Goal: Task Accomplishment & Management: Manage account settings

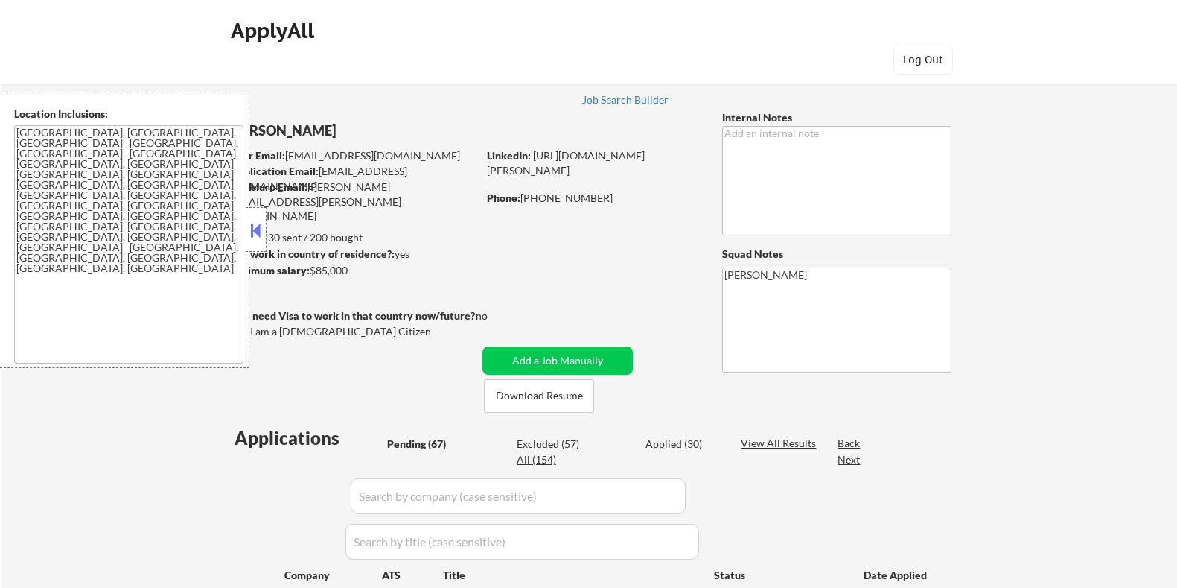
select select ""pending""
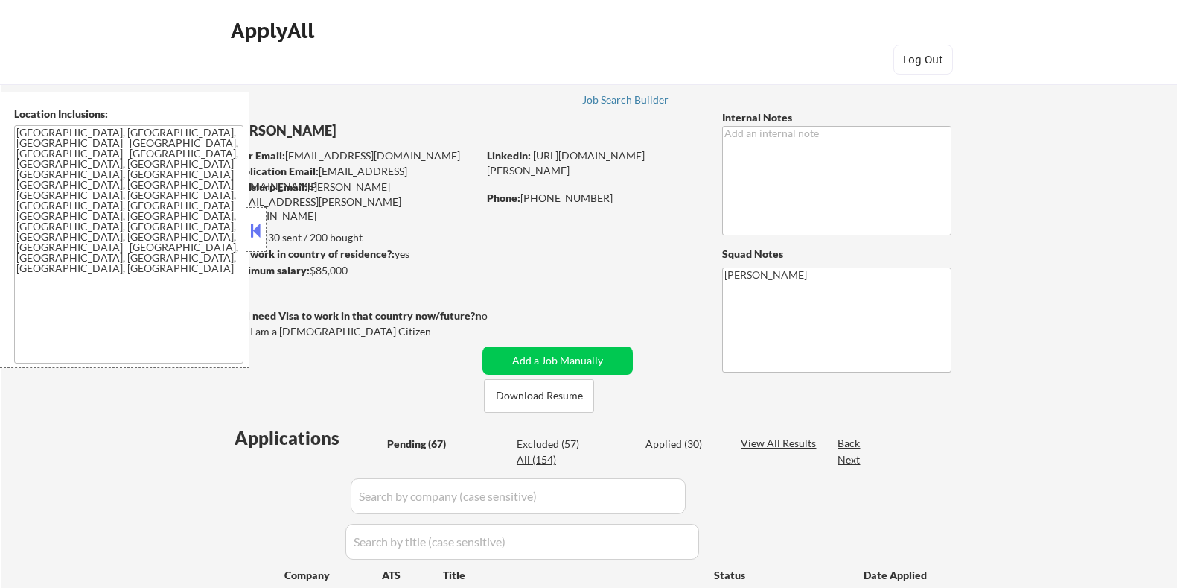
select select ""pending""
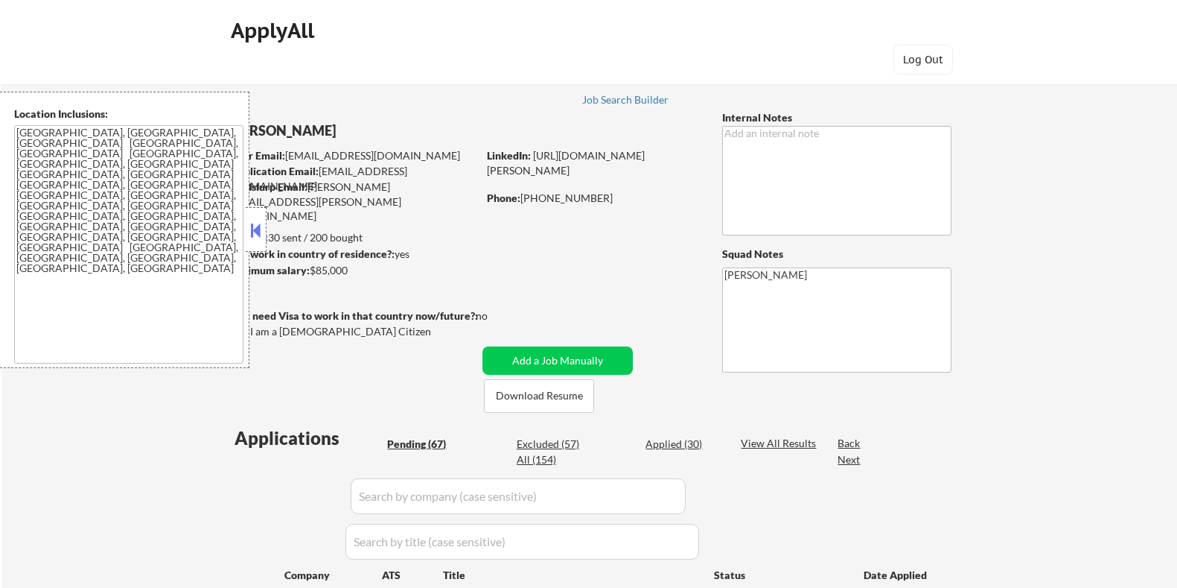
select select ""pending""
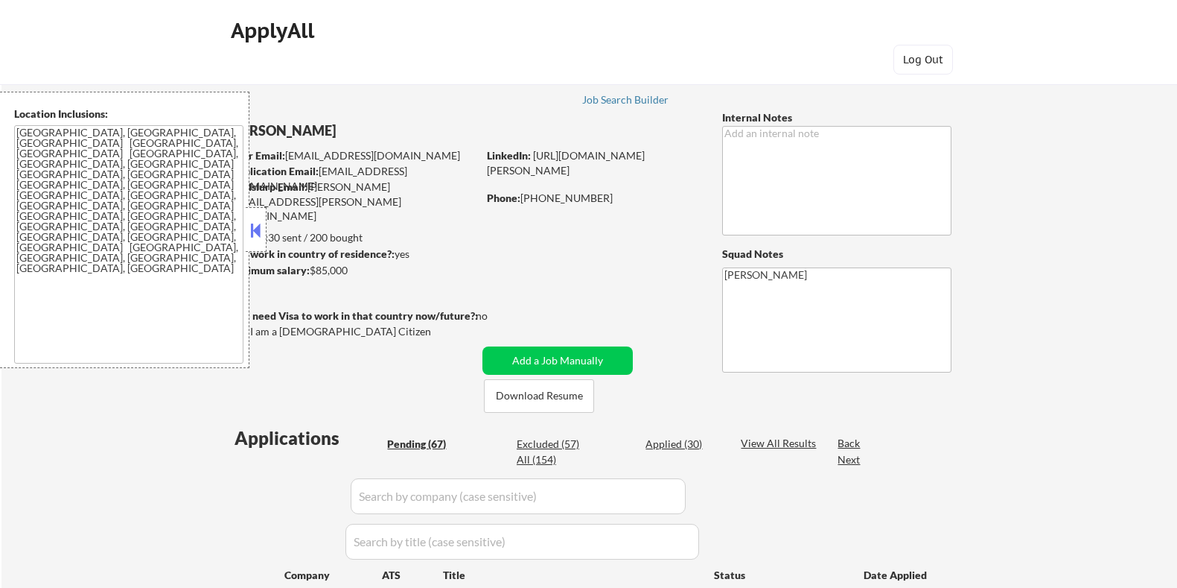
select select ""pending""
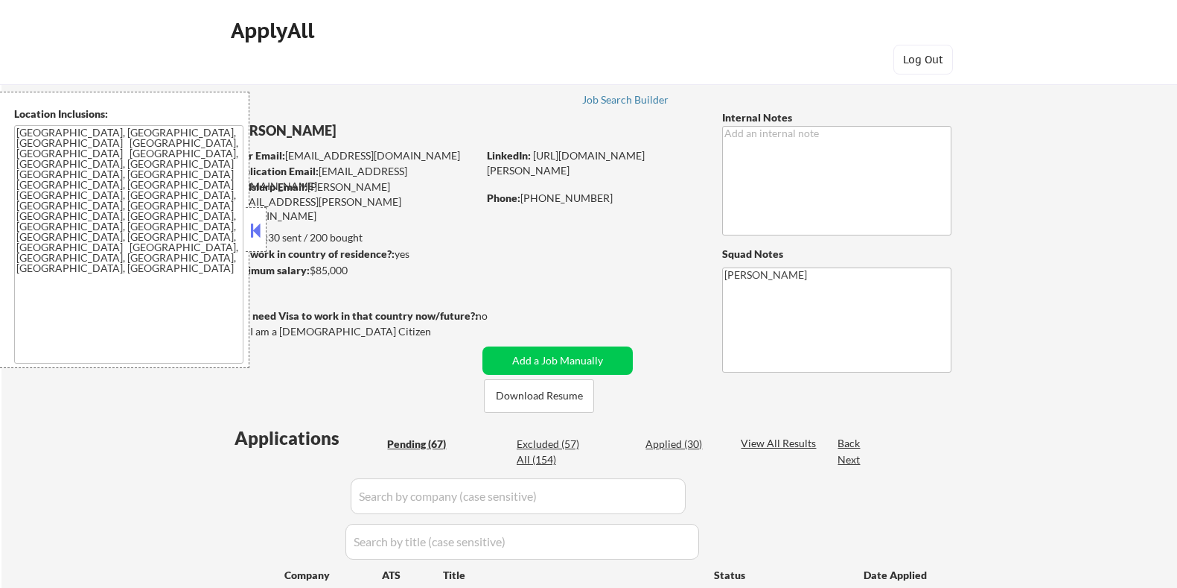
select select ""pending""
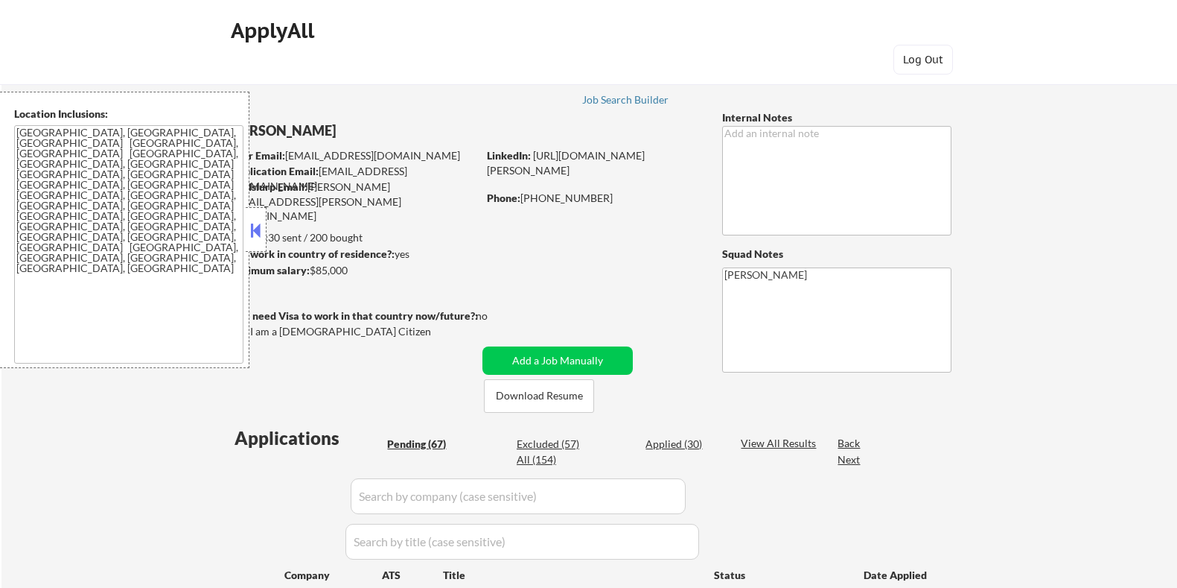
select select ""pending""
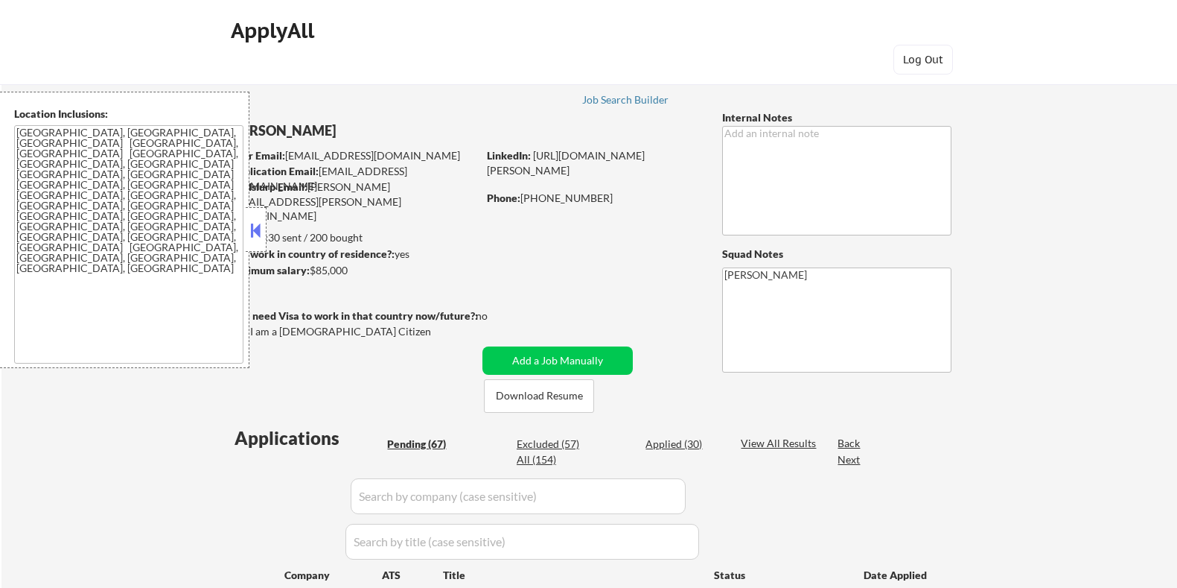
select select ""pending""
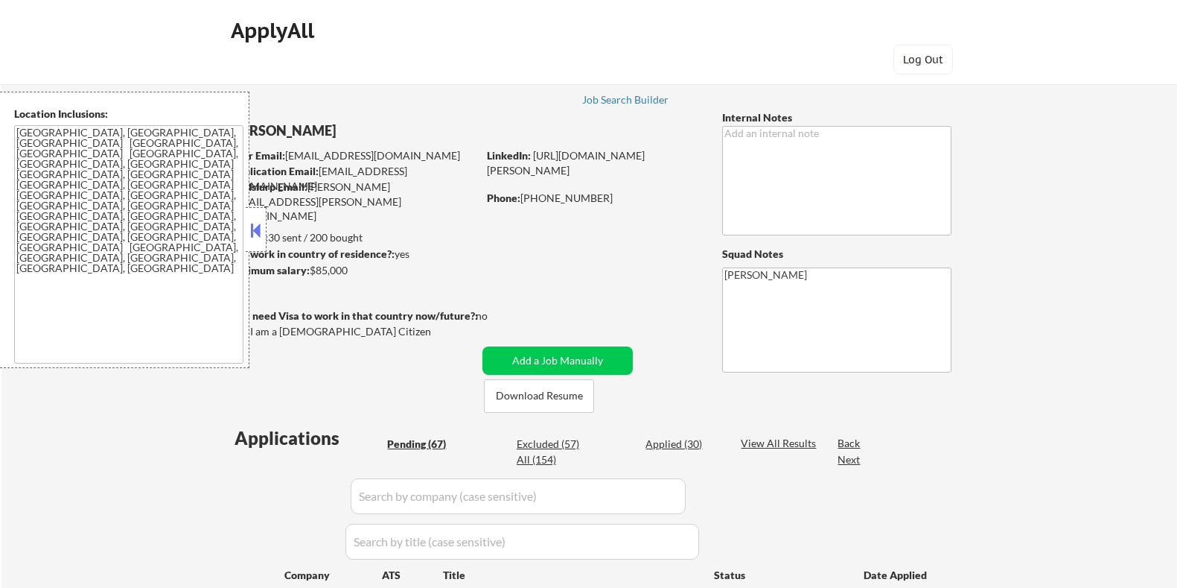
select select ""pending""
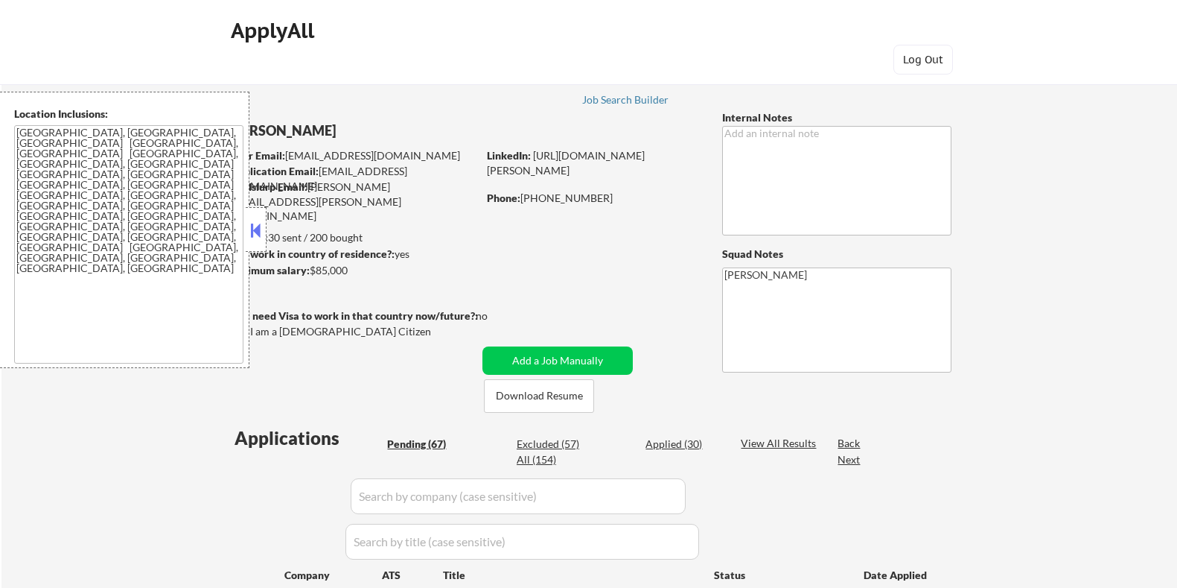
select select ""pending""
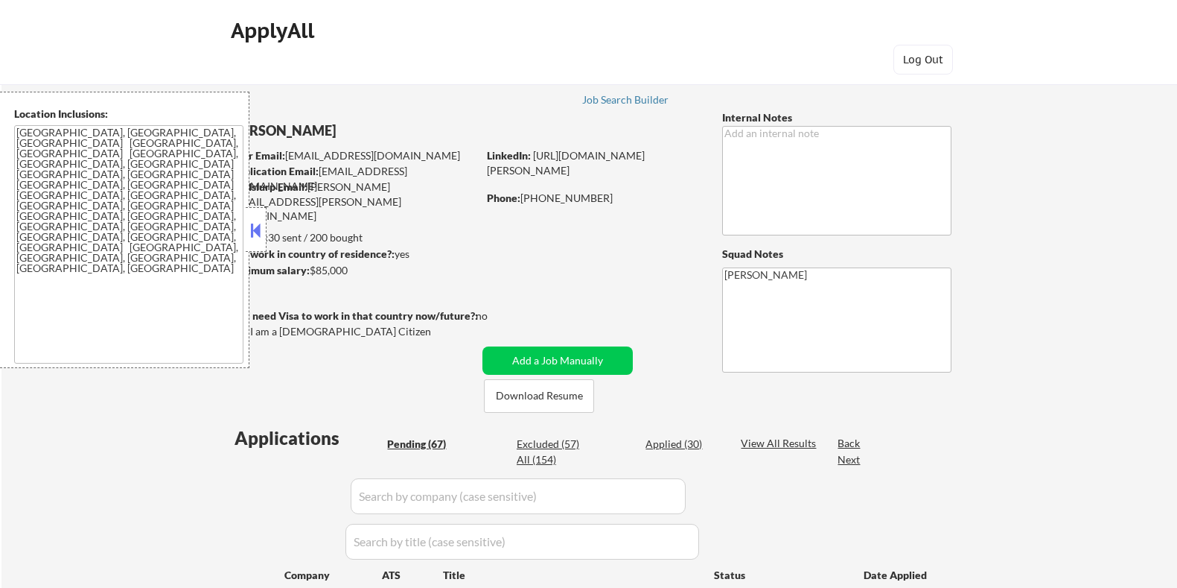
select select ""pending""
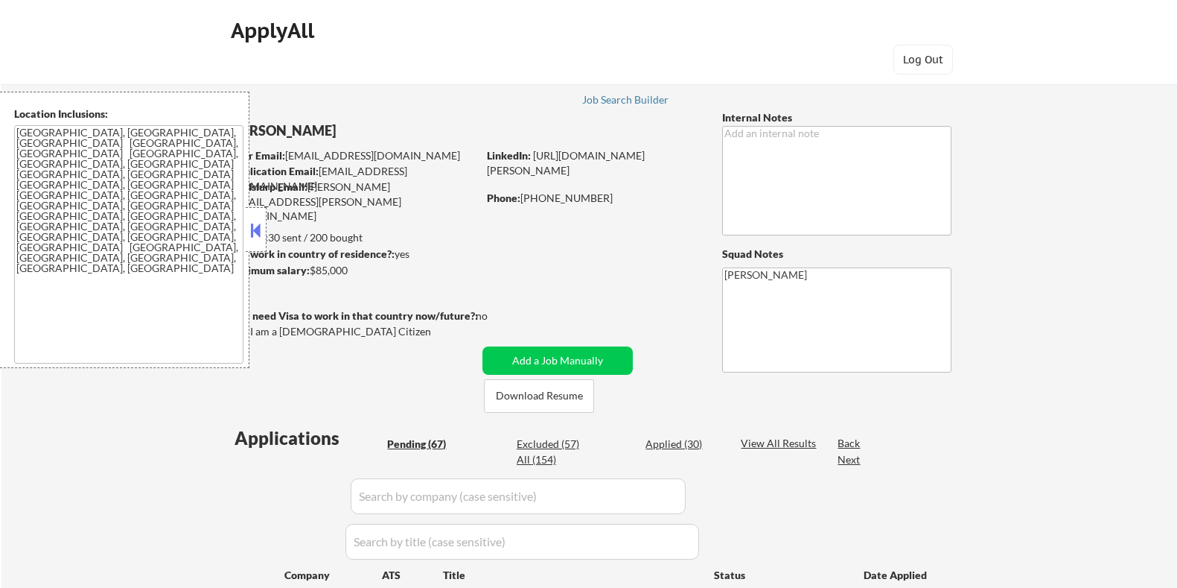
select select ""pending""
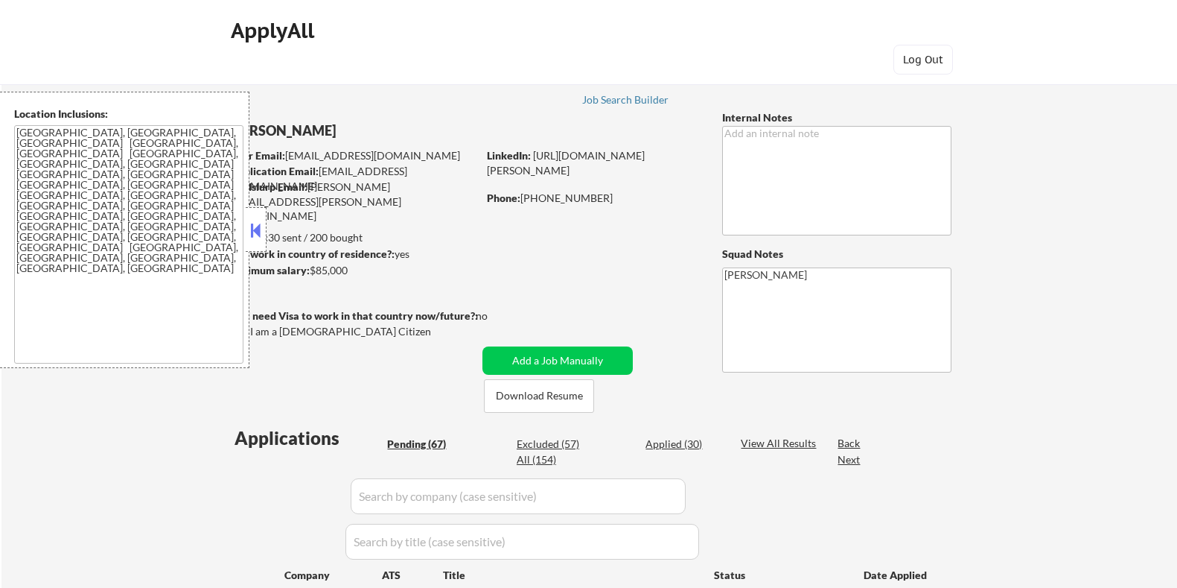
select select ""pending""
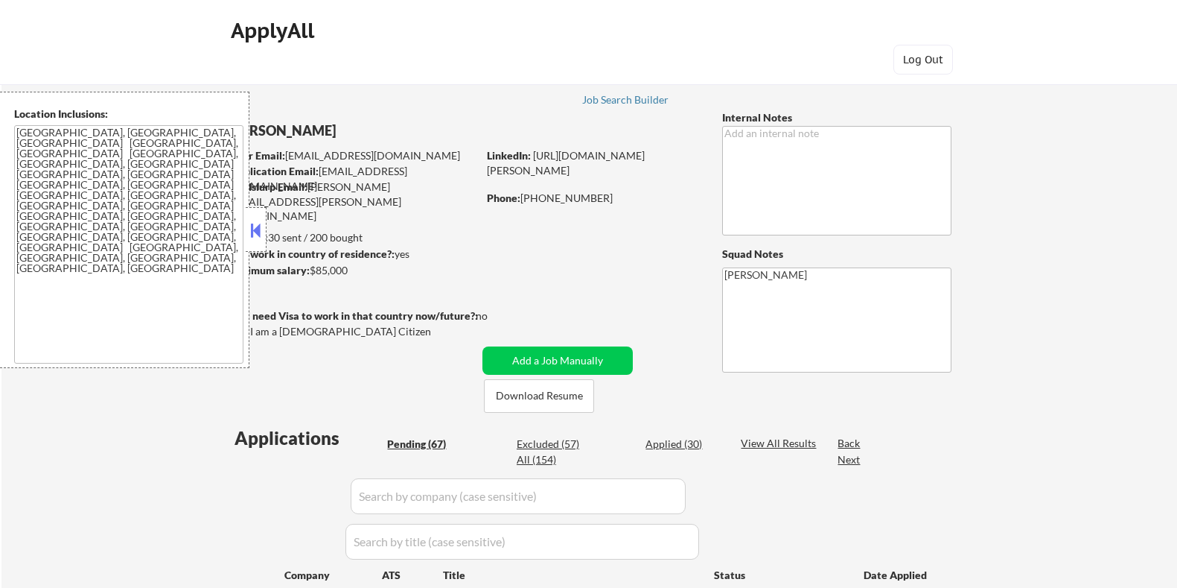
select select ""pending""
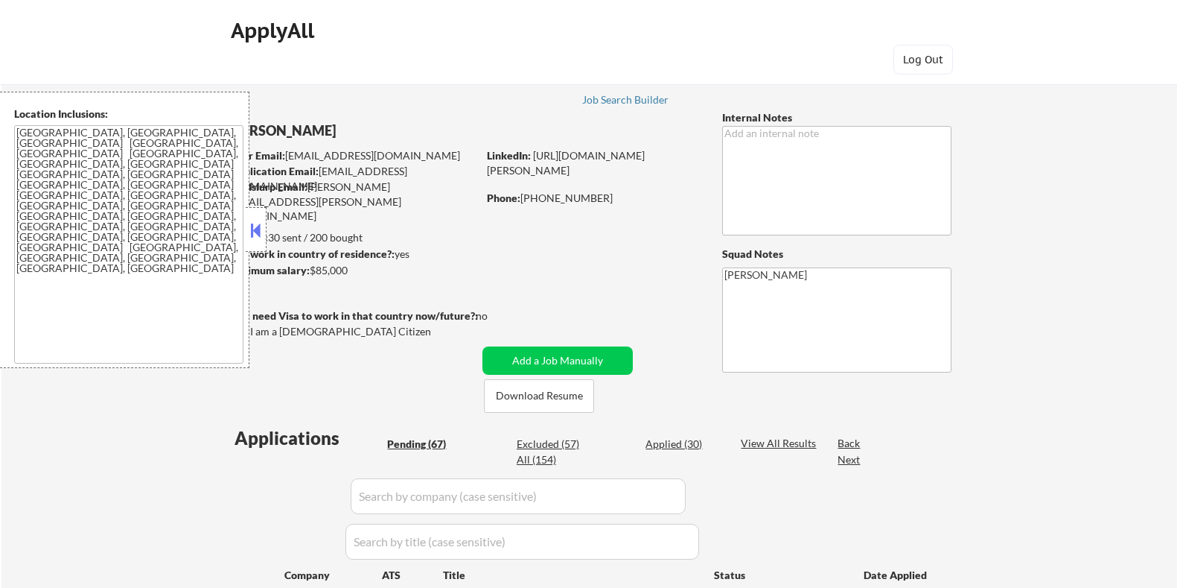
select select ""pending""
click at [253, 224] on button at bounding box center [256, 230] width 16 height 22
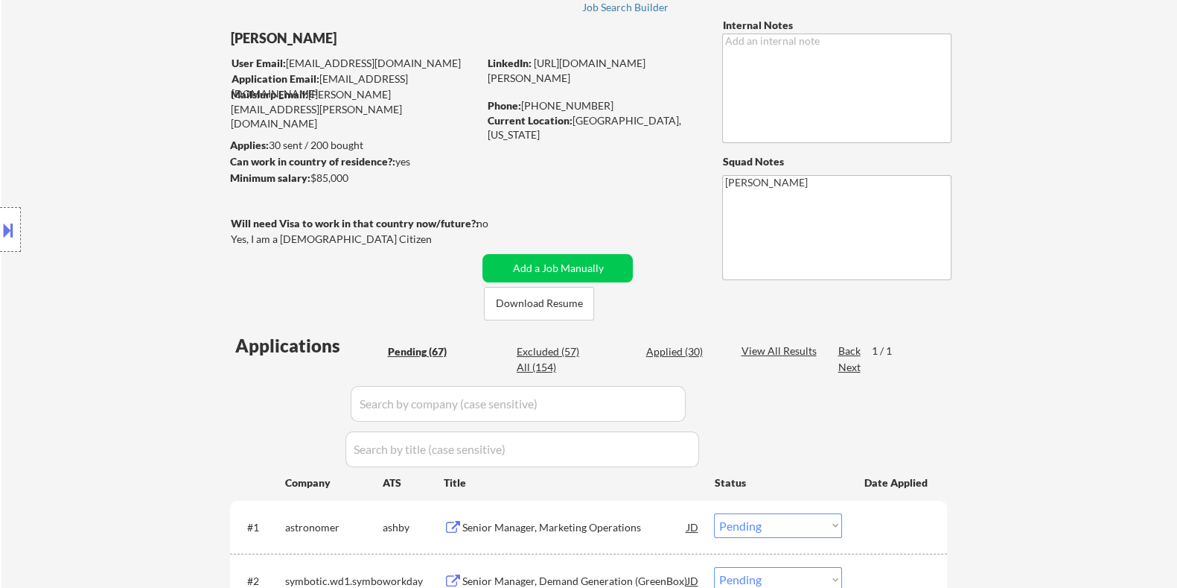
scroll to position [279, 0]
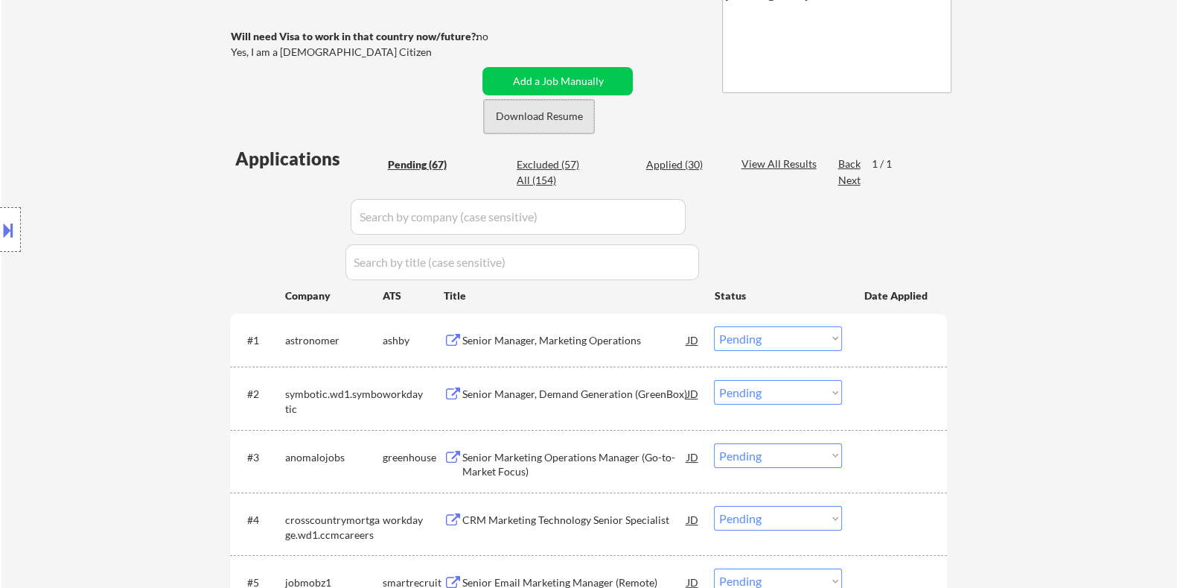
click at [515, 115] on button "Download Resume" at bounding box center [539, 117] width 110 height 34
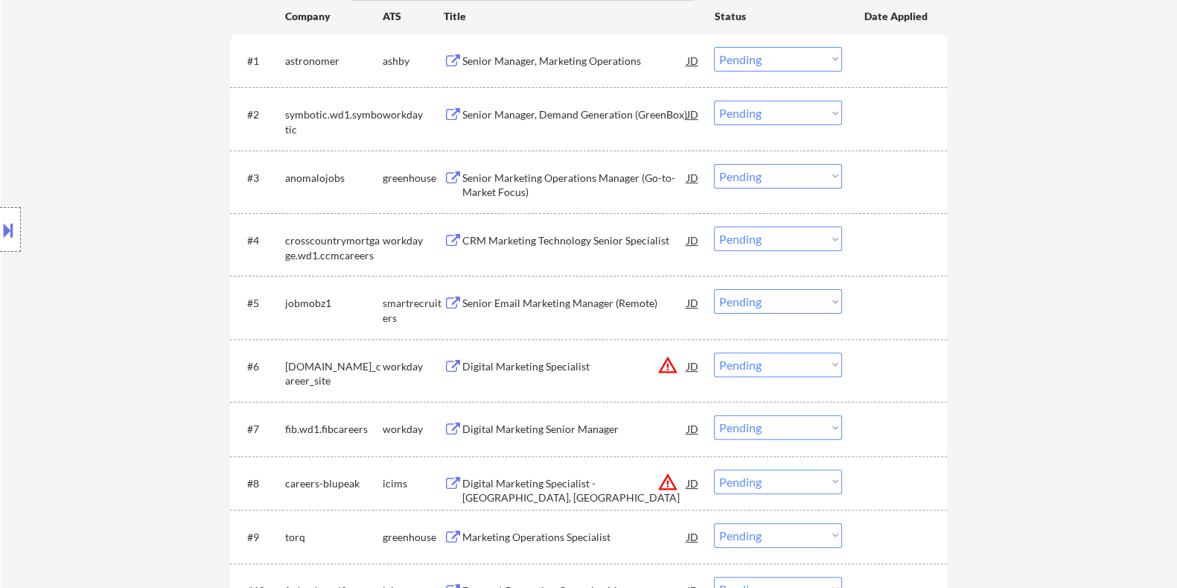
scroll to position [465, 0]
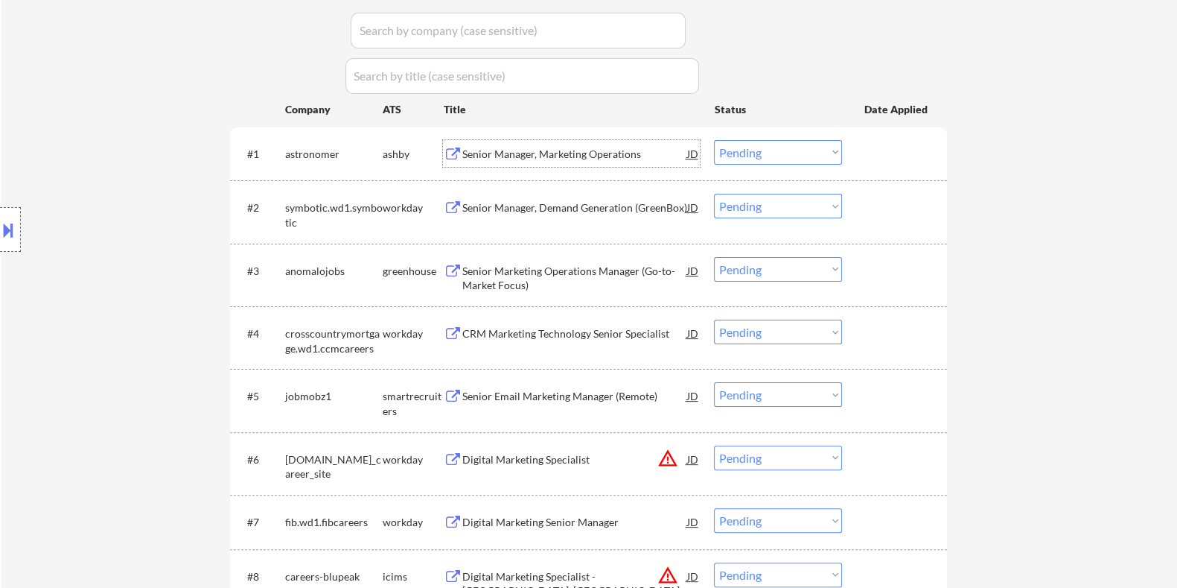
click at [492, 154] on div "Senior Manager, Marketing Operations" at bounding box center [574, 154] width 225 height 15
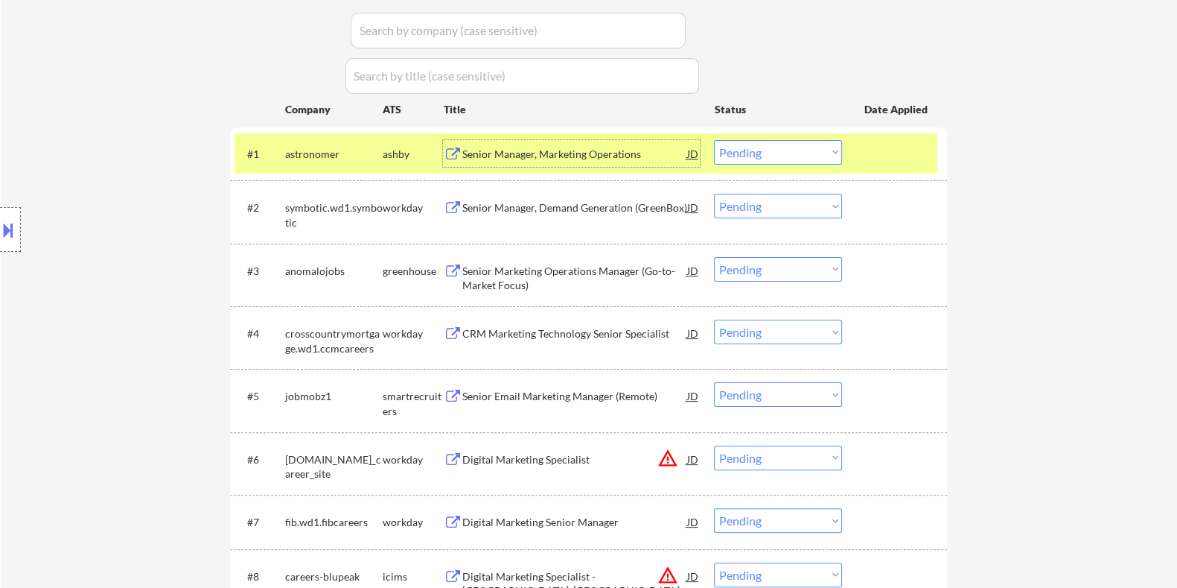
click at [795, 150] on select "Choose an option... Pending Applied Excluded (Questions) Excluded (Expired) Exc…" at bounding box center [778, 152] width 128 height 25
click at [714, 140] on select "Choose an option... Pending Applied Excluded (Questions) Excluded (Expired) Exc…" at bounding box center [778, 152] width 128 height 25
select select ""pending""
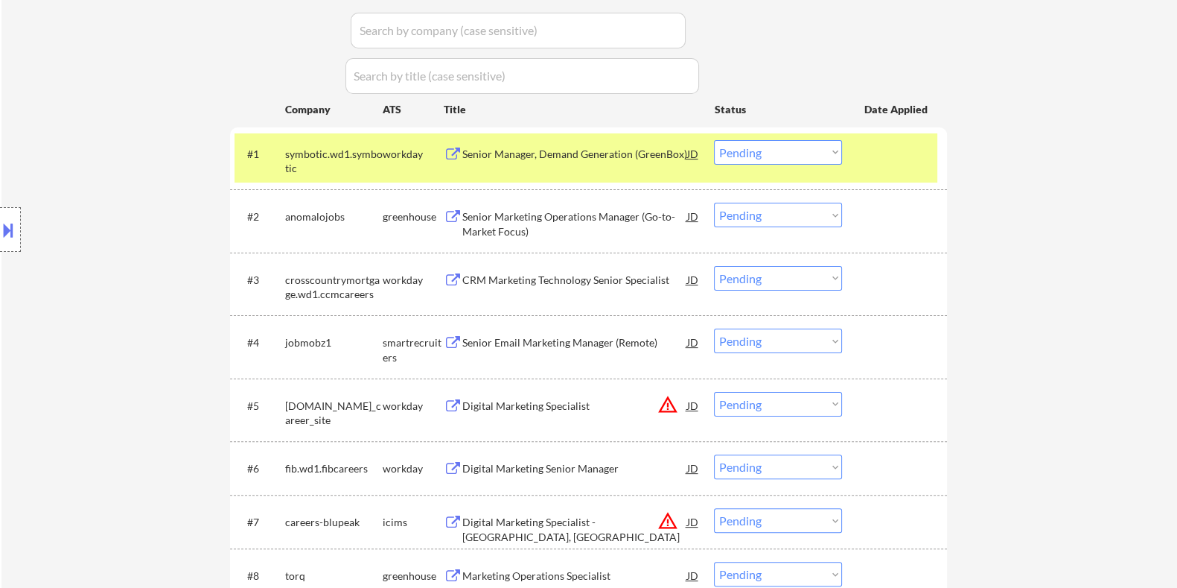
click at [490, 214] on div "Senior Marketing Operations Manager (Go-to-Market Focus)" at bounding box center [574, 223] width 225 height 29
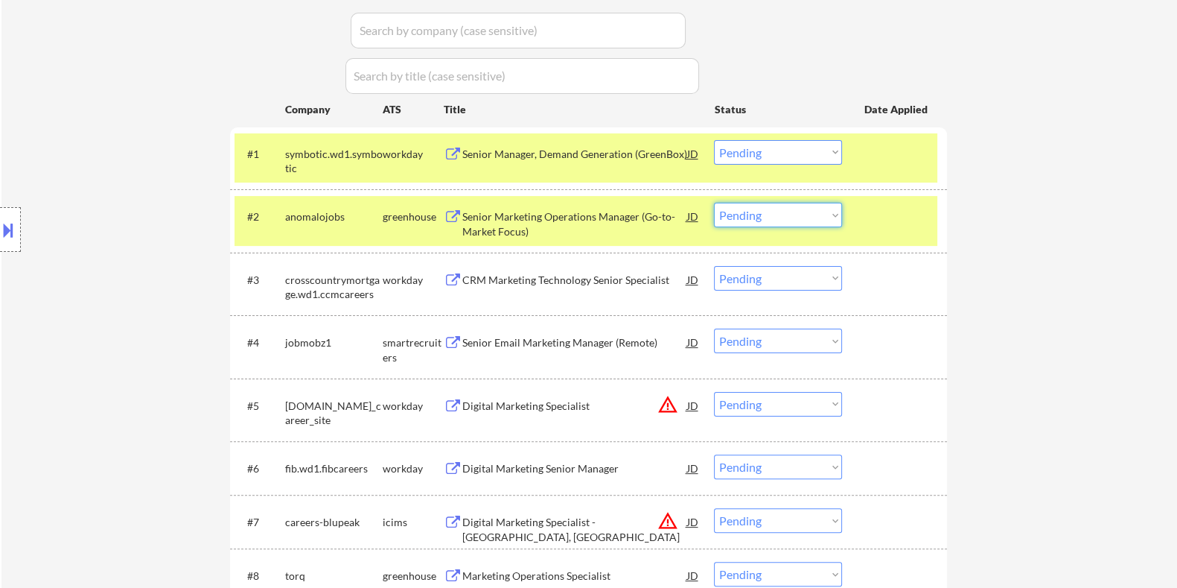
click at [758, 214] on select "Choose an option... Pending Applied Excluded (Questions) Excluded (Expired) Exc…" at bounding box center [778, 215] width 128 height 25
click at [714, 203] on select "Choose an option... Pending Applied Excluded (Questions) Excluded (Expired) Exc…" at bounding box center [778, 215] width 128 height 25
select select ""pending""
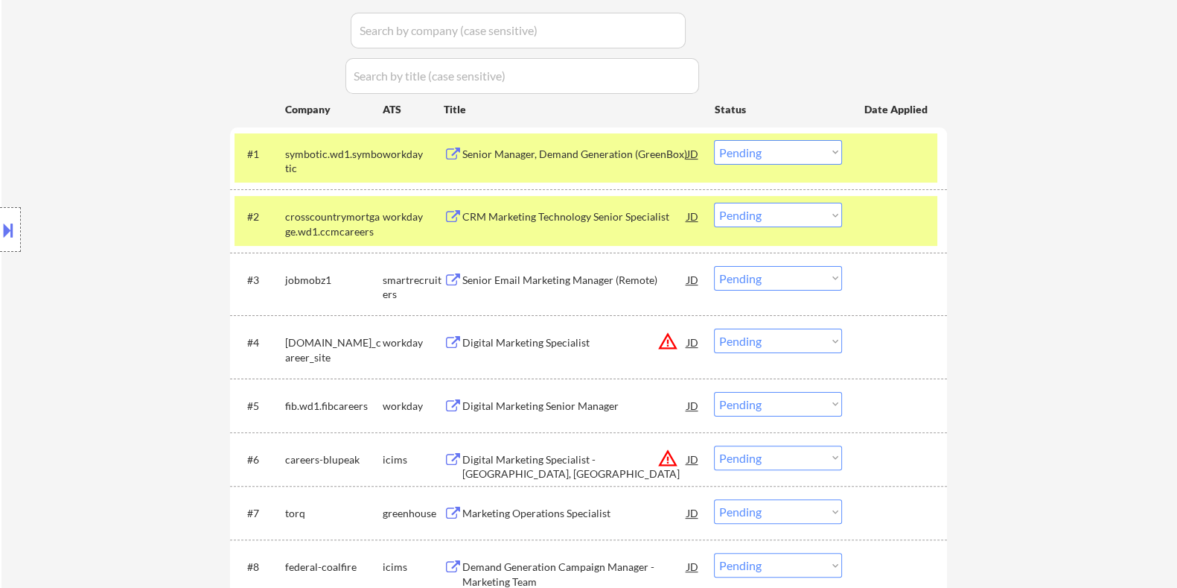
click at [555, 279] on div "Senior Email Marketing Manager (Remote)" at bounding box center [574, 280] width 225 height 15
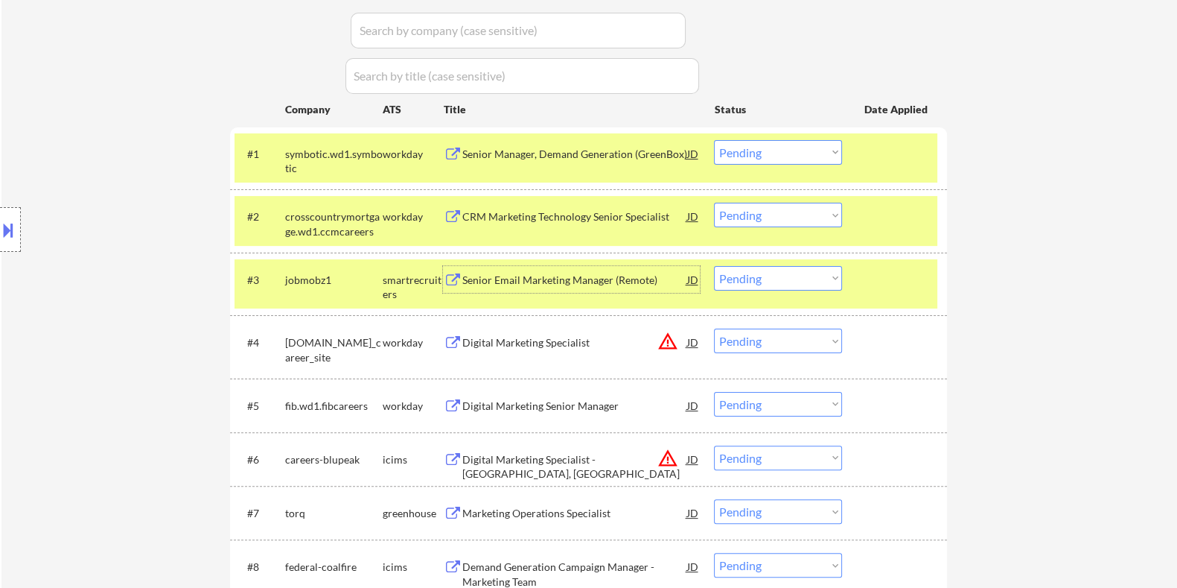
click at [754, 278] on select "Choose an option... Pending Applied Excluded (Questions) Excluded (Expired) Exc…" at bounding box center [778, 278] width 128 height 25
click at [714, 266] on select "Choose an option... Pending Applied Excluded (Questions) Excluded (Expired) Exc…" at bounding box center [778, 278] width 128 height 25
select select ""pending""
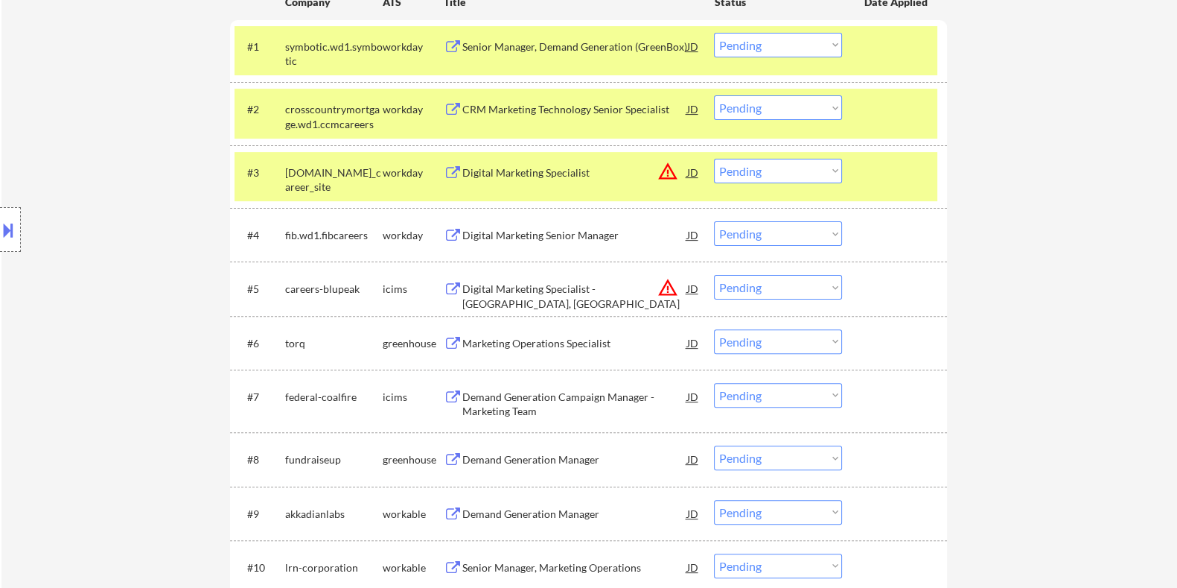
scroll to position [651, 0]
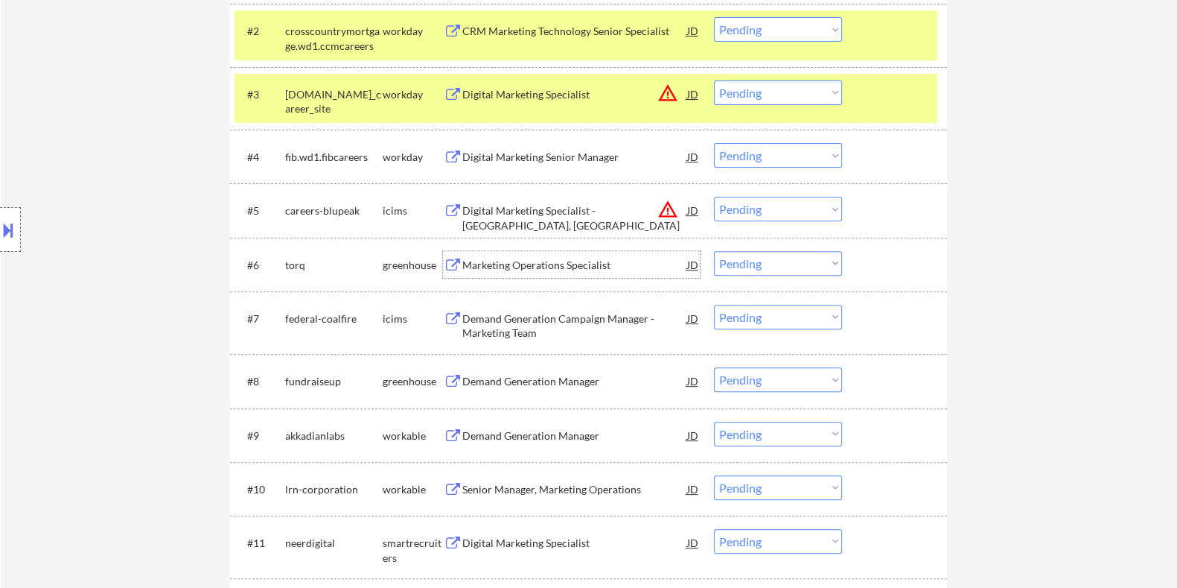
click at [510, 263] on div "Marketing Operations Specialist" at bounding box center [574, 265] width 225 height 15
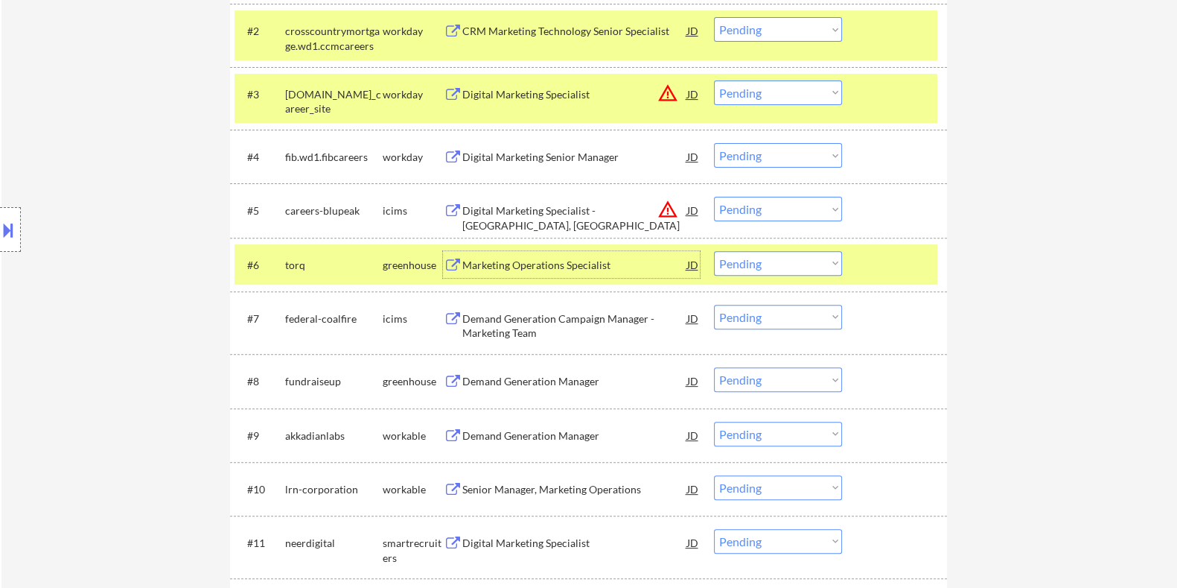
click at [538, 263] on div "Marketing Operations Specialist" at bounding box center [574, 265] width 225 height 15
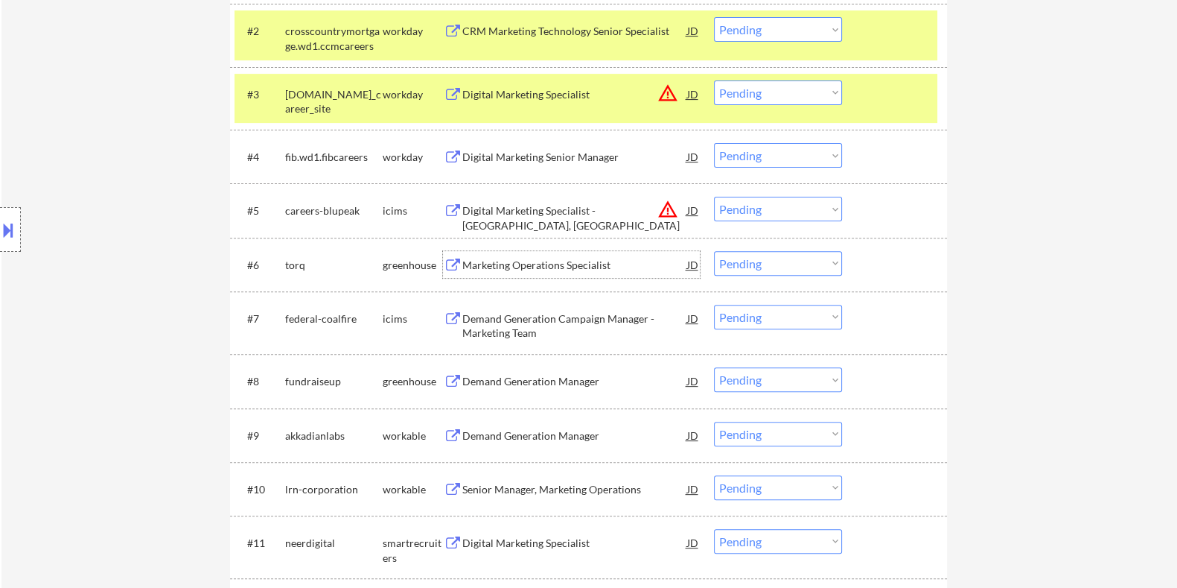
click at [774, 264] on select "Choose an option... Pending Applied Excluded (Questions) Excluded (Expired) Exc…" at bounding box center [778, 263] width 128 height 25
click at [714, 251] on select "Choose an option... Pending Applied Excluded (Questions) Excluded (Expired) Exc…" at bounding box center [778, 263] width 128 height 25
select select ""pending""
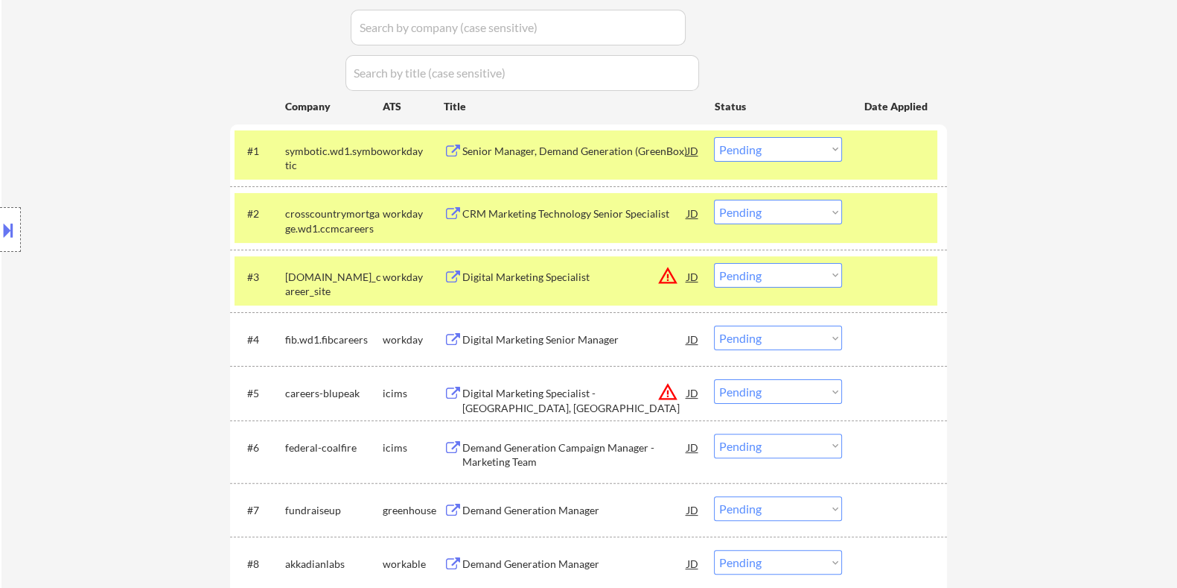
scroll to position [559, 0]
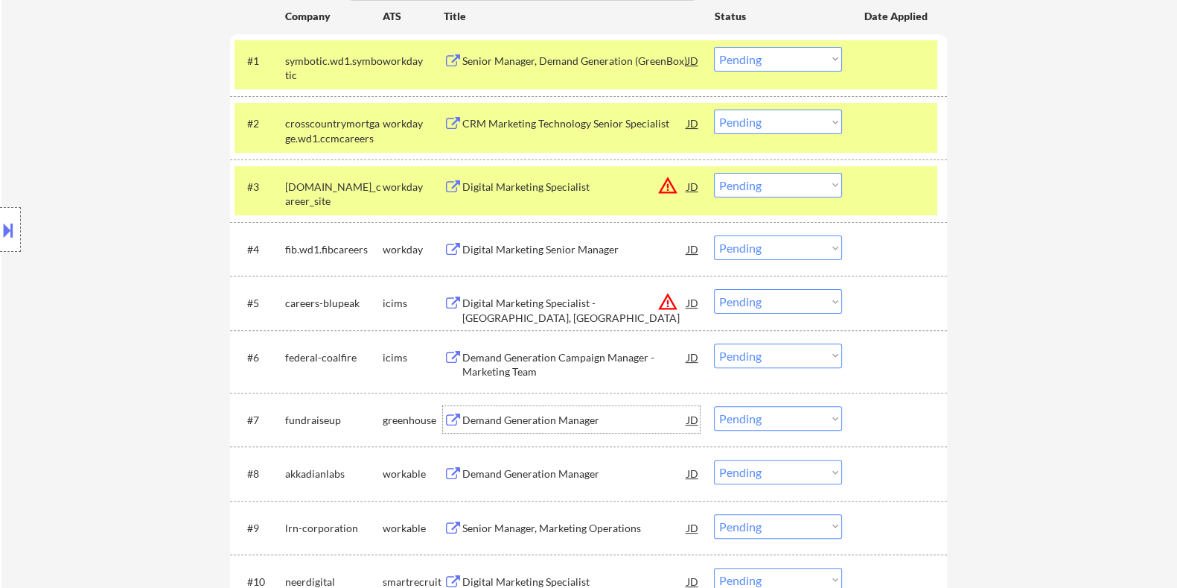
click at [540, 422] on div "Demand Generation Manager" at bounding box center [574, 420] width 225 height 15
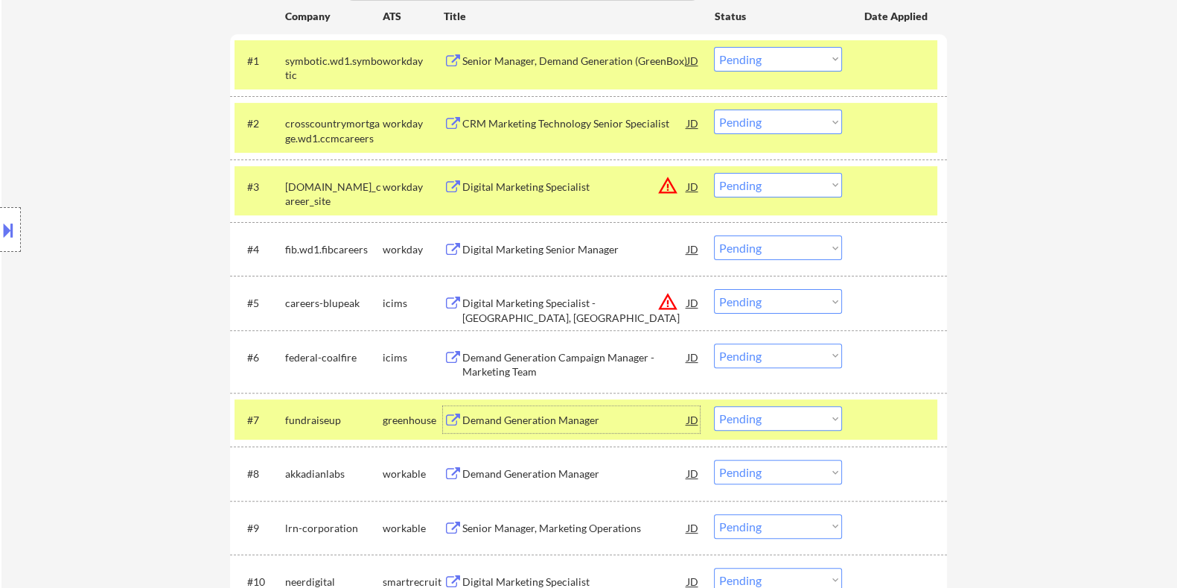
click at [690, 419] on div "JD" at bounding box center [692, 419] width 15 height 27
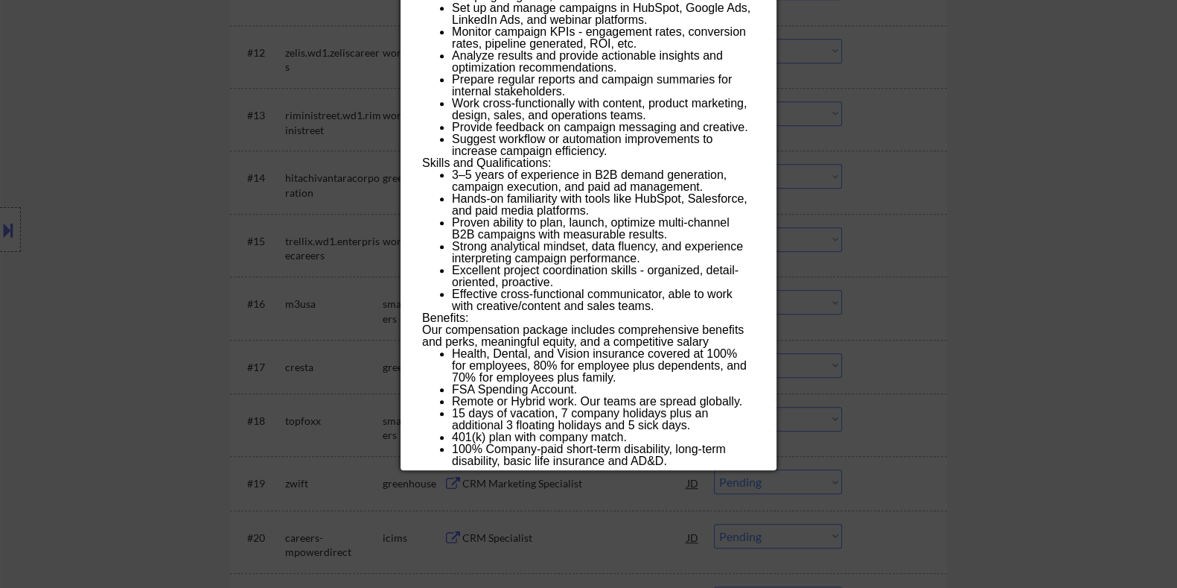
scroll to position [1302, 0]
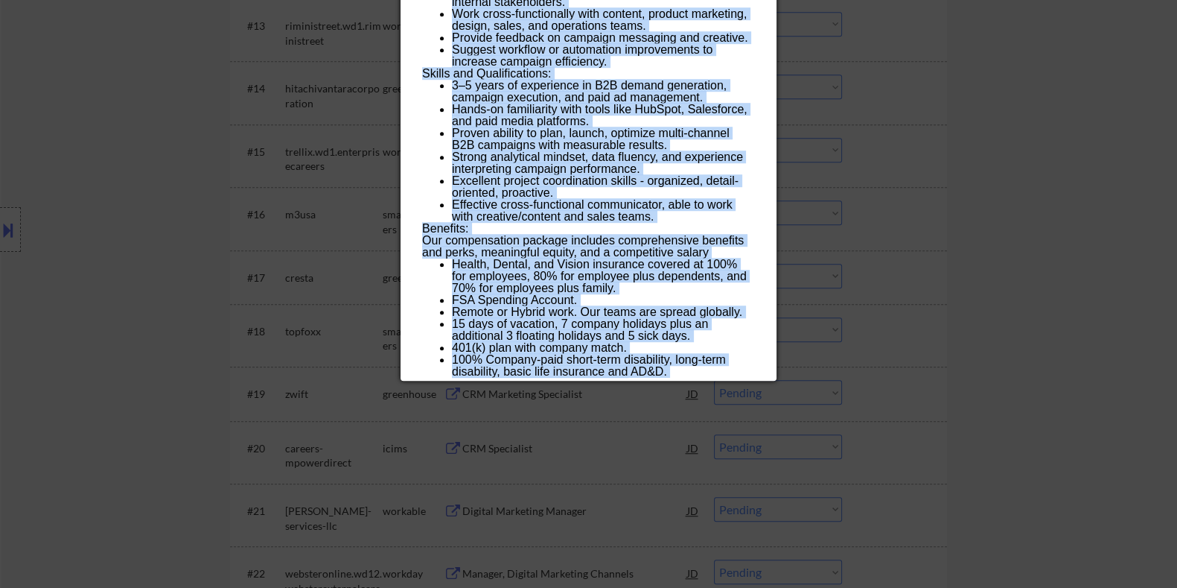
drag, startPoint x: 419, startPoint y: 66, endPoint x: 725, endPoint y: 374, distance: 433.4
copy div "Demand Generation Manager fundraiseup USA (EST and CST) - Remote AI Location Ch…"
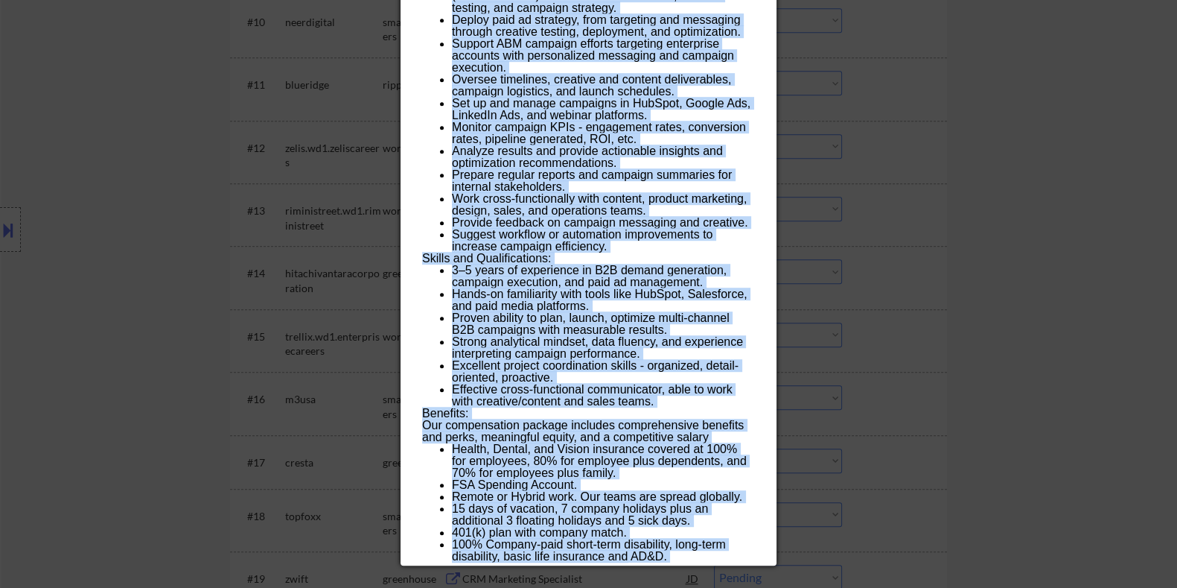
scroll to position [1117, 0]
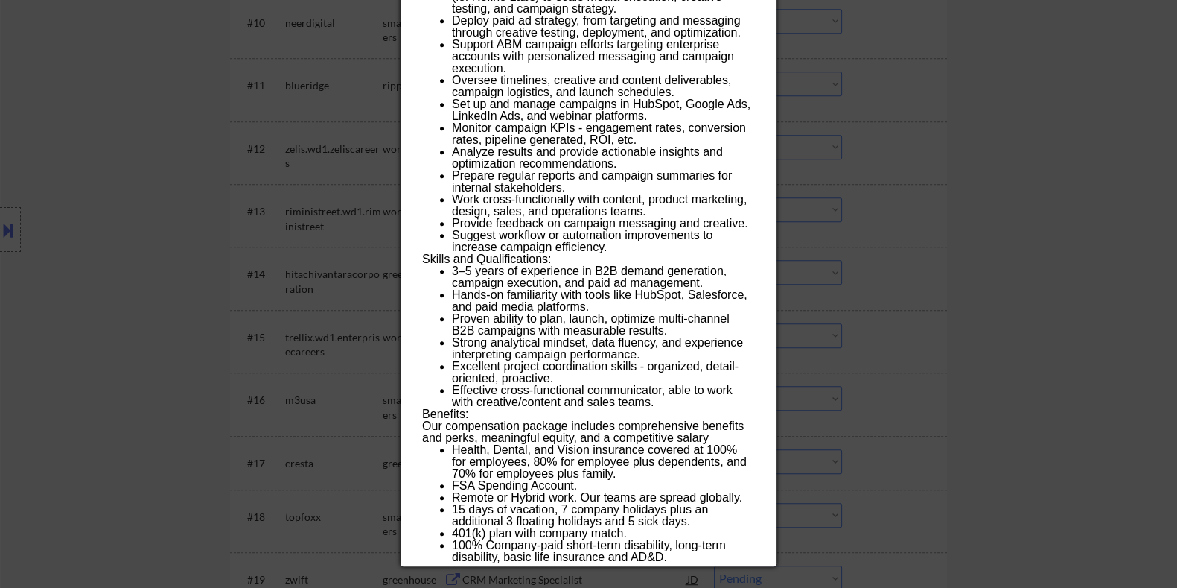
click at [937, 172] on div at bounding box center [588, 294] width 1177 height 588
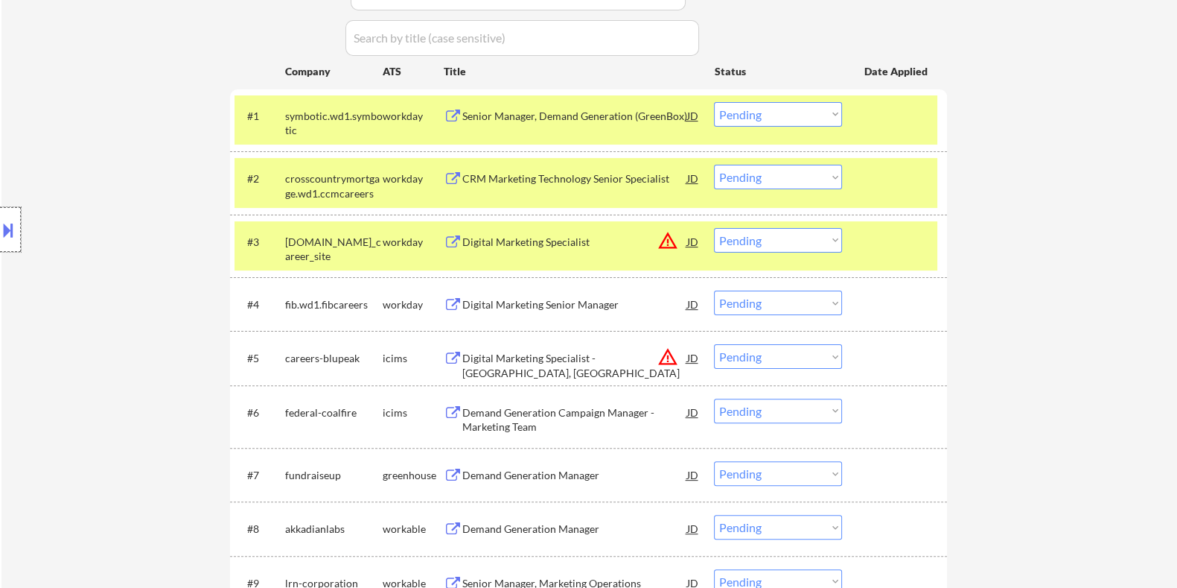
scroll to position [465, 0]
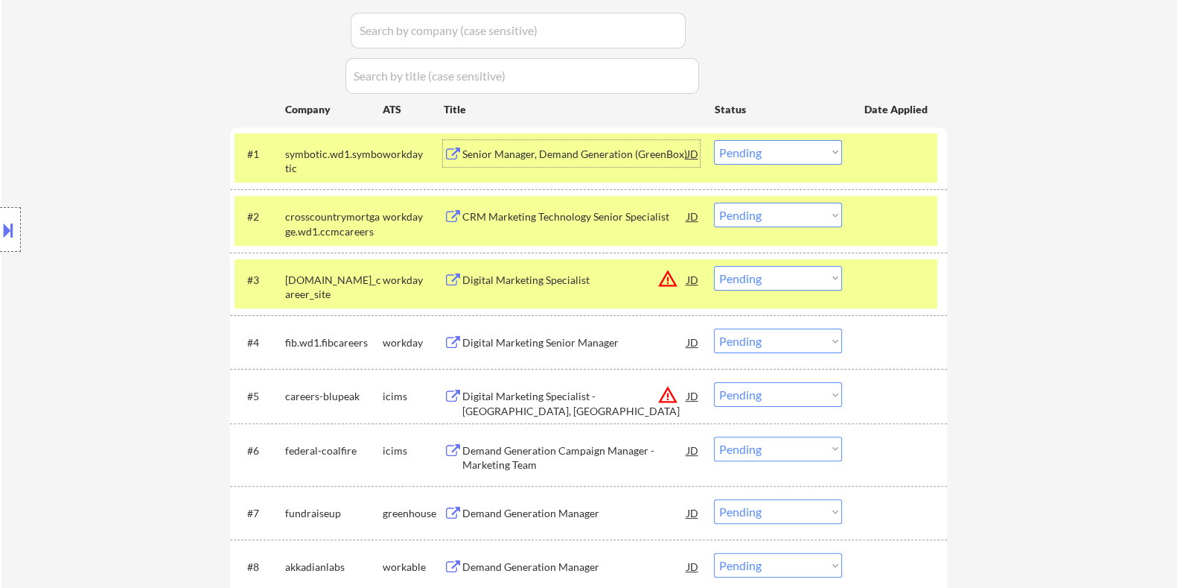
click at [504, 147] on div "Senior Manager, Demand Generation (GreenBox)" at bounding box center [574, 154] width 225 height 15
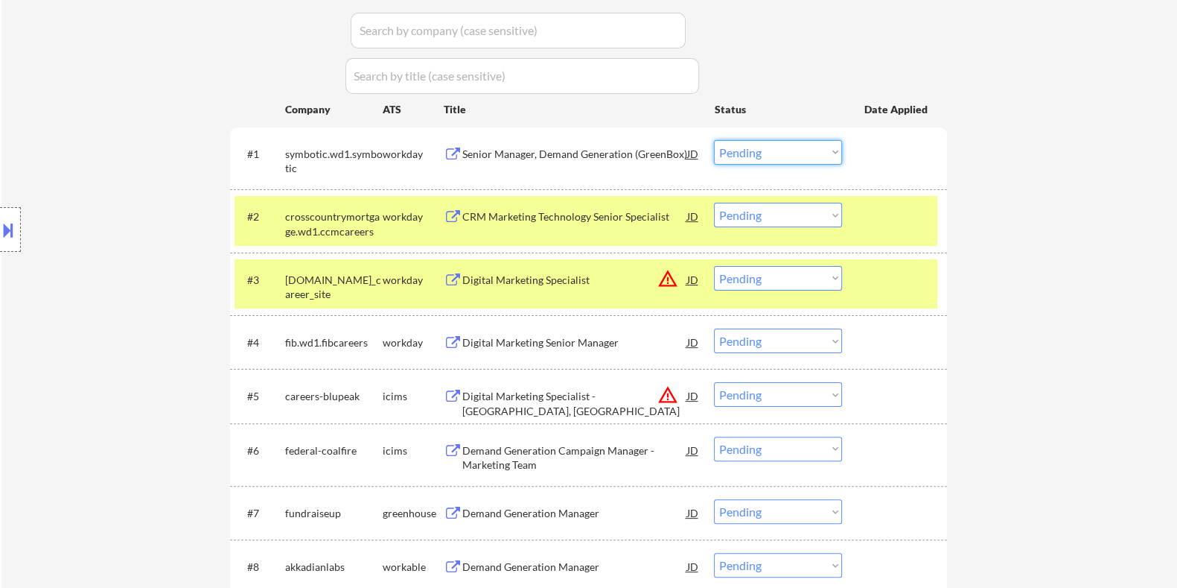
drag, startPoint x: 810, startPoint y: 150, endPoint x: 799, endPoint y: 162, distance: 15.8
click at [810, 150] on select "Choose an option... Pending Applied Excluded (Questions) Excluded (Expired) Exc…" at bounding box center [778, 152] width 128 height 25
click at [714, 140] on select "Choose an option... Pending Applied Excluded (Questions) Excluded (Expired) Exc…" at bounding box center [778, 152] width 128 height 25
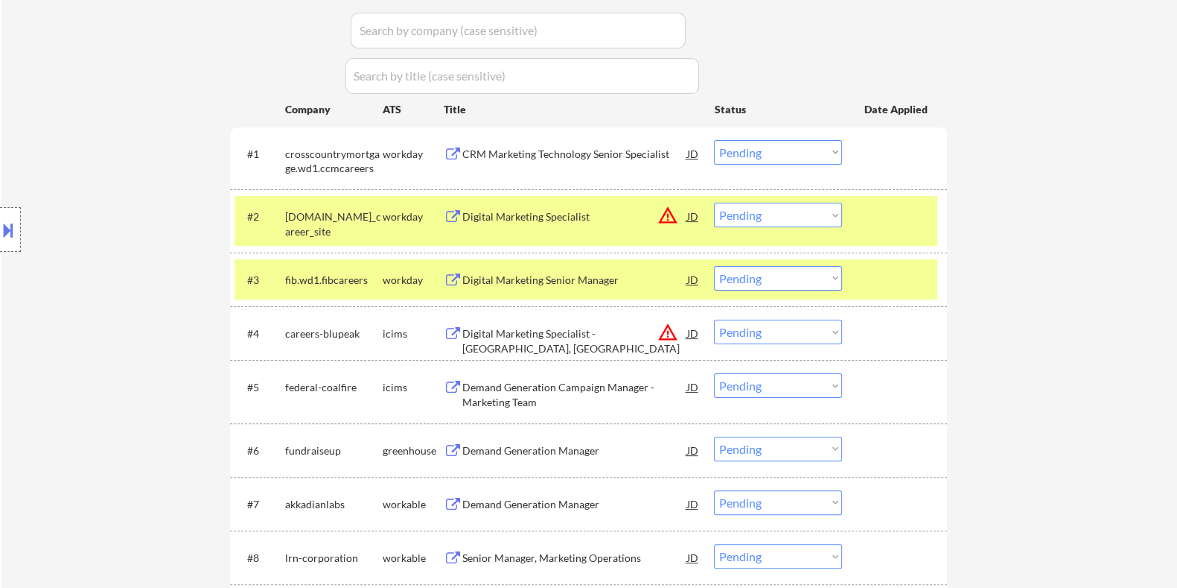
click at [529, 151] on div "CRM Marketing Technology Senior Specialist" at bounding box center [574, 154] width 225 height 15
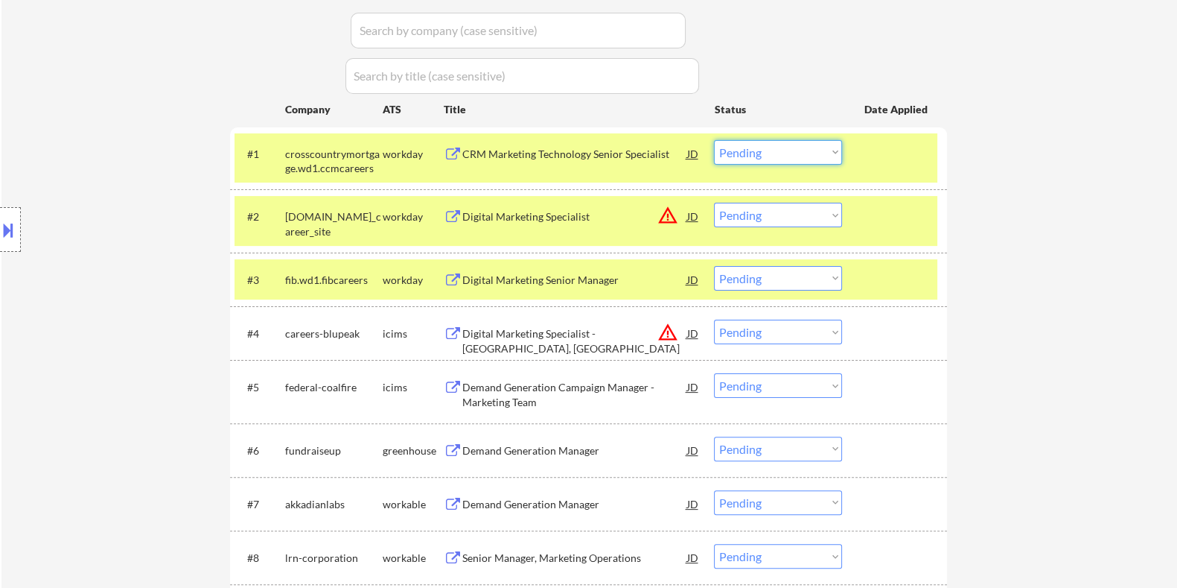
click at [791, 158] on select "Choose an option... Pending Applied Excluded (Questions) Excluded (Expired) Exc…" at bounding box center [778, 152] width 128 height 25
click at [714, 140] on select "Choose an option... Pending Applied Excluded (Questions) Excluded (Expired) Exc…" at bounding box center [778, 152] width 128 height 25
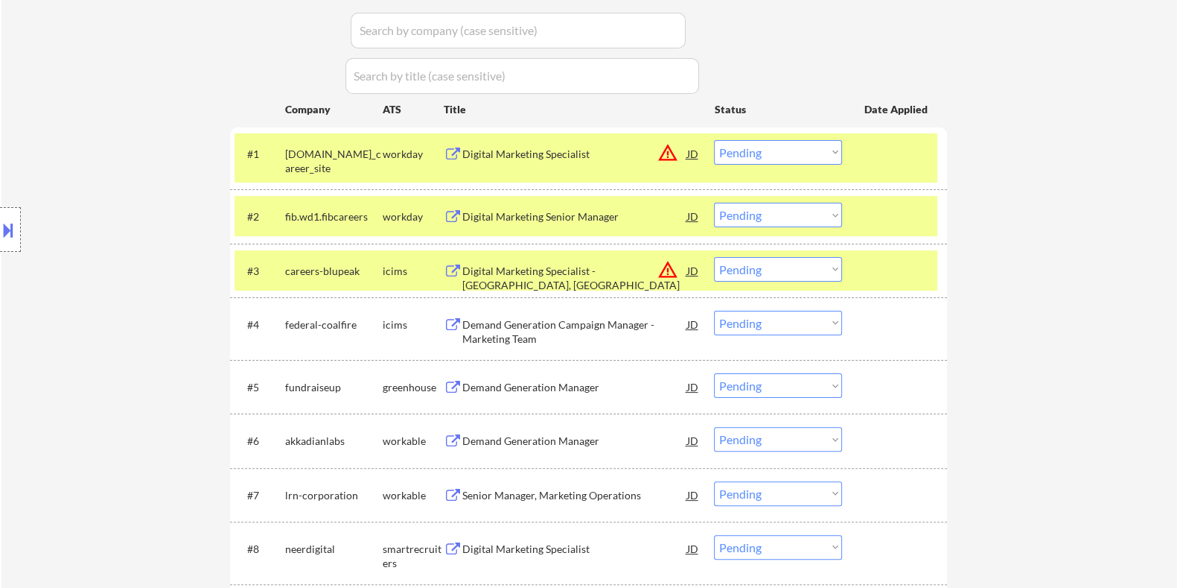
click at [570, 147] on div "Digital Marketing Specialist" at bounding box center [574, 154] width 225 height 15
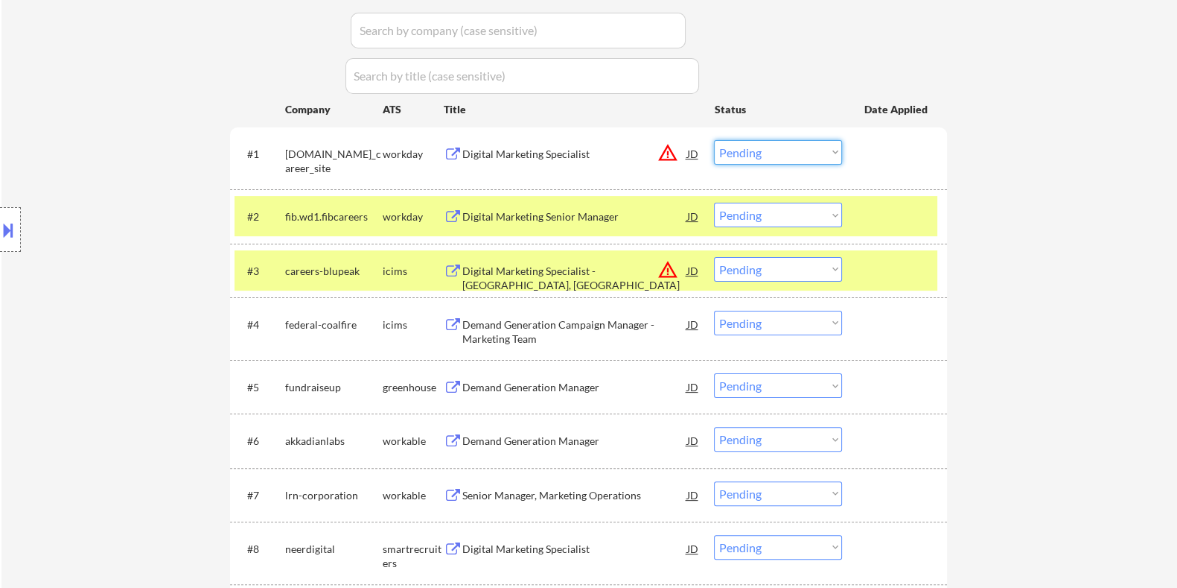
click at [813, 150] on select "Choose an option... Pending Applied Excluded (Questions) Excluded (Expired) Exc…" at bounding box center [778, 152] width 128 height 25
click at [714, 140] on select "Choose an option... Pending Applied Excluded (Questions) Excluded (Expired) Exc…" at bounding box center [778, 152] width 128 height 25
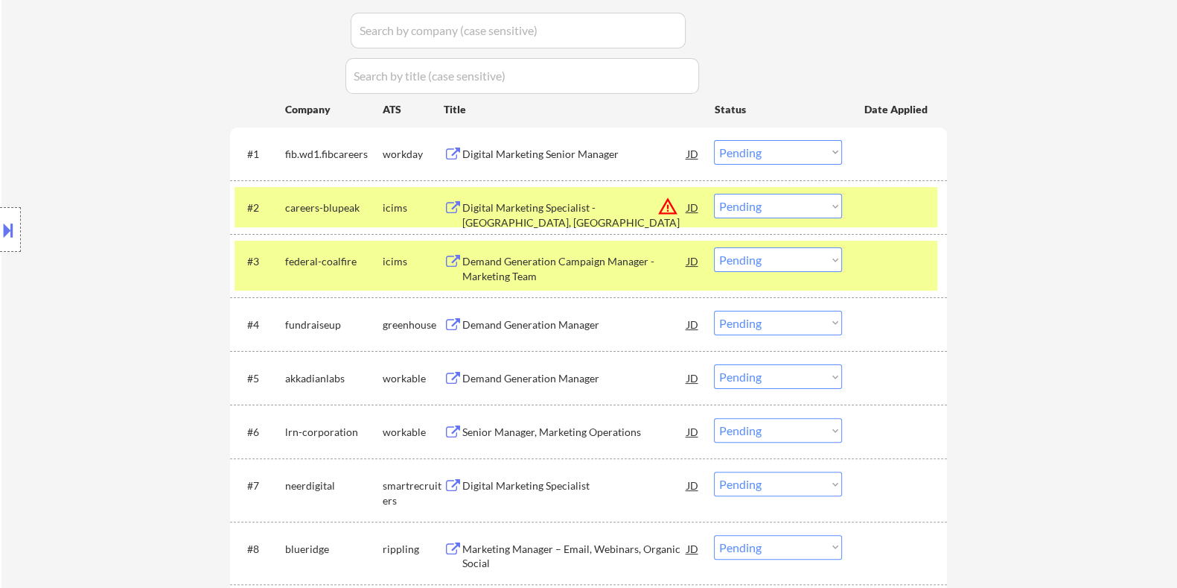
click at [505, 150] on div "Digital Marketing Senior Manager" at bounding box center [574, 154] width 225 height 15
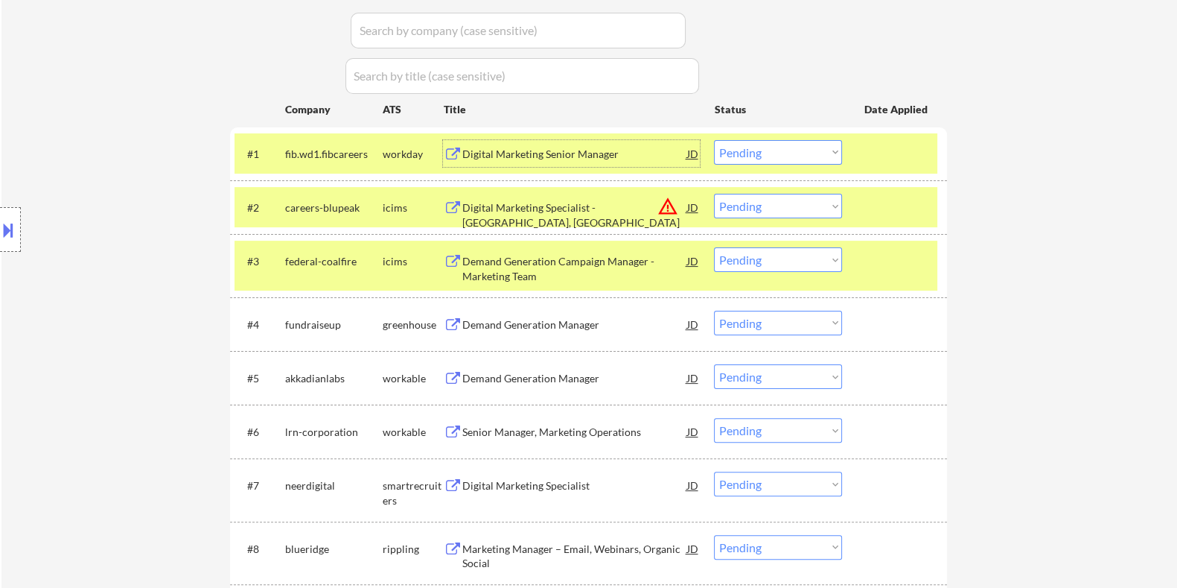
click at [774, 147] on select "Choose an option... Pending Applied Excluded (Questions) Excluded (Expired) Exc…" at bounding box center [778, 152] width 128 height 25
click at [714, 140] on select "Choose an option... Pending Applied Excluded (Questions) Excluded (Expired) Exc…" at bounding box center [778, 152] width 128 height 25
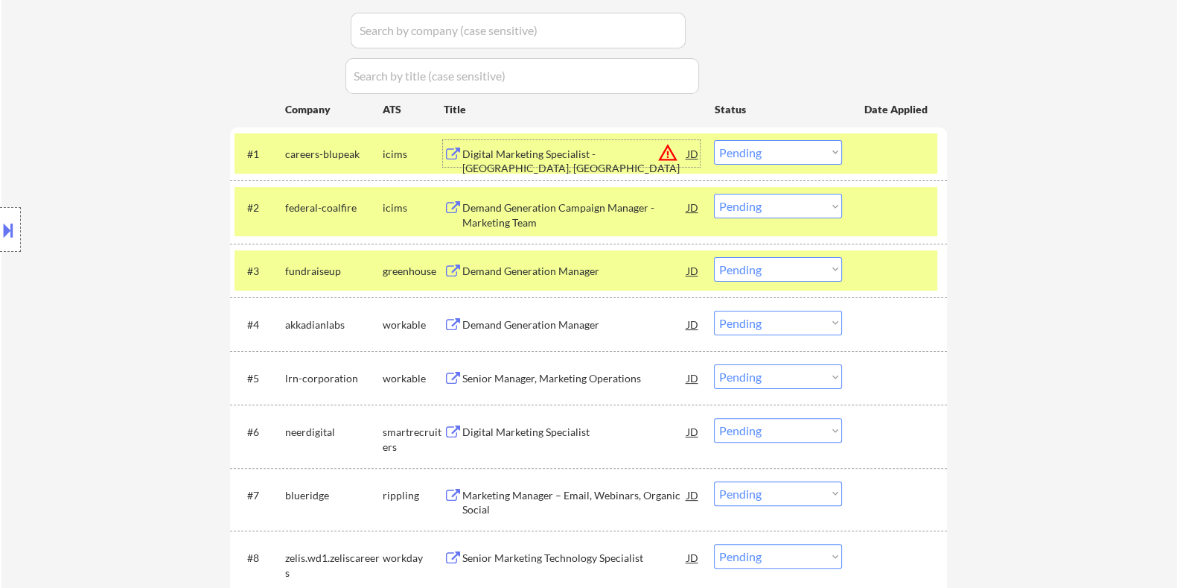
click at [557, 154] on div "Digital Marketing Specialist - SAN DIEGO, CA" at bounding box center [574, 161] width 225 height 29
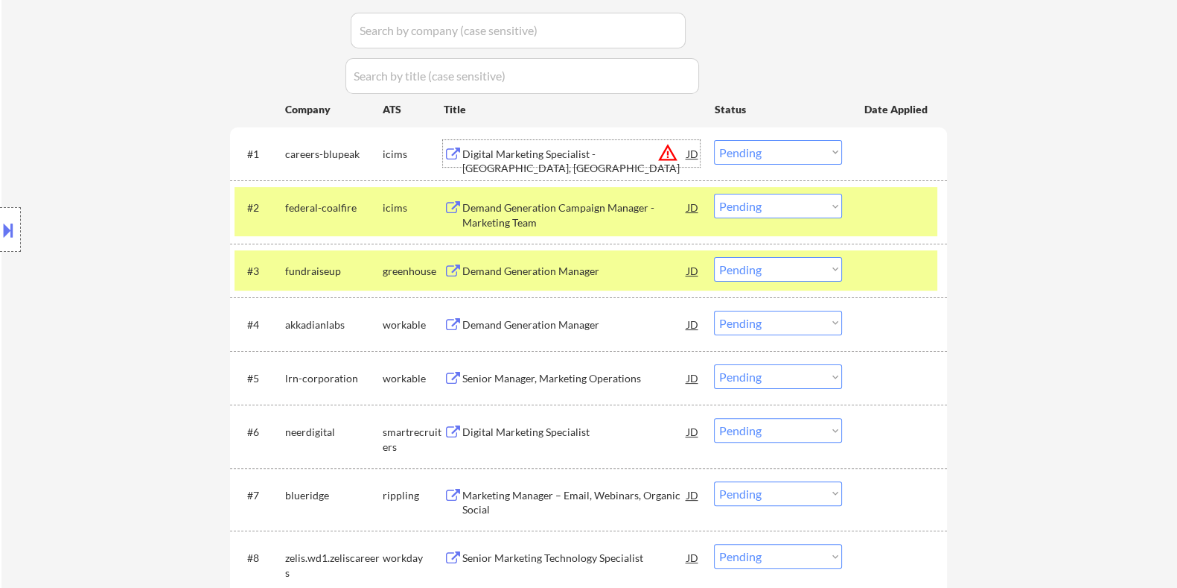
click at [801, 157] on select "Choose an option... Pending Applied Excluded (Questions) Excluded (Expired) Exc…" at bounding box center [778, 152] width 128 height 25
click at [714, 140] on select "Choose an option... Pending Applied Excluded (Questions) Excluded (Expired) Exc…" at bounding box center [778, 152] width 128 height 25
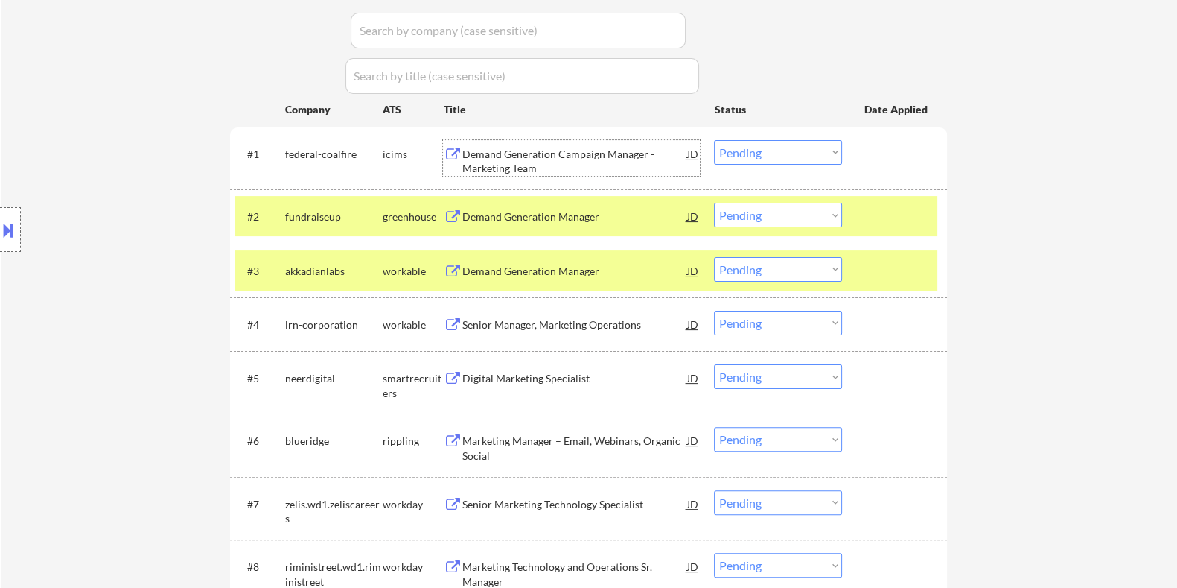
click at [570, 150] on div "Demand Generation Campaign Manager - Marketing Team" at bounding box center [574, 161] width 225 height 29
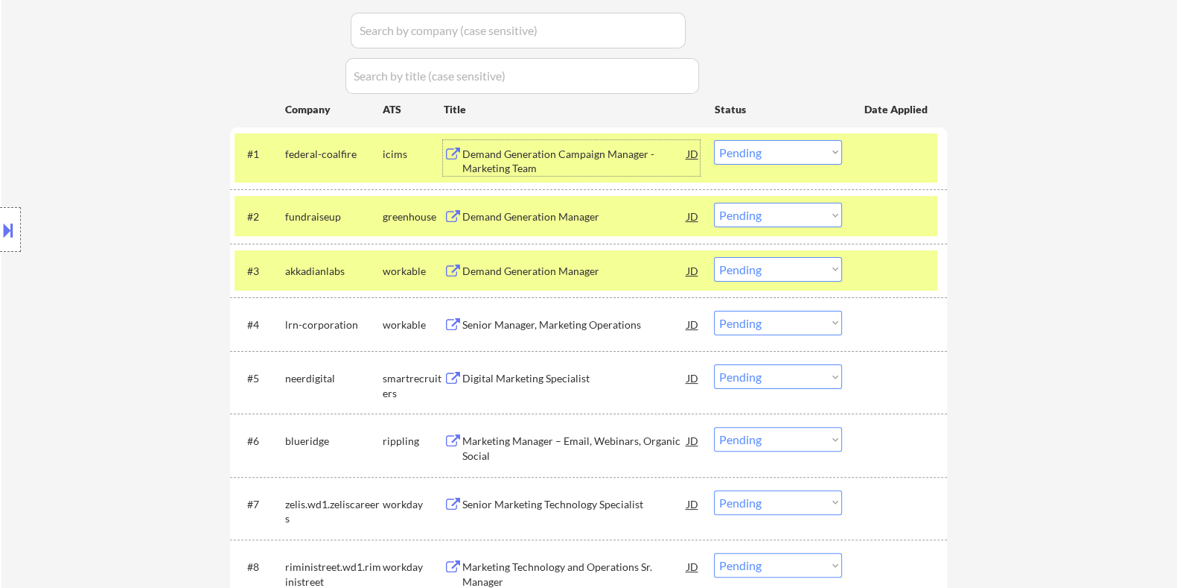
click at [774, 150] on select "Choose an option... Pending Applied Excluded (Questions) Excluded (Expired) Exc…" at bounding box center [778, 152] width 128 height 25
click at [714, 140] on select "Choose an option... Pending Applied Excluded (Questions) Excluded (Expired) Exc…" at bounding box center [778, 152] width 128 height 25
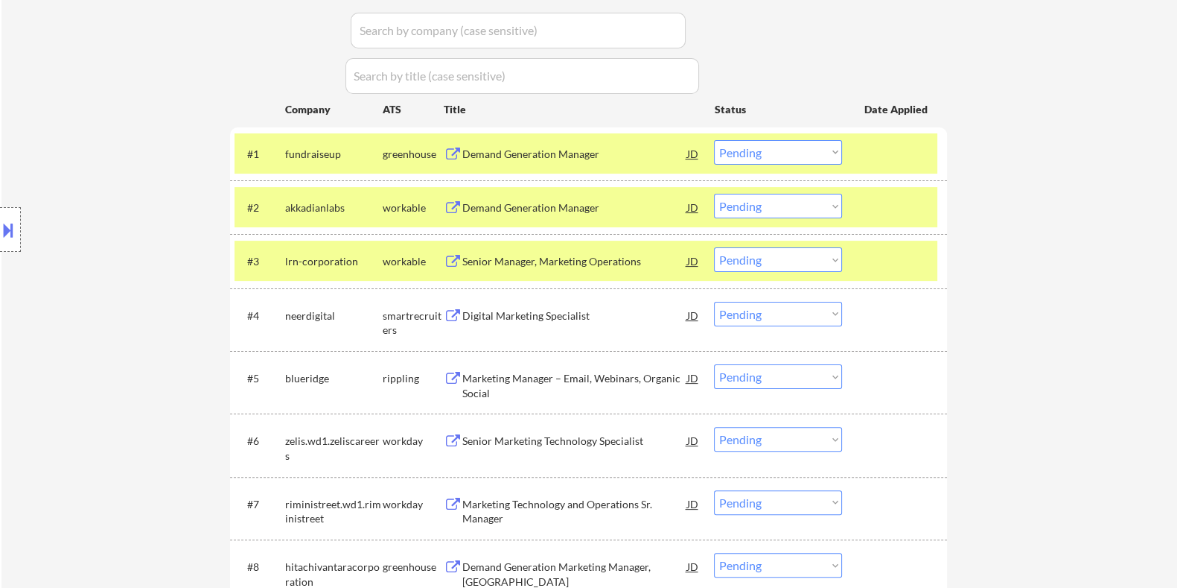
click at [514, 149] on div "Demand Generation Manager" at bounding box center [574, 154] width 225 height 15
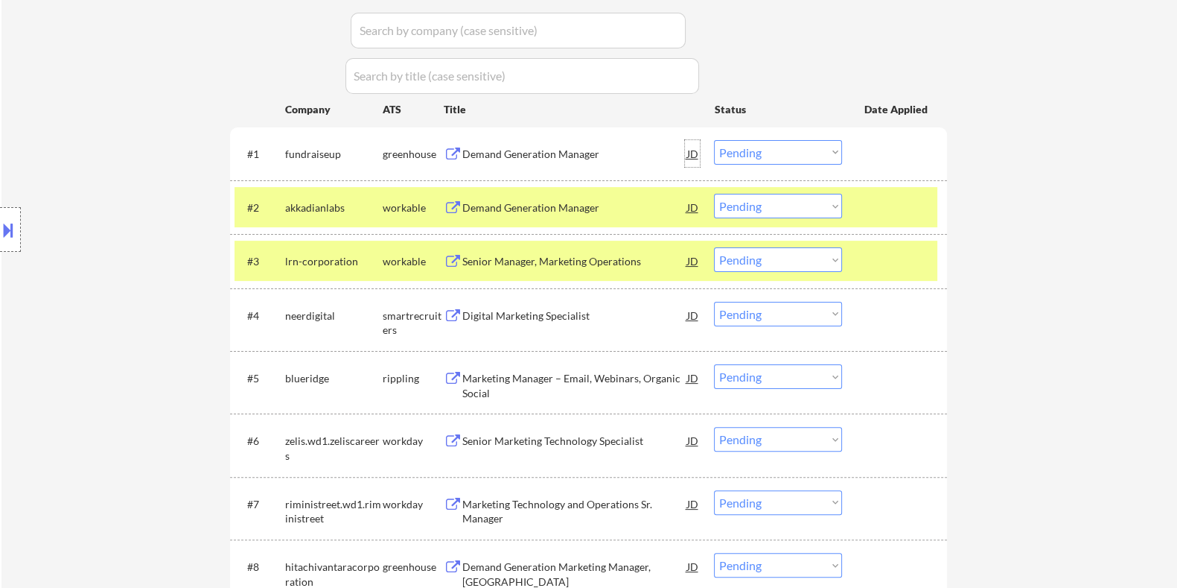
click at [693, 150] on div "JD" at bounding box center [692, 153] width 15 height 27
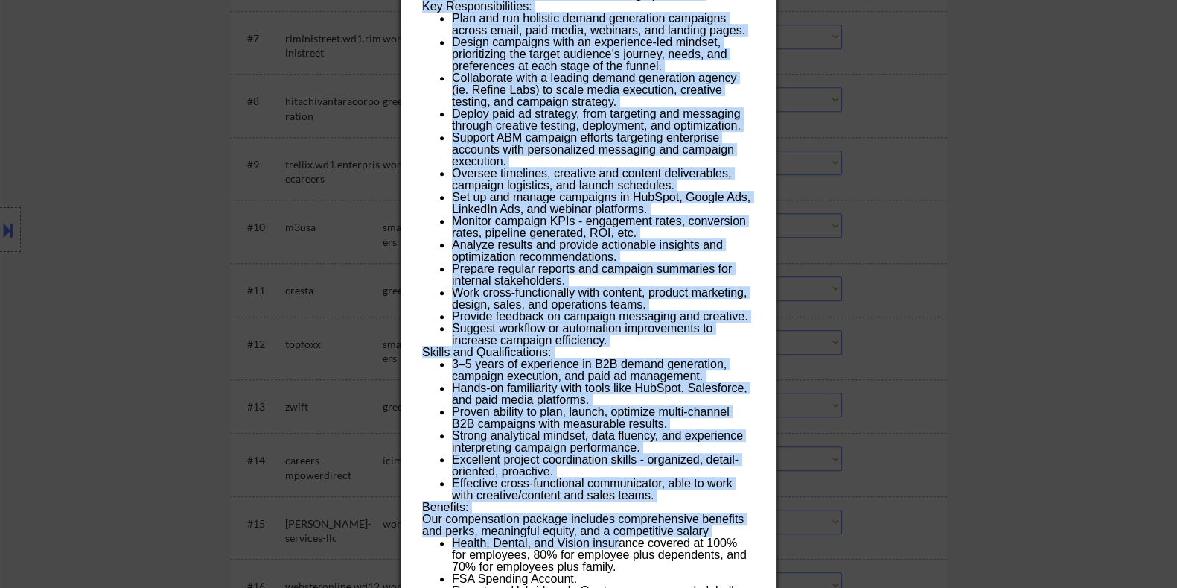
scroll to position [1117, 0]
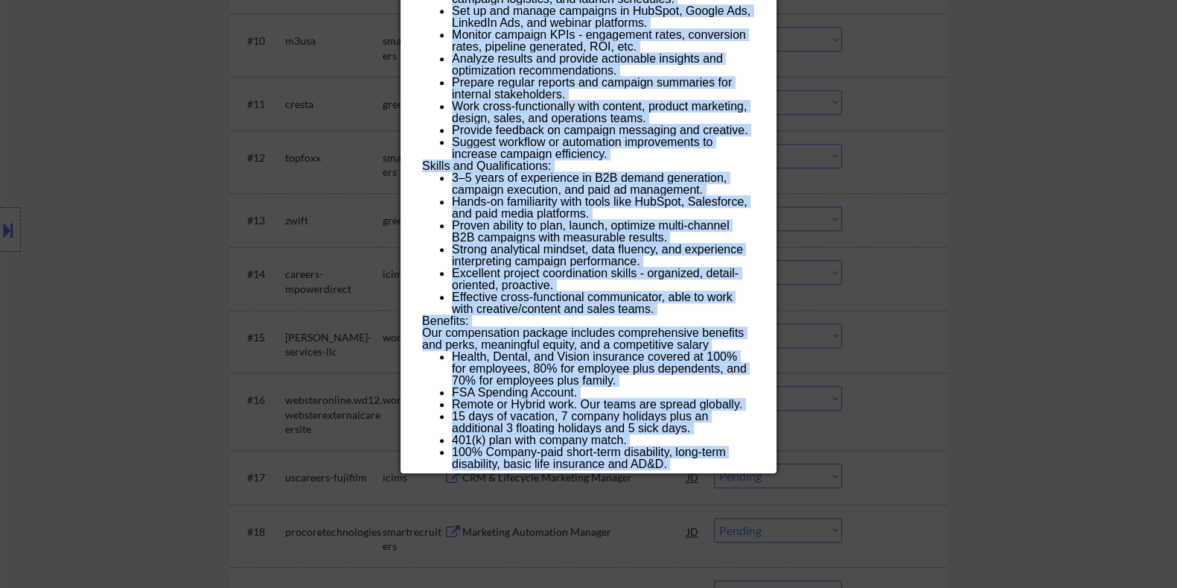
drag, startPoint x: 423, startPoint y: 66, endPoint x: 687, endPoint y: 468, distance: 480.2
copy div "Demand Generation Manager fundraiseup USA (EST and CST) - Remote AI Location Ch…"
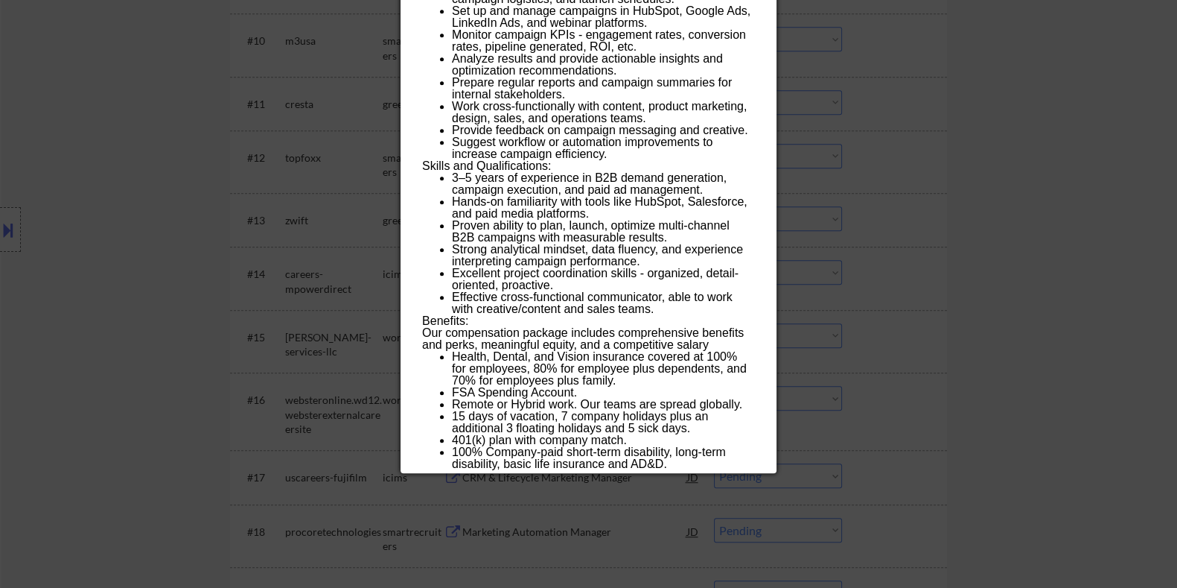
click at [928, 174] on div at bounding box center [588, 294] width 1177 height 588
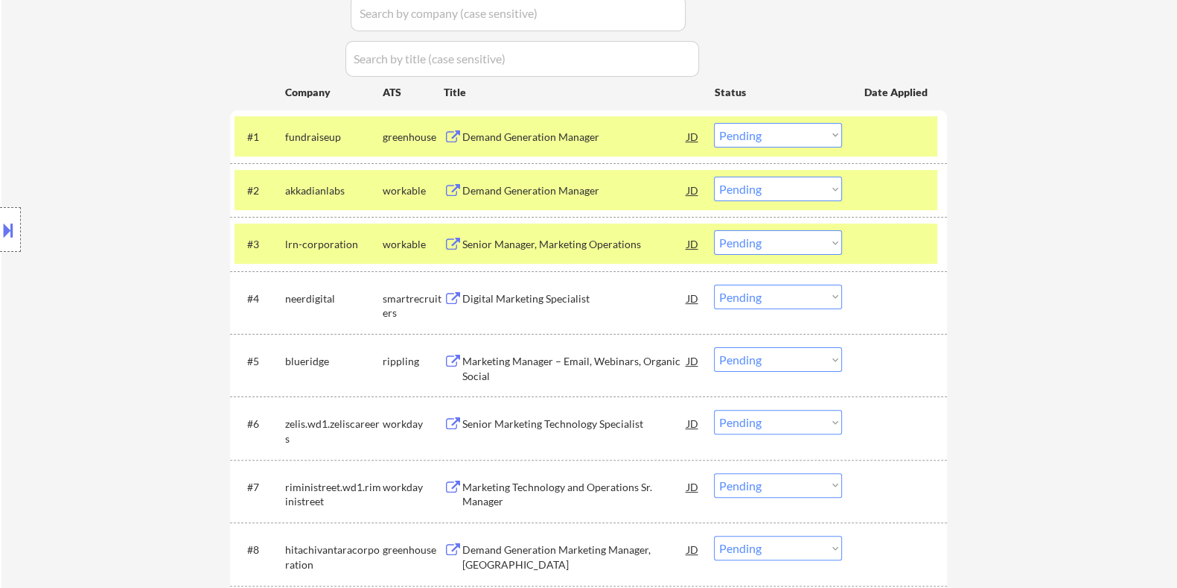
scroll to position [465, 0]
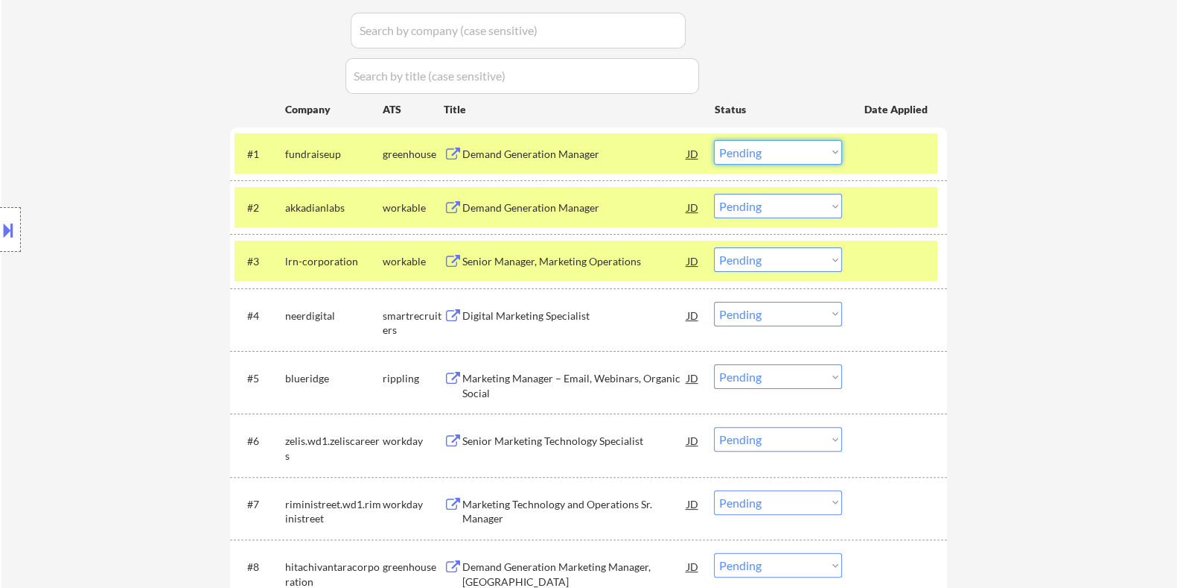
click at [786, 148] on select "Choose an option... Pending Applied Excluded (Questions) Excluded (Expired) Exc…" at bounding box center [778, 152] width 128 height 25
click at [714, 140] on select "Choose an option... Pending Applied Excluded (Questions) Excluded (Expired) Exc…" at bounding box center [778, 152] width 128 height 25
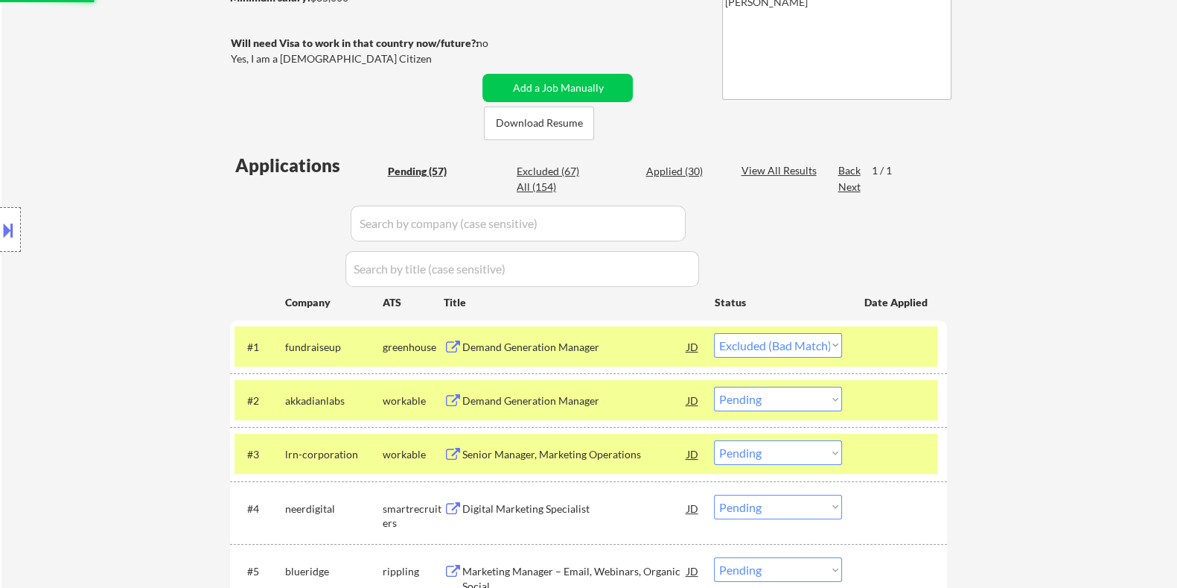
scroll to position [185, 0]
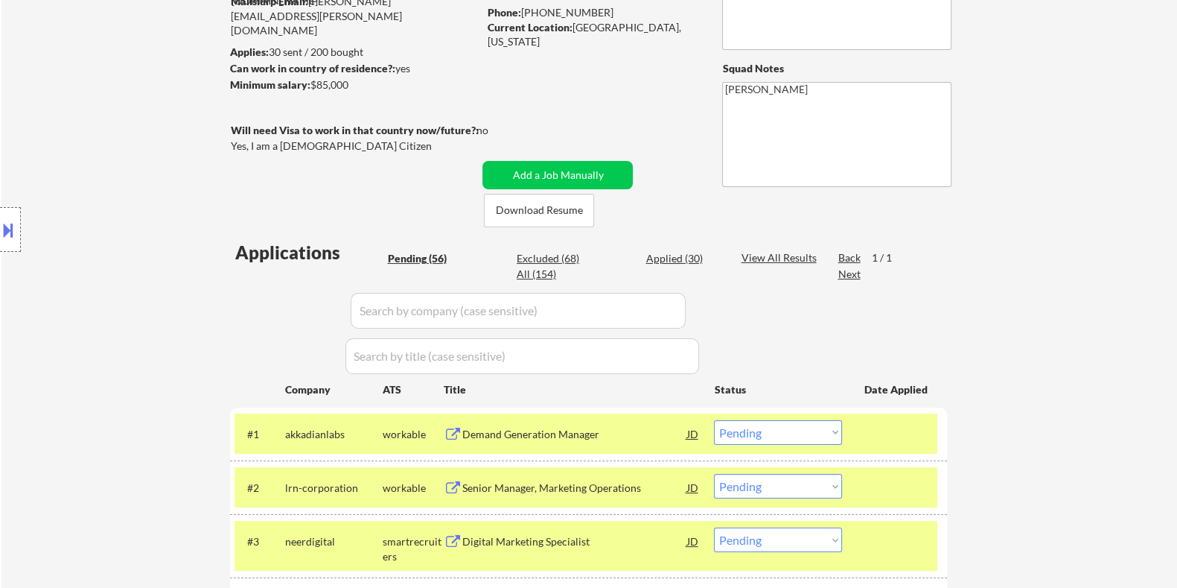
click at [549, 441] on div "Demand Generation Manager" at bounding box center [574, 433] width 225 height 27
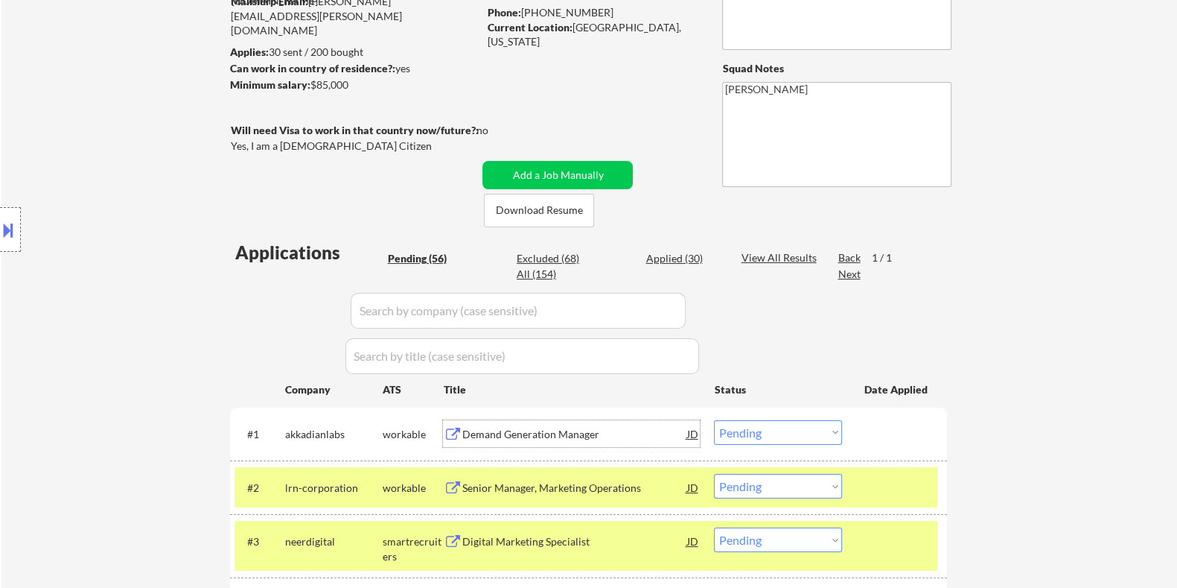
click at [652, 278] on div "Pending (56) Excluded (68) Applied (30) All (154)" at bounding box center [553, 266] width 333 height 31
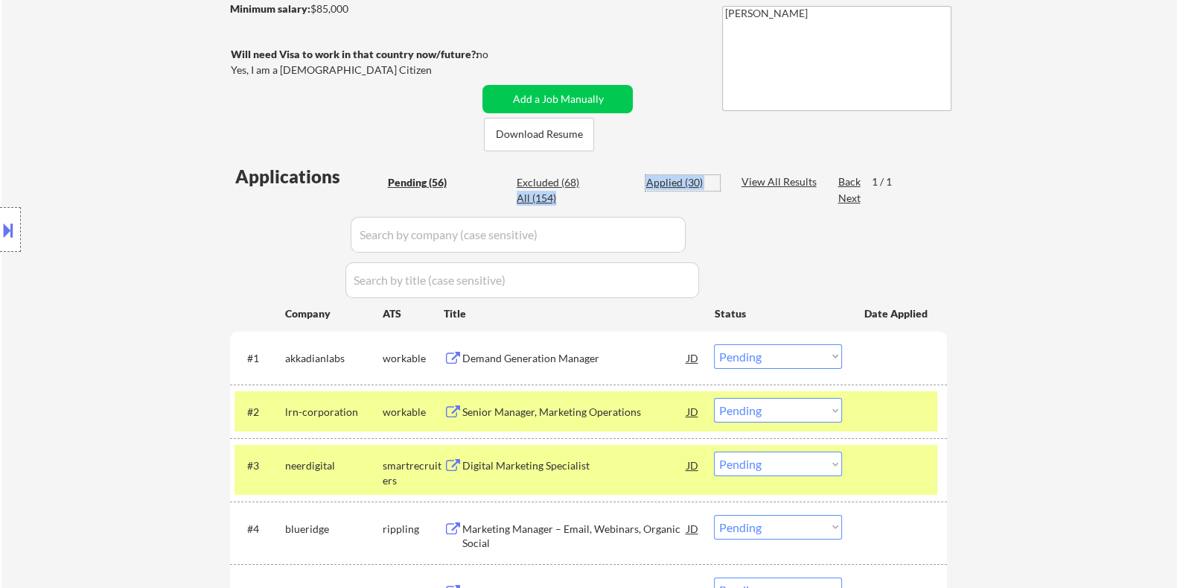
scroll to position [279, 0]
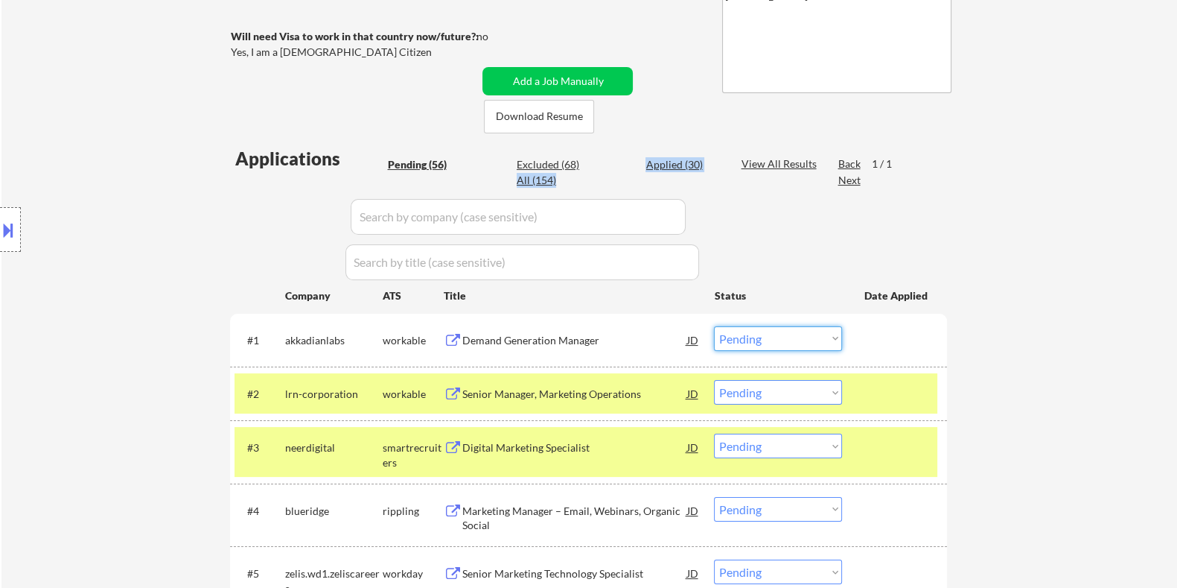
click at [778, 340] on select "Choose an option... Pending Applied Excluded (Questions) Excluded (Expired) Exc…" at bounding box center [778, 338] width 128 height 25
click at [714, 326] on select "Choose an option... Pending Applied Excluded (Questions) Excluded (Expired) Exc…" at bounding box center [778, 338] width 128 height 25
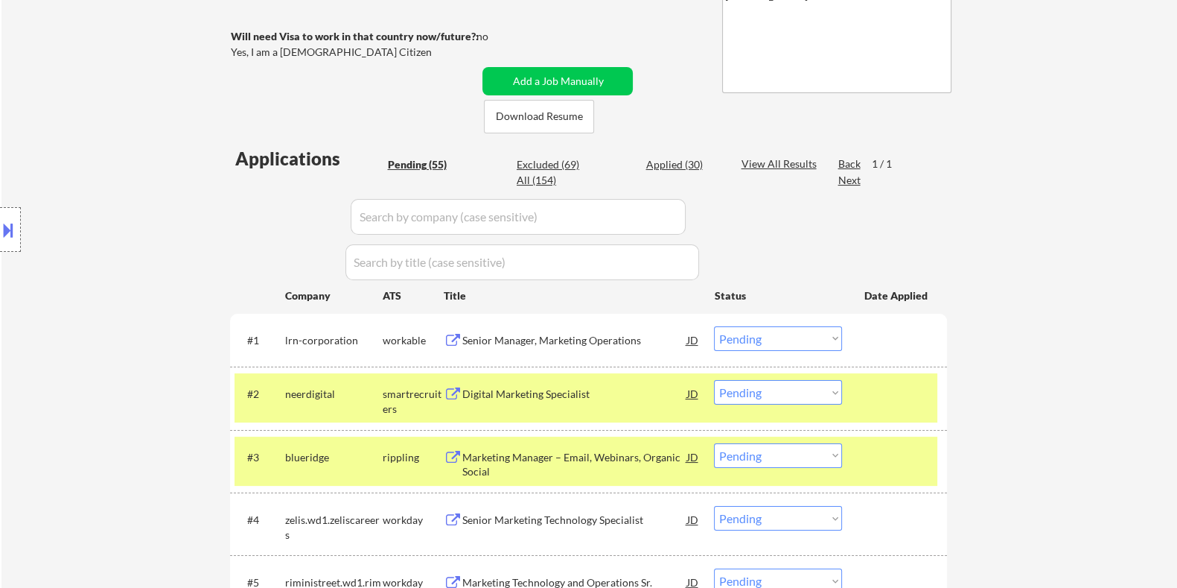
drag, startPoint x: 548, startPoint y: 159, endPoint x: 568, endPoint y: 173, distance: 24.2
click at [548, 159] on div "Excluded (69)" at bounding box center [554, 164] width 74 height 15
select select ""excluded__expired_""
select select ""excluded__salary_""
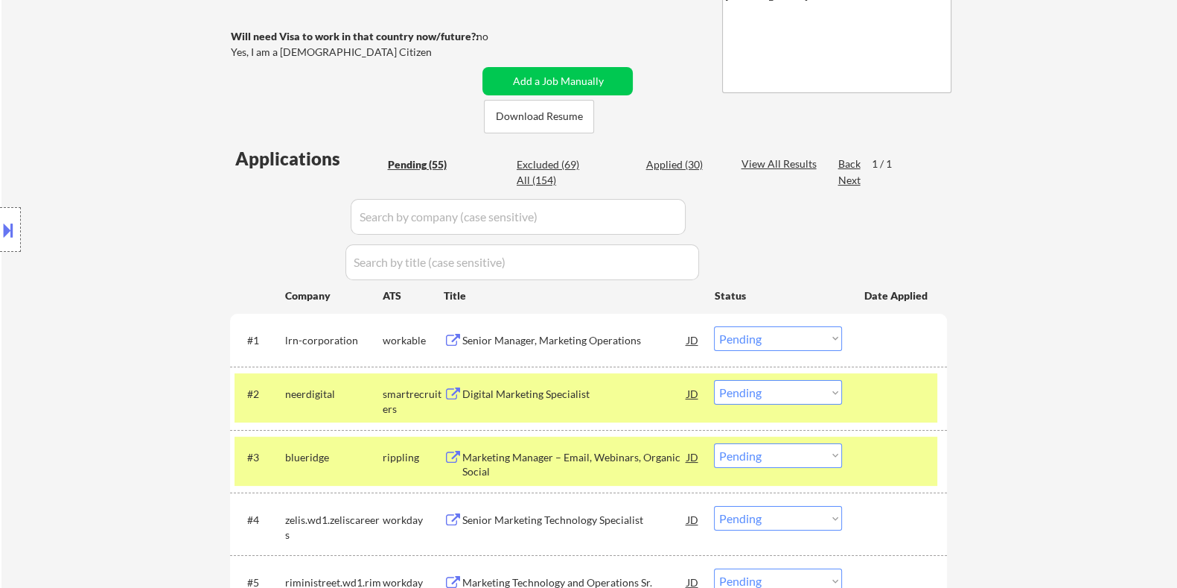
select select ""excluded__bad_match_""
select select ""excluded__expired_""
select select ""excluded__bad_match_""
select select ""excluded__expired_""
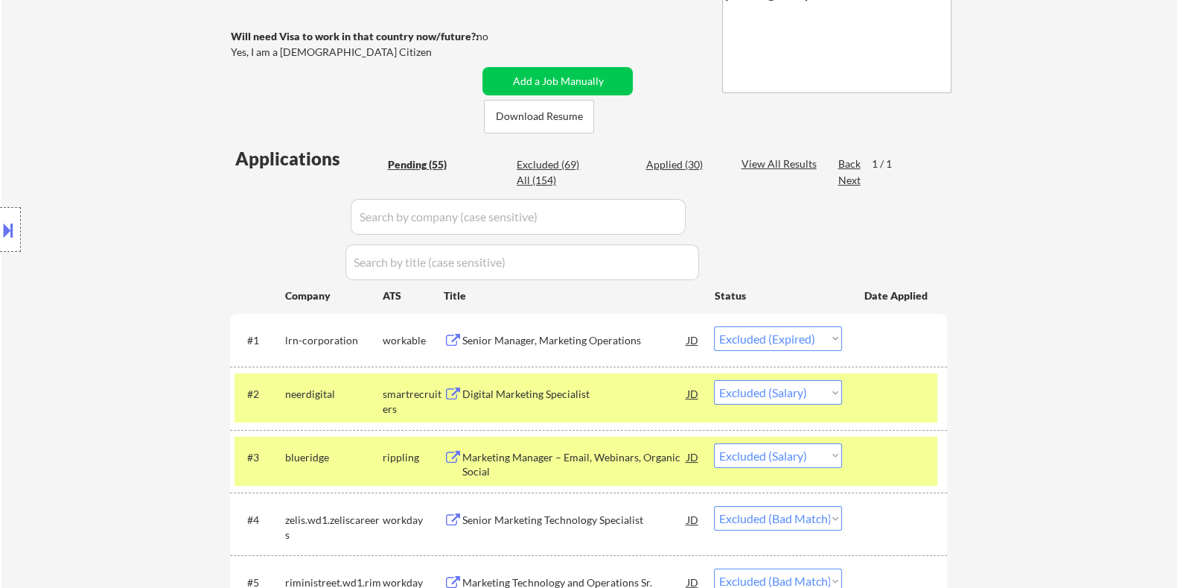
select select ""excluded__expired_""
select select ""excluded__bad_match_""
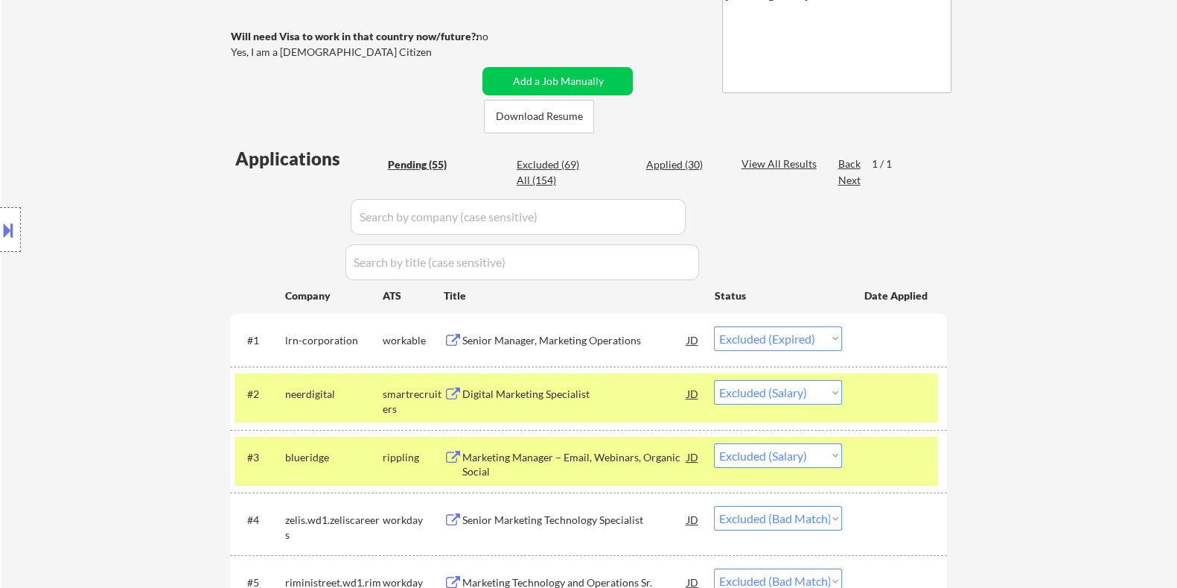
select select ""excluded__bad_match_""
select select ""excluded__expired_""
select select ""excluded__bad_match_""
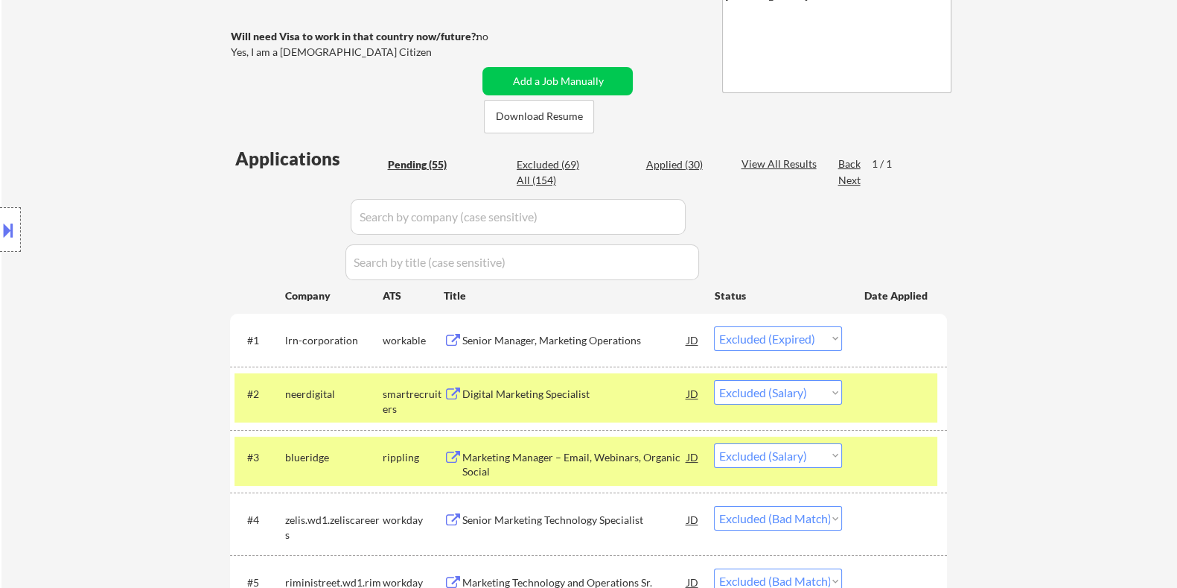
select select ""excluded__location_""
select select ""excluded__salary_""
select select ""excluded__bad_match_""
select select ""excluded__expired_""
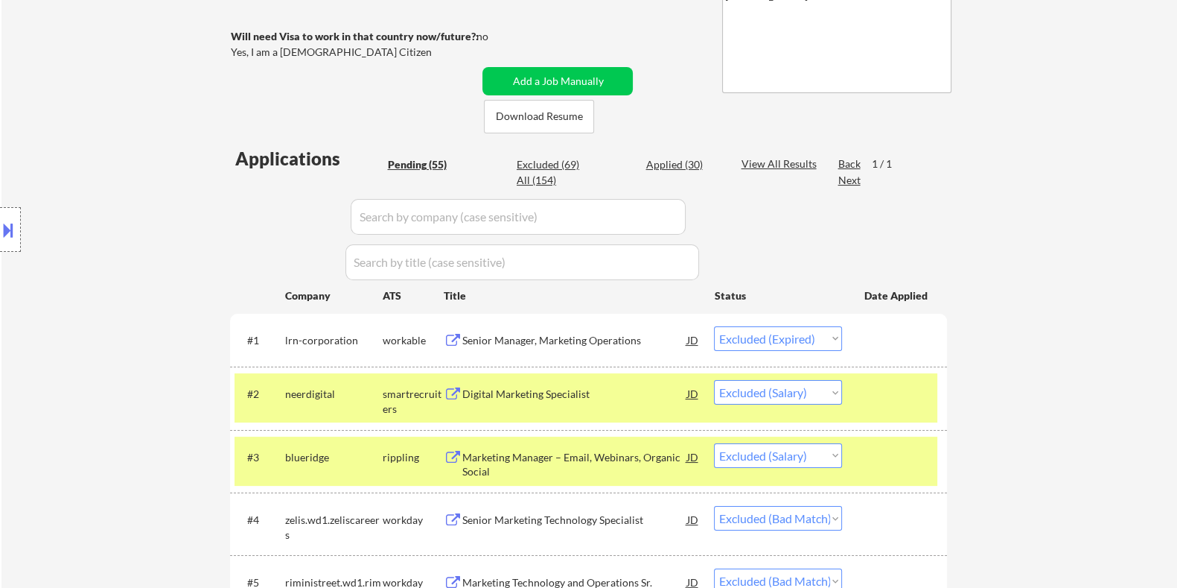
select select ""excluded__bad_match_""
select select ""excluded__expired_""
select select ""excluded__location_""
select select ""excluded__expired_""
select select ""excluded""
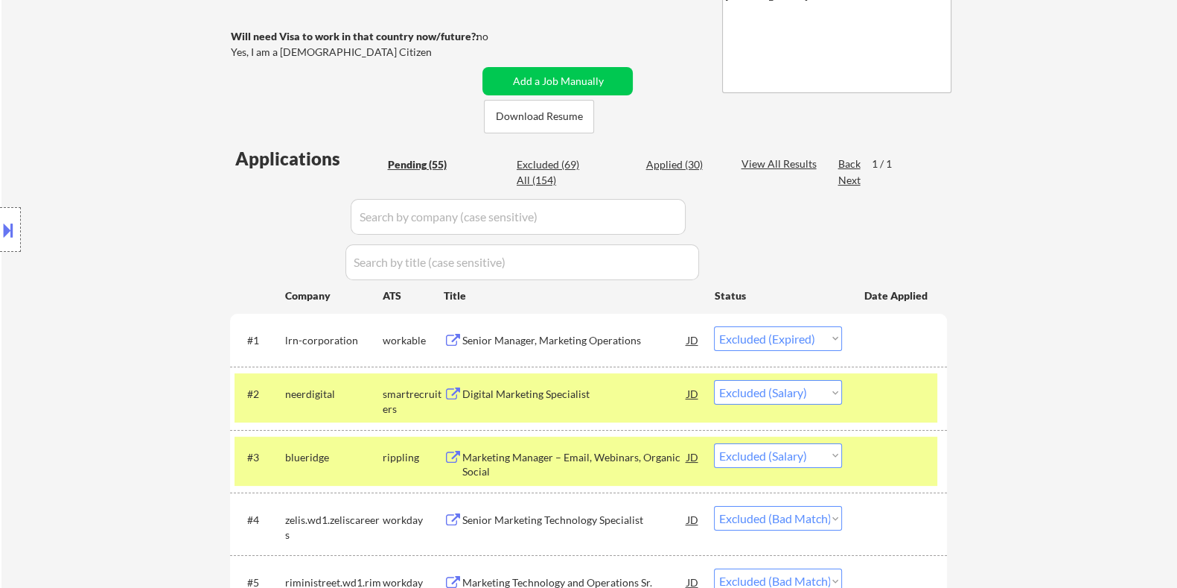
select select ""excluded""
select select ""excluded__location_""
select select ""excluded__expired_""
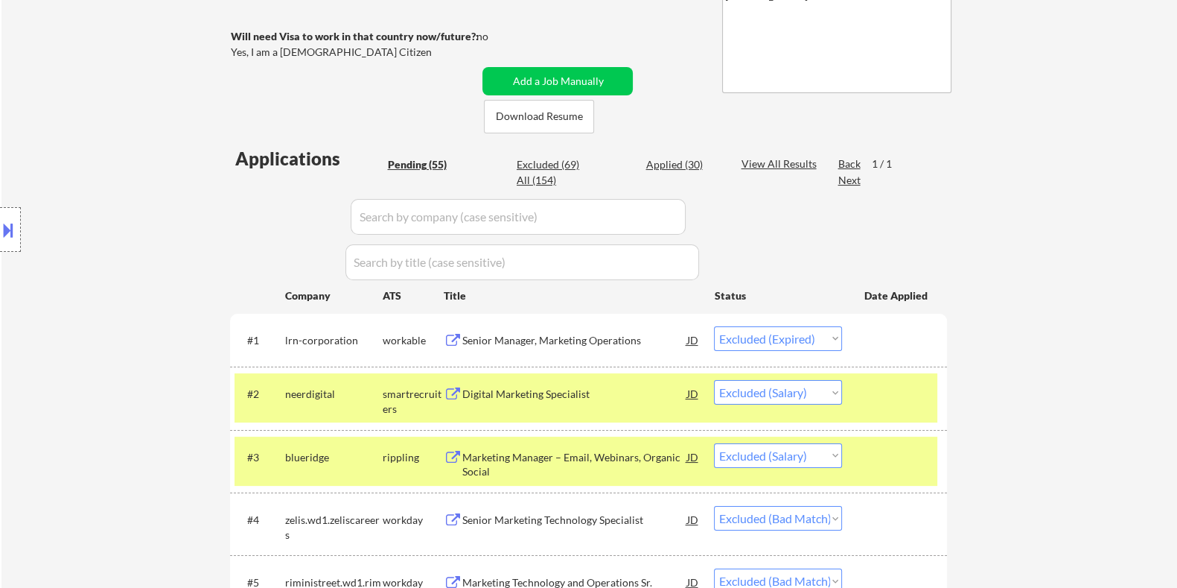
select select ""excluded__salary_""
select select ""excluded__expired_""
select select ""excluded__bad_match_""
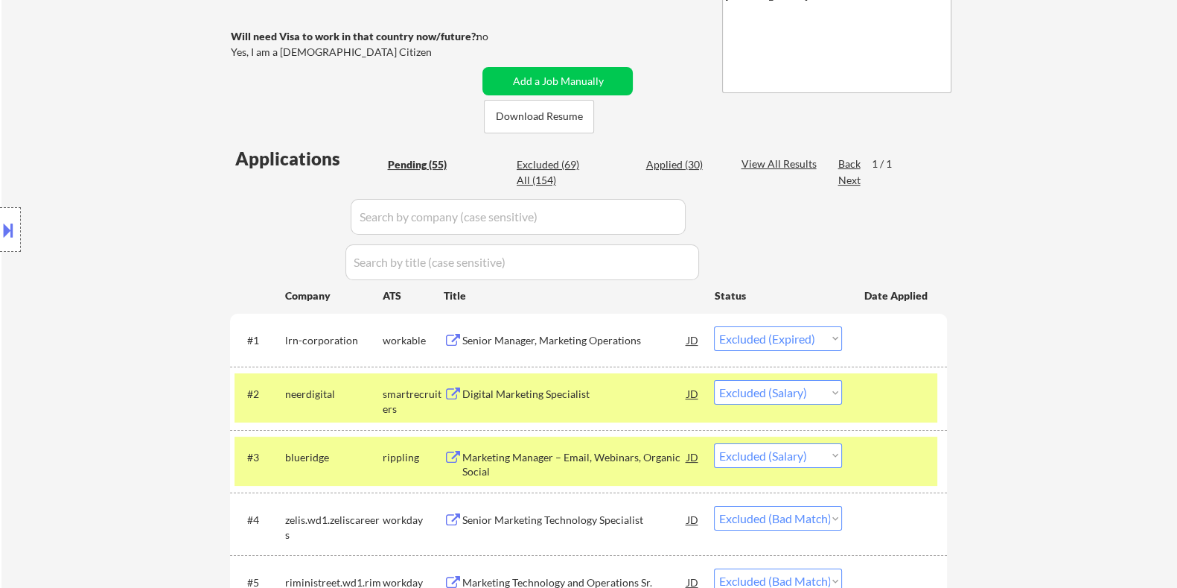
select select ""excluded""
select select ""excluded__expired_""
select select ""excluded__salary_""
select select ""excluded""
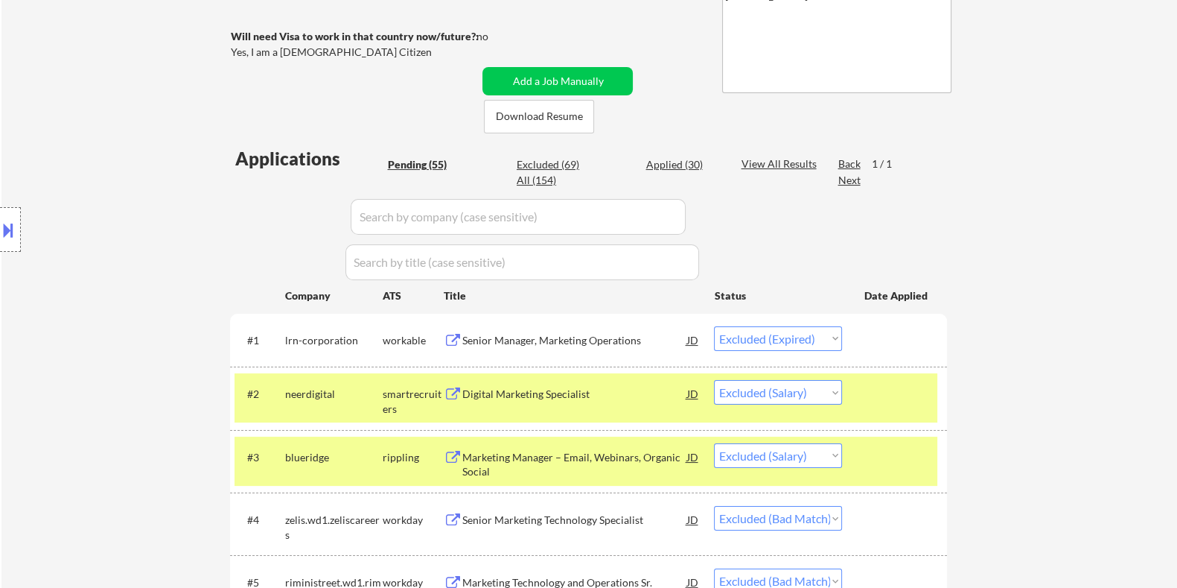
select select ""excluded__expired_""
select select ""excluded__bad_match_""
select select ""excluded__expired_""
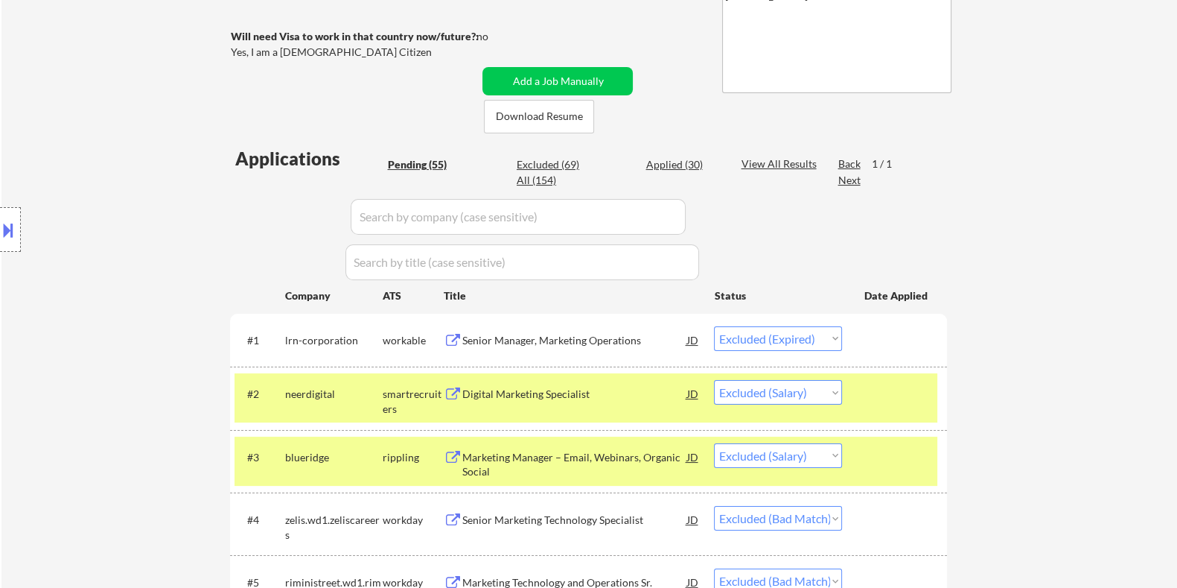
select select ""excluded__bad_match_""
select select ""excluded""
select select ""excluded__bad_match_""
select select ""excluded__expired_""
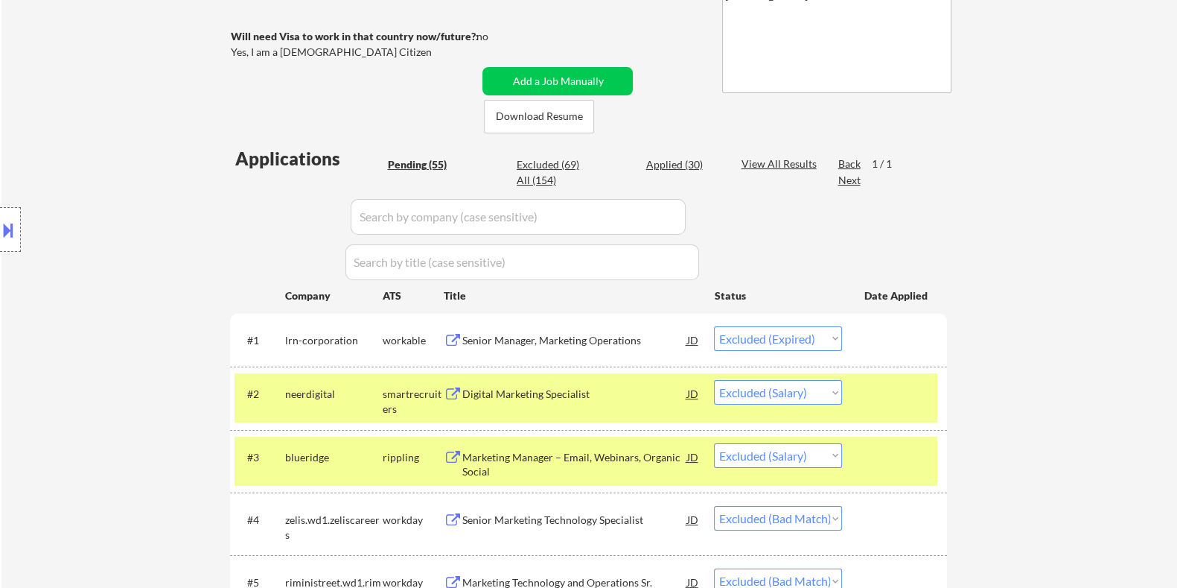
select select ""excluded__location_""
select select ""excluded__bad_match_""
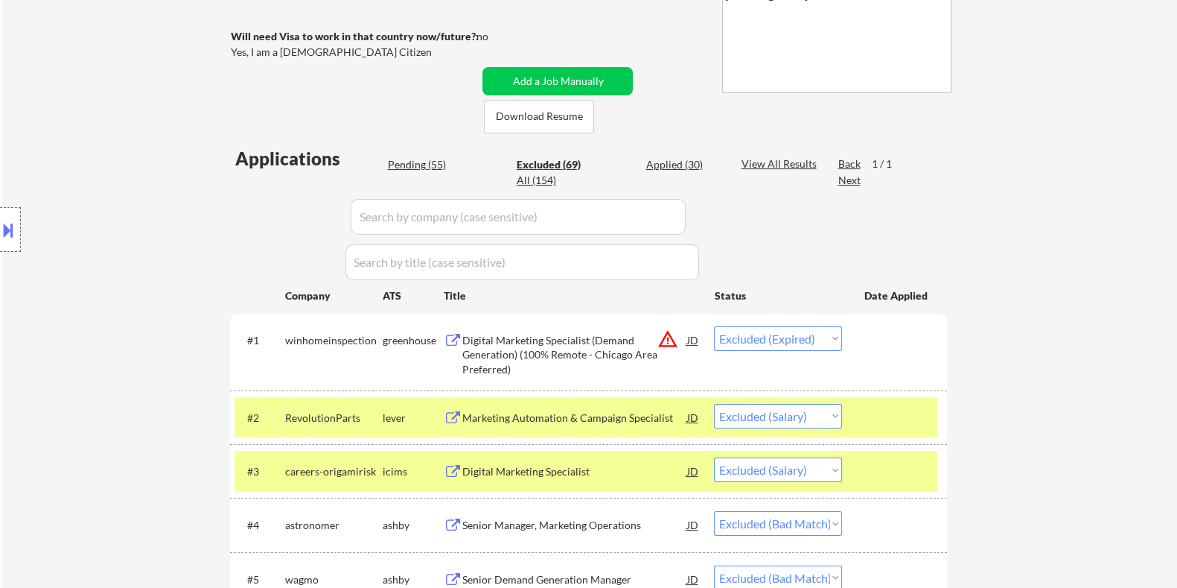
scroll to position [465, 0]
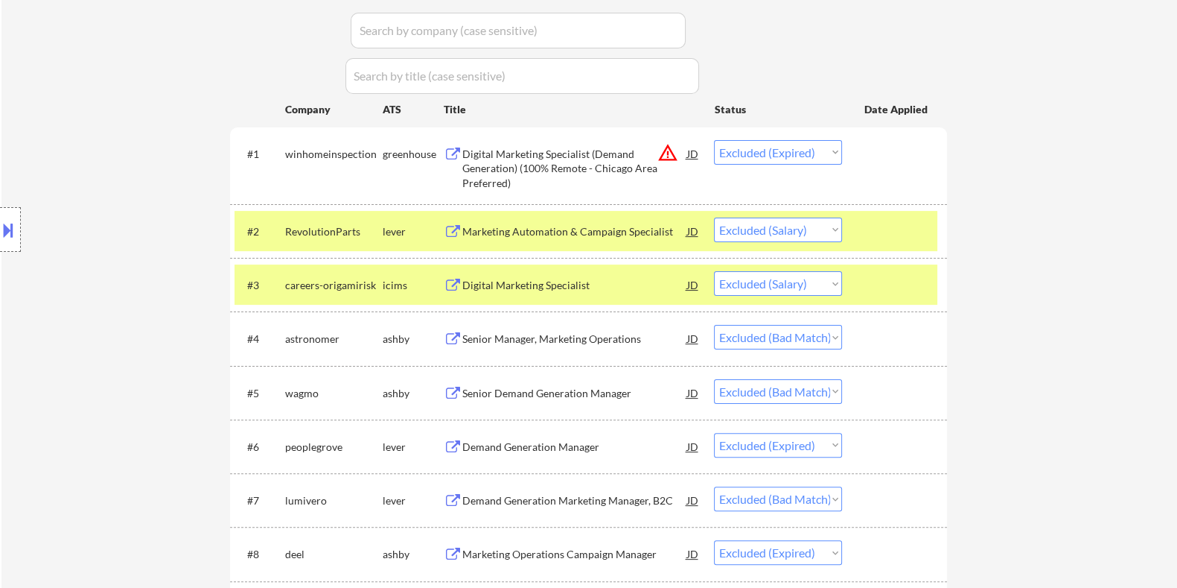
select select ""excluded__bad_match_""
select select ""excluded__expired_""
select select ""excluded""
select select ""excluded__bad_match_""
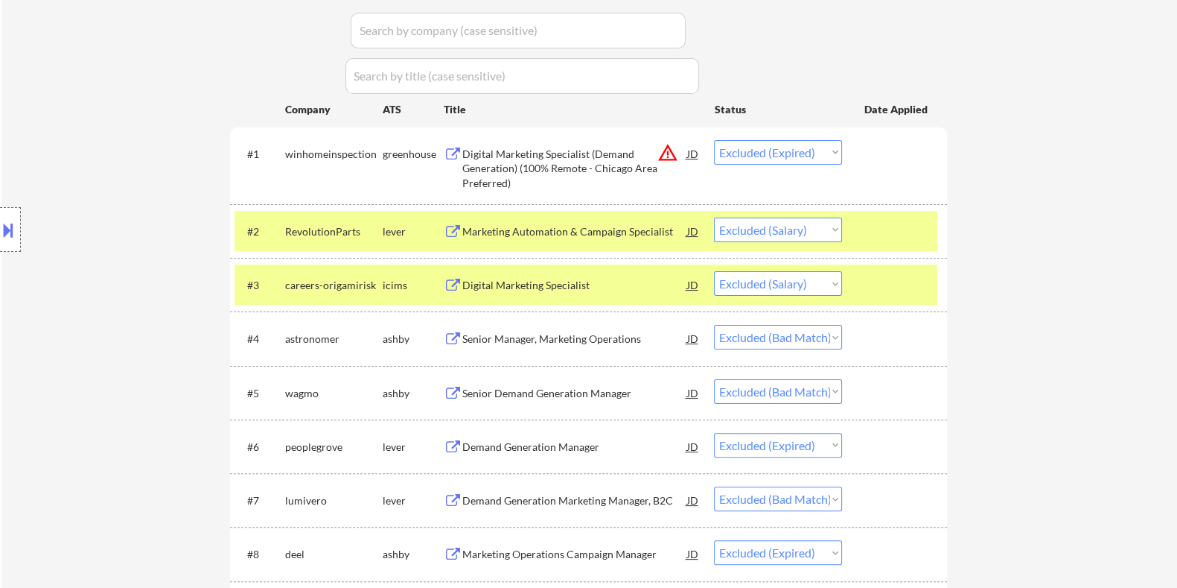
select select ""excluded""
select select ""excluded__expired_""
select select ""excluded__location_""
select select ""excluded__bad_match_""
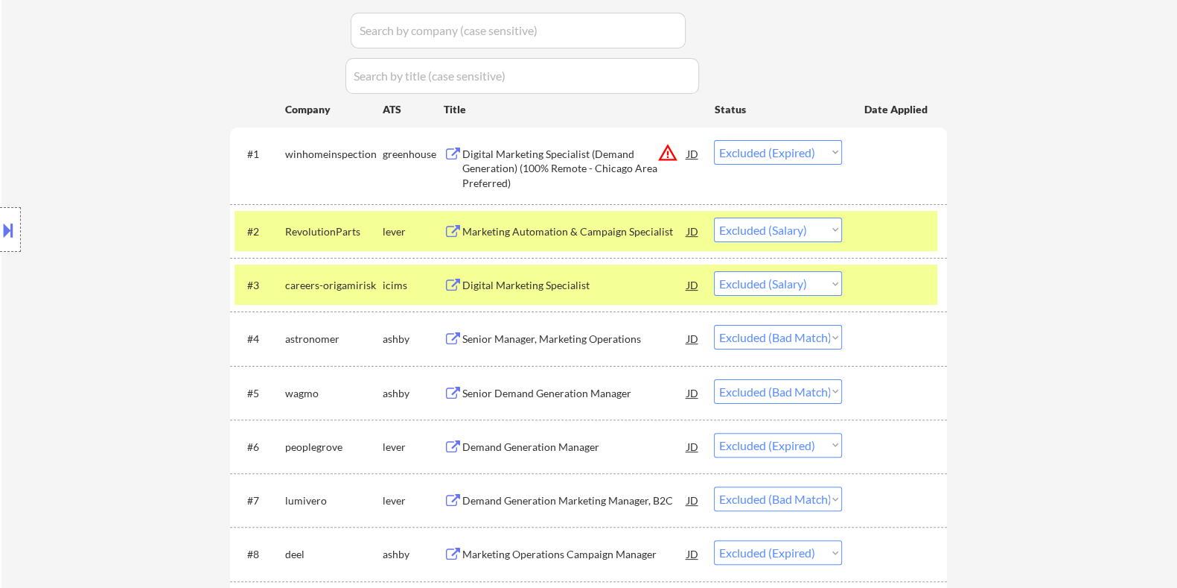
select select ""excluded__bad_match_""
select select ""excluded__expired_""
select select ""excluded__bad_match_""
select select ""excluded__expired_""
click at [526, 338] on div "Senior Manager, Marketing Operations" at bounding box center [574, 338] width 225 height 15
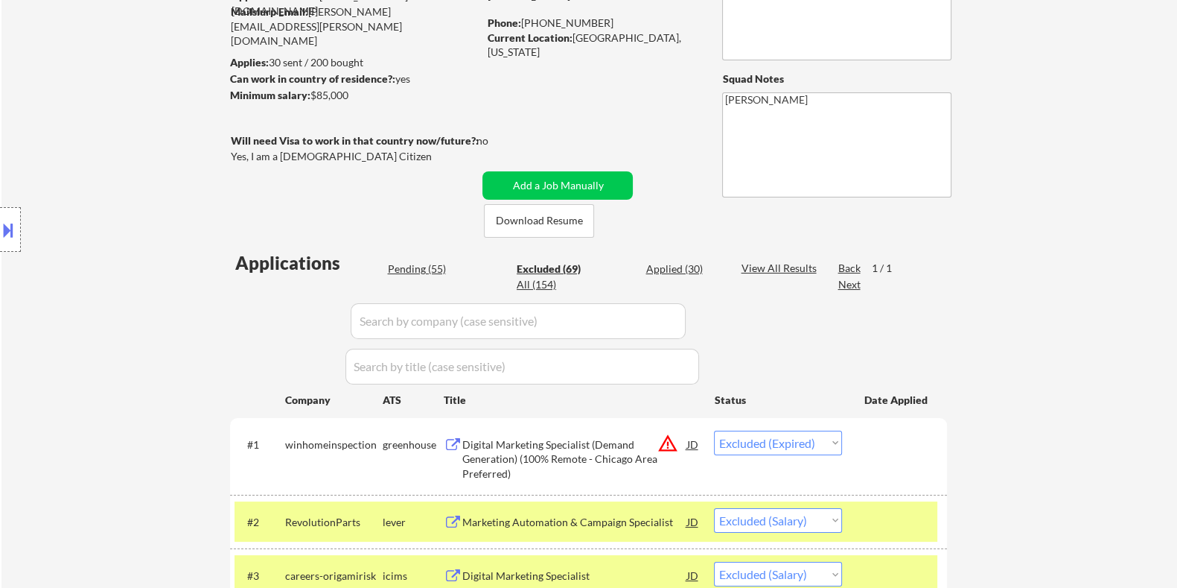
scroll to position [279, 0]
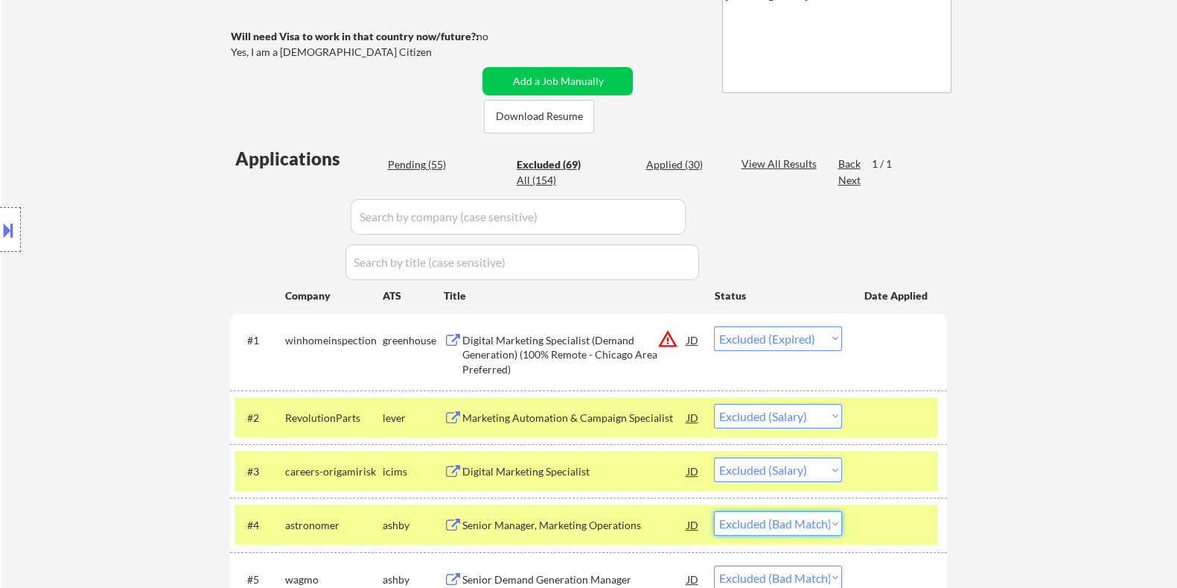
click at [786, 521] on select "Choose an option... Pending Applied Excluded (Questions) Excluded (Expired) Exc…" at bounding box center [778, 523] width 128 height 25
click at [714, 511] on select "Choose an option... Pending Applied Excluded (Questions) Excluded (Expired) Exc…" at bounding box center [778, 523] width 128 height 25
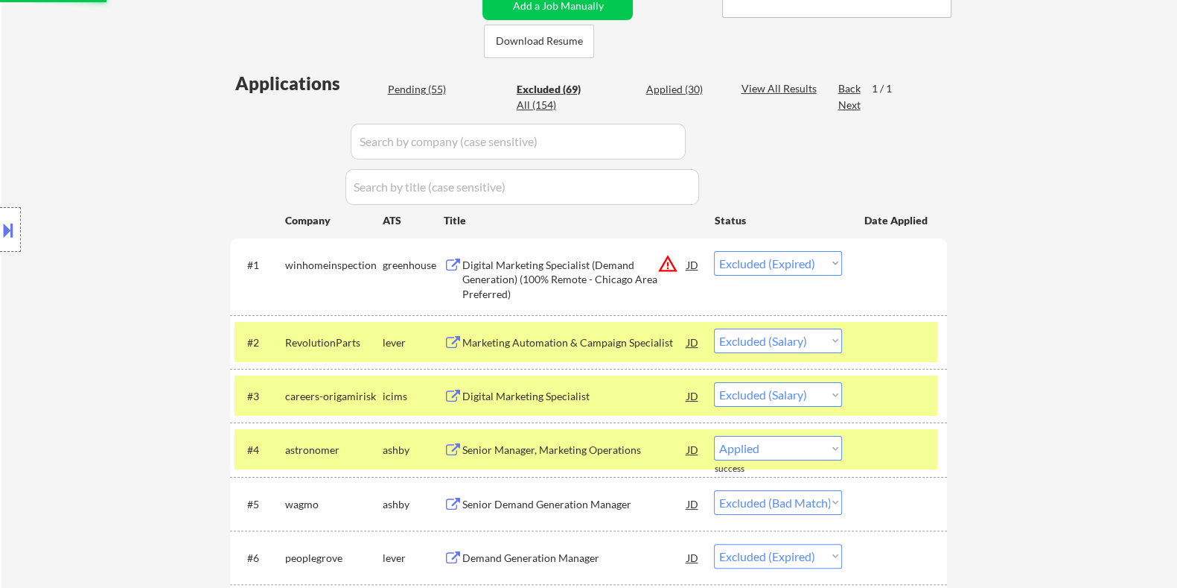
scroll to position [465, 0]
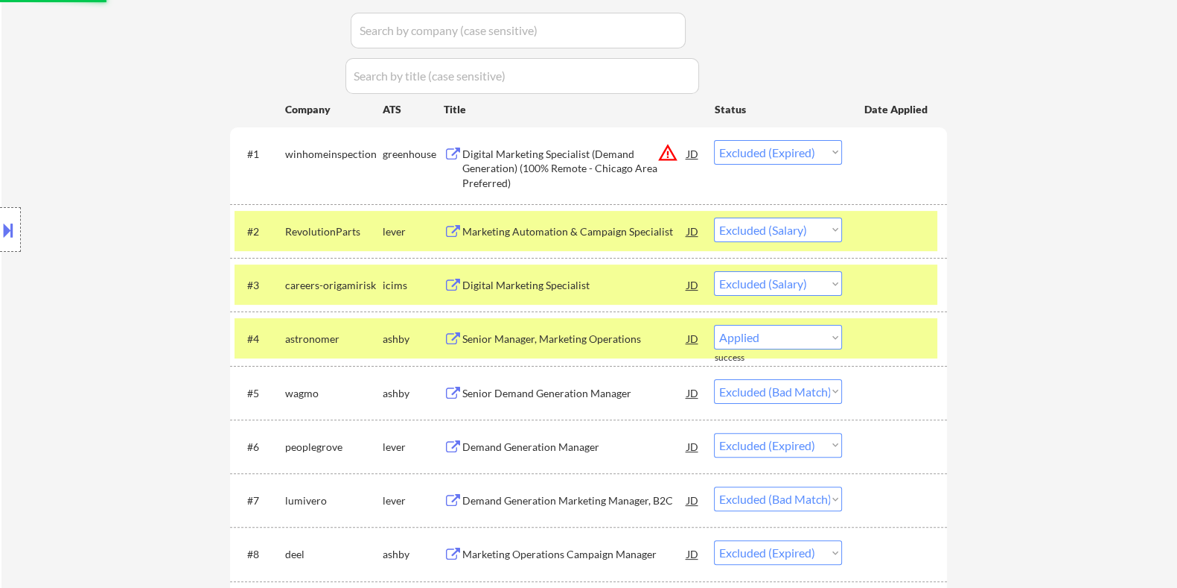
select select ""excluded__bad_match_""
select select ""excluded__expired_""
select select ""excluded__bad_match_""
select select ""excluded__expired_""
select select ""excluded__bad_match_""
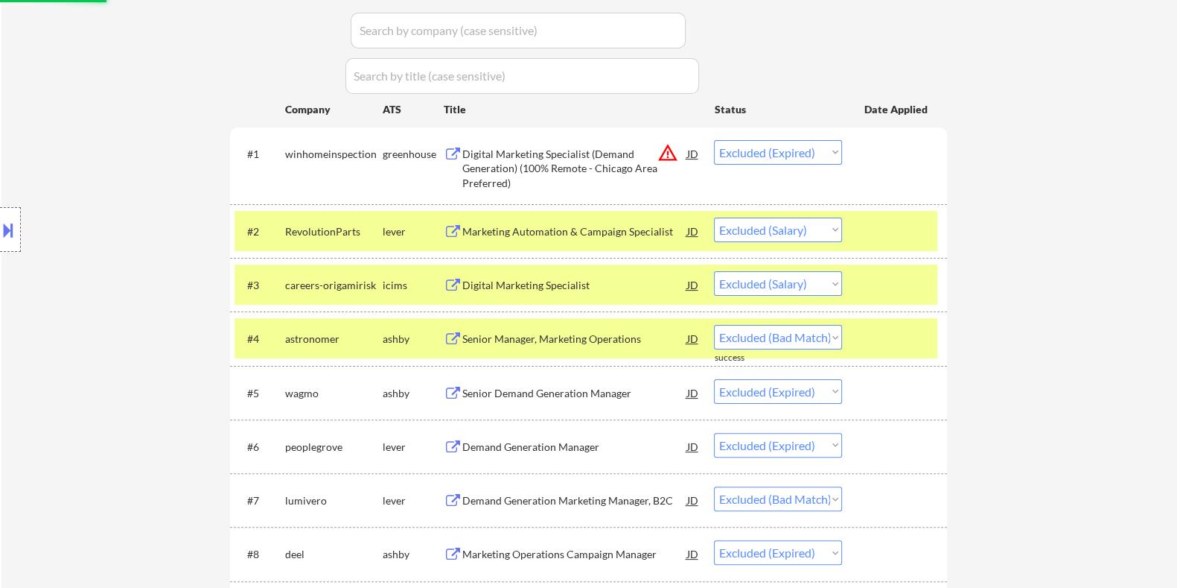
select select ""excluded__expired_""
select select ""excluded__bad_match_""
select select ""excluded__location_""
select select ""excluded__salary_""
select select ""excluded__bad_match_""
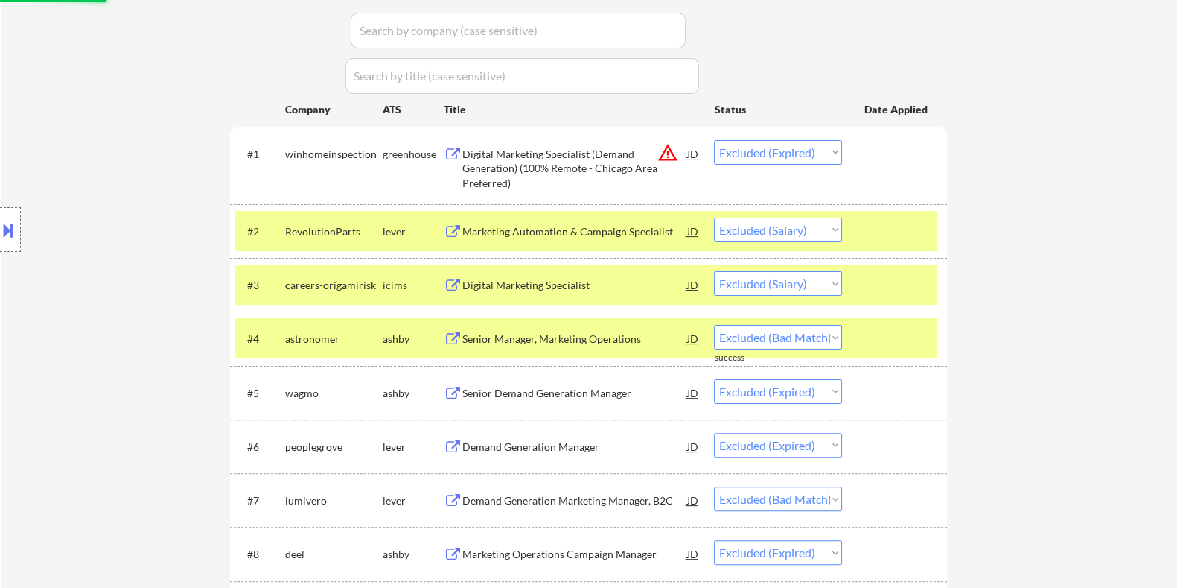
select select ""excluded__expired_""
select select ""excluded__bad_match_""
select select ""excluded__expired_""
select select ""excluded__location_""
select select ""excluded__expired_""
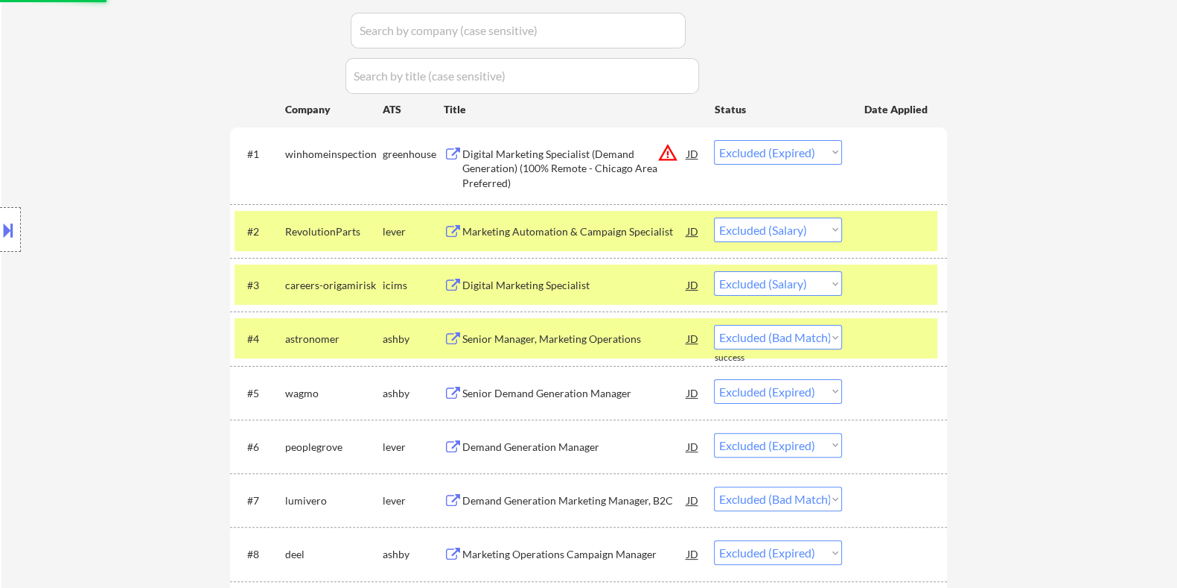
select select ""excluded""
select select ""excluded__location_""
select select ""excluded__expired_""
select select ""excluded__salary_""
select select ""excluded__expired_""
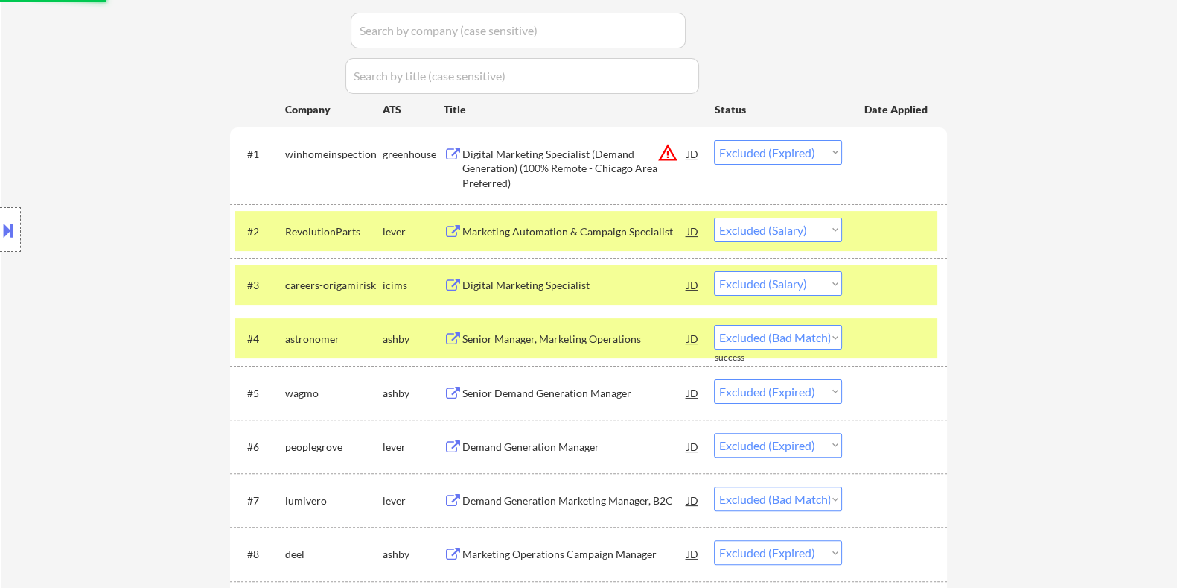
select select ""excluded__bad_match_""
select select ""excluded""
select select ""excluded__expired_""
select select ""excluded__salary_""
select select ""excluded""
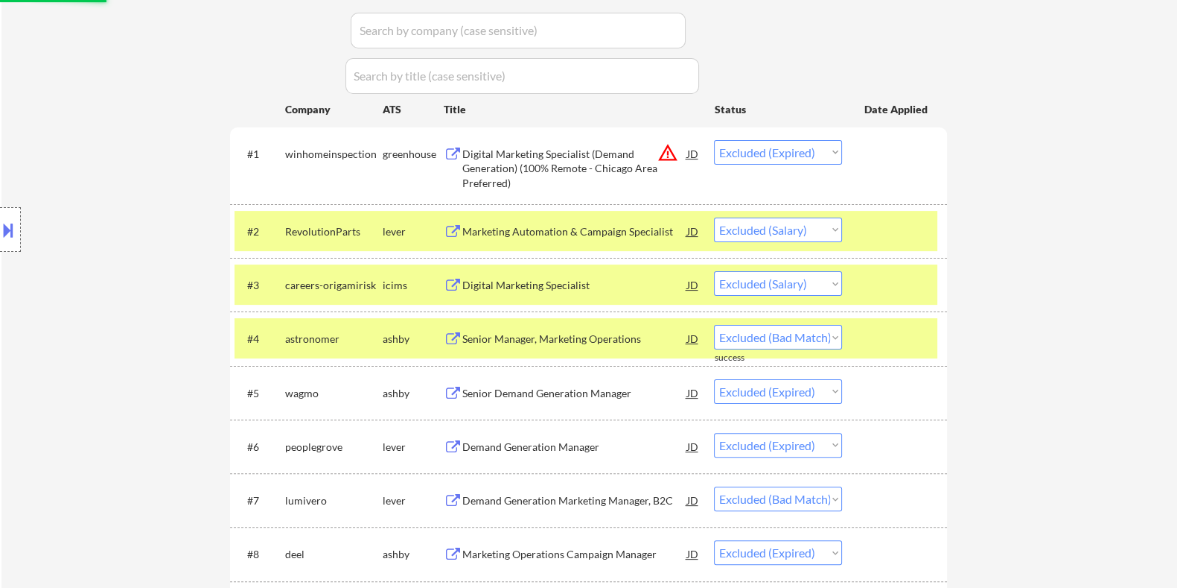
select select ""excluded__expired_""
select select ""excluded__bad_match_""
select select ""excluded__expired_""
select select ""excluded__bad_match_""
select select ""excluded""
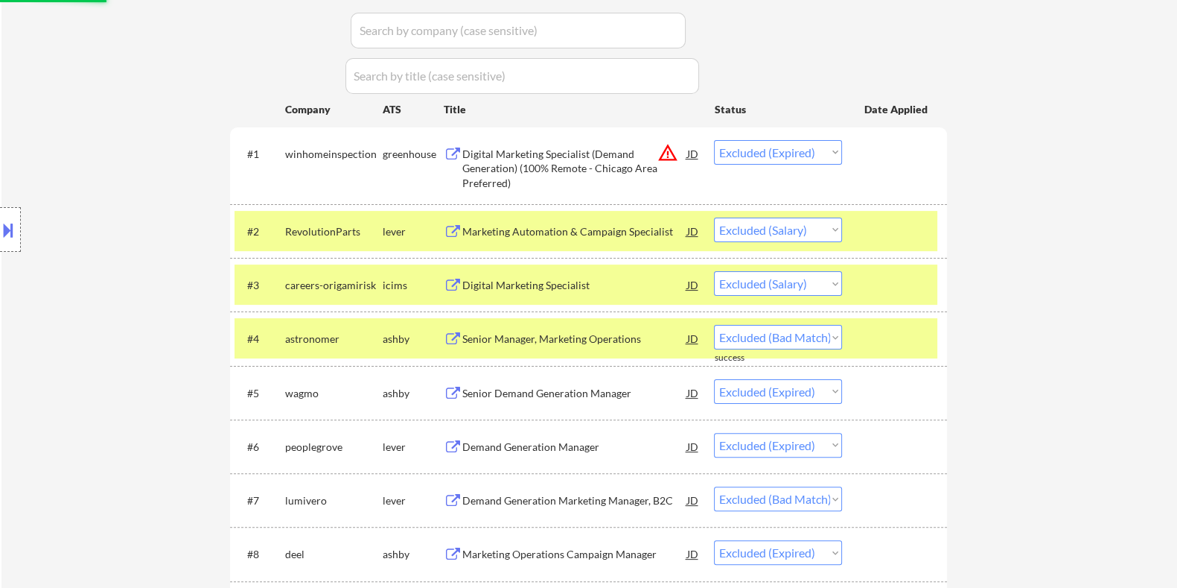
select select ""excluded__bad_match_""
select select ""excluded__expired_""
select select ""excluded__location_""
select select ""excluded__bad_match_""
select select ""excluded__expired_""
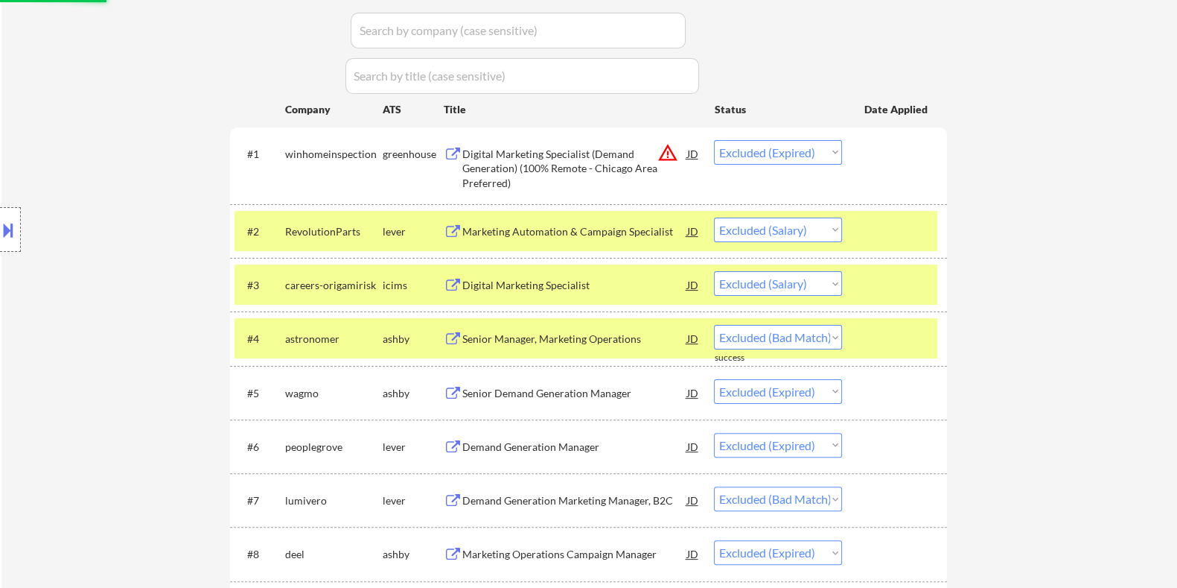
select select ""excluded""
select select ""excluded__bad_match_""
select select ""excluded""
select select ""excluded__expired_""
select select ""excluded__location_""
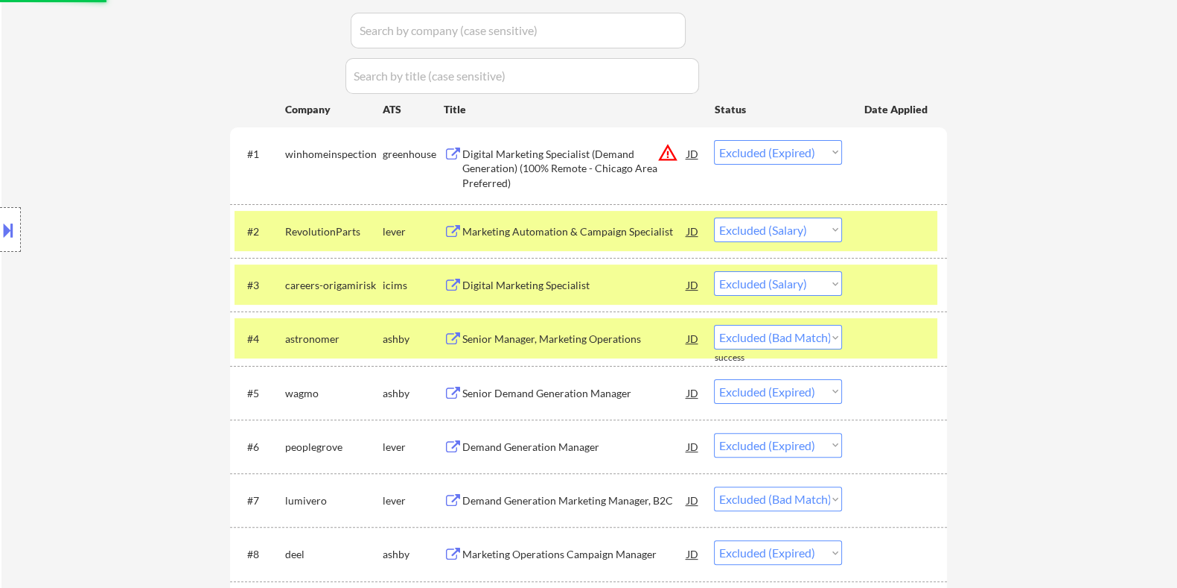
select select ""excluded__bad_match_""
select select ""excluded__expired_""
select select ""excluded__bad_match_""
select select ""excluded__expired_""
click at [570, 337] on div "Senior Demand Generation Manager" at bounding box center [574, 338] width 225 height 15
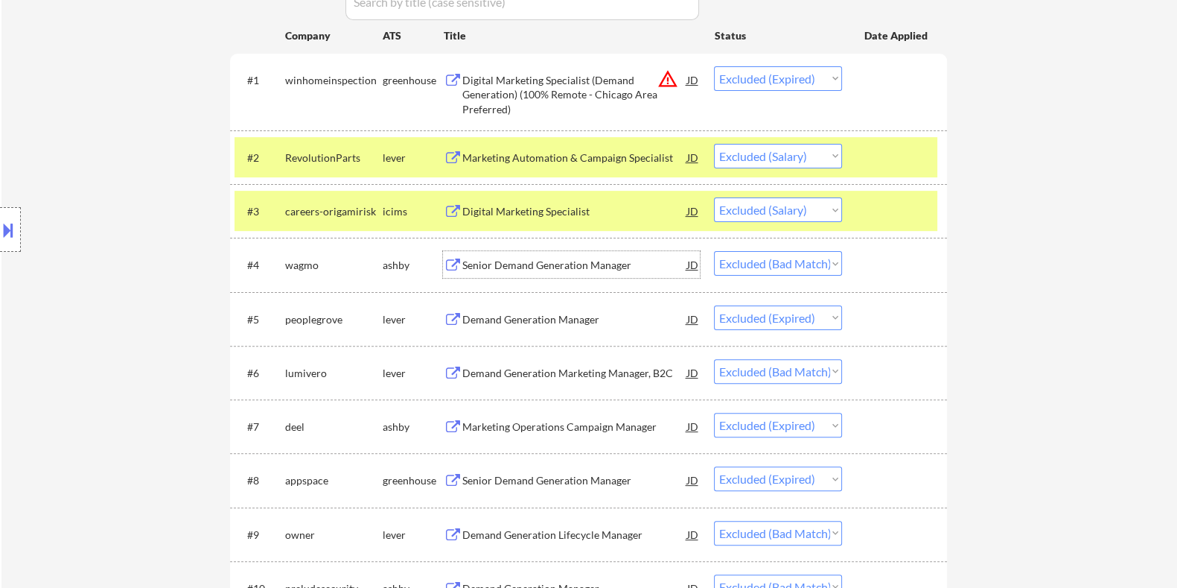
scroll to position [559, 0]
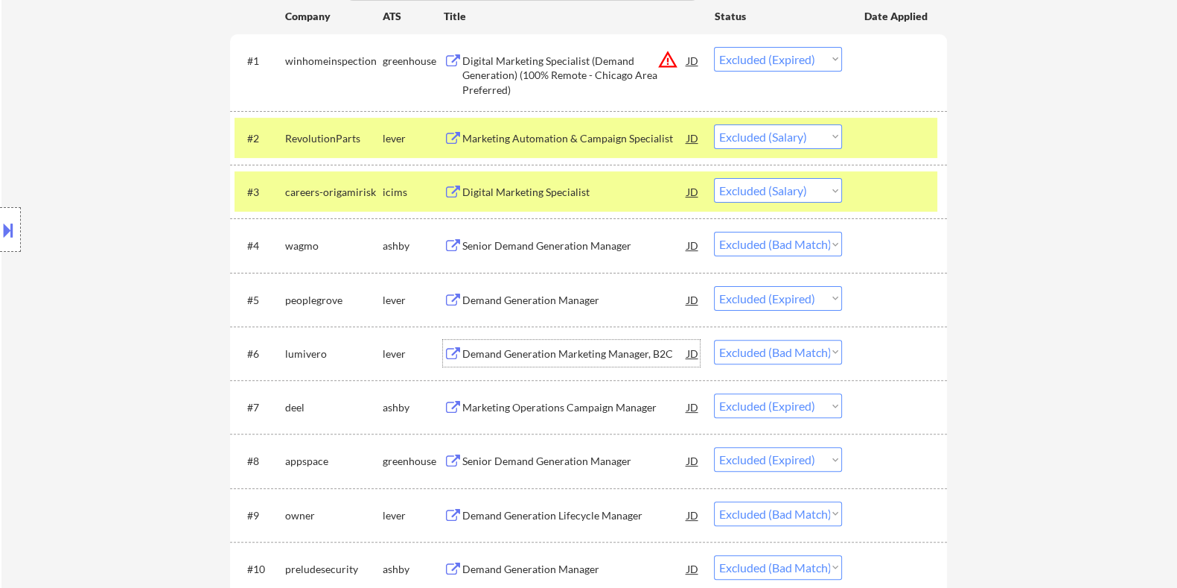
click at [575, 352] on div "Demand Generation Marketing Manager, B2C" at bounding box center [574, 353] width 225 height 15
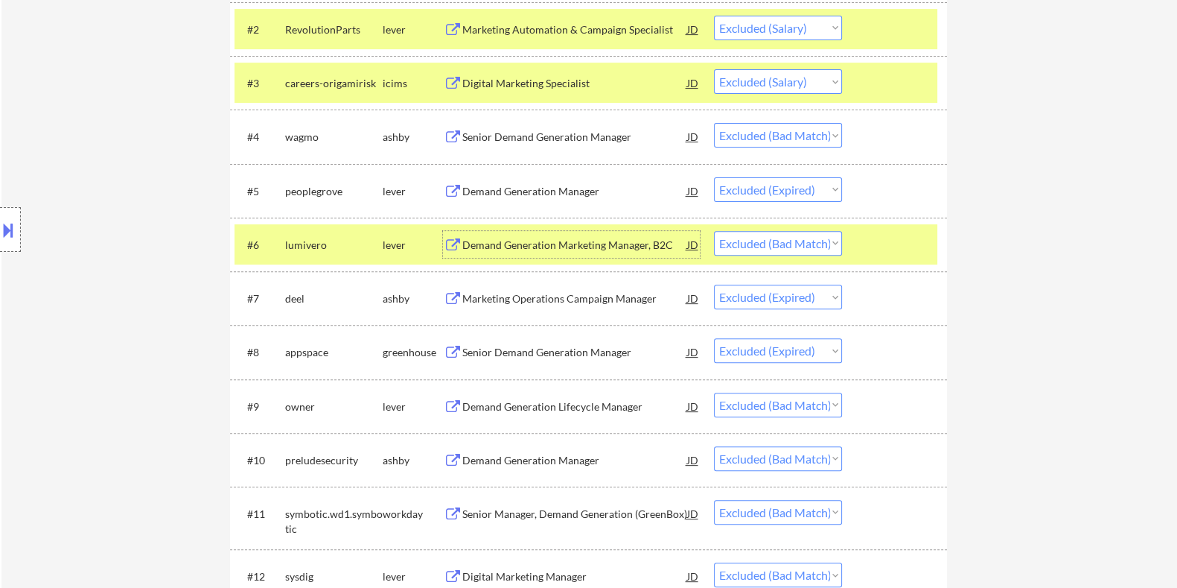
scroll to position [744, 0]
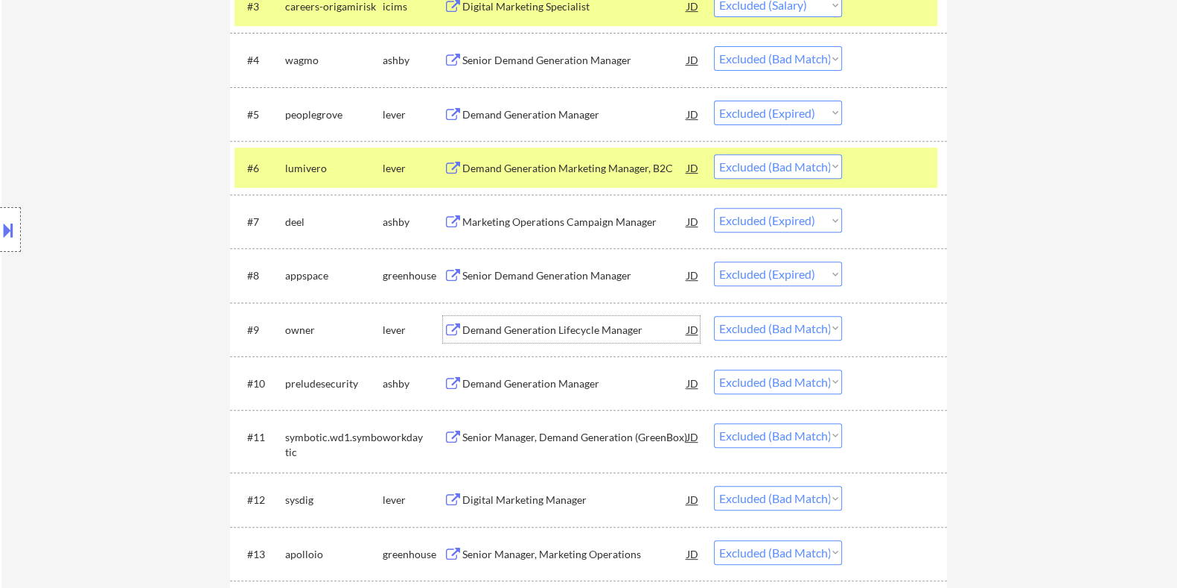
click at [536, 325] on div "Demand Generation Lifecycle Manager" at bounding box center [574, 329] width 225 height 15
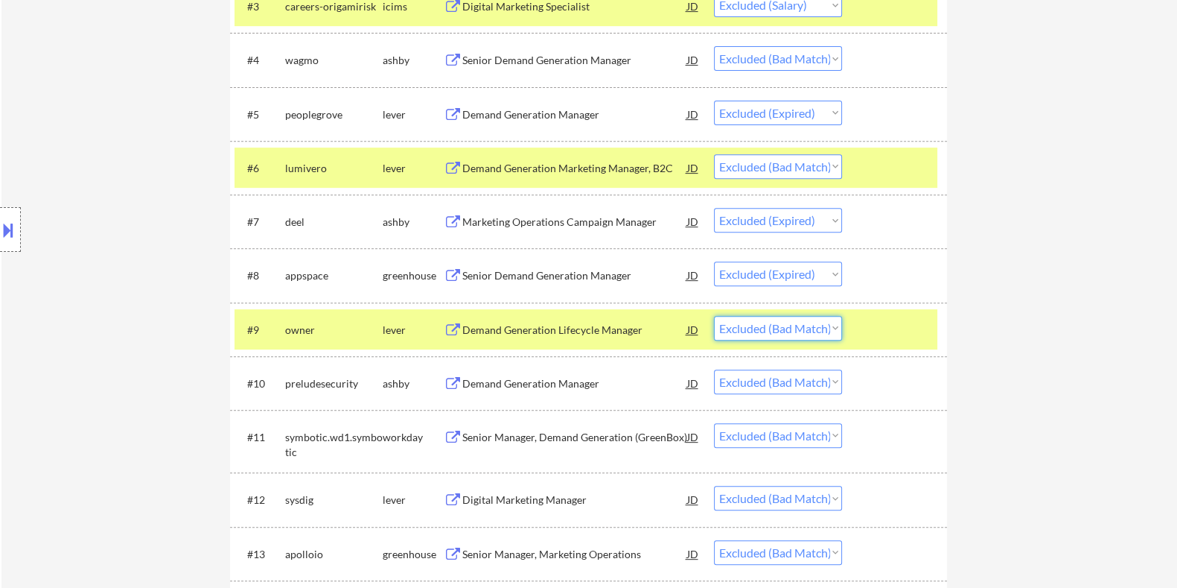
click at [778, 334] on select "Choose an option... Pending Applied Excluded (Questions) Excluded (Expired) Exc…" at bounding box center [778, 328] width 128 height 25
select select ""excluded""
click at [714, 316] on select "Choose an option... Pending Applied Excluded (Questions) Excluded (Expired) Exc…" at bounding box center [778, 328] width 128 height 25
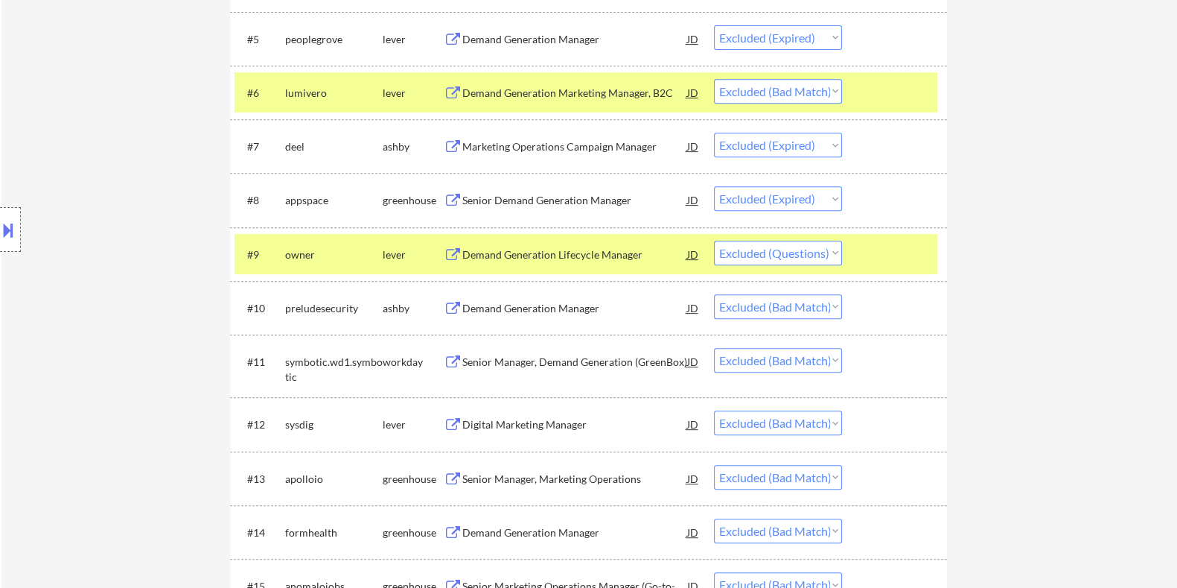
scroll to position [838, 0]
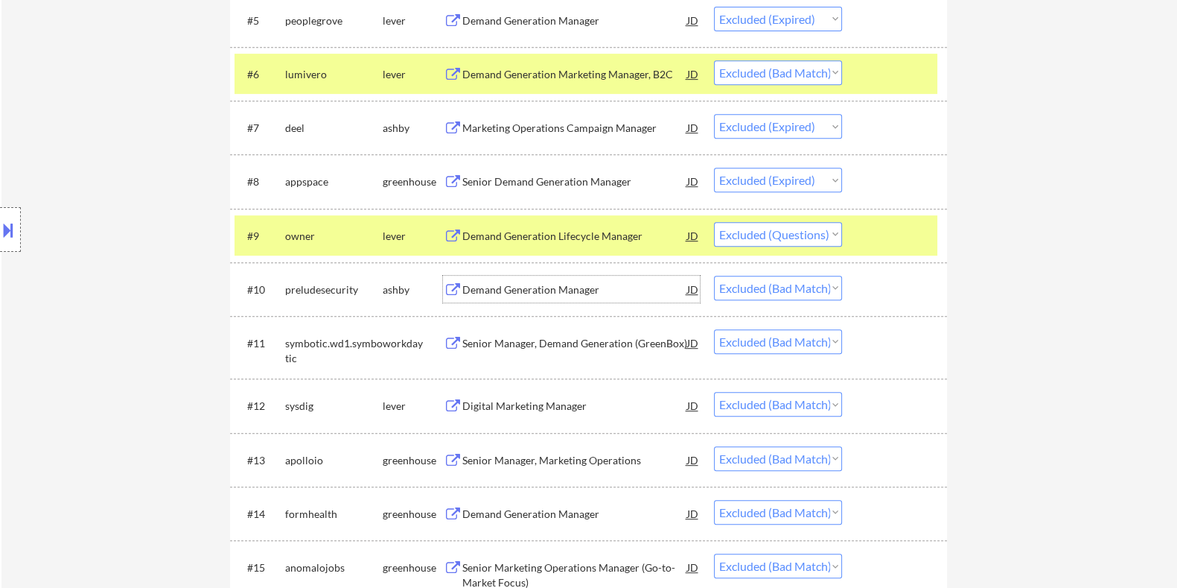
click at [530, 288] on div "Demand Generation Manager" at bounding box center [574, 289] width 225 height 15
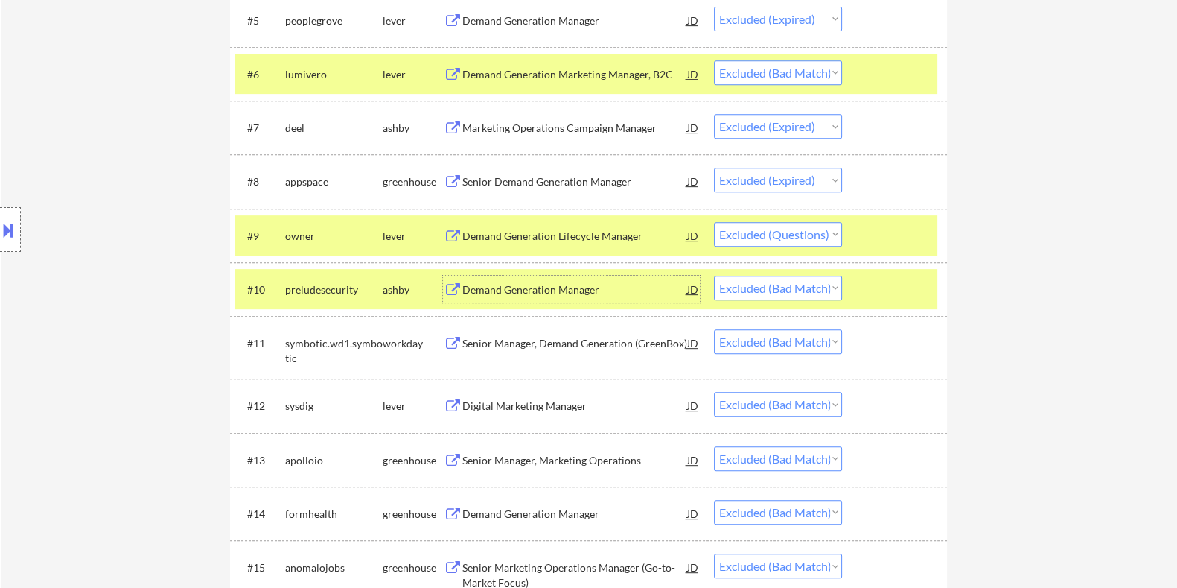
click at [637, 344] on div "Senior Manager, Demand Generation (GreenBox)" at bounding box center [574, 343] width 225 height 15
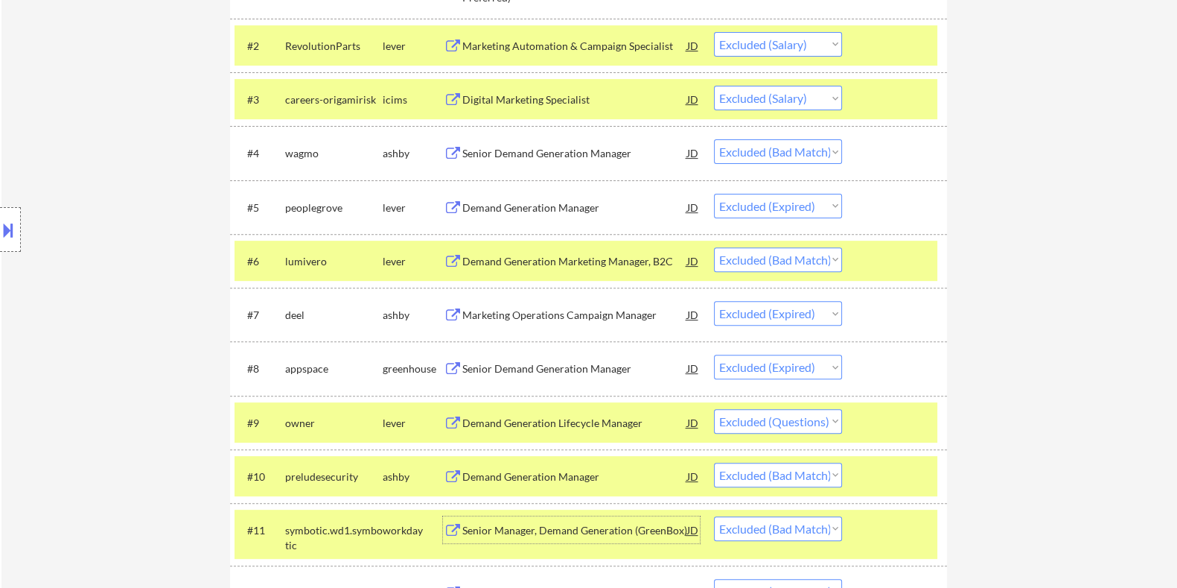
scroll to position [744, 0]
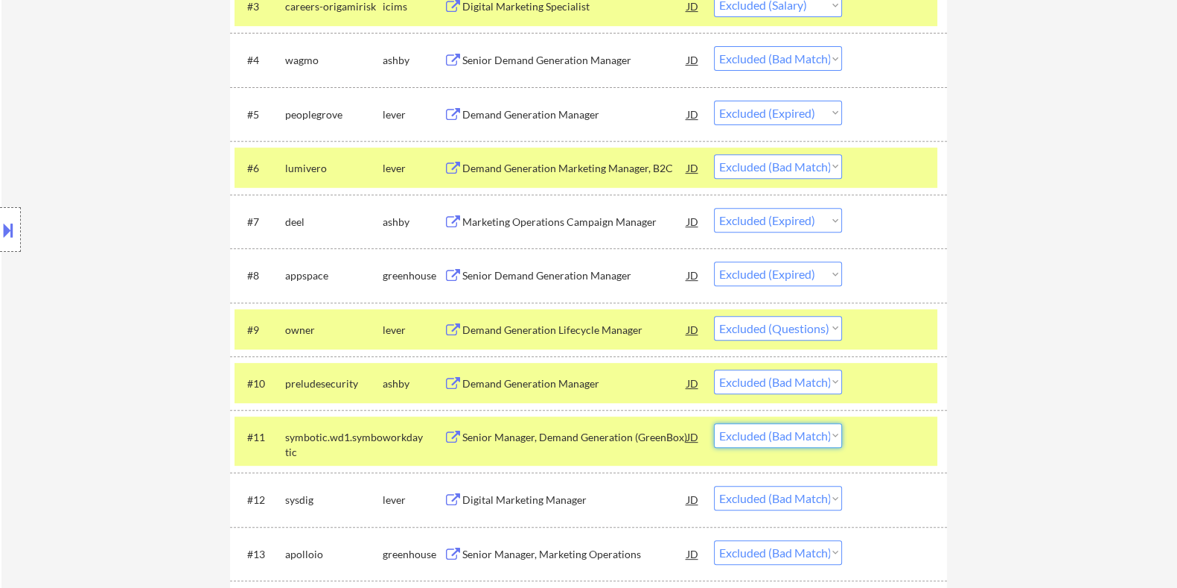
click at [772, 435] on select "Choose an option... Pending Applied Excluded (Questions) Excluded (Expired) Exc…" at bounding box center [778, 435] width 128 height 25
click at [714, 423] on select "Choose an option... Pending Applied Excluded (Questions) Excluded (Expired) Exc…" at bounding box center [778, 435] width 128 height 25
select select ""excluded__bad_match_""
select select ""excluded__expired_""
select select ""excluded__bad_match_""
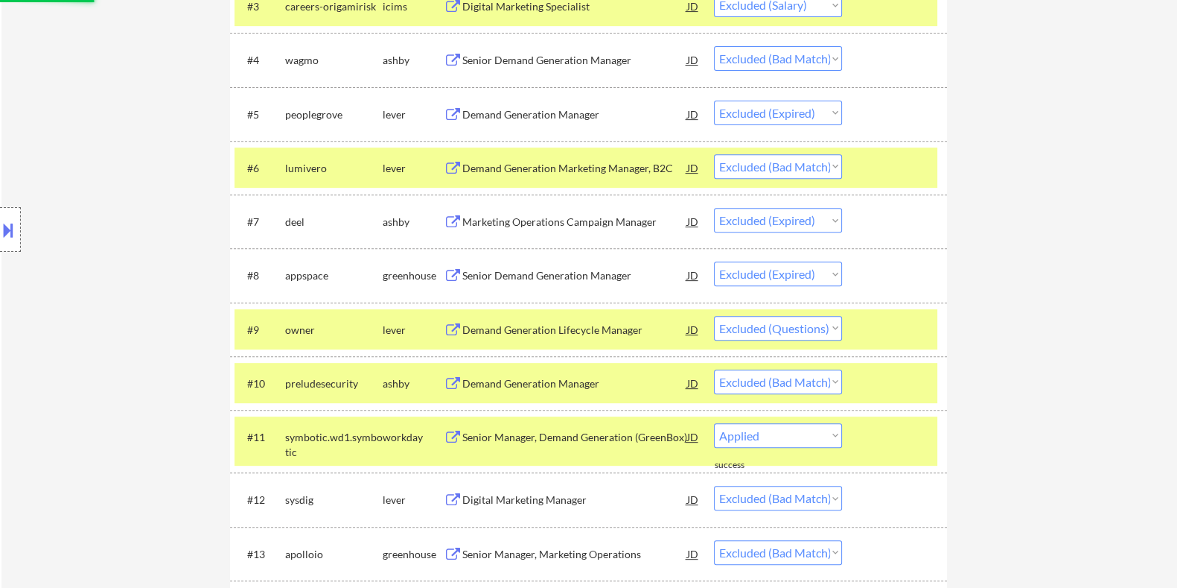
select select ""excluded__location_""
select select ""excluded__salary_""
select select ""excluded__bad_match_""
select select ""excluded__expired_""
select select ""excluded__bad_match_""
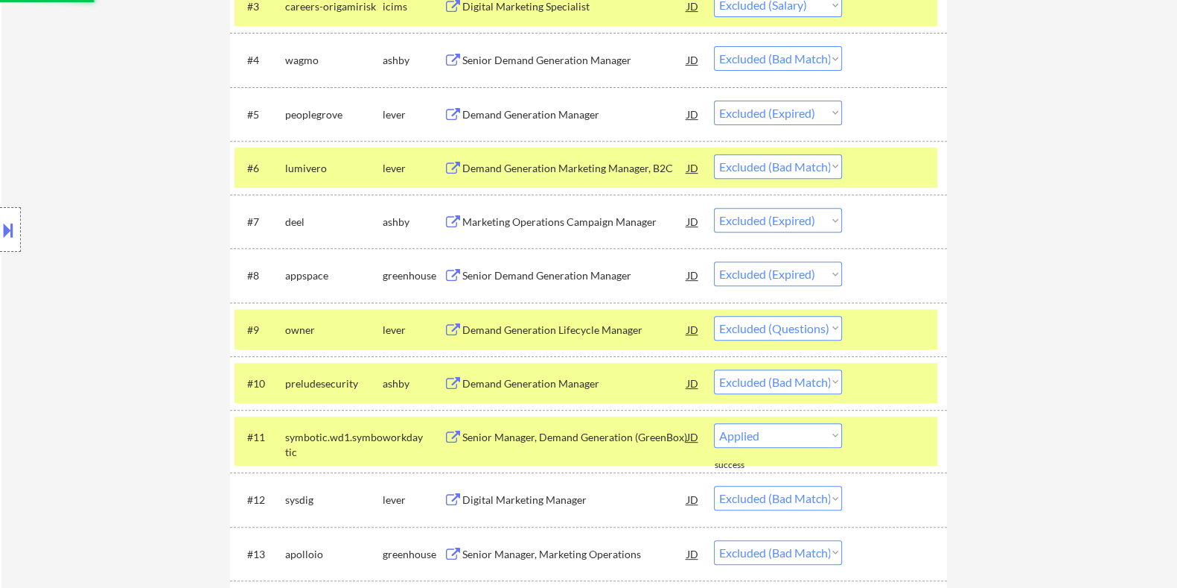
select select ""excluded__expired_""
select select ""excluded__location_""
select select ""excluded__expired_""
select select ""excluded""
select select ""excluded__location_""
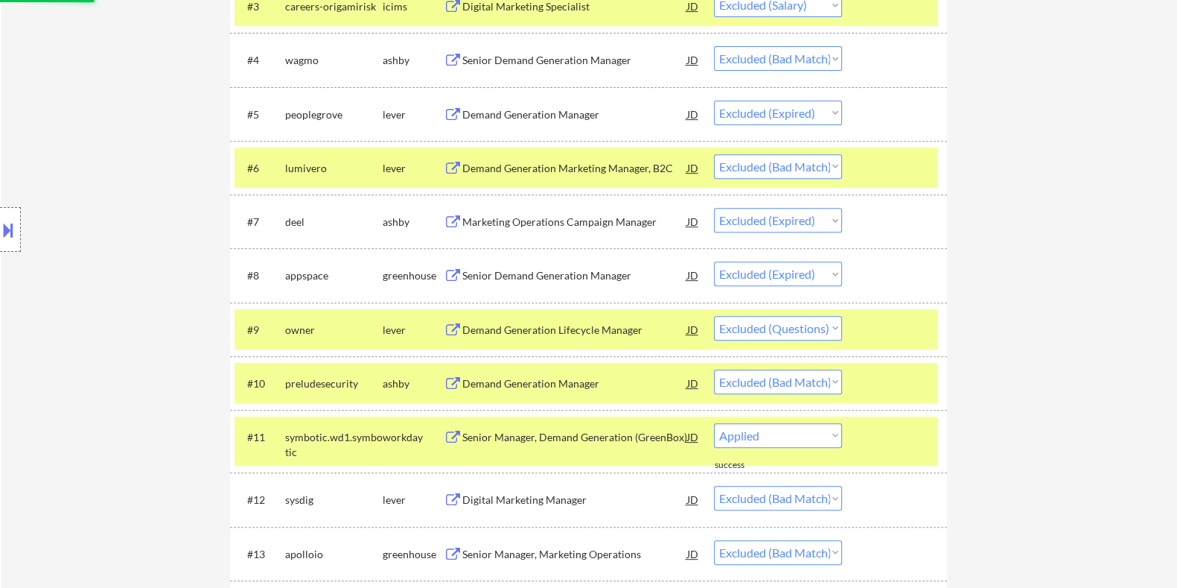
select select ""excluded__expired_""
select select ""excluded__salary_""
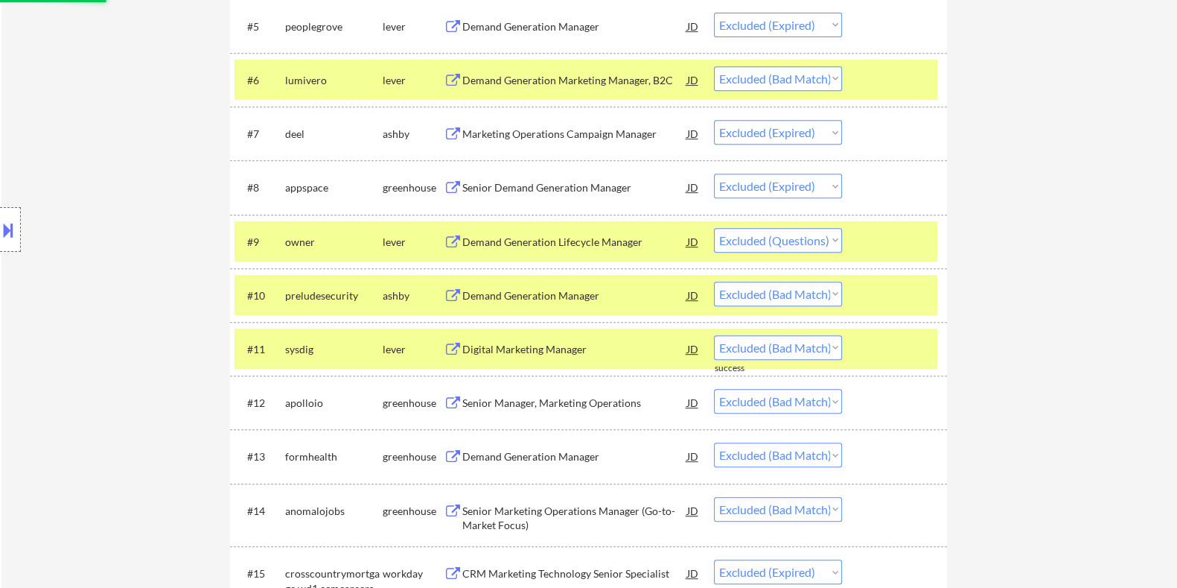
scroll to position [838, 0]
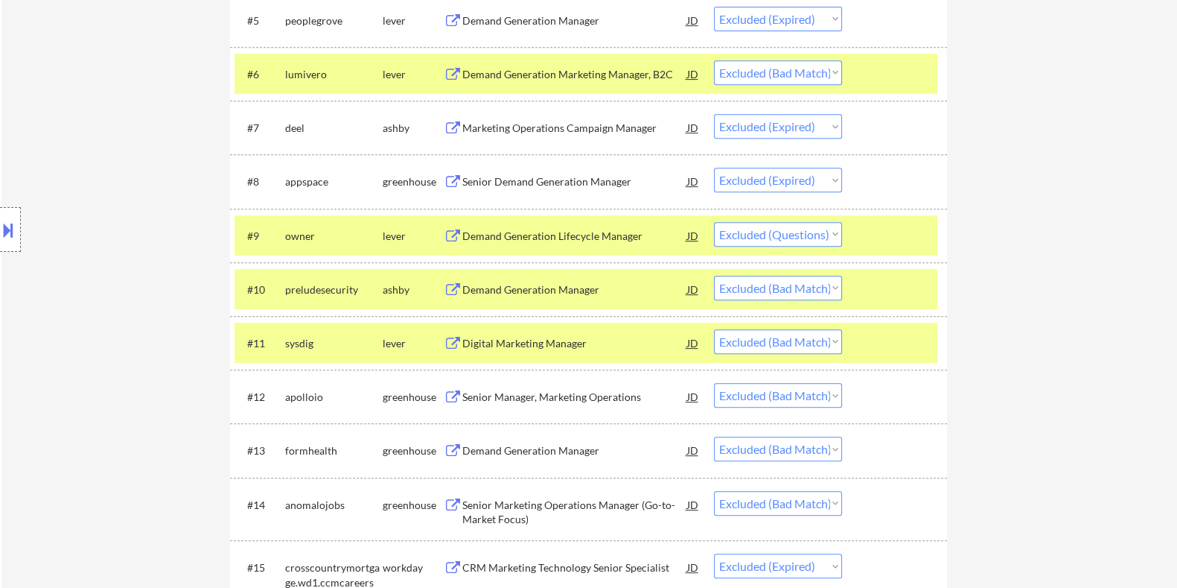
click at [882, 234] on div at bounding box center [897, 235] width 66 height 27
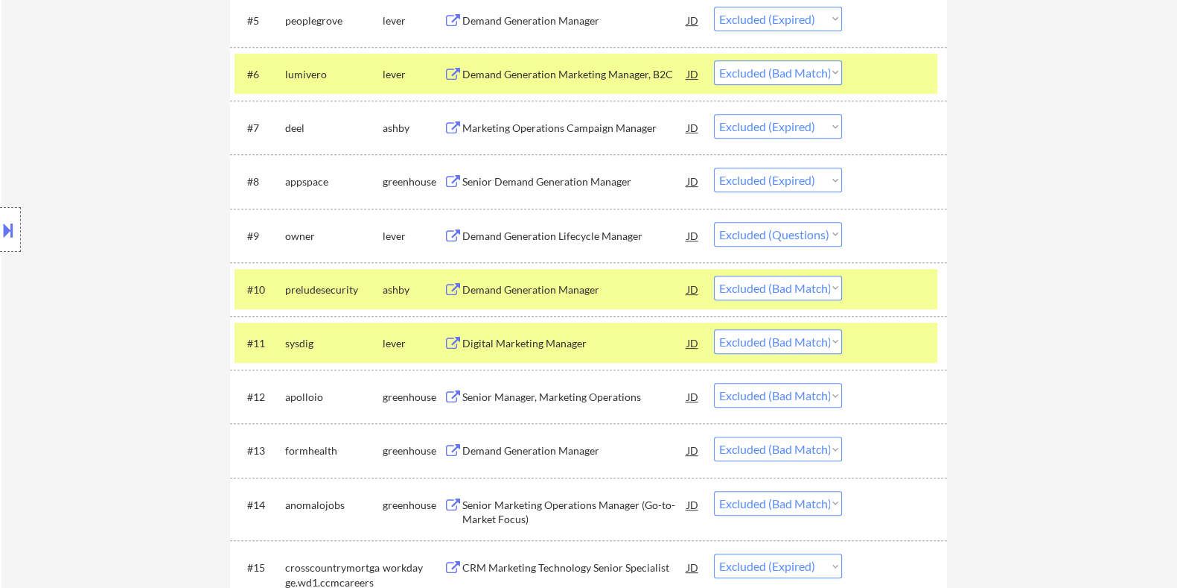
click at [878, 57] on div "#6 lumivero lever Demand Generation Marketing Manager, B2C JD warning_amber Cho…" at bounding box center [586, 74] width 703 height 40
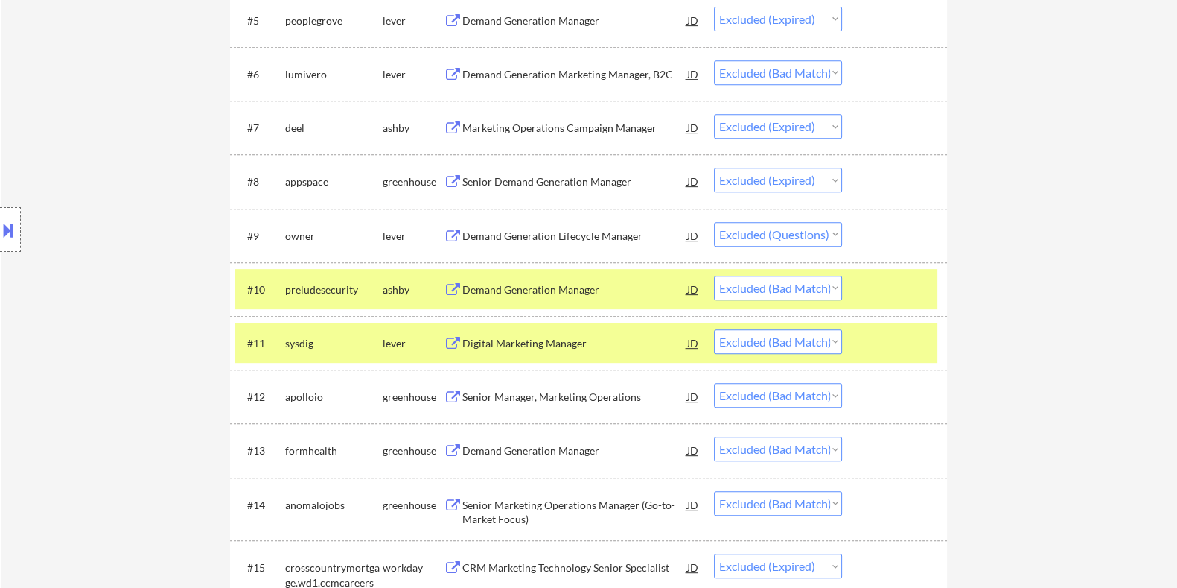
click at [883, 286] on div at bounding box center [897, 289] width 66 height 27
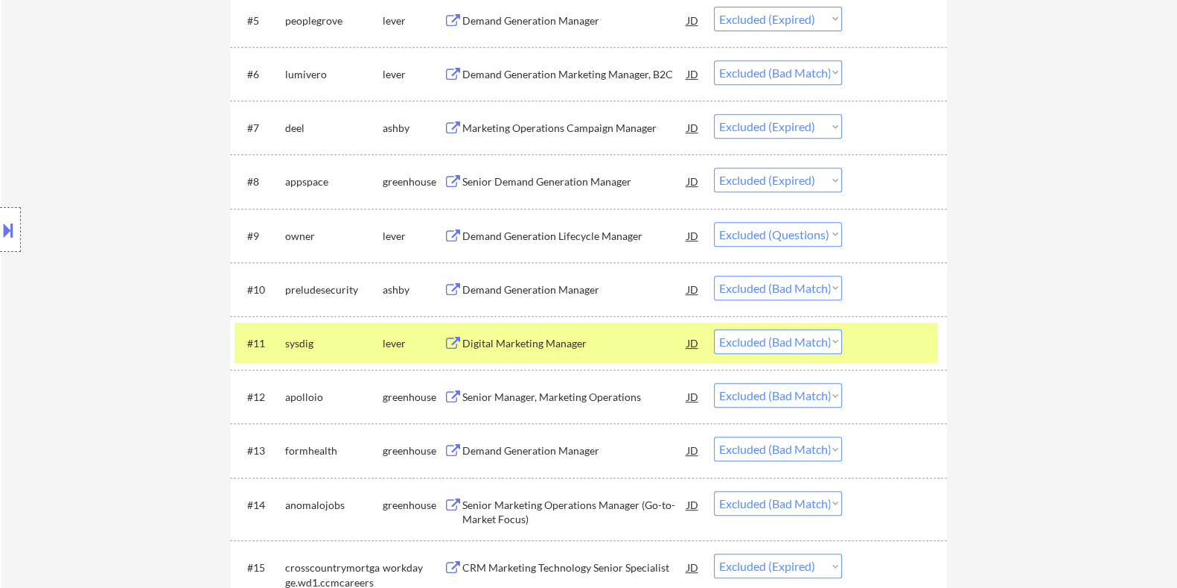
click at [505, 292] on div "Demand Generation Manager" at bounding box center [574, 289] width 225 height 15
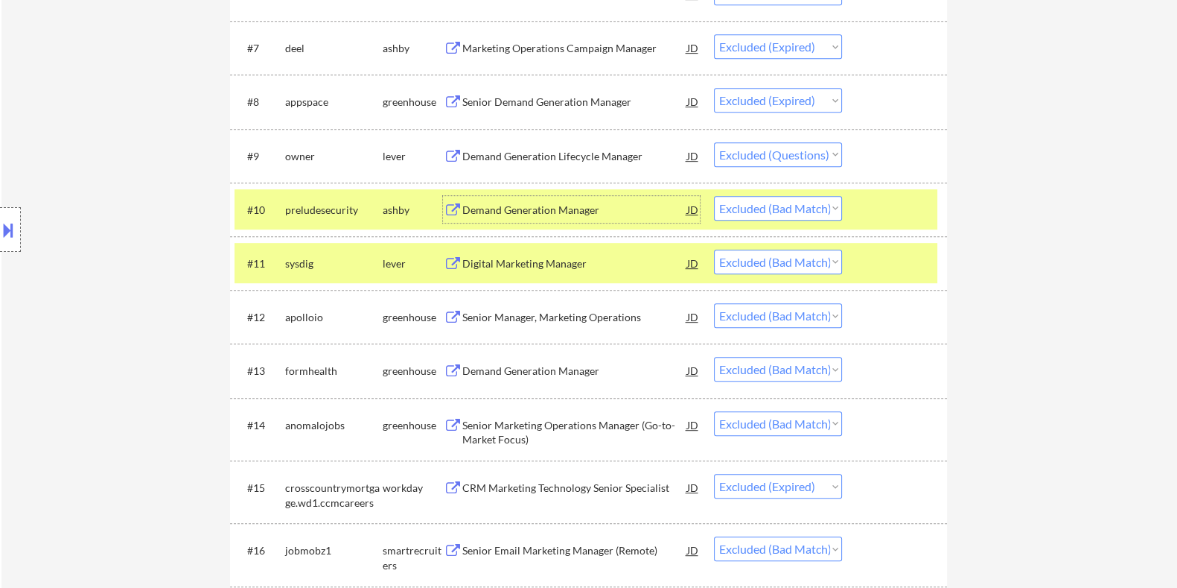
scroll to position [931, 0]
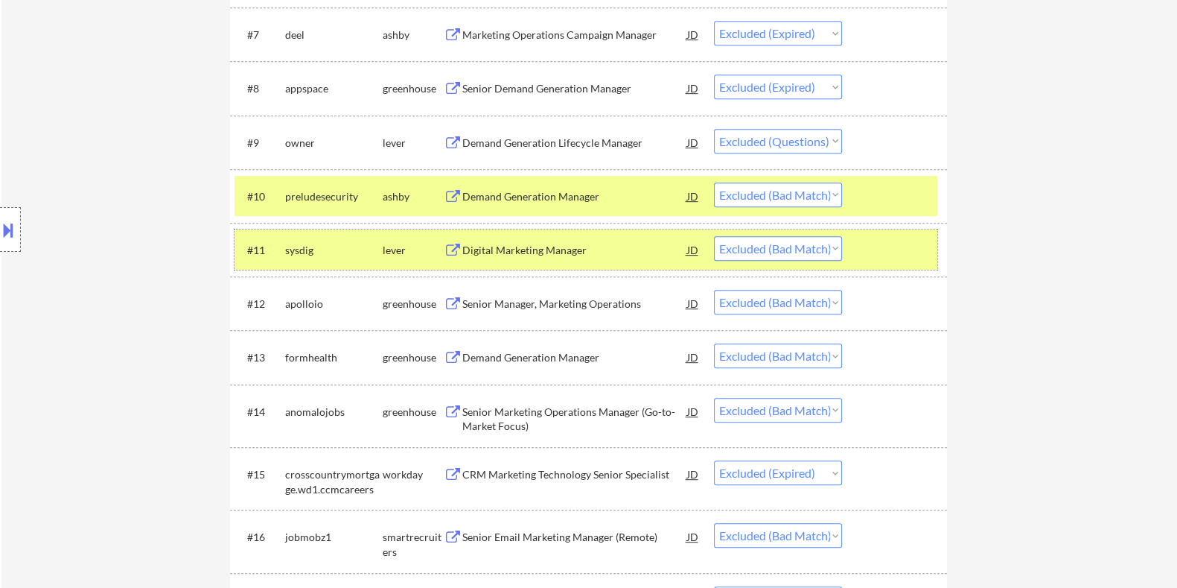
click at [523, 263] on div "#11 sysdig lever Digital Marketing Manager JD warning_amber Choose an option...…" at bounding box center [586, 249] width 703 height 40
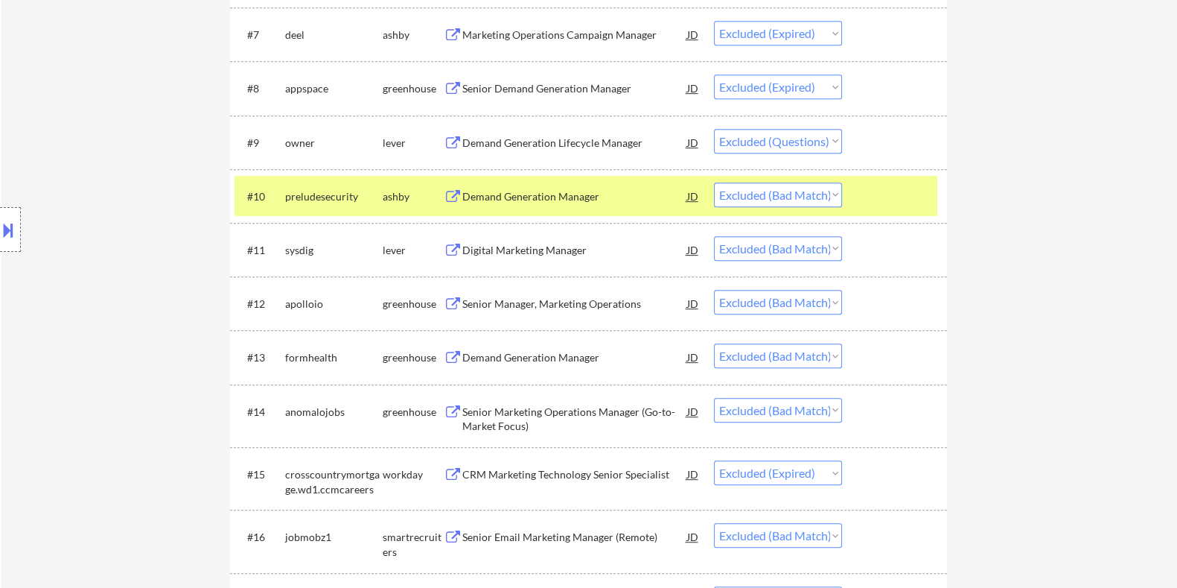
click at [533, 244] on div "Digital Marketing Manager" at bounding box center [574, 250] width 225 height 15
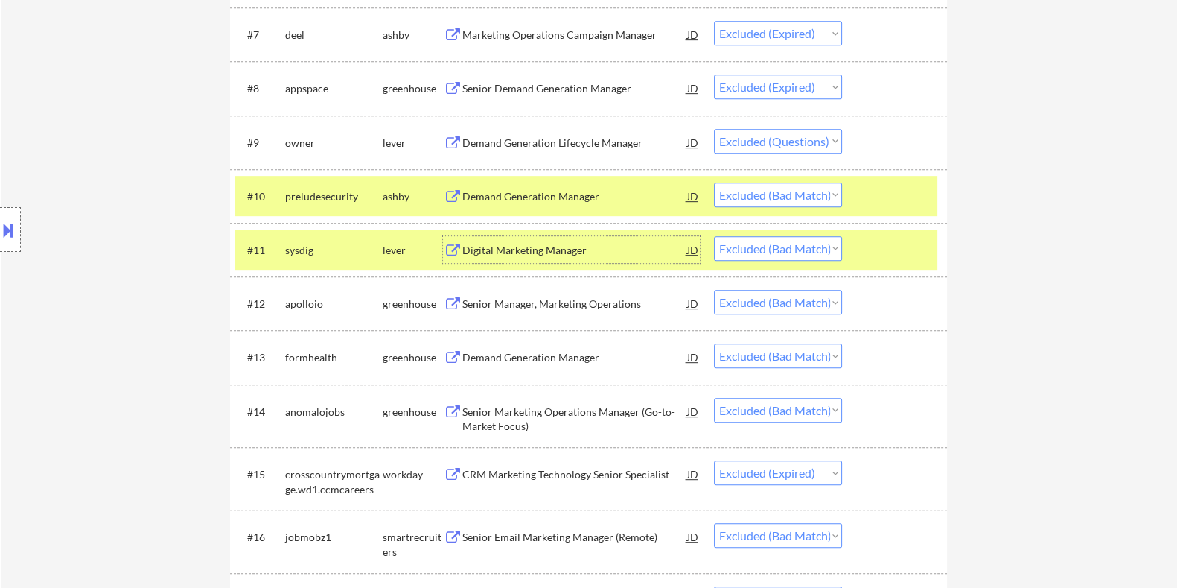
click at [740, 249] on select "Choose an option... Pending Applied Excluded (Questions) Excluded (Expired) Exc…" at bounding box center [778, 248] width 128 height 25
click at [714, 236] on select "Choose an option... Pending Applied Excluded (Questions) Excluded (Expired) Exc…" at bounding box center [778, 248] width 128 height 25
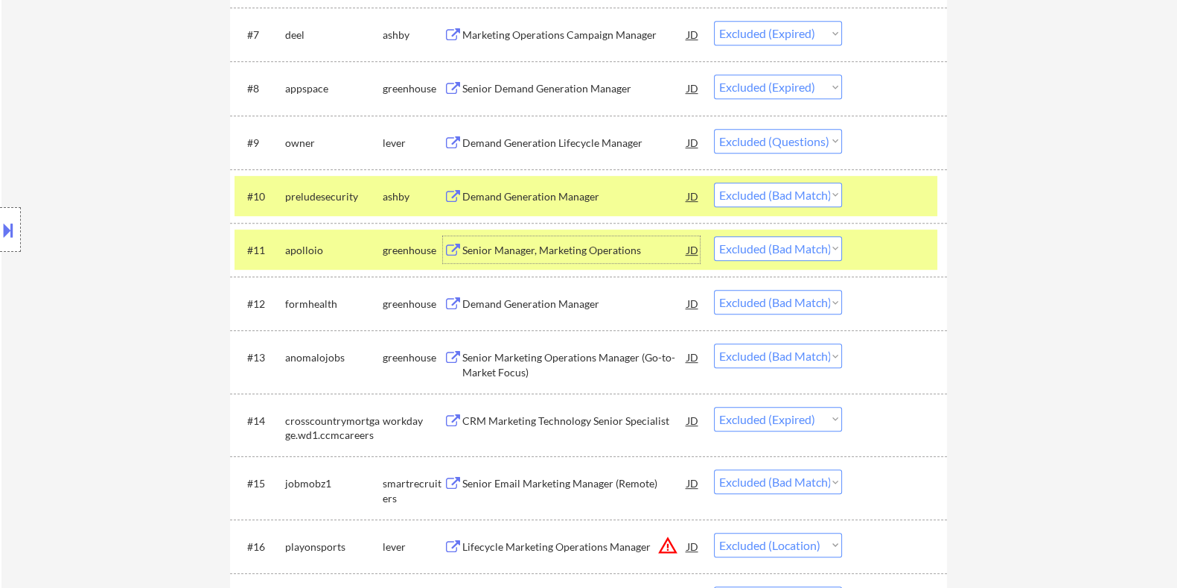
click at [521, 247] on div "Senior Manager, Marketing Operations" at bounding box center [574, 250] width 225 height 15
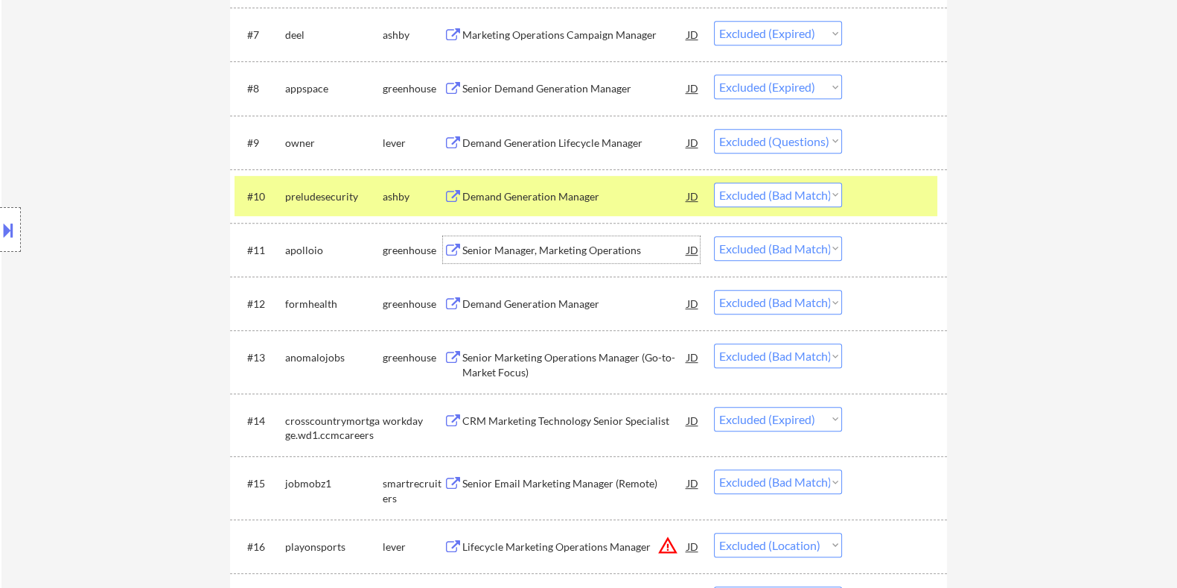
click at [763, 253] on select "Choose an option... Pending Applied Excluded (Questions) Excluded (Expired) Exc…" at bounding box center [778, 248] width 128 height 25
click at [714, 236] on select "Choose an option... Pending Applied Excluded (Questions) Excluded (Expired) Exc…" at bounding box center [778, 248] width 128 height 25
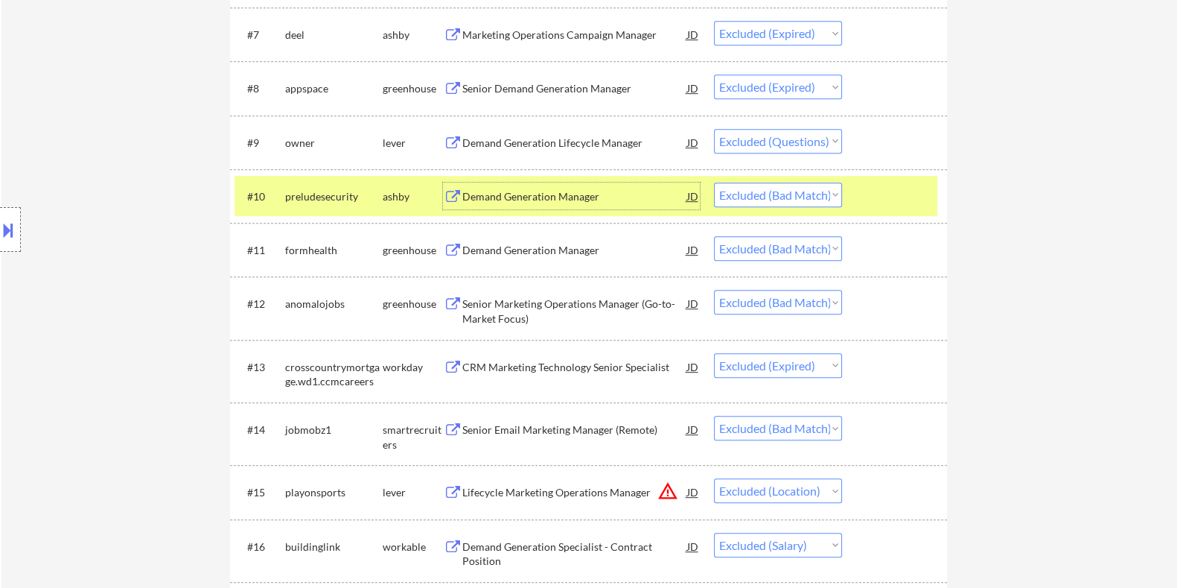
click at [588, 196] on div "Demand Generation Manager" at bounding box center [574, 196] width 225 height 15
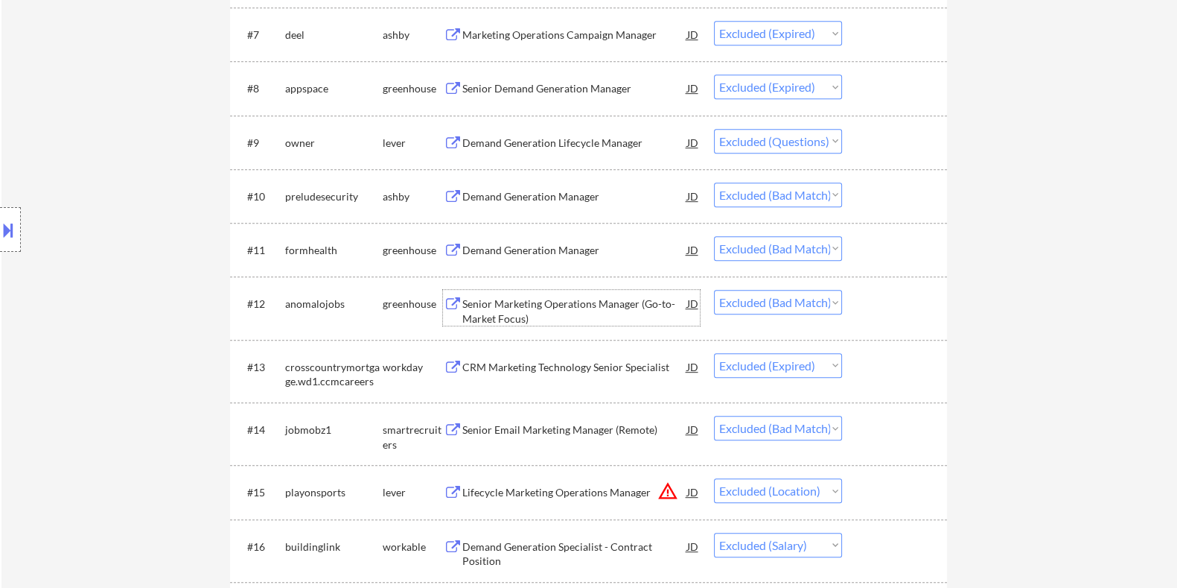
click at [559, 298] on div "Senior Marketing Operations Manager (Go-to-Market Focus)" at bounding box center [574, 310] width 225 height 29
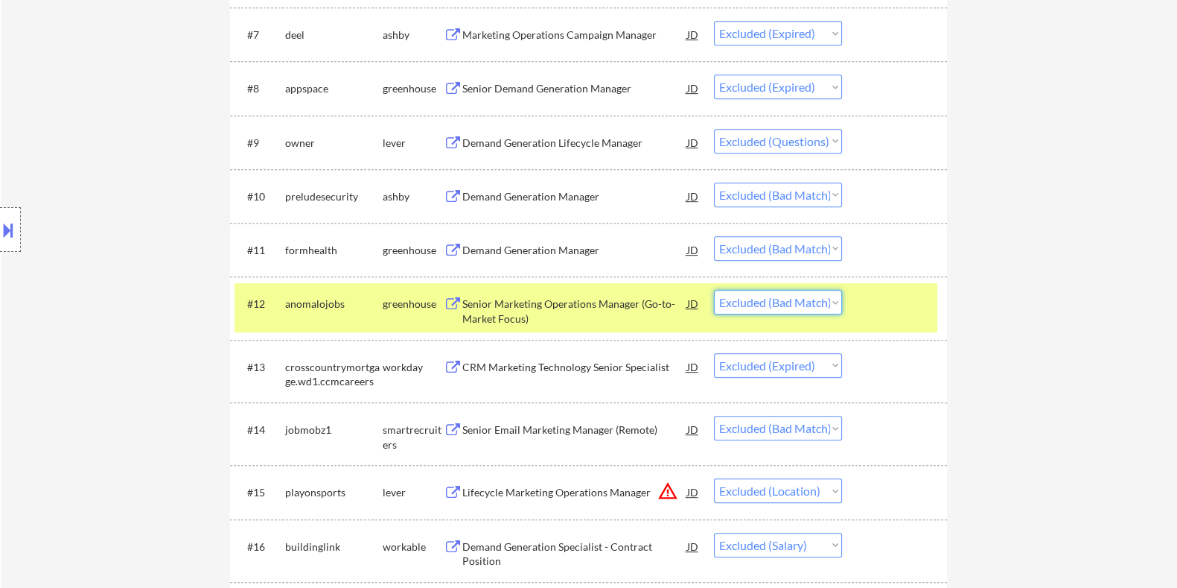
click at [800, 309] on select "Choose an option... Pending Applied Excluded (Questions) Excluded (Expired) Exc…" at bounding box center [778, 302] width 128 height 25
click at [714, 290] on select "Choose an option... Pending Applied Excluded (Questions) Excluded (Expired) Exc…" at bounding box center [778, 302] width 128 height 25
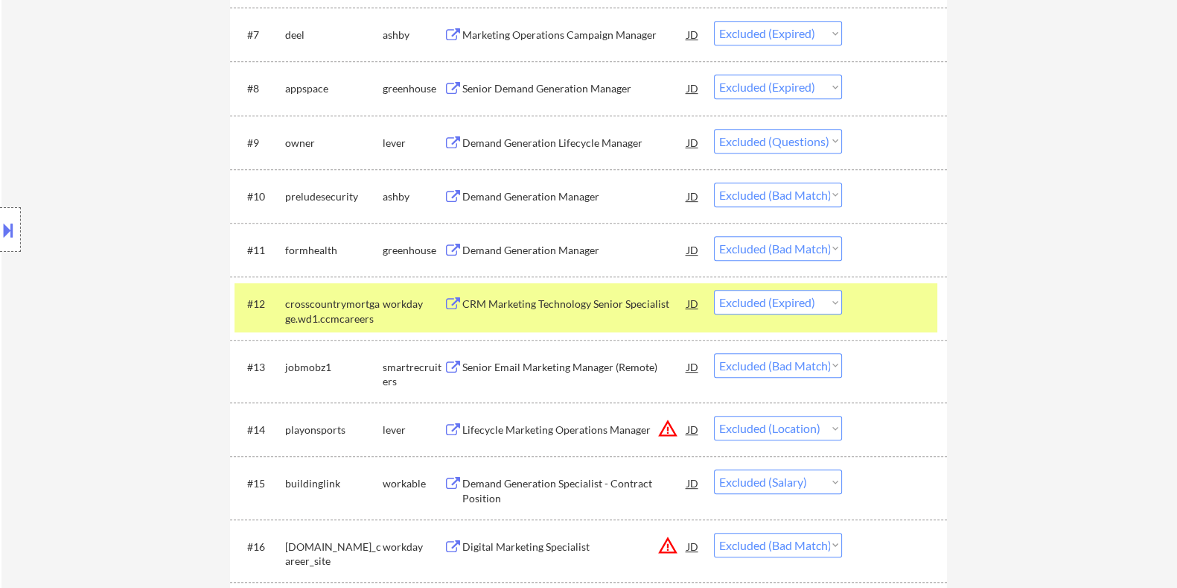
click at [560, 363] on div "Senior Email Marketing Manager (Remote)" at bounding box center [574, 367] width 225 height 15
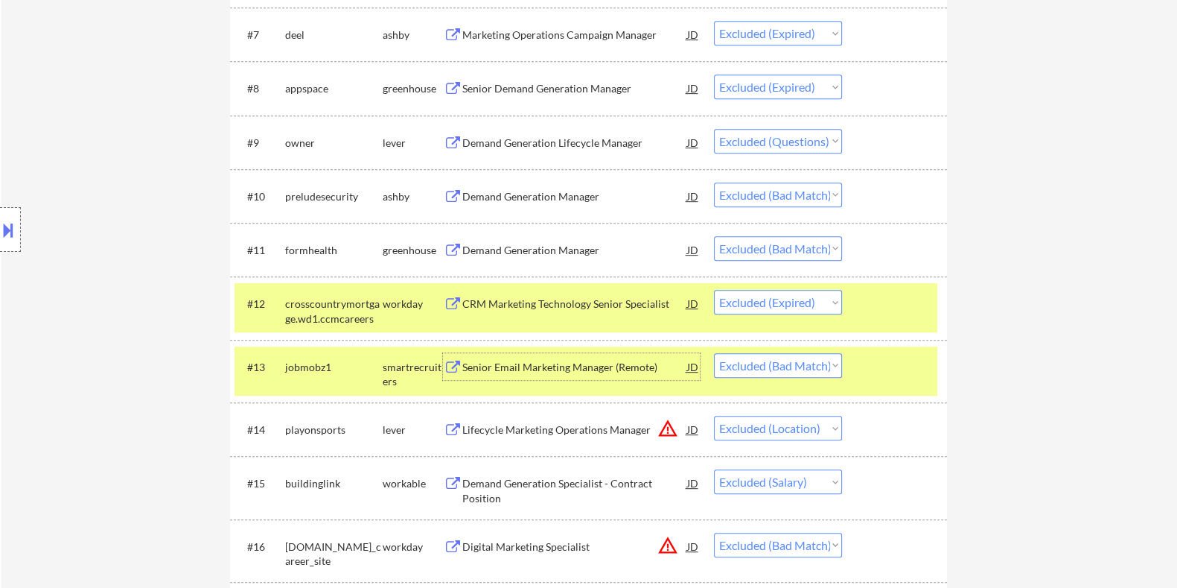
click at [774, 366] on select "Choose an option... Pending Applied Excluded (Questions) Excluded (Expired) Exc…" at bounding box center [778, 365] width 128 height 25
click at [714, 353] on select "Choose an option... Pending Applied Excluded (Questions) Excluded (Expired) Exc…" at bounding box center [778, 365] width 128 height 25
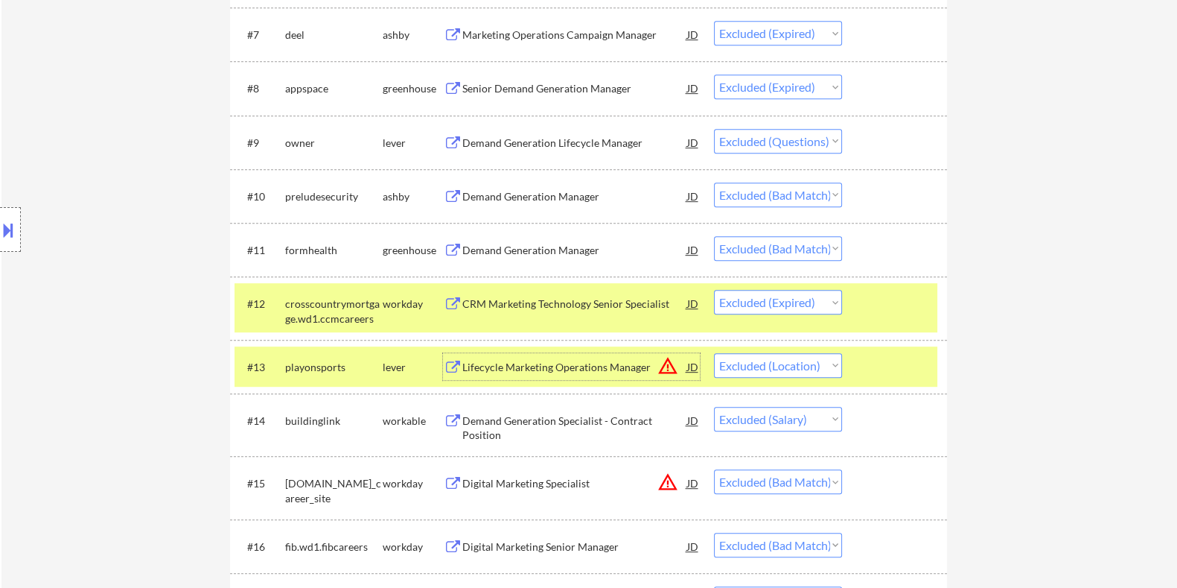
click at [570, 363] on div "Lifecycle Marketing Operations Manager" at bounding box center [574, 367] width 225 height 15
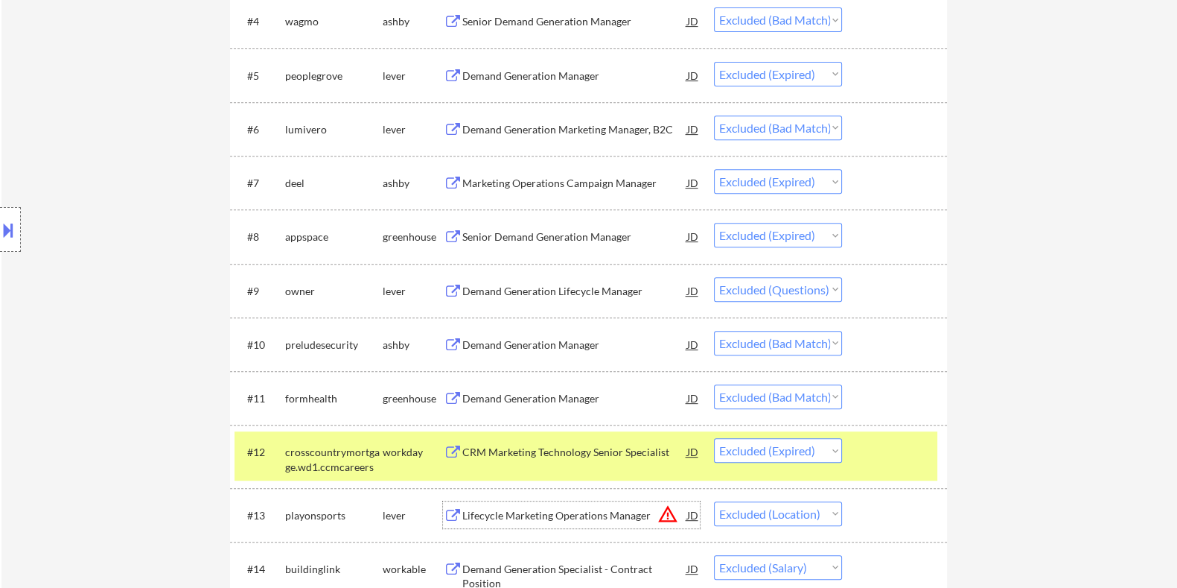
scroll to position [856, 0]
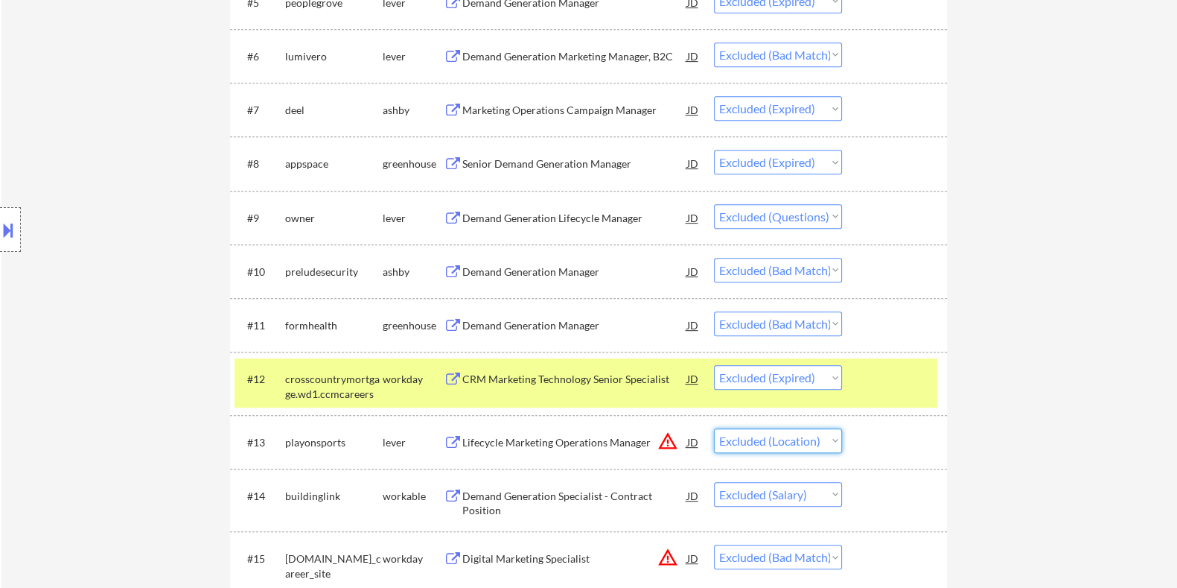
click at [764, 441] on select "Choose an option... Pending Applied Excluded (Questions) Excluded (Expired) Exc…" at bounding box center [778, 440] width 128 height 25
click at [714, 428] on select "Choose an option... Pending Applied Excluded (Questions) Excluded (Expired) Exc…" at bounding box center [778, 440] width 128 height 25
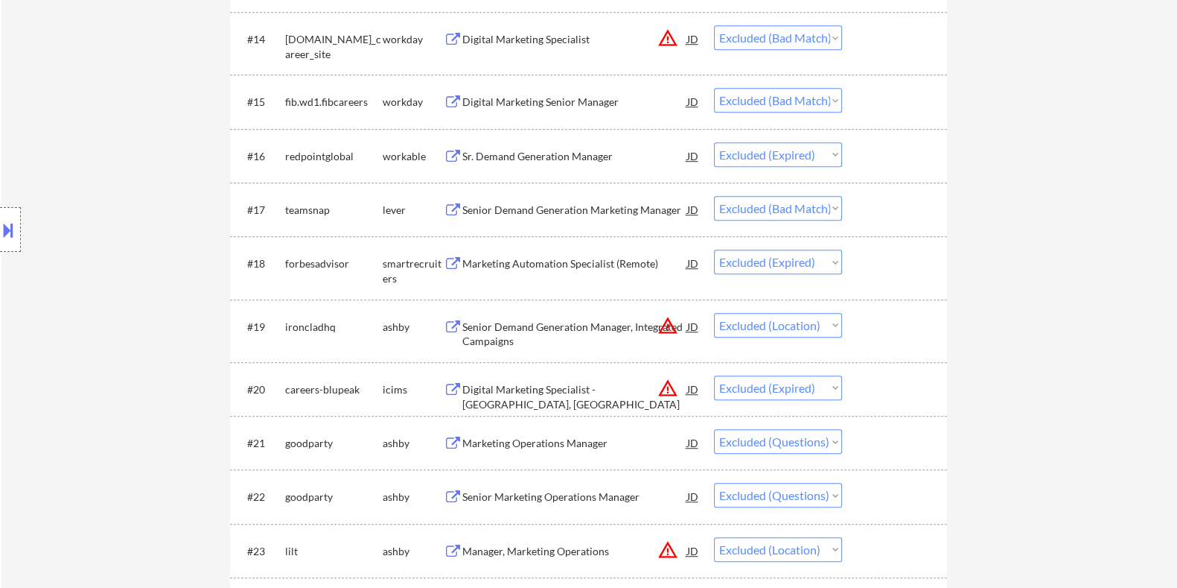
scroll to position [1135, 0]
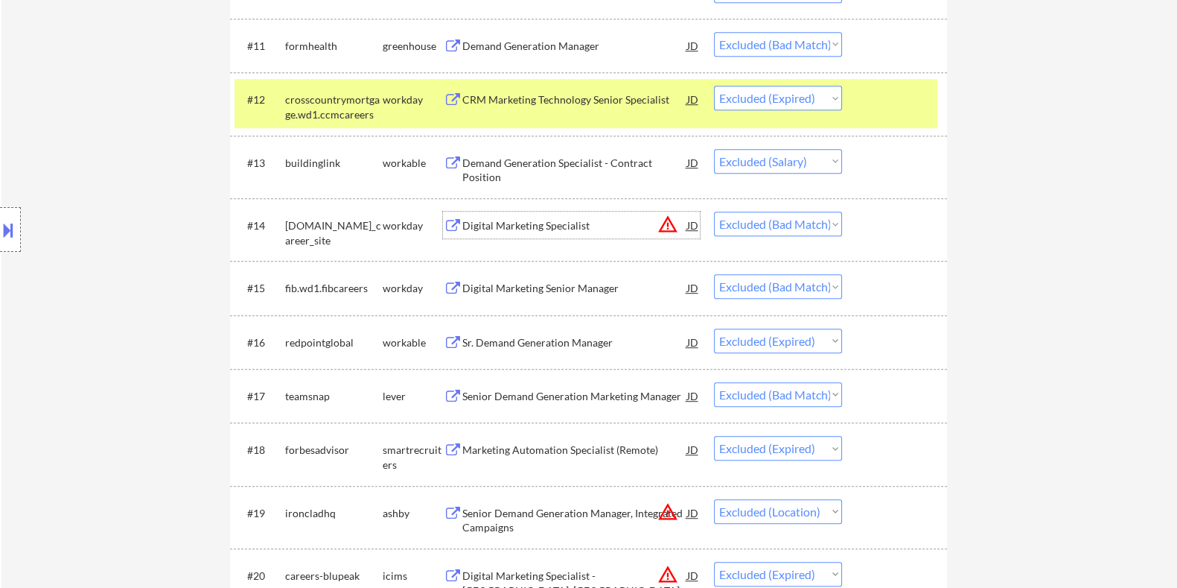
click at [506, 225] on div "Digital Marketing Specialist" at bounding box center [574, 225] width 225 height 15
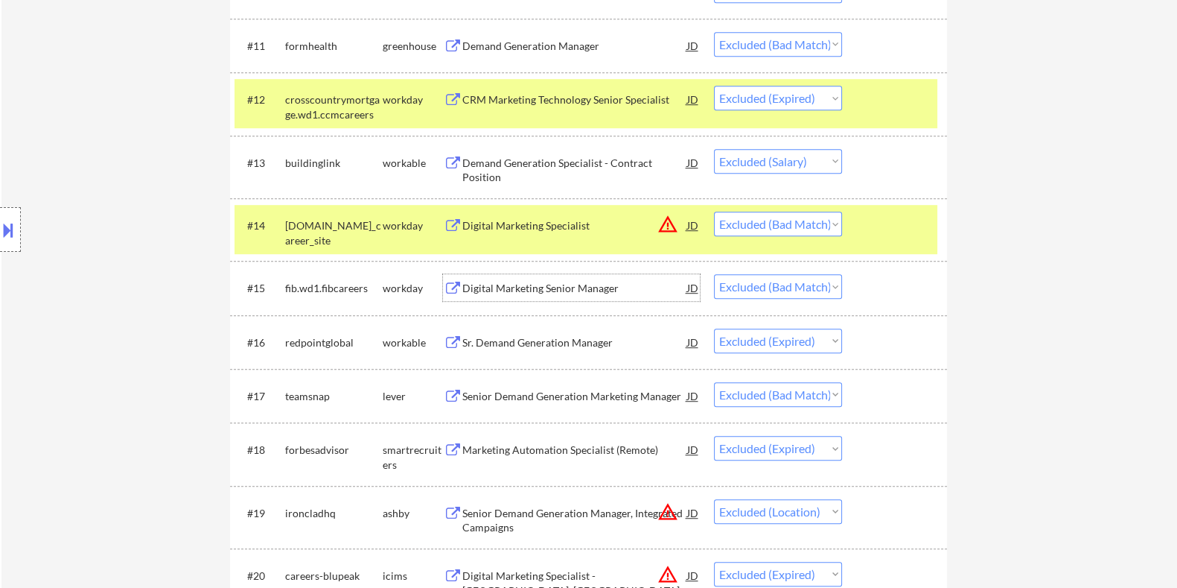
click at [576, 284] on div "Digital Marketing Senior Manager" at bounding box center [574, 288] width 225 height 15
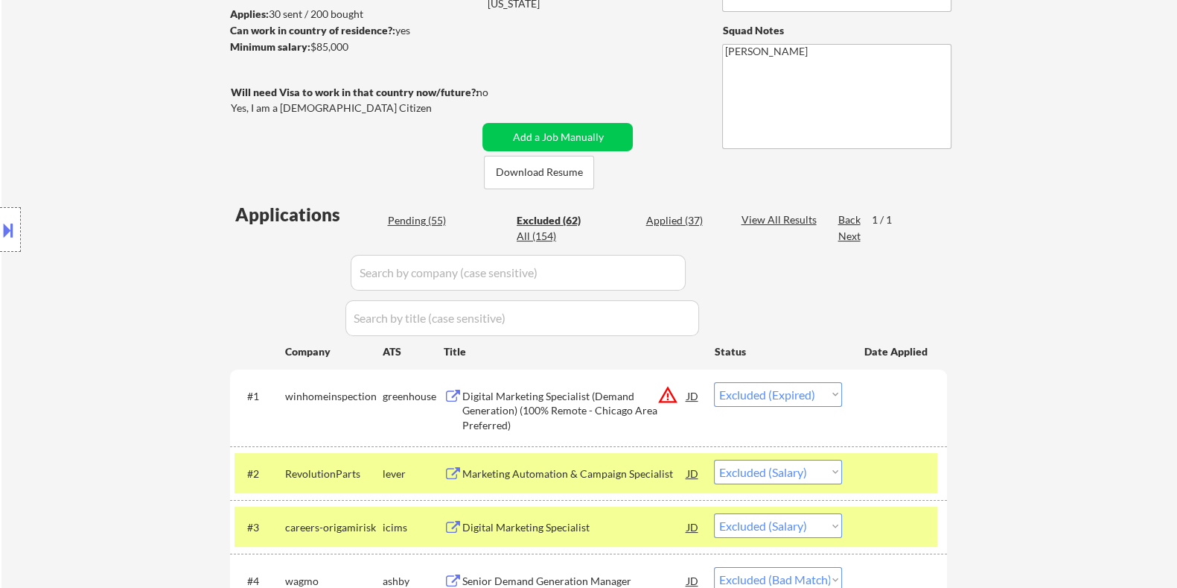
scroll to position [204, 0]
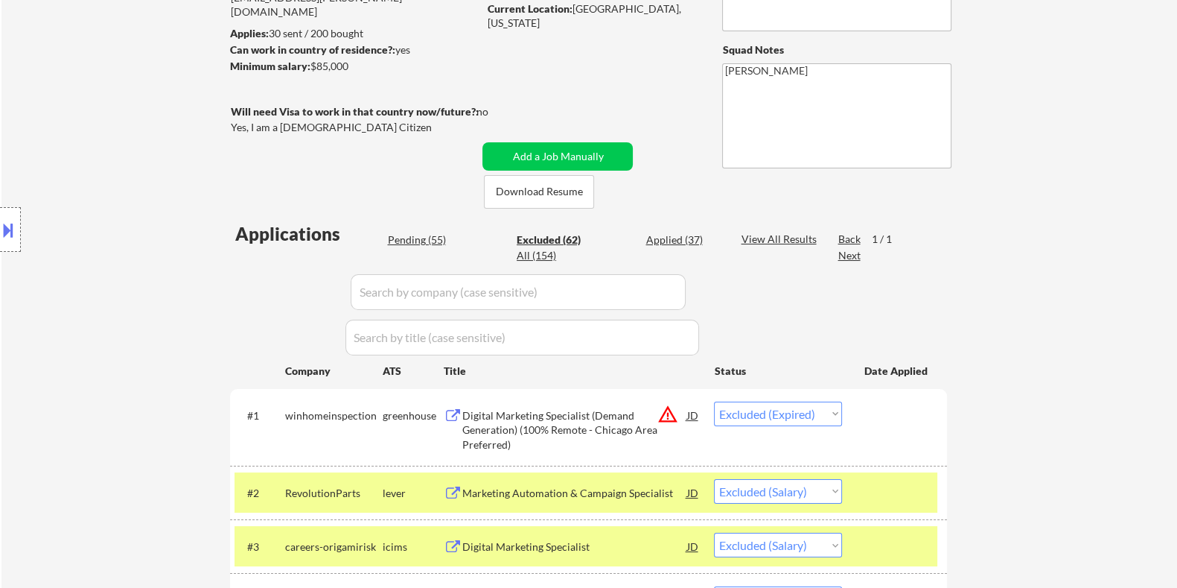
drag, startPoint x: 357, startPoint y: 67, endPoint x: 314, endPoint y: 67, distance: 43.9
click at [314, 67] on div "Minimum salary: $85,000" at bounding box center [353, 66] width 248 height 15
copy div "$85,000"
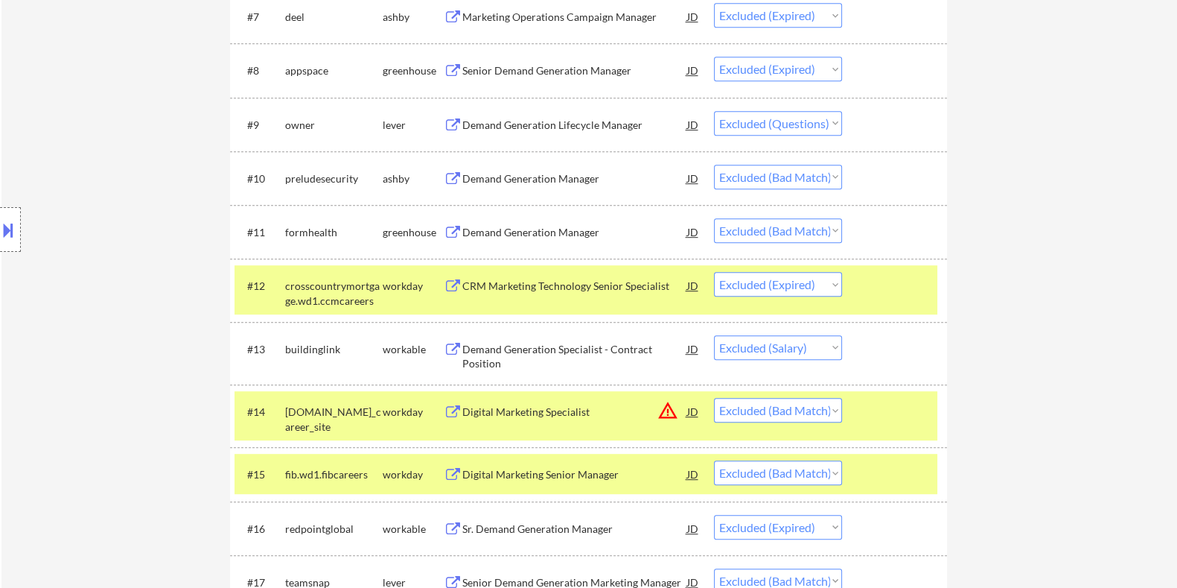
scroll to position [1228, 0]
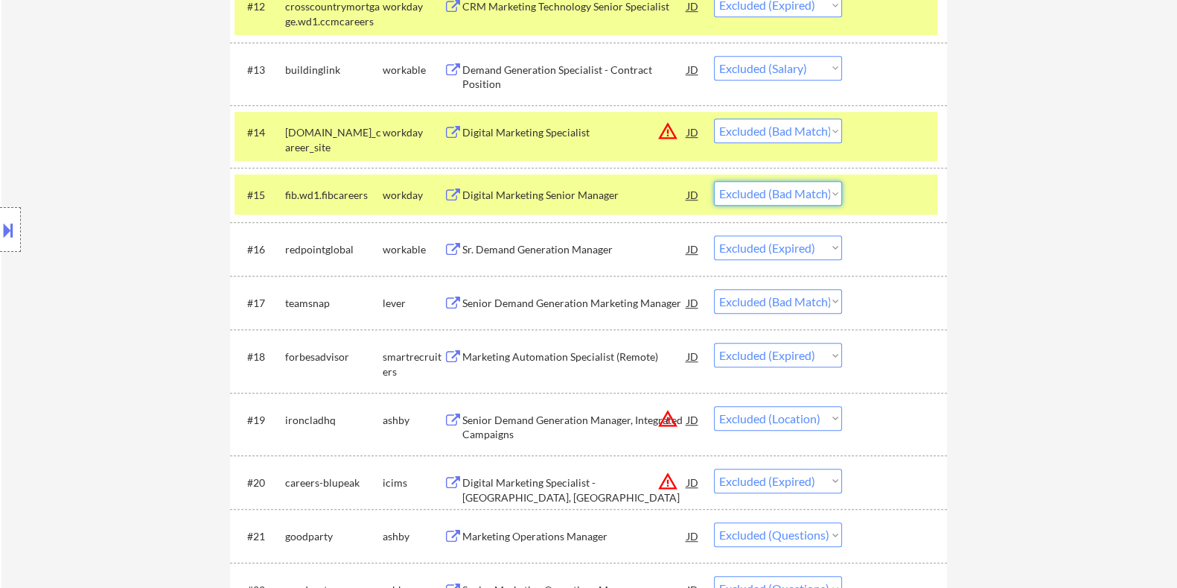
click at [770, 194] on select "Choose an option... Pending Applied Excluded (Questions) Excluded (Expired) Exc…" at bounding box center [778, 193] width 128 height 25
click at [714, 181] on select "Choose an option... Pending Applied Excluded (Questions) Excluded (Expired) Exc…" at bounding box center [778, 193] width 128 height 25
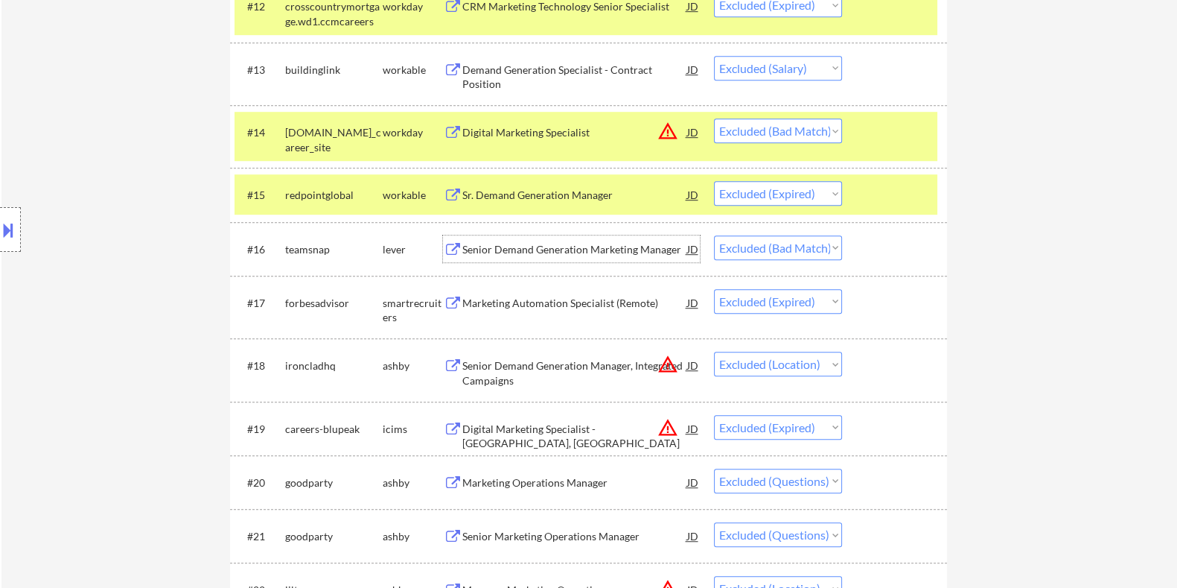
click at [653, 249] on div "Senior Demand Generation Marketing Manager" at bounding box center [574, 249] width 225 height 15
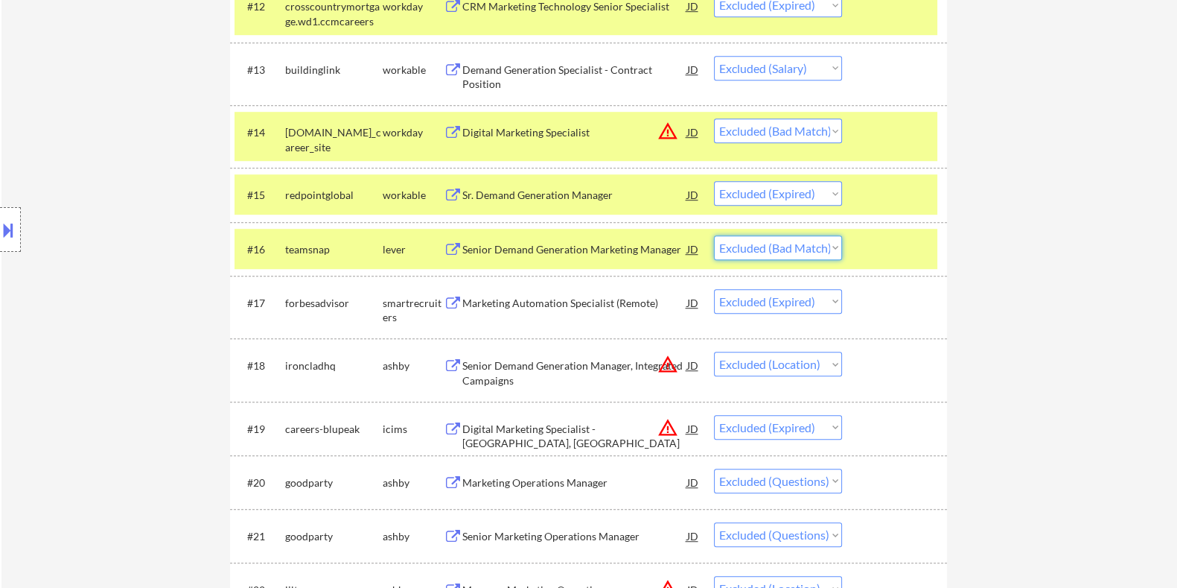
click at [760, 248] on select "Choose an option... Pending Applied Excluded (Questions) Excluded (Expired) Exc…" at bounding box center [778, 247] width 128 height 25
click at [714, 235] on select "Choose an option... Pending Applied Excluded (Questions) Excluded (Expired) Exc…" at bounding box center [778, 247] width 128 height 25
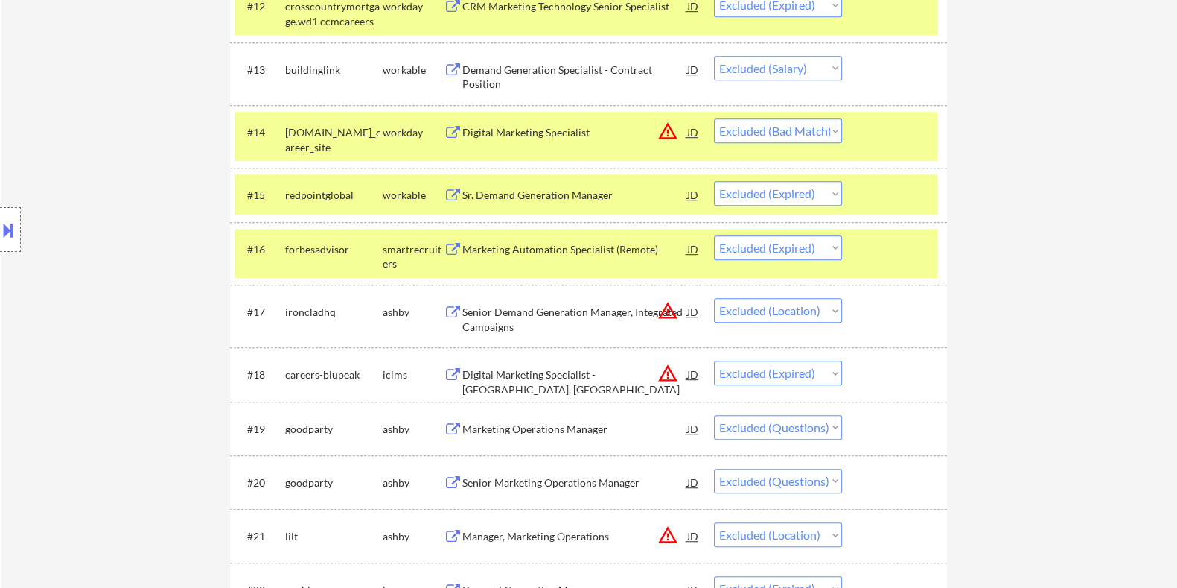
click at [910, 237] on div at bounding box center [897, 248] width 66 height 27
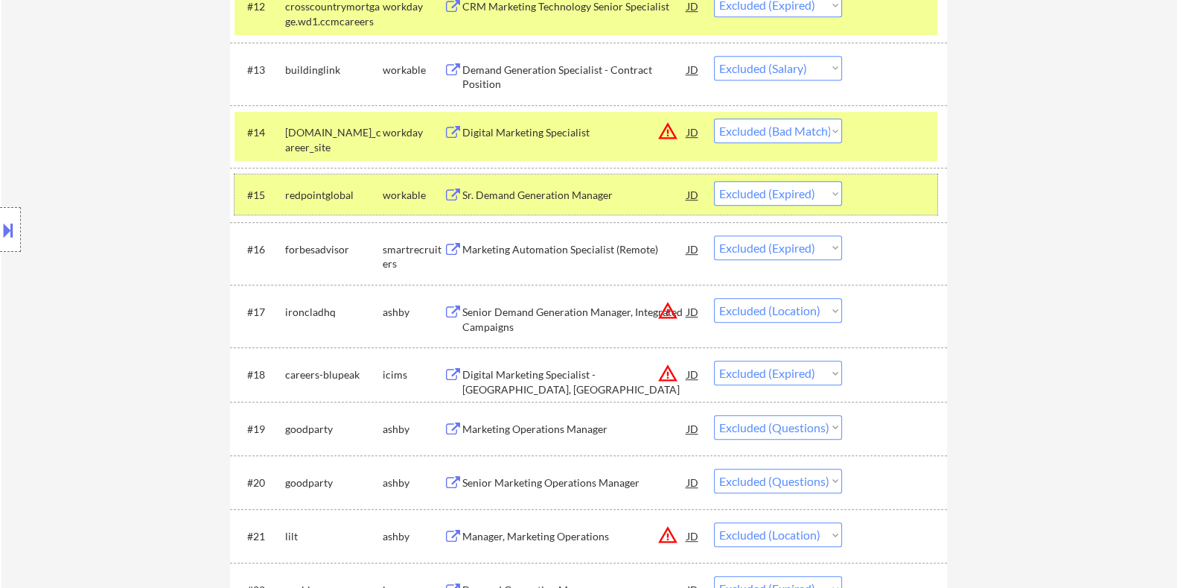
click at [896, 185] on div at bounding box center [897, 194] width 66 height 27
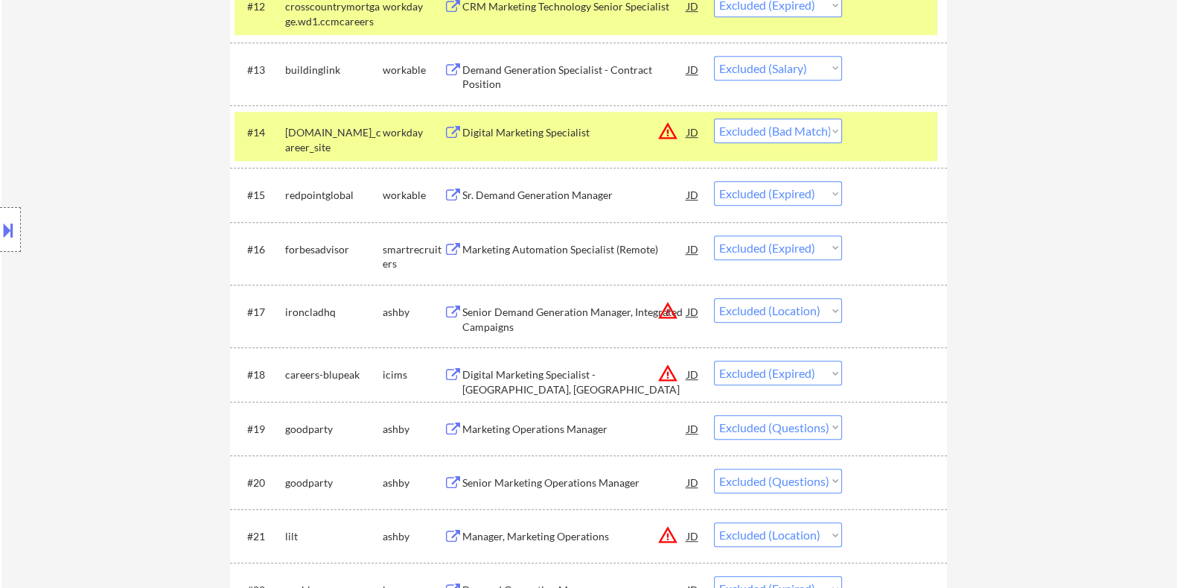
click at [888, 123] on div at bounding box center [897, 131] width 66 height 27
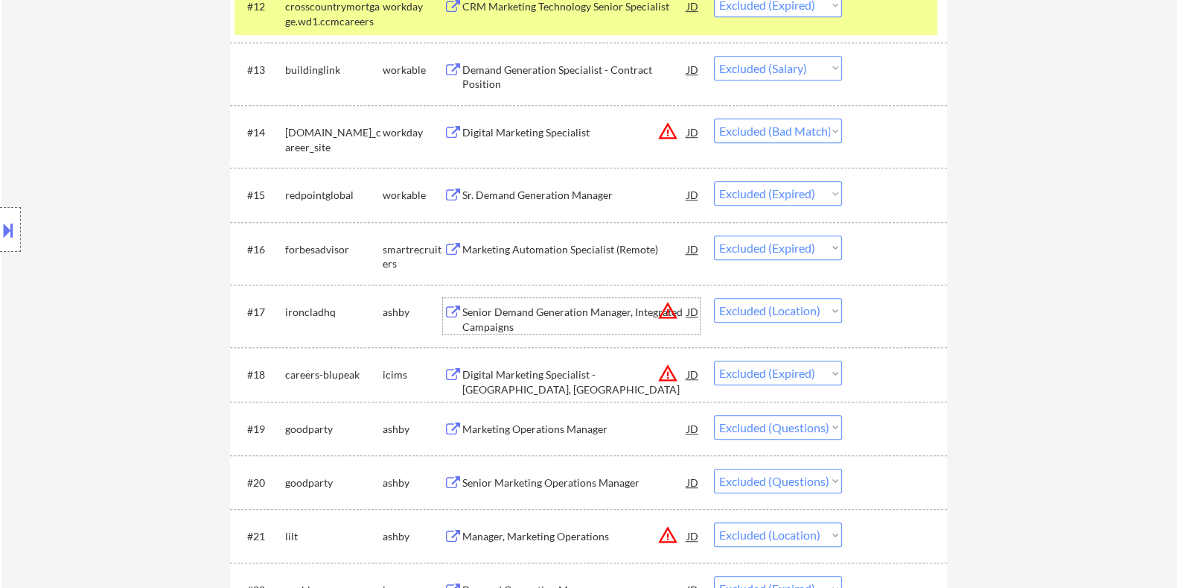
click at [499, 322] on div "Senior Demand Generation Manager, Integrated Campaigns" at bounding box center [574, 319] width 225 height 29
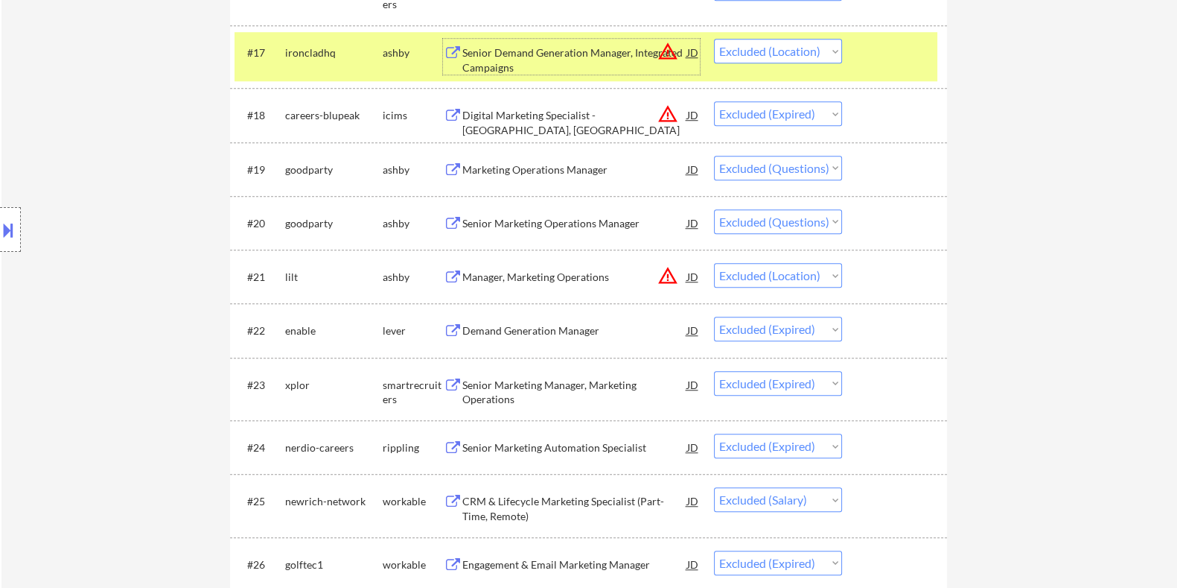
scroll to position [1600, 0]
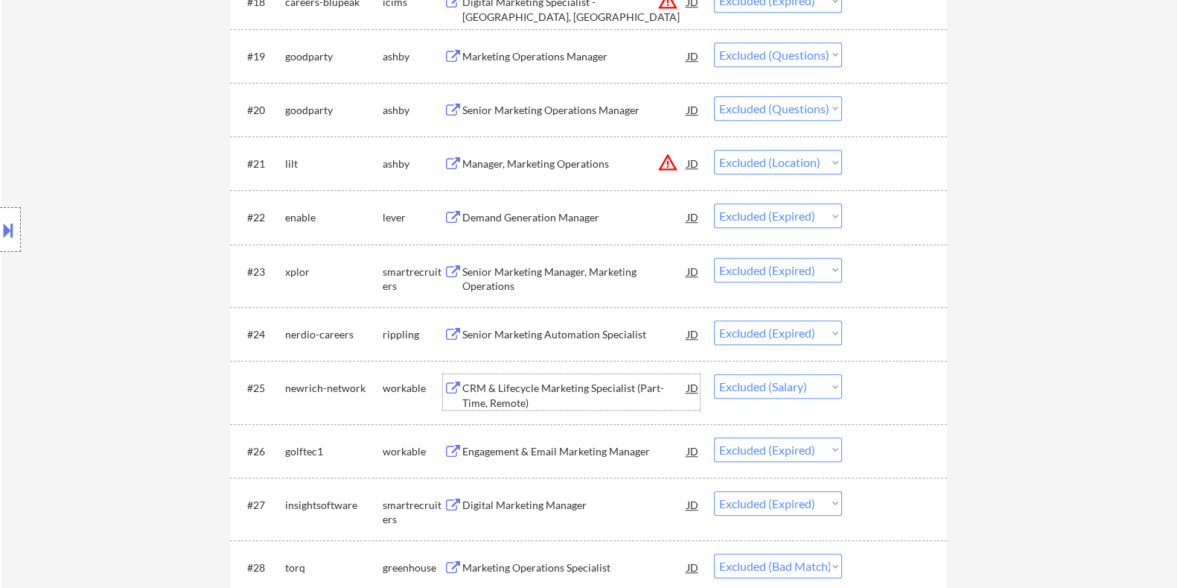
click at [482, 392] on div "CRM & Lifecycle Marketing Specialist (Part-Time, Remote)" at bounding box center [574, 395] width 225 height 29
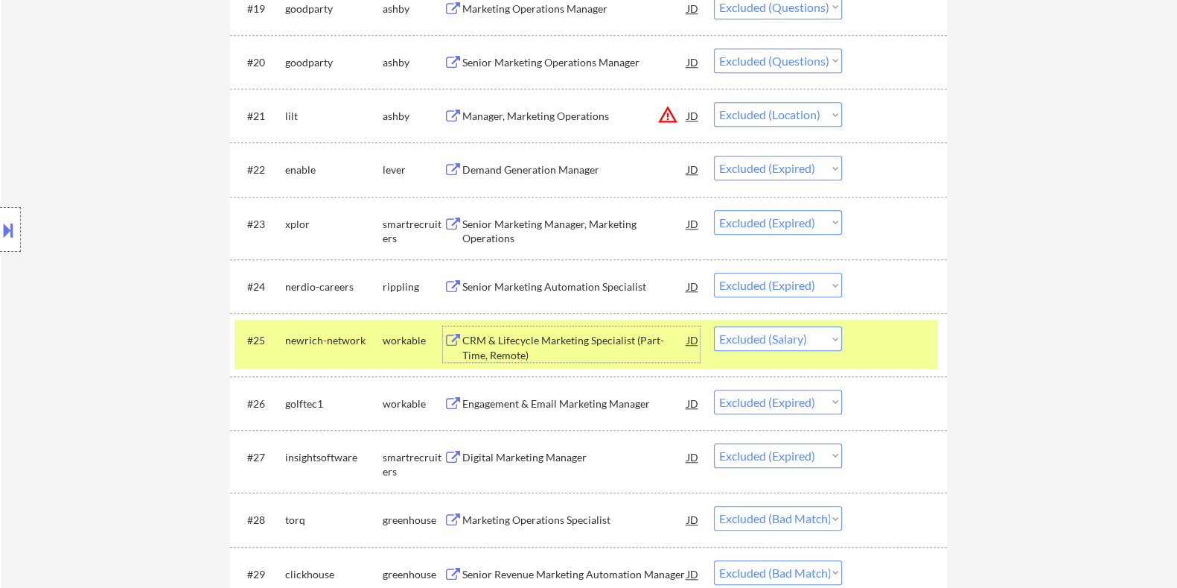
scroll to position [1787, 0]
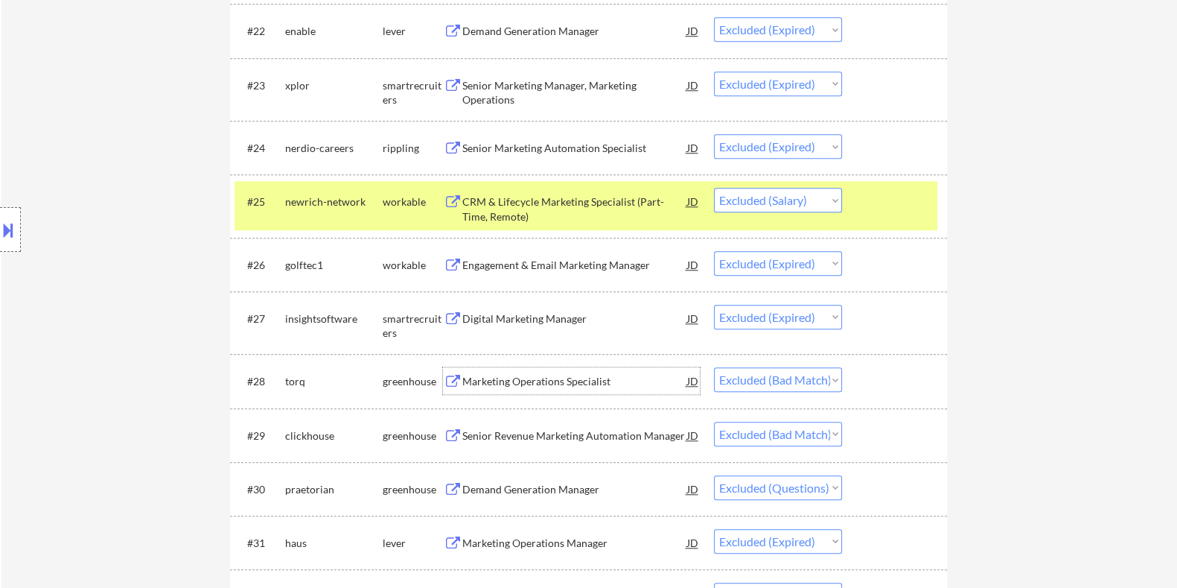
click at [572, 379] on div "Marketing Operations Specialist" at bounding box center [574, 381] width 225 height 15
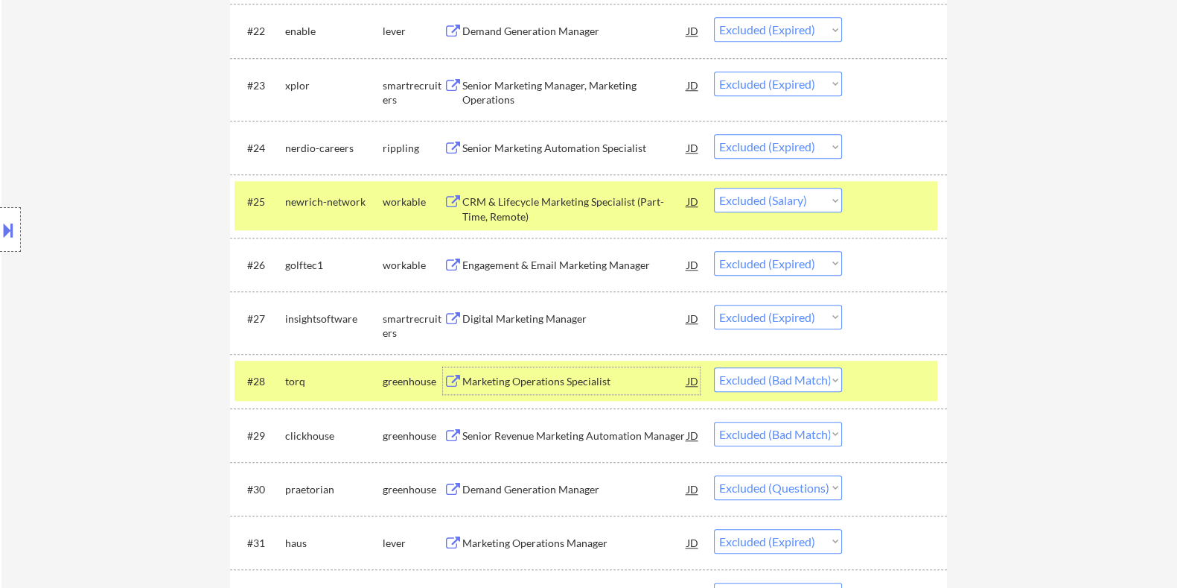
click at [781, 377] on select "Choose an option... Pending Applied Excluded (Questions) Excluded (Expired) Exc…" at bounding box center [778, 379] width 128 height 25
click at [714, 367] on select "Choose an option... Pending Applied Excluded (Questions) Excluded (Expired) Exc…" at bounding box center [778, 379] width 128 height 25
click at [506, 385] on div "Senior Revenue Marketing Automation Manager" at bounding box center [574, 381] width 225 height 15
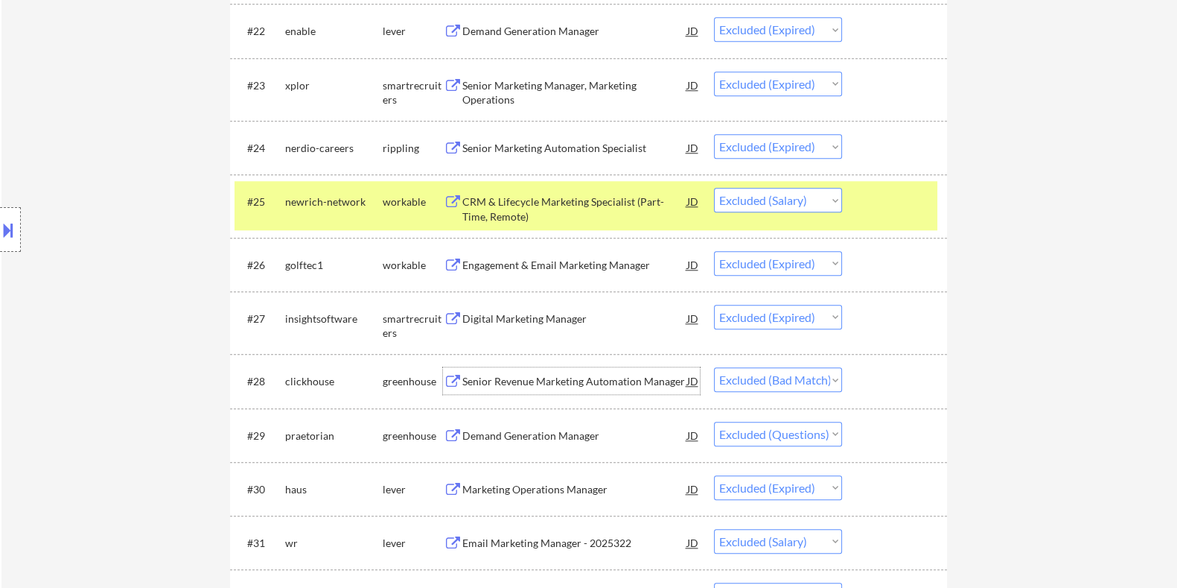
scroll to position [1880, 0]
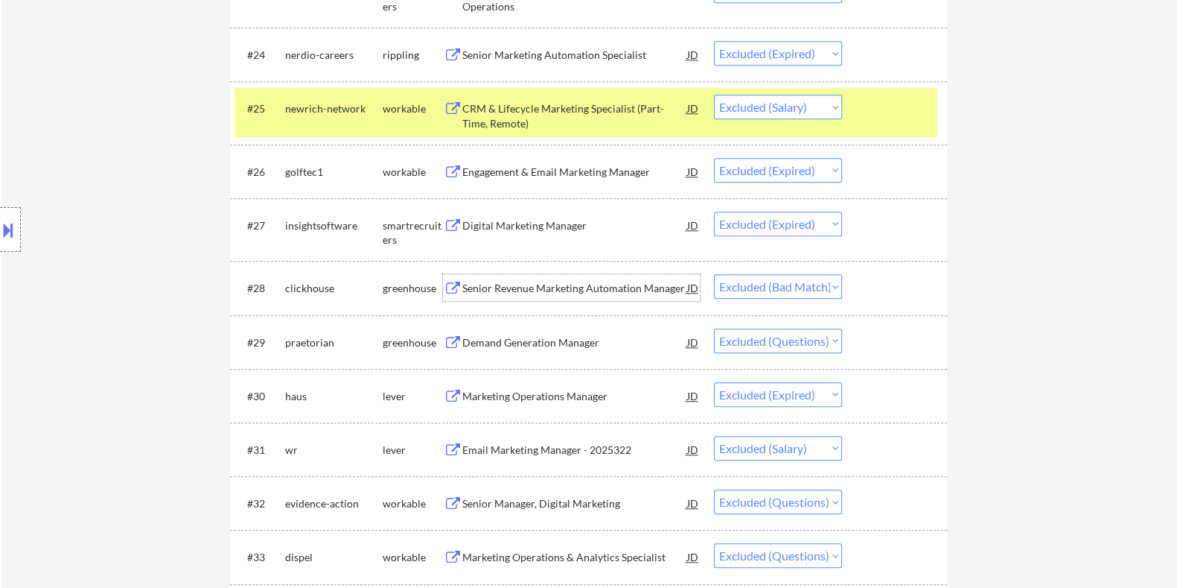
click at [804, 291] on select "Choose an option... Pending Applied Excluded (Questions) Excluded (Expired) Exc…" at bounding box center [778, 286] width 128 height 25
click at [714, 274] on select "Choose an option... Pending Applied Excluded (Questions) Excluded (Expired) Exc…" at bounding box center [778, 286] width 128 height 25
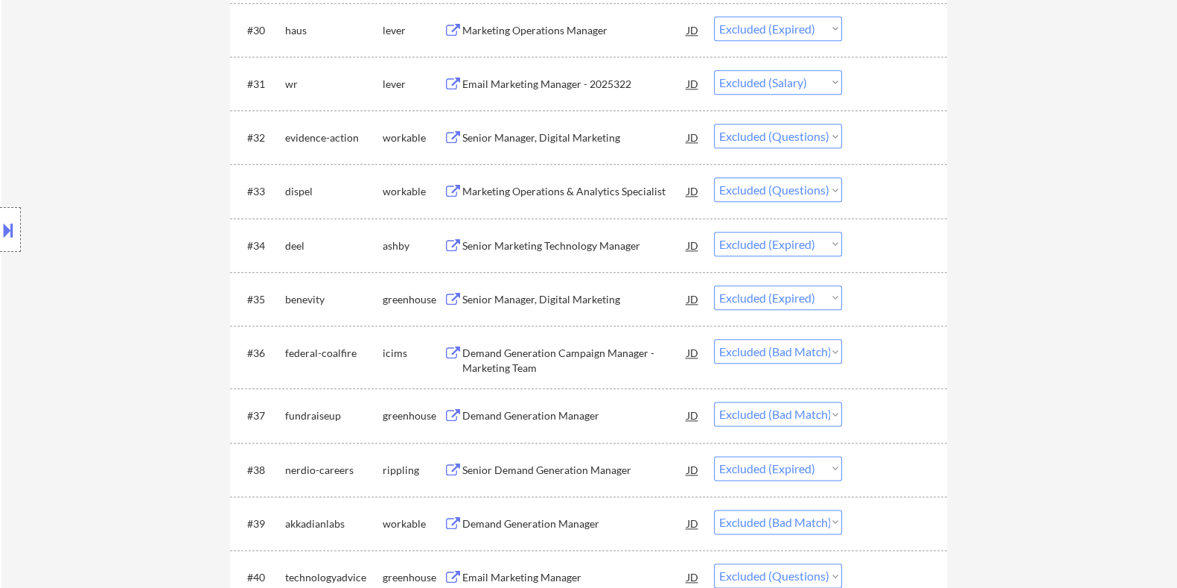
scroll to position [2252, 0]
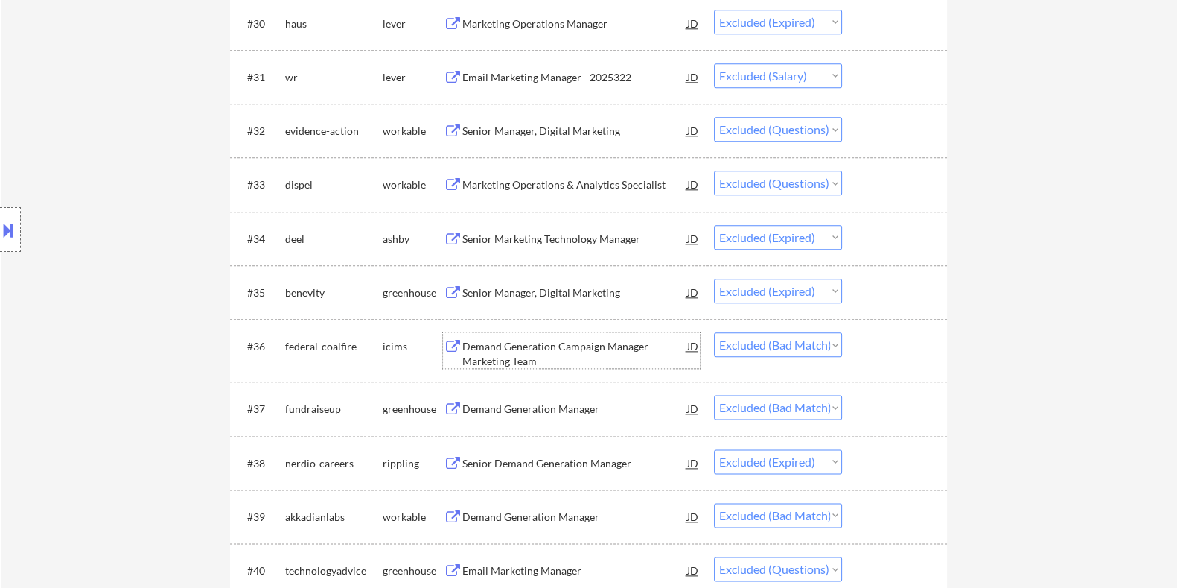
click at [553, 343] on div "Demand Generation Campaign Manager - Marketing Team" at bounding box center [574, 353] width 225 height 29
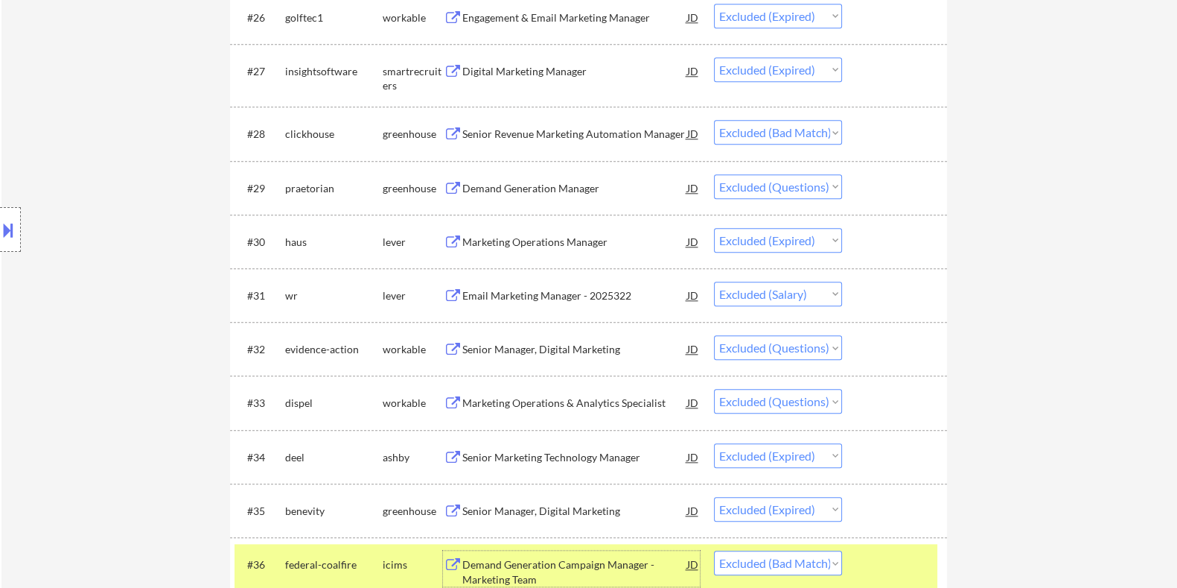
scroll to position [2220, 0]
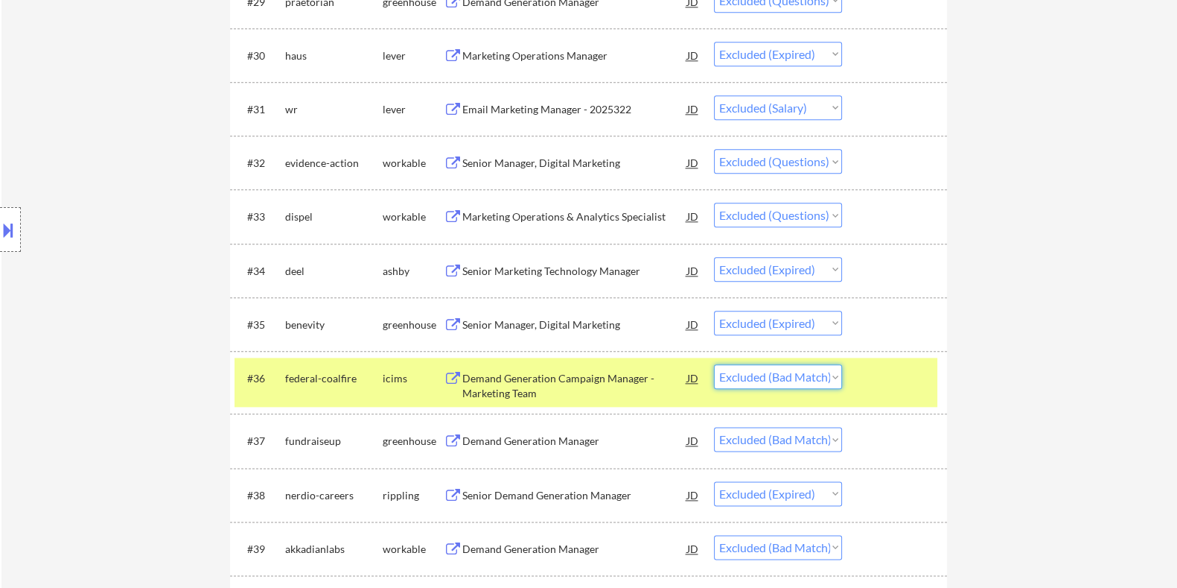
click at [749, 376] on select "Choose an option... Pending Applied Excluded (Questions) Excluded (Expired) Exc…" at bounding box center [778, 376] width 128 height 25
click at [714, 364] on select "Choose an option... Pending Applied Excluded (Questions) Excluded (Expired) Exc…" at bounding box center [778, 376] width 128 height 25
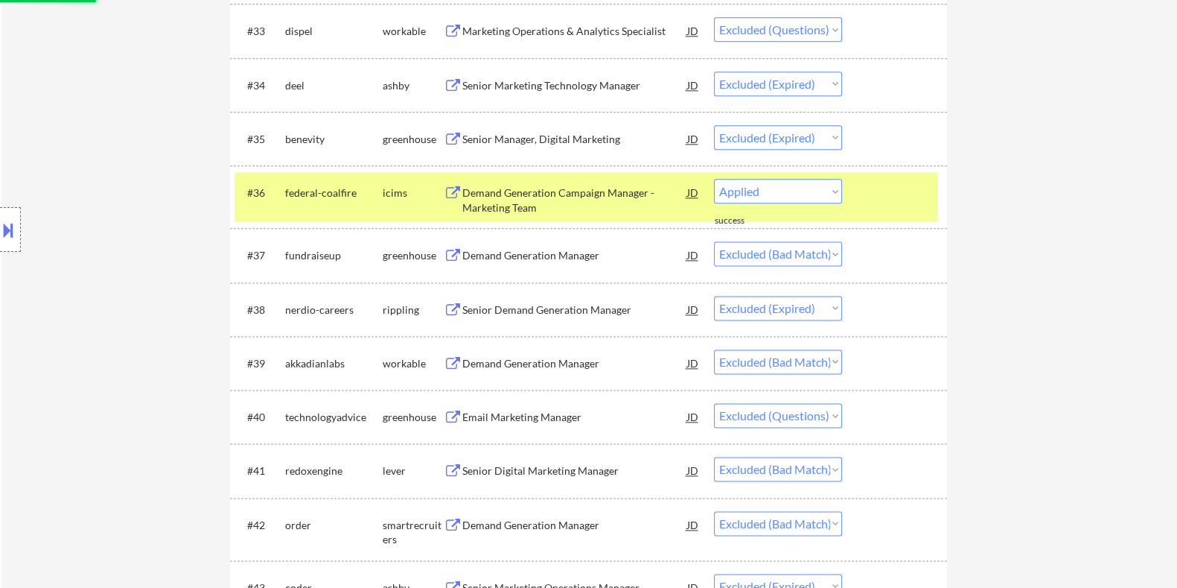
scroll to position [2406, 0]
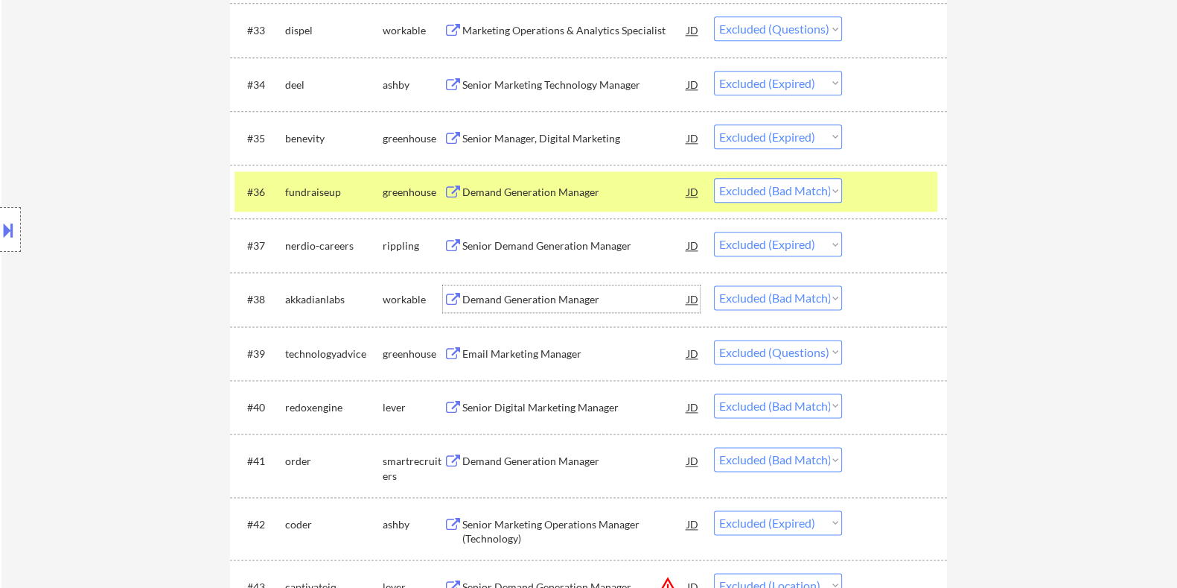
click at [575, 300] on div "Demand Generation Manager" at bounding box center [574, 299] width 225 height 15
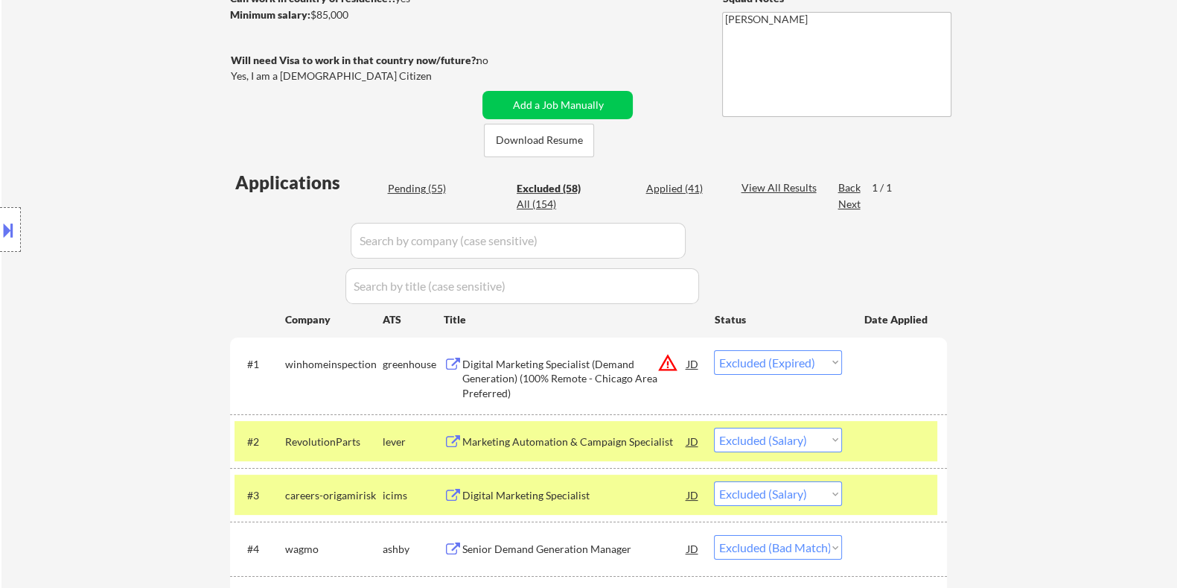
scroll to position [172, 0]
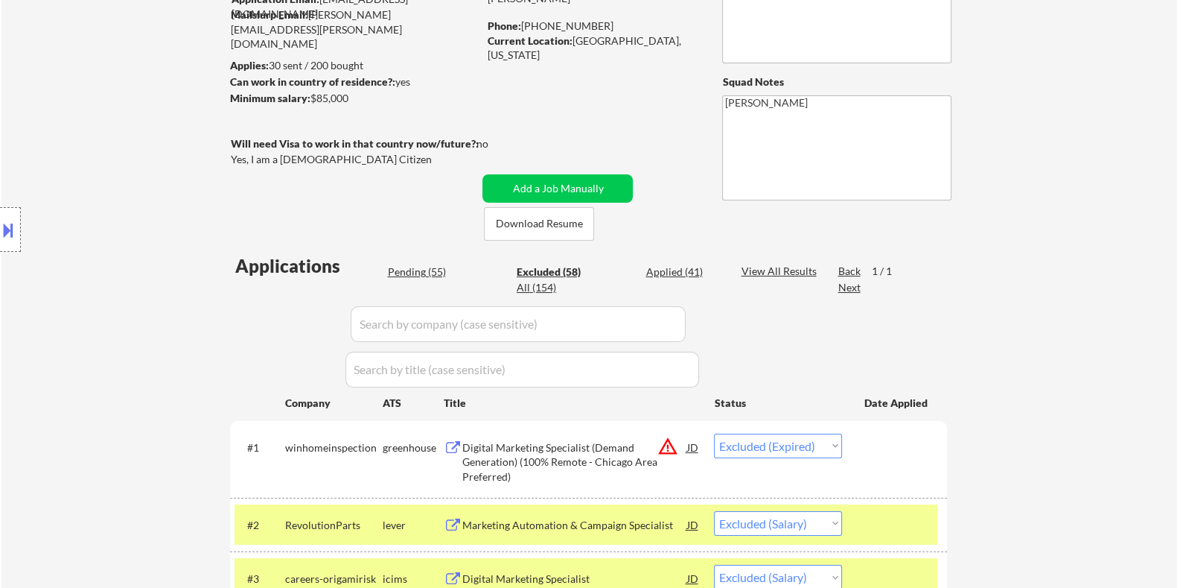
drag, startPoint x: 361, startPoint y: 98, endPoint x: 311, endPoint y: 97, distance: 49.9
click at [311, 97] on div "Minimum salary: $85,000" at bounding box center [353, 98] width 248 height 15
copy div "$85,000"
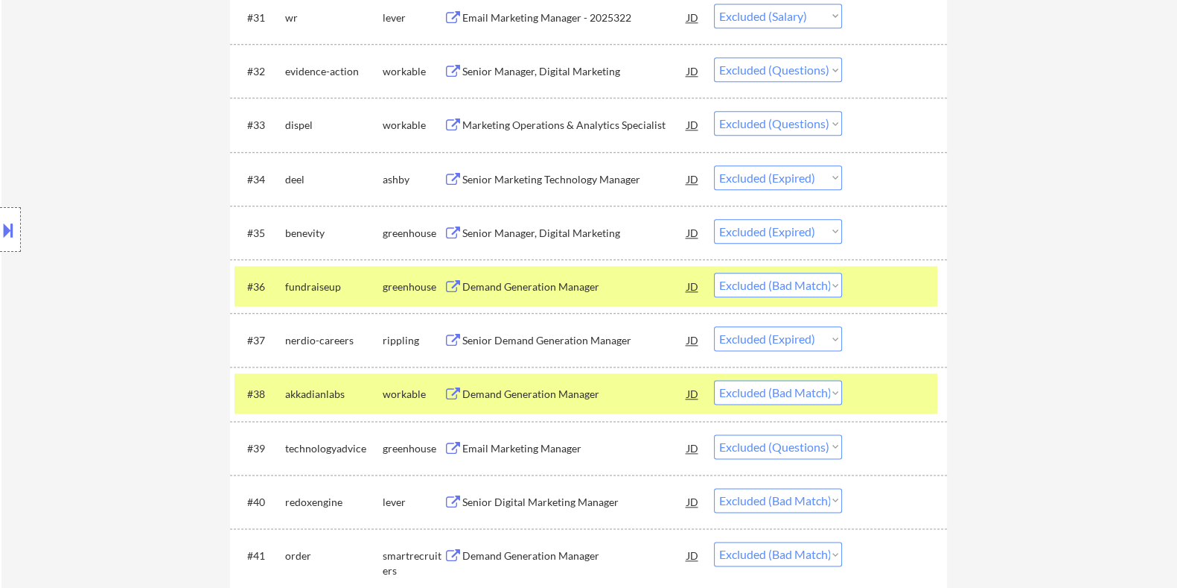
scroll to position [2313, 0]
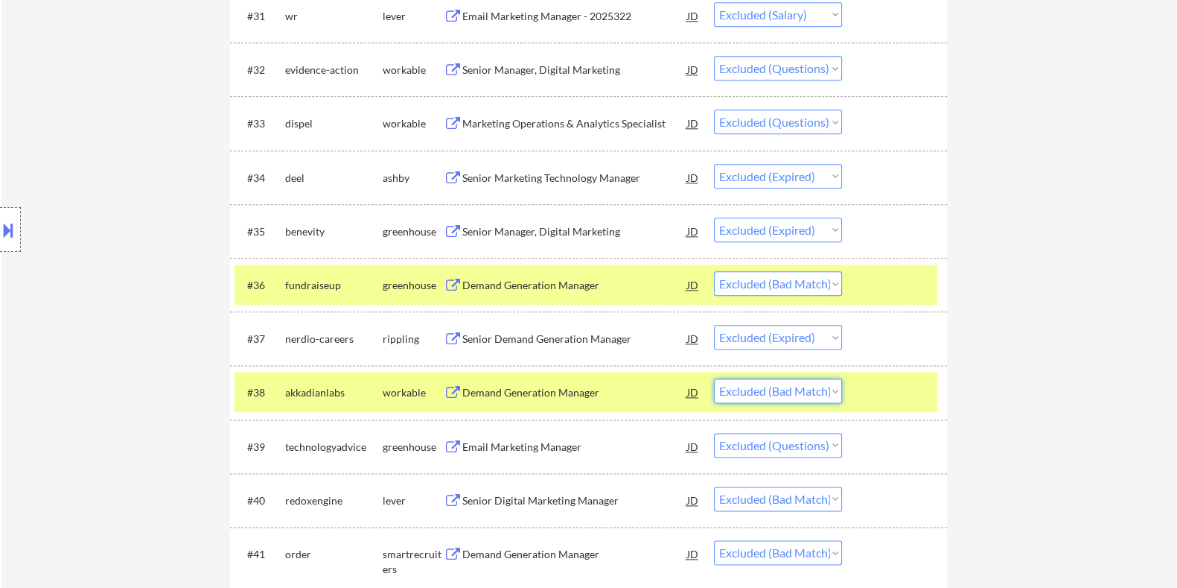
click at [792, 387] on select "Choose an option... Pending Applied Excluded (Questions) Excluded (Expired) Exc…" at bounding box center [778, 390] width 128 height 25
click at [714, 378] on select "Choose an option... Pending Applied Excluded (Questions) Excluded (Expired) Exc…" at bounding box center [778, 390] width 128 height 25
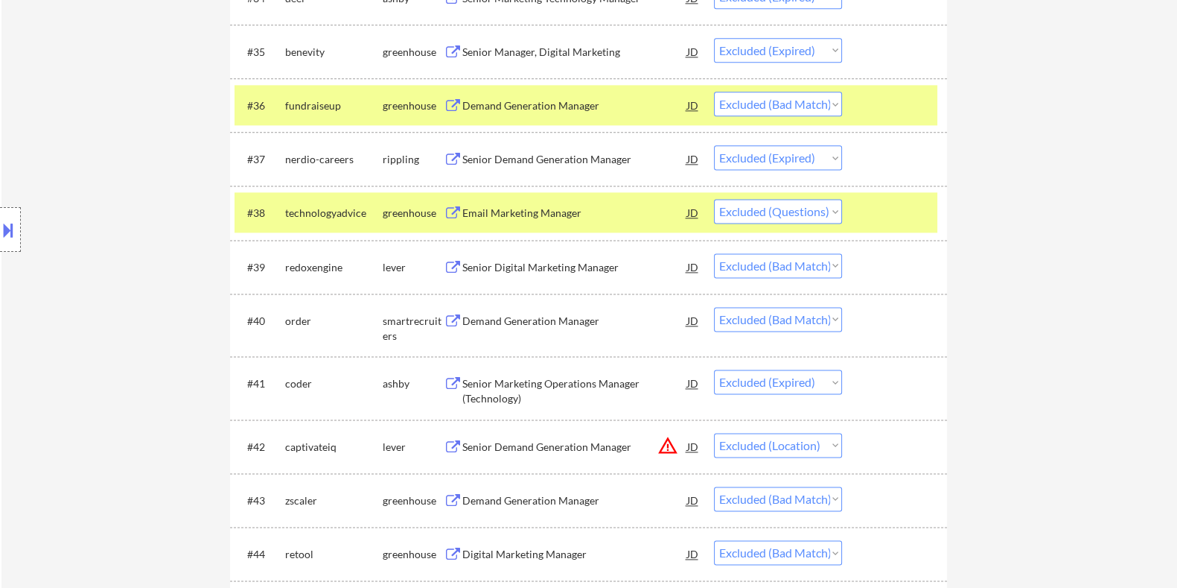
scroll to position [2499, 0]
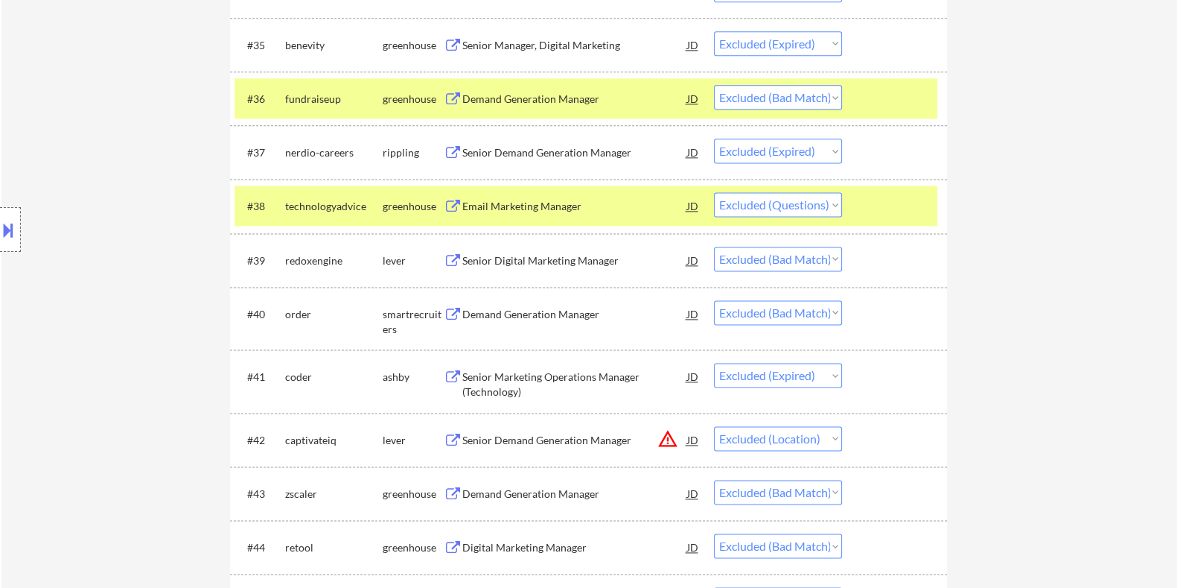
click at [559, 249] on div "Senior Digital Marketing Manager" at bounding box center [574, 259] width 225 height 27
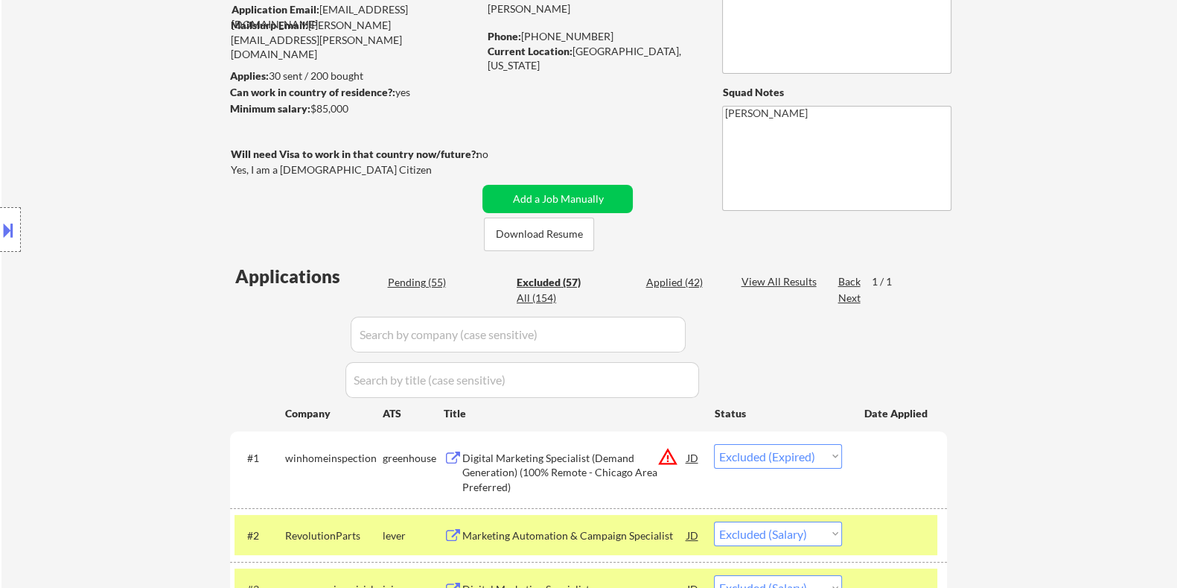
scroll to position [104, 0]
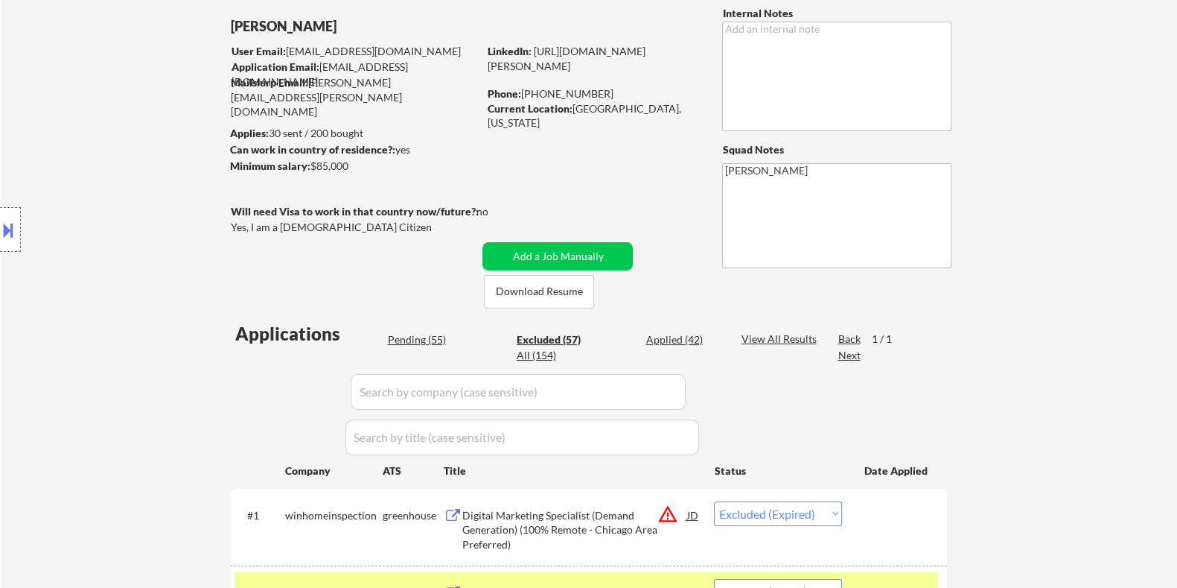
drag, startPoint x: 357, startPoint y: 169, endPoint x: 312, endPoint y: 165, distance: 45.6
click at [312, 165] on div "Minimum salary: $85,000" at bounding box center [353, 166] width 248 height 15
copy div "$85,000"
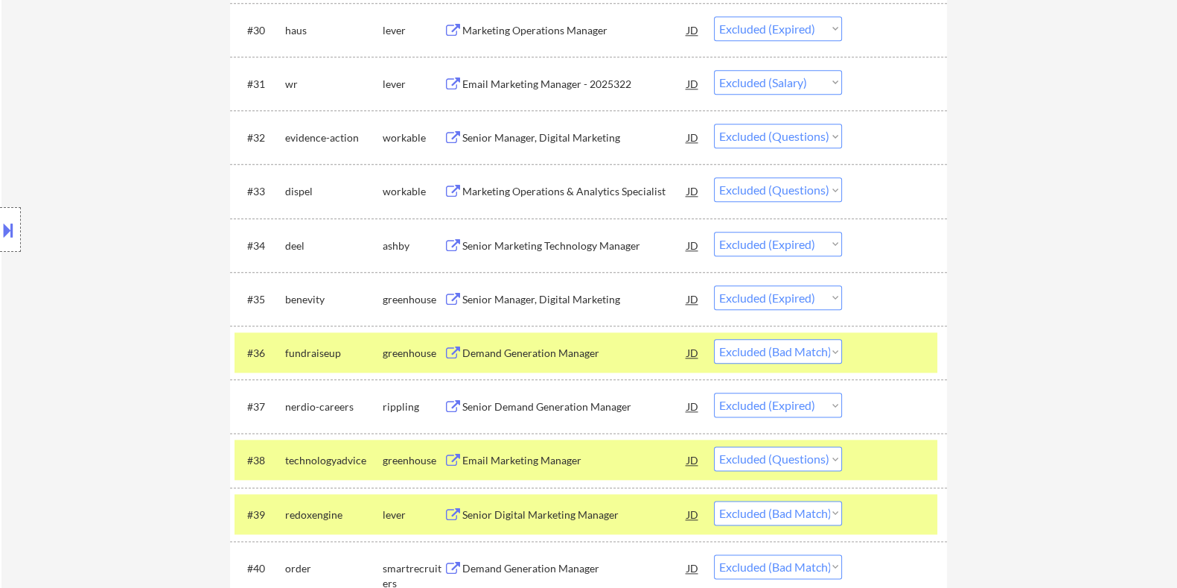
scroll to position [2525, 0]
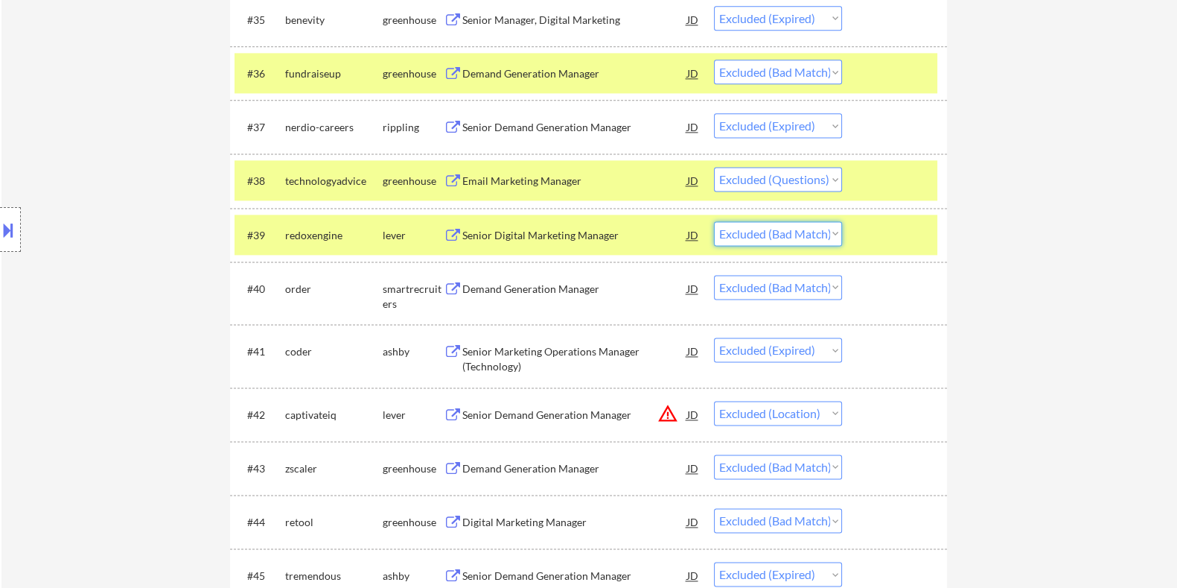
click at [792, 238] on select "Choose an option... Pending Applied Excluded (Questions) Excluded (Expired) Exc…" at bounding box center [778, 233] width 128 height 25
click at [714, 221] on select "Choose an option... Pending Applied Excluded (Questions) Excluded (Expired) Exc…" at bounding box center [778, 233] width 128 height 25
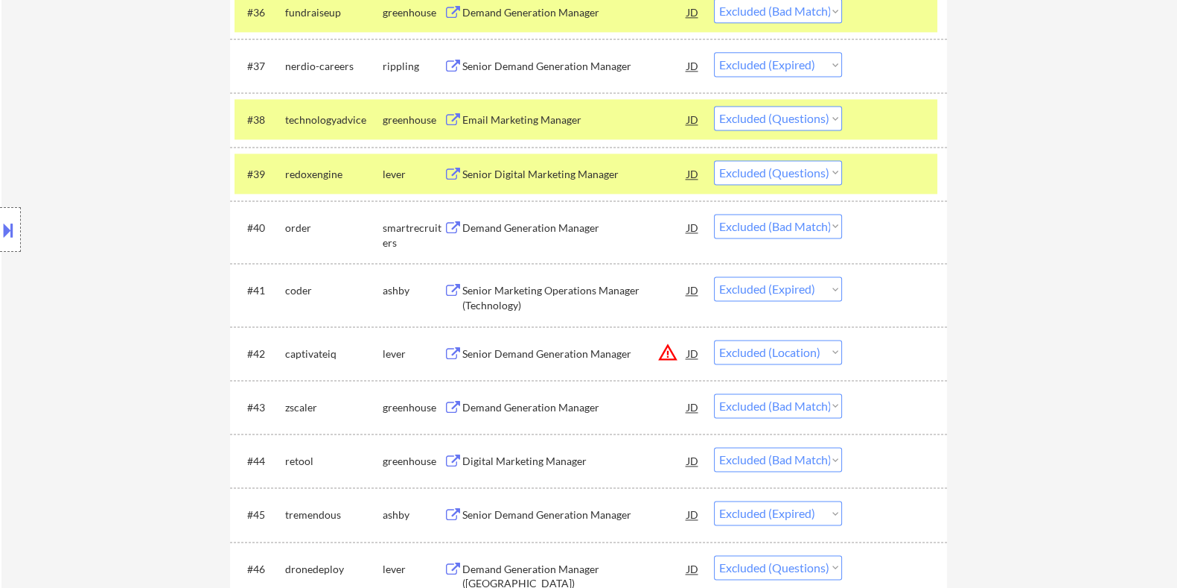
scroll to position [2618, 0]
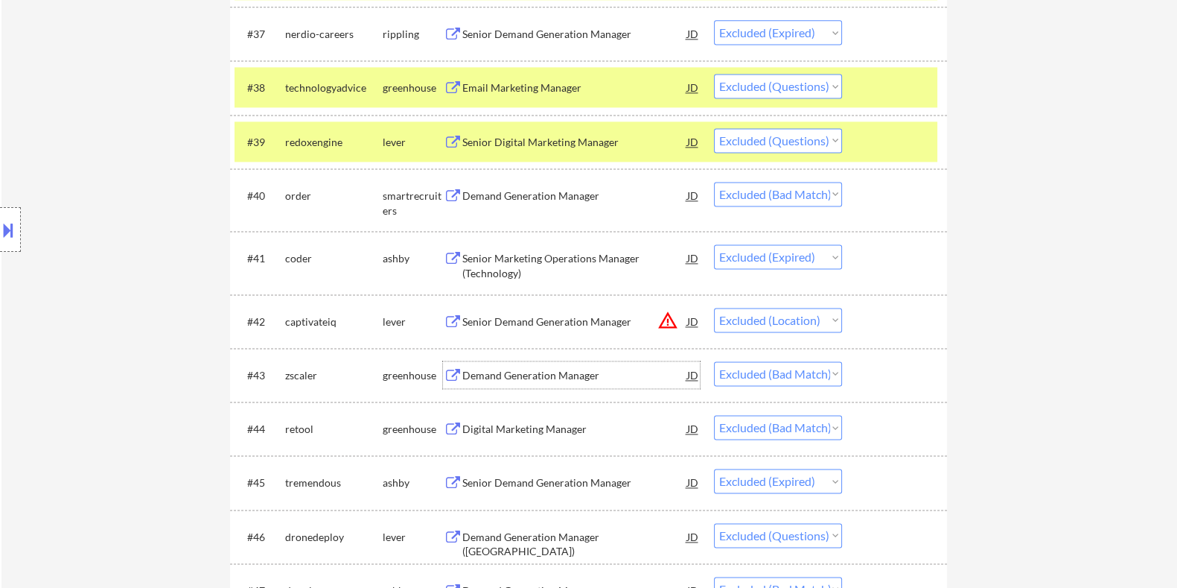
click at [589, 376] on div "Demand Generation Manager" at bounding box center [574, 375] width 225 height 15
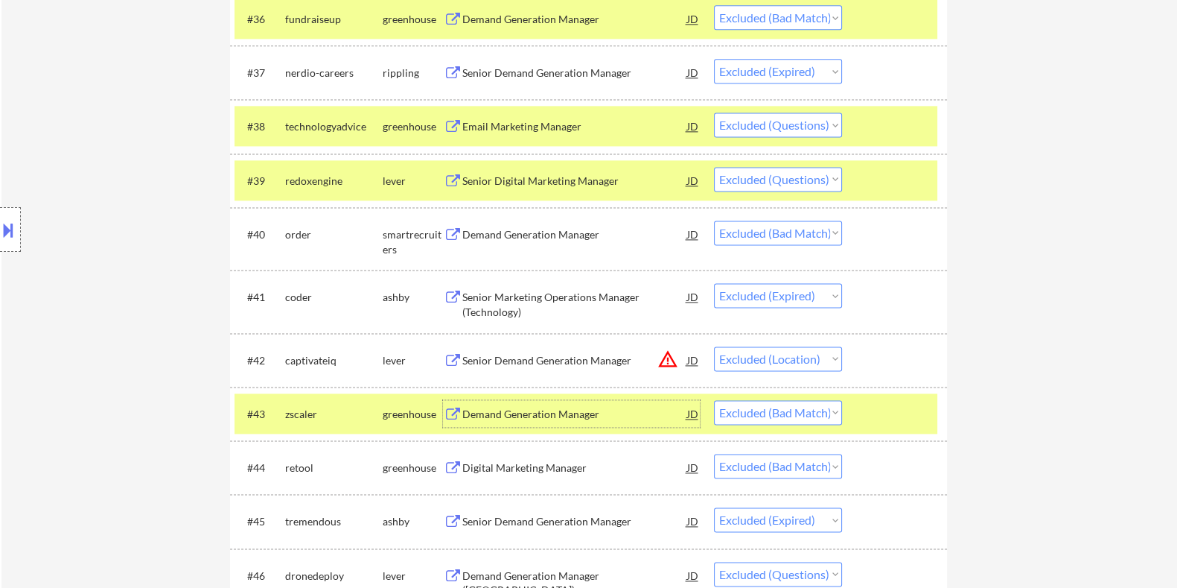
scroll to position [2641, 0]
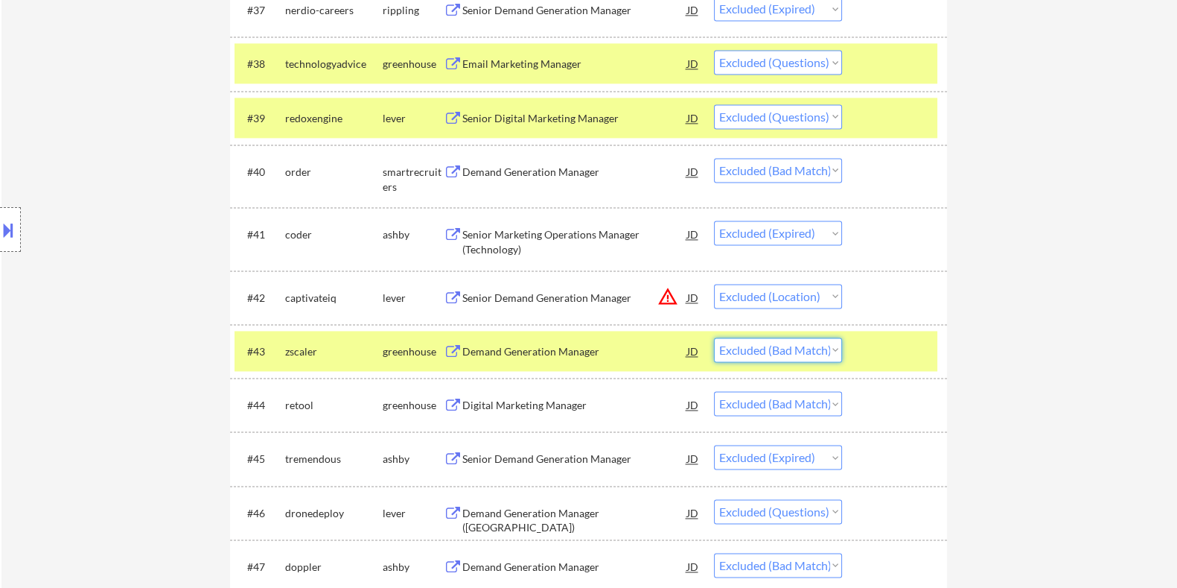
click at [756, 342] on select "Choose an option... Pending Applied Excluded (Questions) Excluded (Expired) Exc…" at bounding box center [778, 349] width 128 height 25
click at [714, 337] on select "Choose an option... Pending Applied Excluded (Questions) Excluded (Expired) Exc…" at bounding box center [778, 349] width 128 height 25
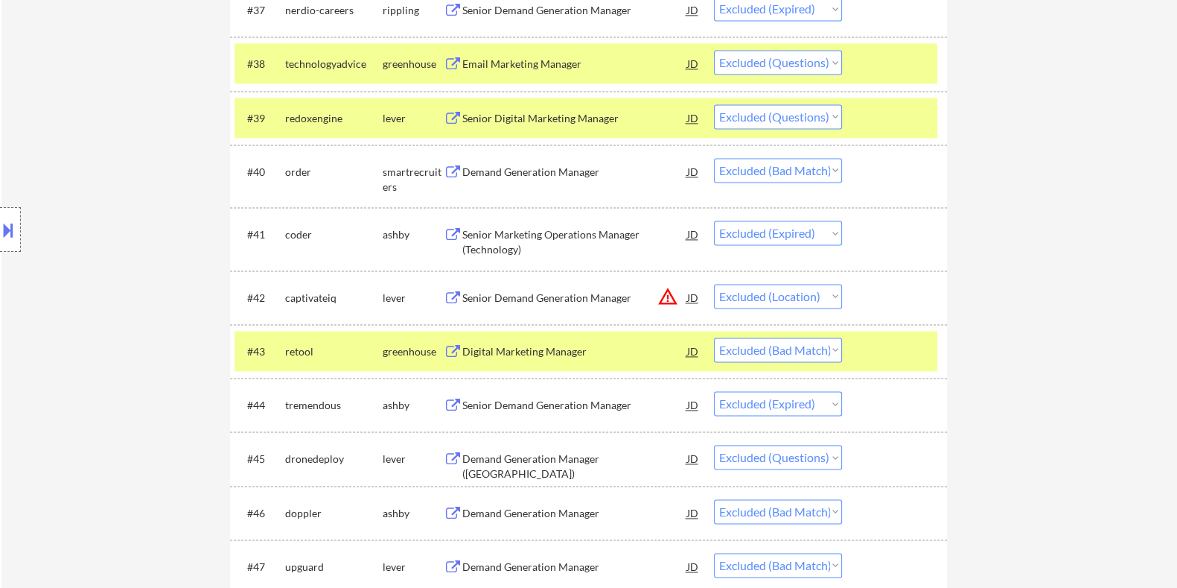
click at [529, 348] on div "Digital Marketing Manager" at bounding box center [574, 351] width 225 height 15
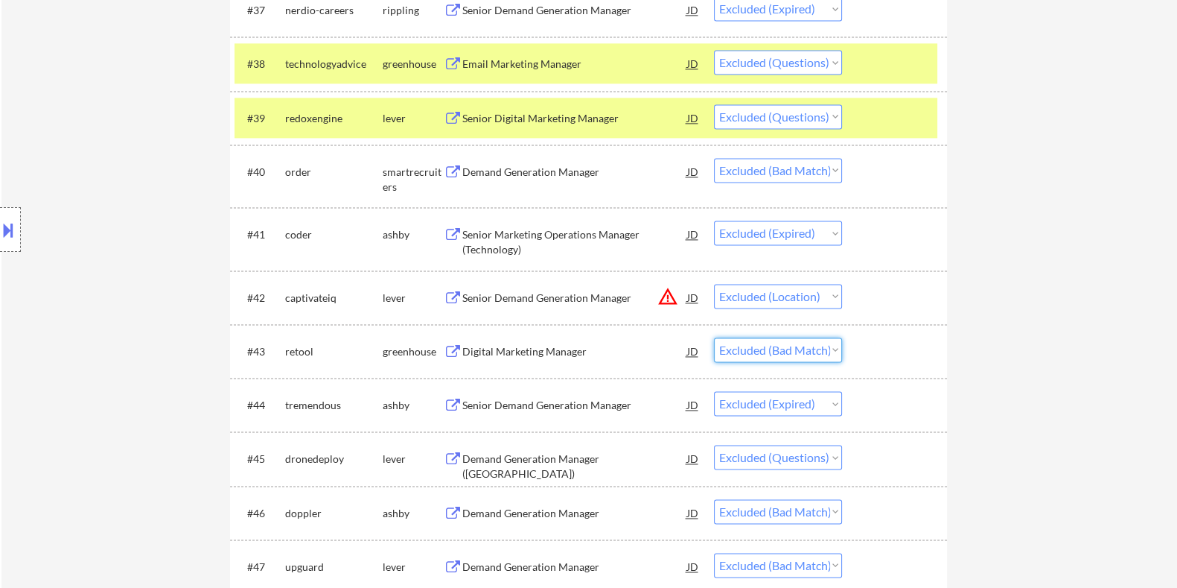
click at [731, 347] on select "Choose an option... Pending Applied Excluded (Questions) Excluded (Expired) Exc…" at bounding box center [778, 349] width 128 height 25
click at [714, 337] on select "Choose an option... Pending Applied Excluded (Questions) Excluded (Expired) Exc…" at bounding box center [778, 349] width 128 height 25
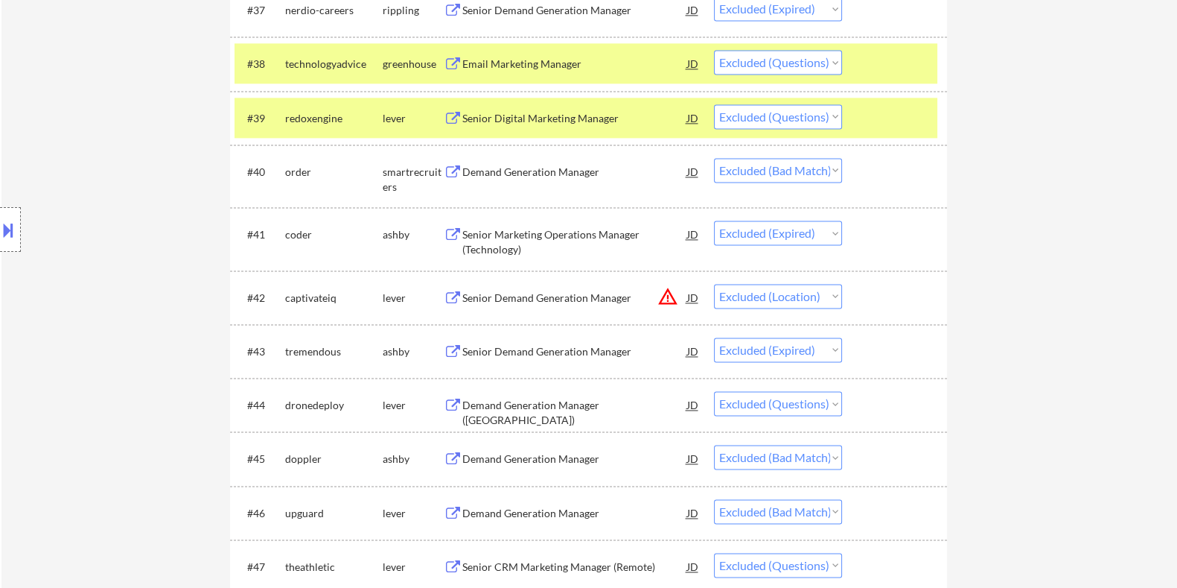
click at [577, 113] on div "Senior Digital Marketing Manager" at bounding box center [574, 118] width 225 height 15
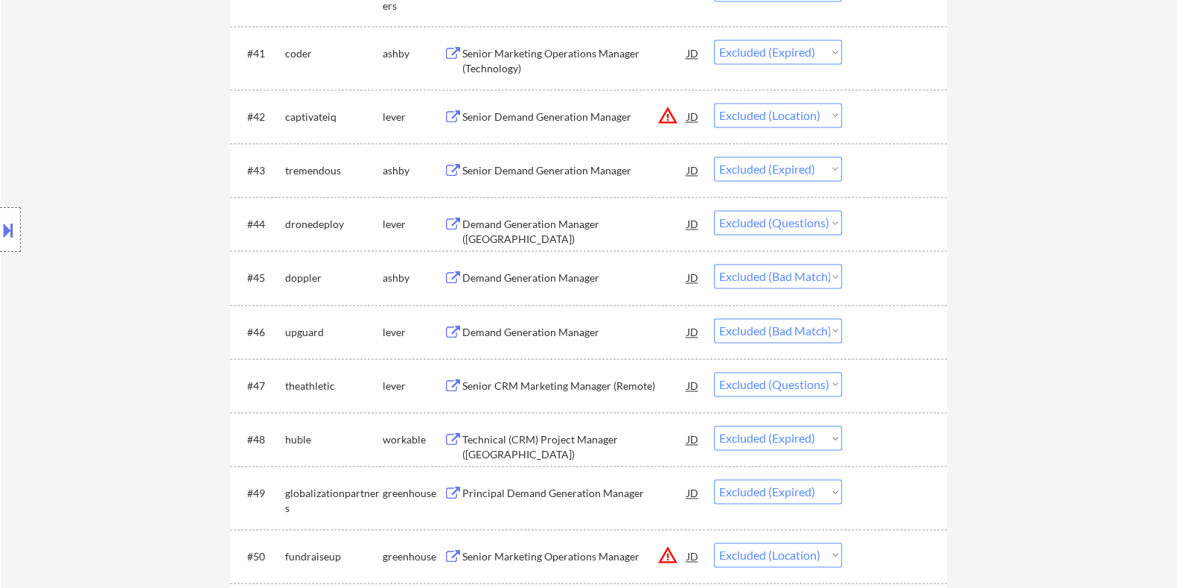
scroll to position [2828, 0]
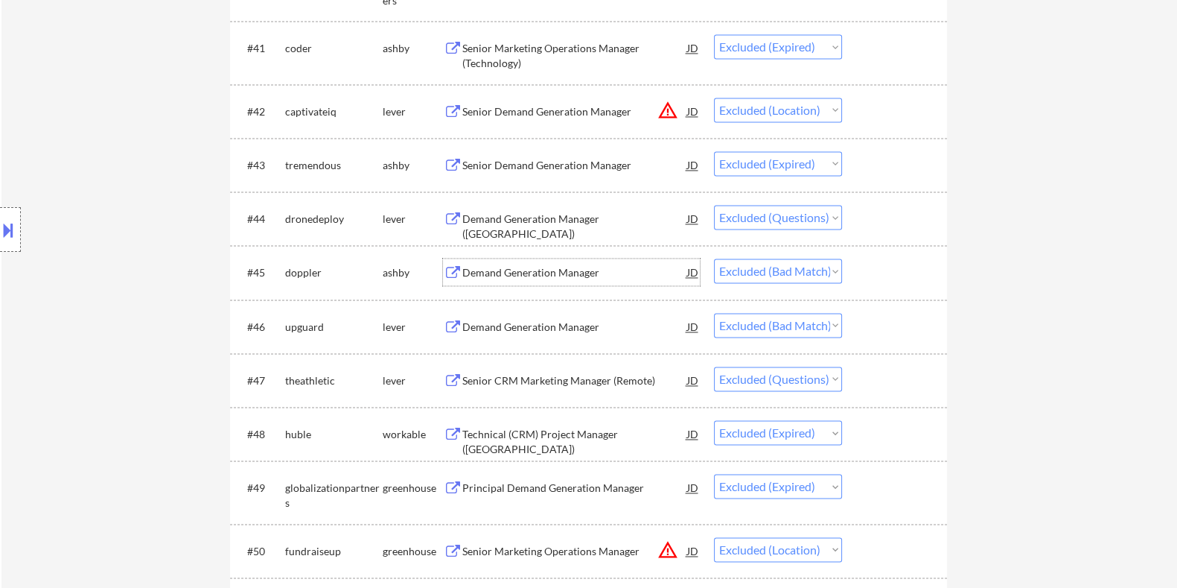
click at [540, 274] on div "Demand Generation Manager" at bounding box center [574, 272] width 225 height 15
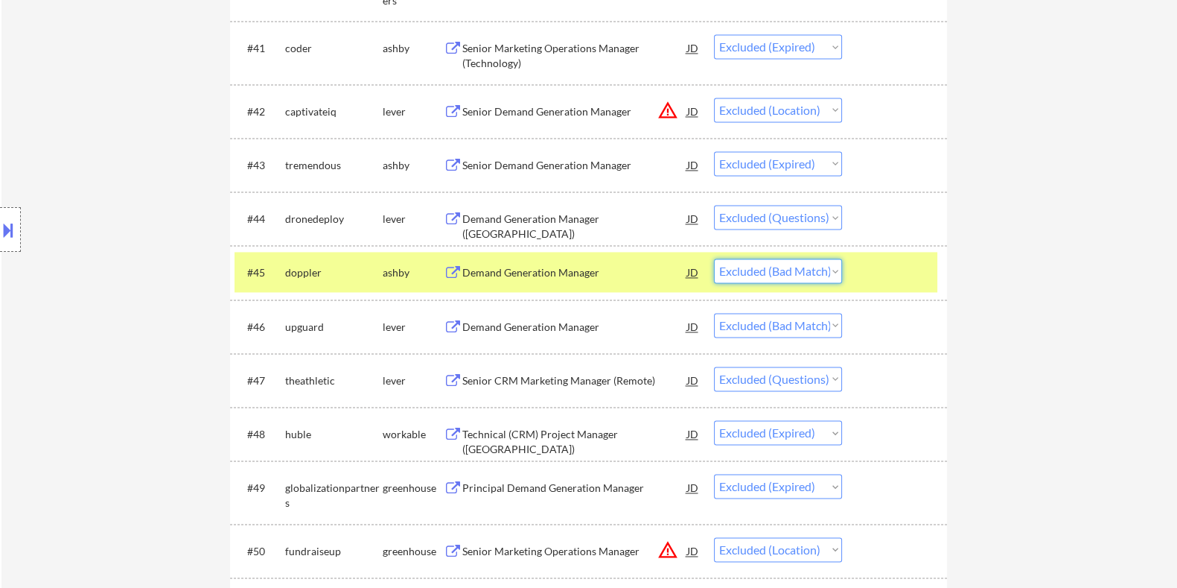
click at [834, 273] on select "Choose an option... Pending Applied Excluded (Questions) Excluded (Expired) Exc…" at bounding box center [778, 270] width 128 height 25
click at [714, 258] on select "Choose an option... Pending Applied Excluded (Questions) Excluded (Expired) Exc…" at bounding box center [778, 270] width 128 height 25
click at [533, 323] on div "Demand Generation Manager" at bounding box center [574, 326] width 225 height 15
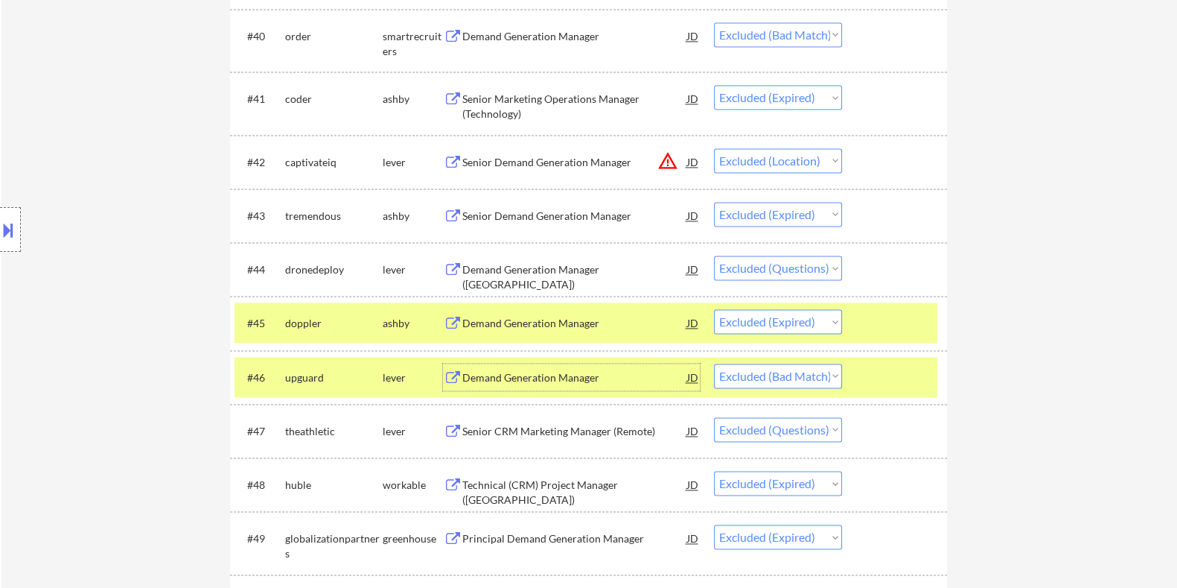
scroll to position [2870, 0]
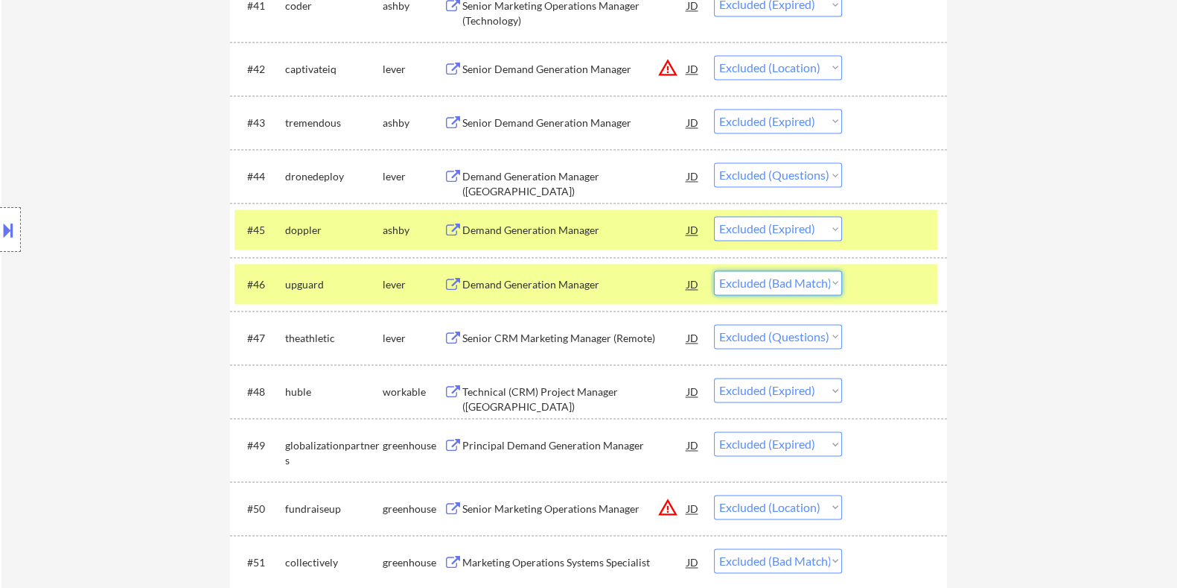
click at [824, 279] on select "Choose an option... Pending Applied Excluded (Questions) Excluded (Expired) Exc…" at bounding box center [778, 282] width 128 height 25
click at [714, 270] on select "Choose an option... Pending Applied Excluded (Questions) Excluded (Expired) Exc…" at bounding box center [778, 282] width 128 height 25
click at [908, 281] on div at bounding box center [897, 283] width 66 height 27
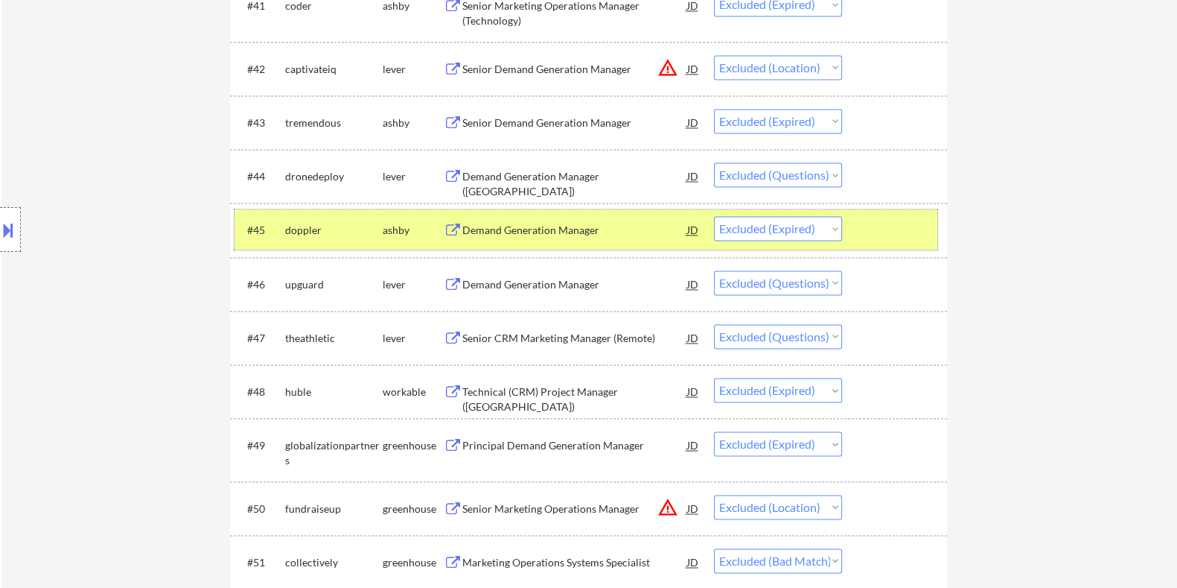
click at [922, 225] on div at bounding box center [897, 229] width 66 height 27
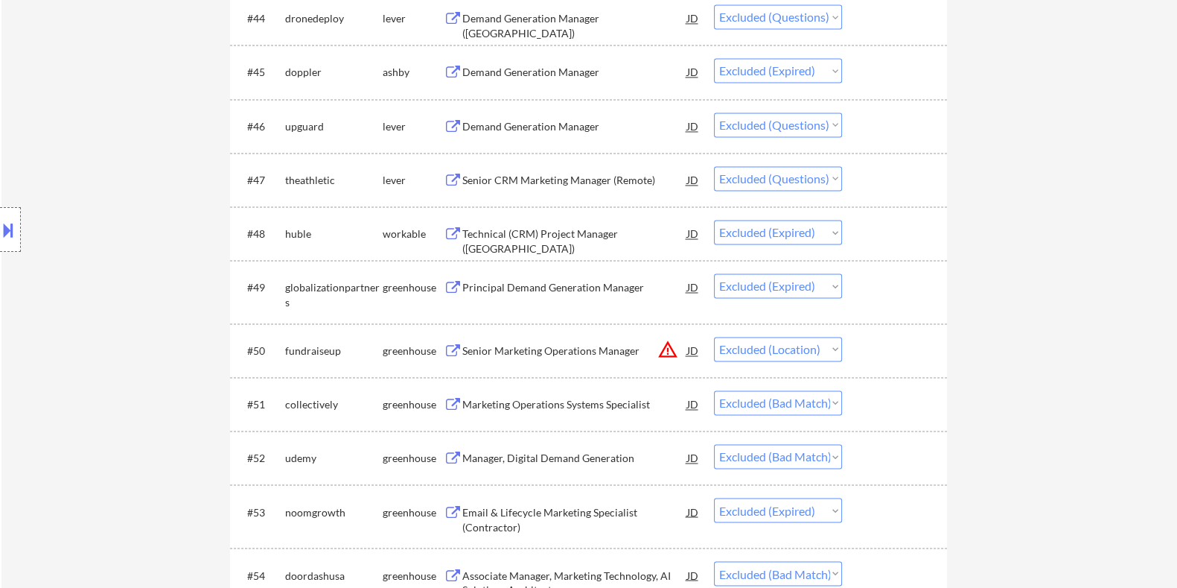
scroll to position [3057, 0]
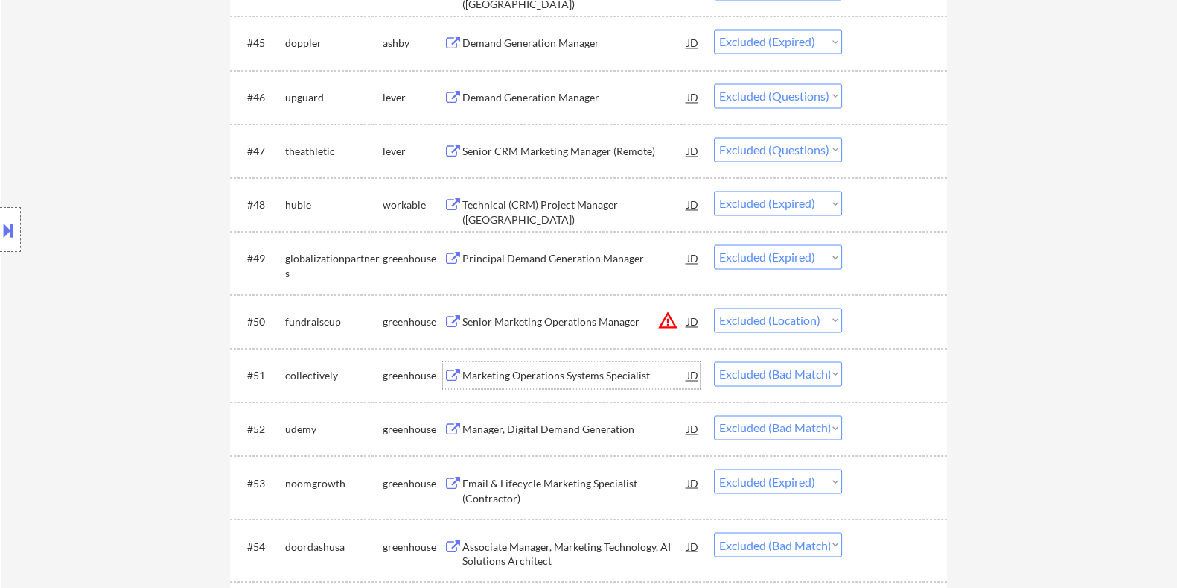
click at [466, 374] on div "Marketing Operations Systems Specialist" at bounding box center [574, 375] width 225 height 15
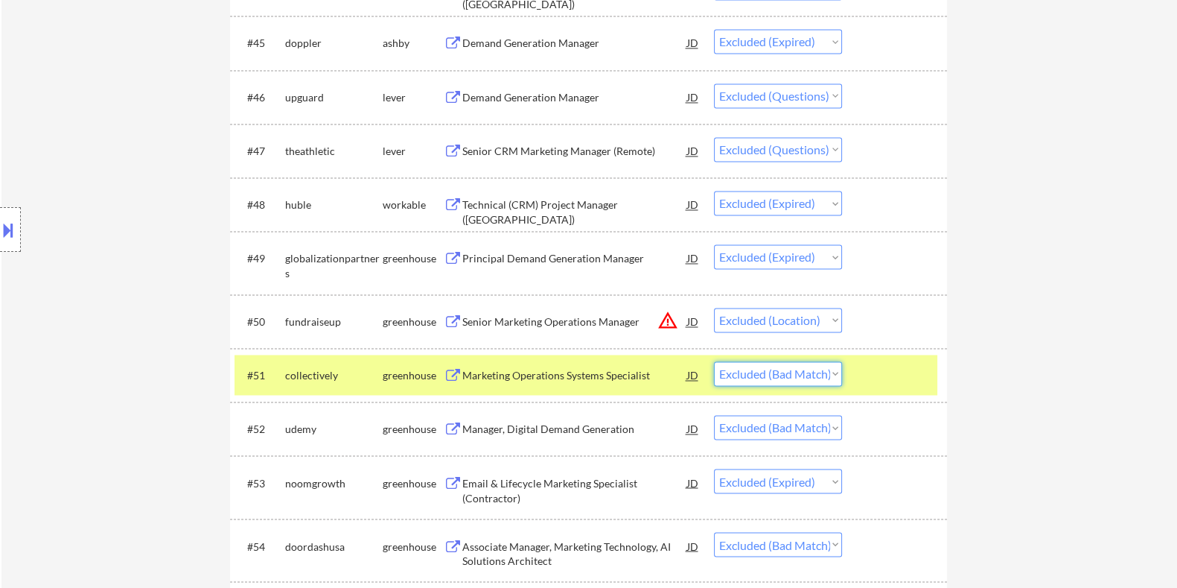
click at [830, 370] on select "Choose an option... Pending Applied Excluded (Questions) Excluded (Expired) Exc…" at bounding box center [778, 373] width 128 height 25
click at [714, 361] on select "Choose an option... Pending Applied Excluded (Questions) Excluded (Expired) Exc…" at bounding box center [778, 373] width 128 height 25
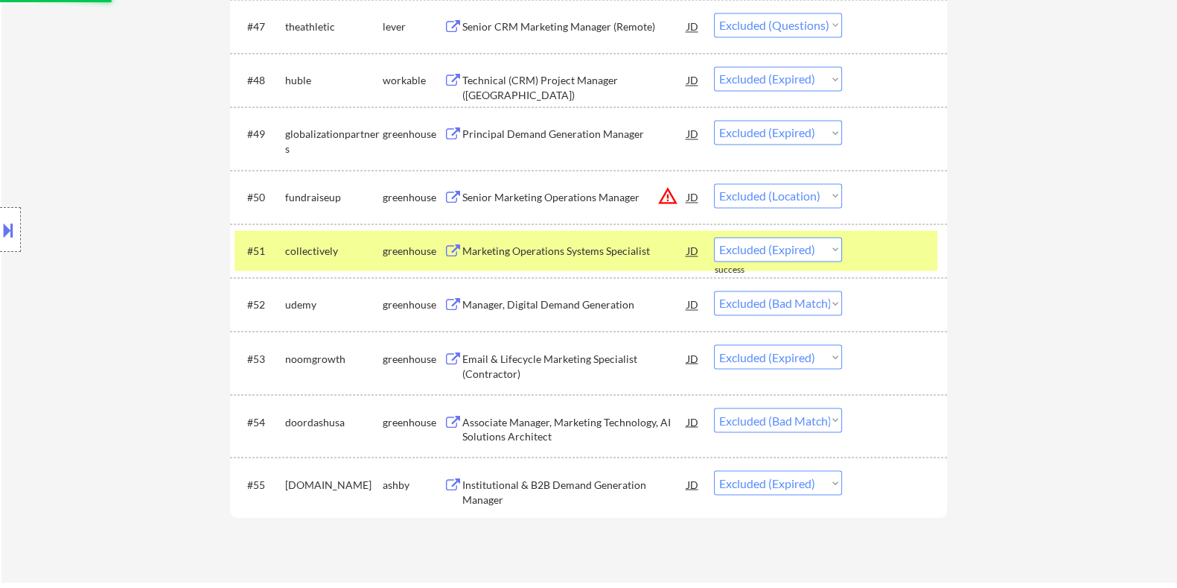
scroll to position [3243, 0]
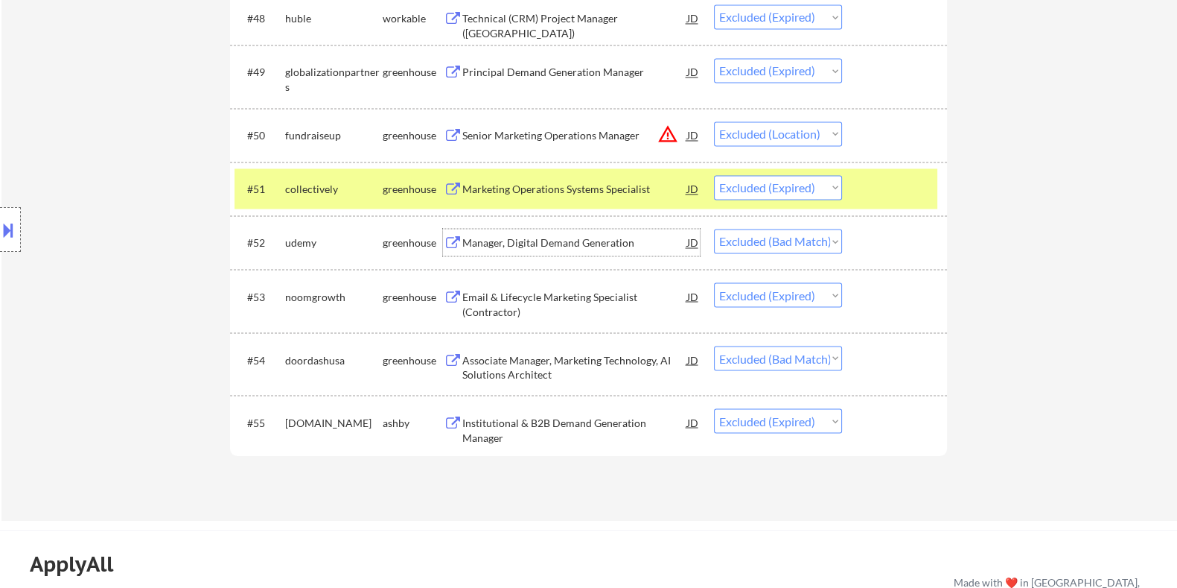
click at [524, 241] on div "Manager, Digital Demand Generation" at bounding box center [574, 242] width 225 height 15
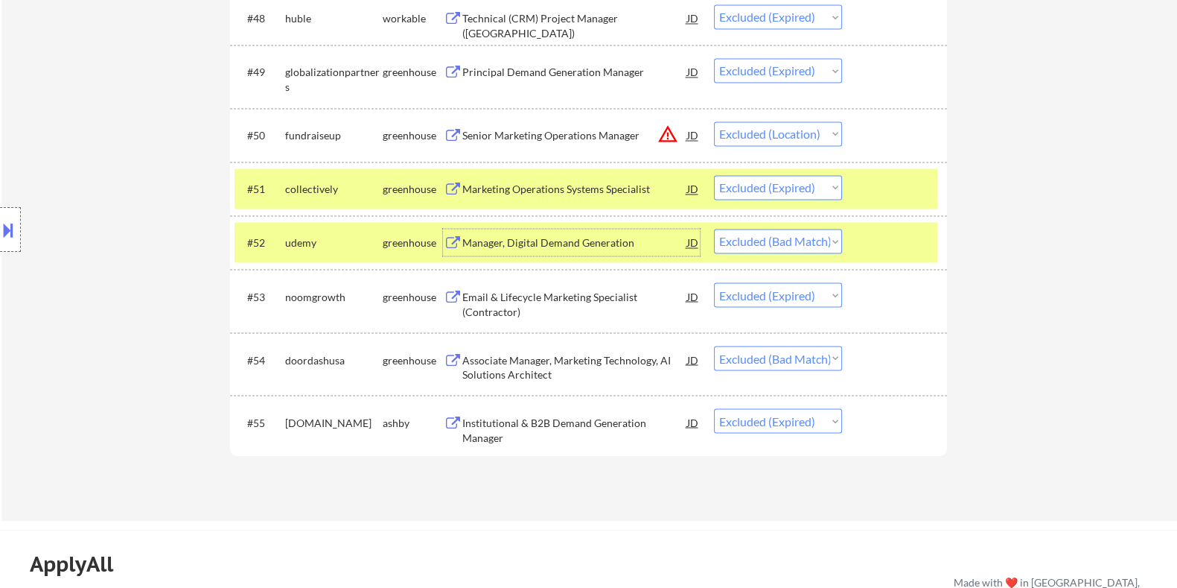
click at [18, 229] on div at bounding box center [10, 229] width 21 height 45
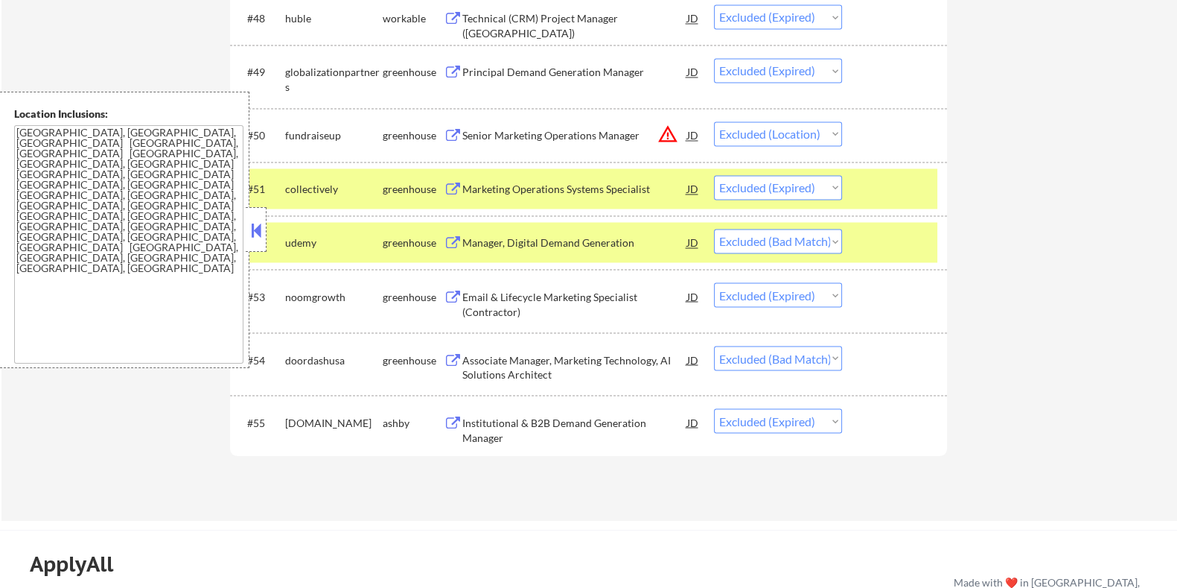
click at [771, 239] on select "Choose an option... Pending Applied Excluded (Questions) Excluded (Expired) Exc…" at bounding box center [778, 241] width 128 height 25
click at [714, 229] on select "Choose an option... Pending Applied Excluded (Questions) Excluded (Expired) Exc…" at bounding box center [778, 241] width 128 height 25
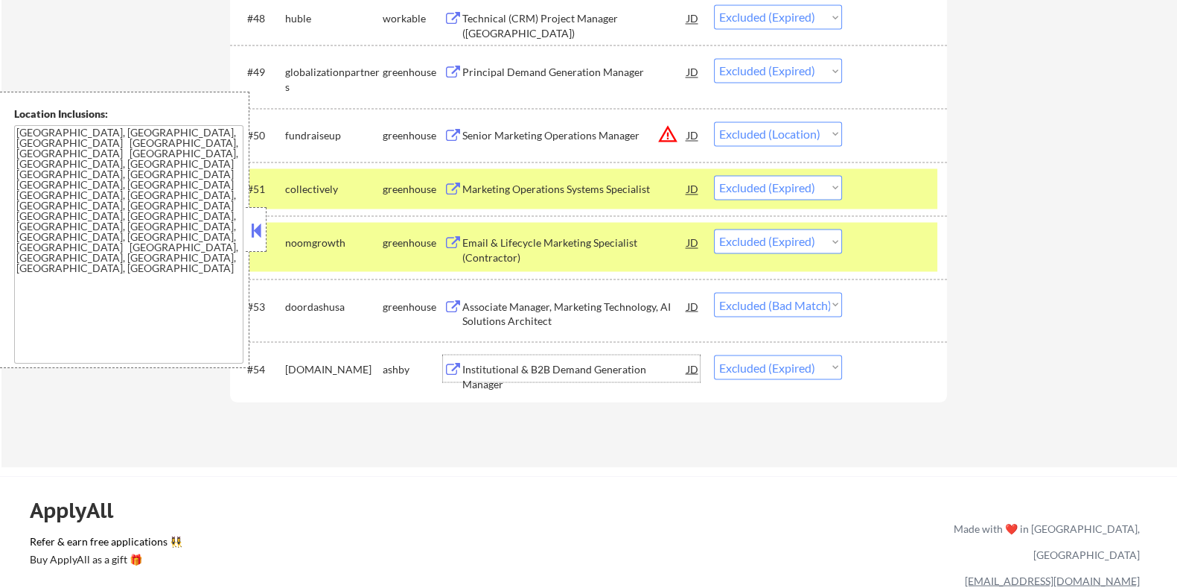
click at [529, 369] on div "Institutional & B2B Demand Generation Manager" at bounding box center [574, 375] width 225 height 29
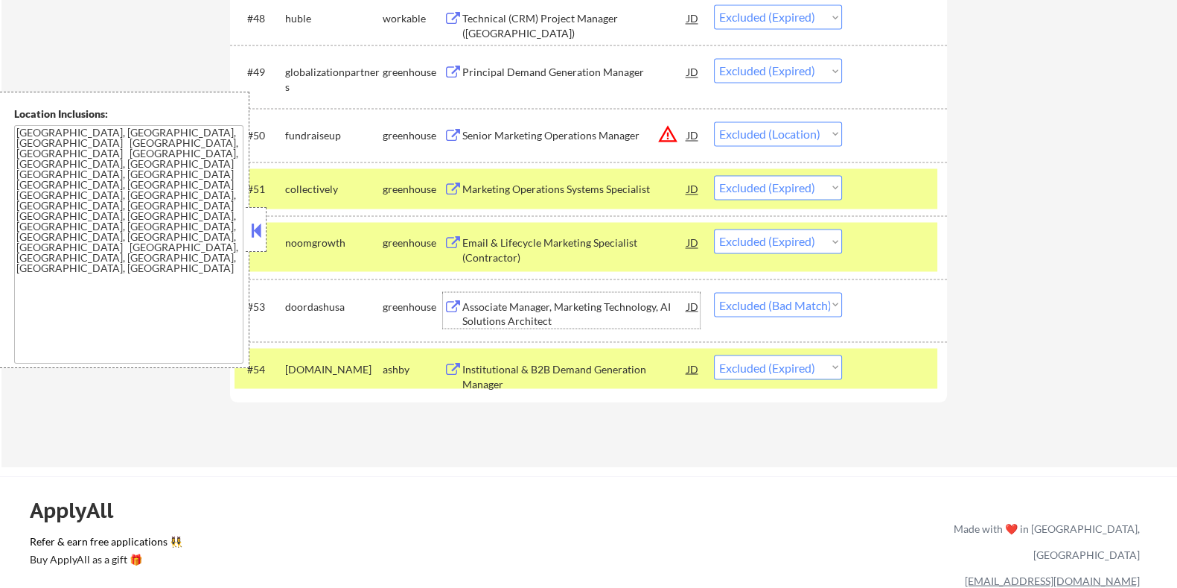
click at [564, 307] on div "Associate Manager, Marketing Technology, AI Solutions Architect" at bounding box center [574, 313] width 225 height 29
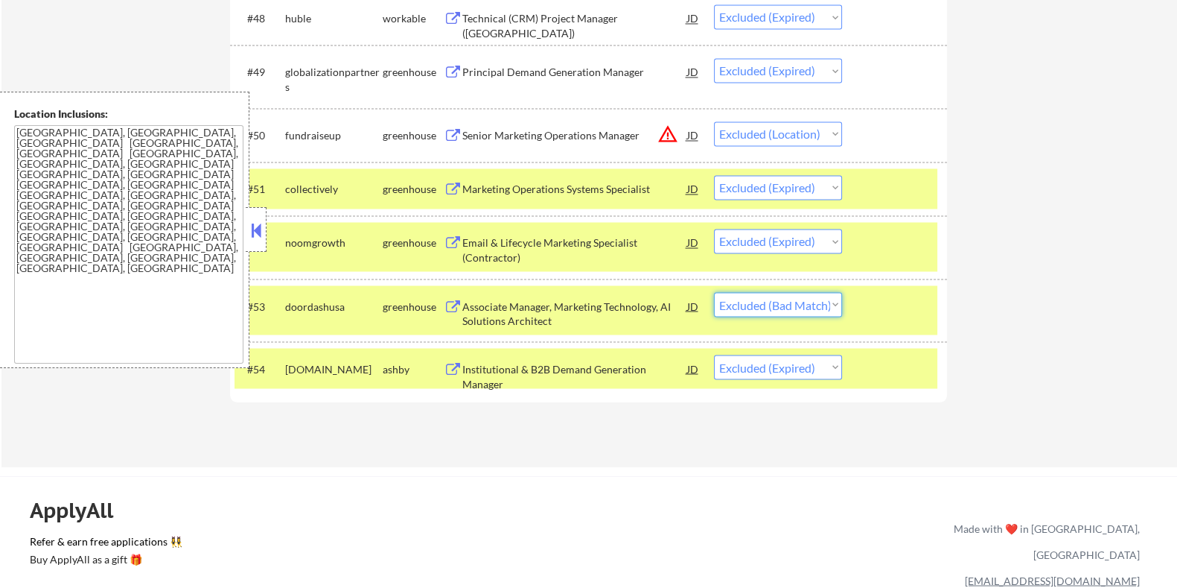
click at [771, 301] on select "Choose an option... Pending Applied Excluded (Questions) Excluded (Expired) Exc…" at bounding box center [778, 304] width 128 height 25
click at [714, 292] on select "Choose an option... Pending Applied Excluded (Questions) Excluded (Expired) Exc…" at bounding box center [778, 304] width 128 height 25
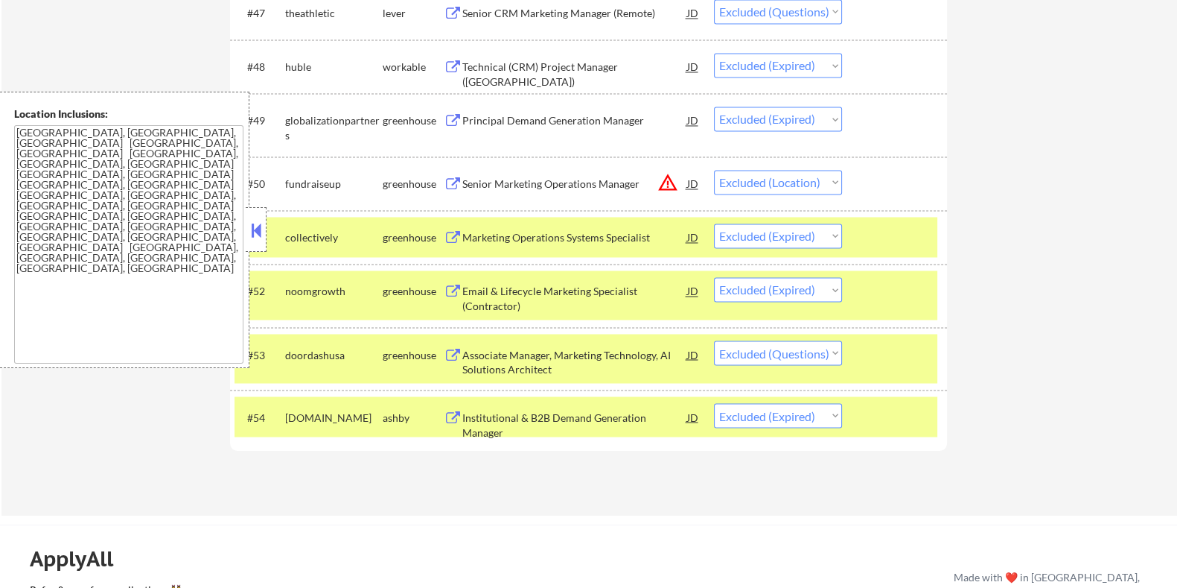
scroll to position [3210, 0]
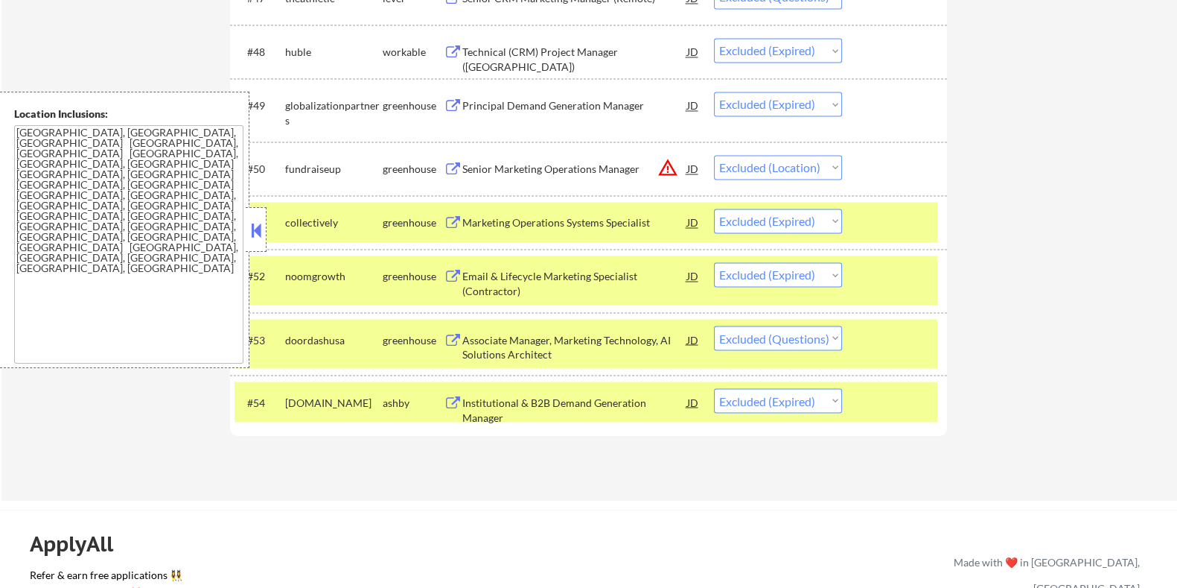
click at [873, 350] on div at bounding box center [897, 338] width 66 height 27
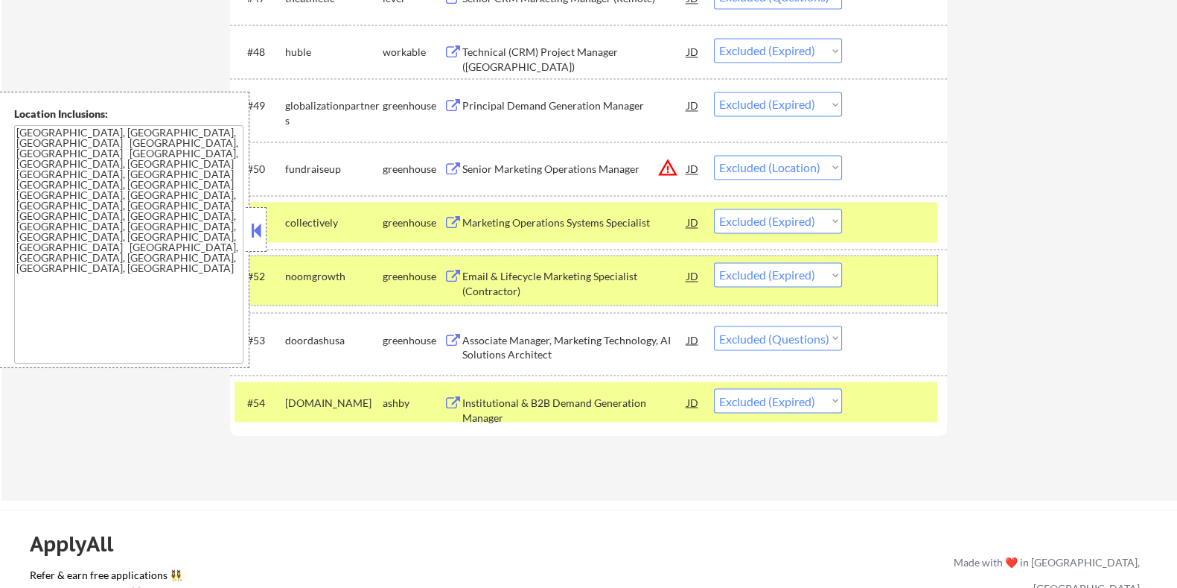
click at [868, 281] on div at bounding box center [897, 275] width 66 height 27
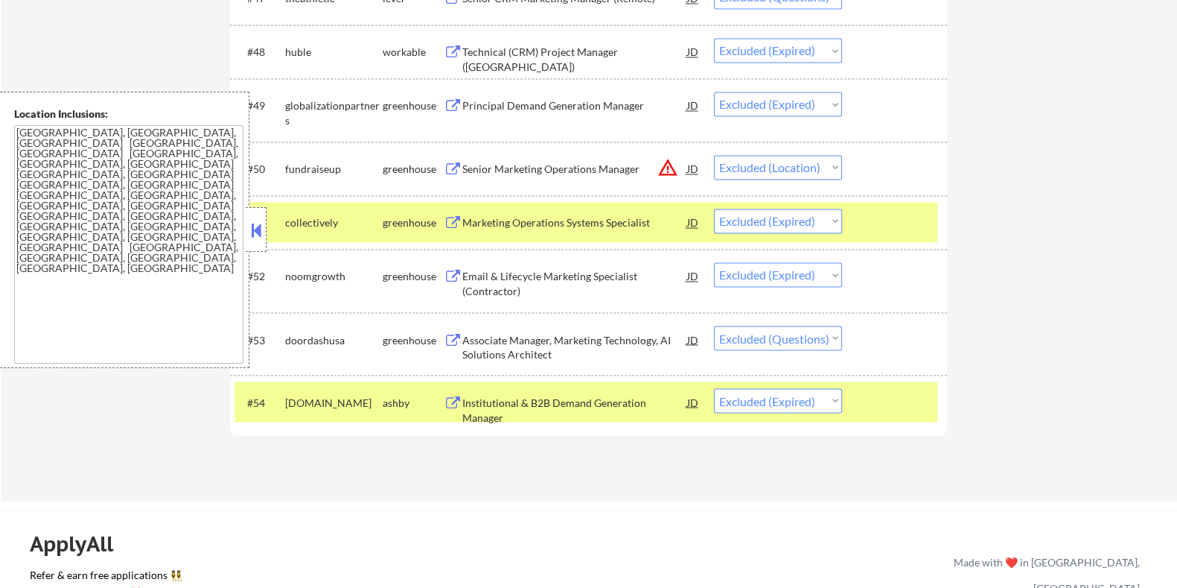
click at [871, 368] on div "#53 doordashusa greenhouse Associate Manager, Marketing Technology, AI Solution…" at bounding box center [588, 343] width 717 height 63
click at [868, 403] on div at bounding box center [897, 401] width 66 height 27
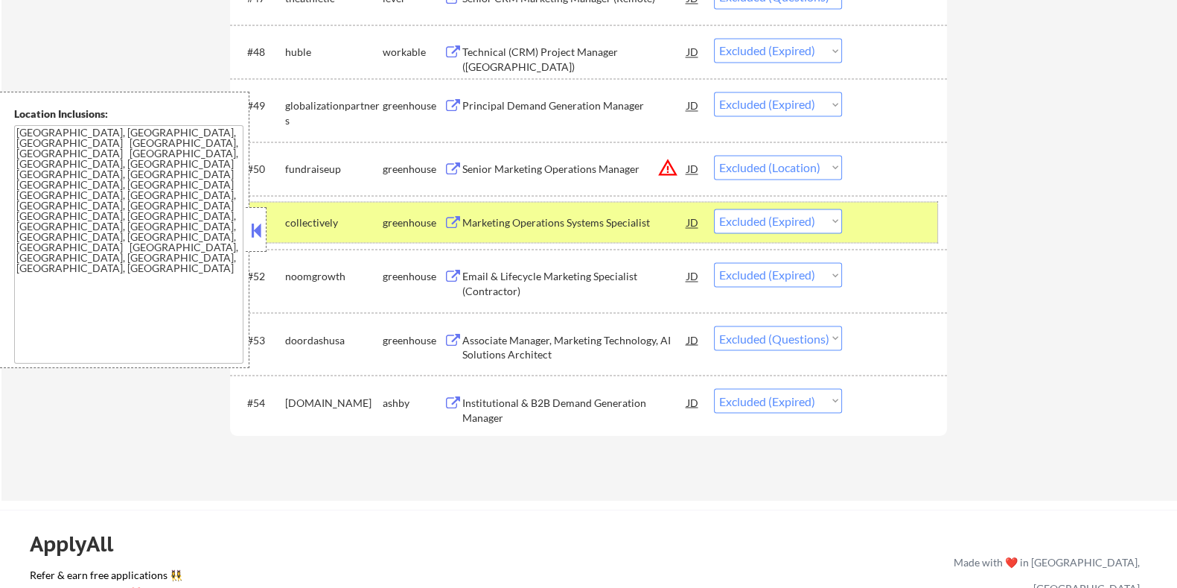
click at [894, 209] on div at bounding box center [897, 222] width 66 height 27
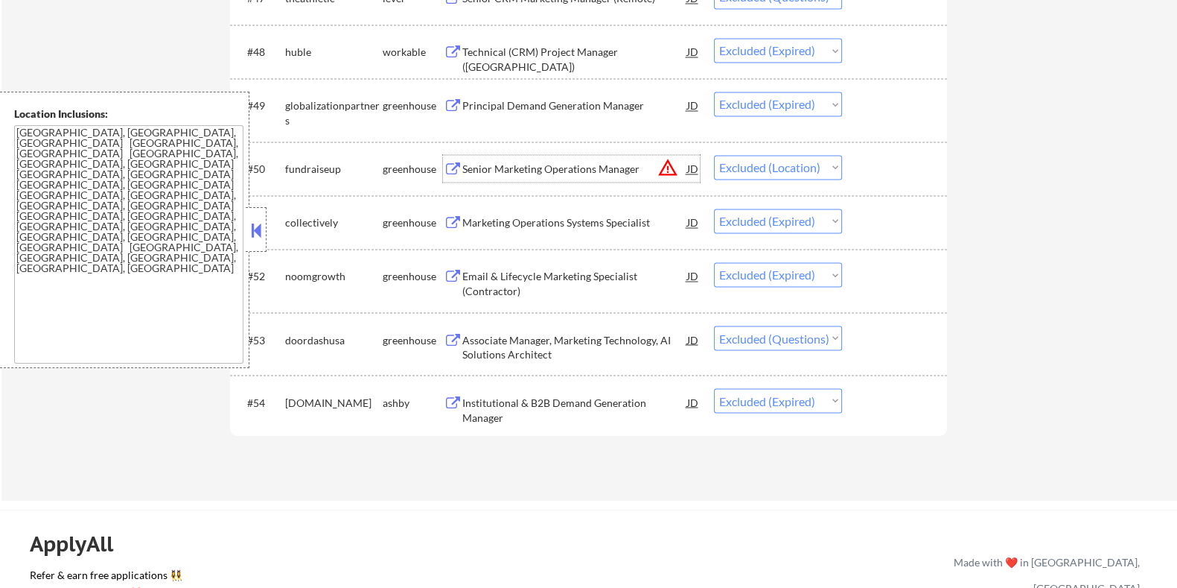
click at [480, 173] on div "Senior Marketing Operations Manager" at bounding box center [574, 169] width 225 height 15
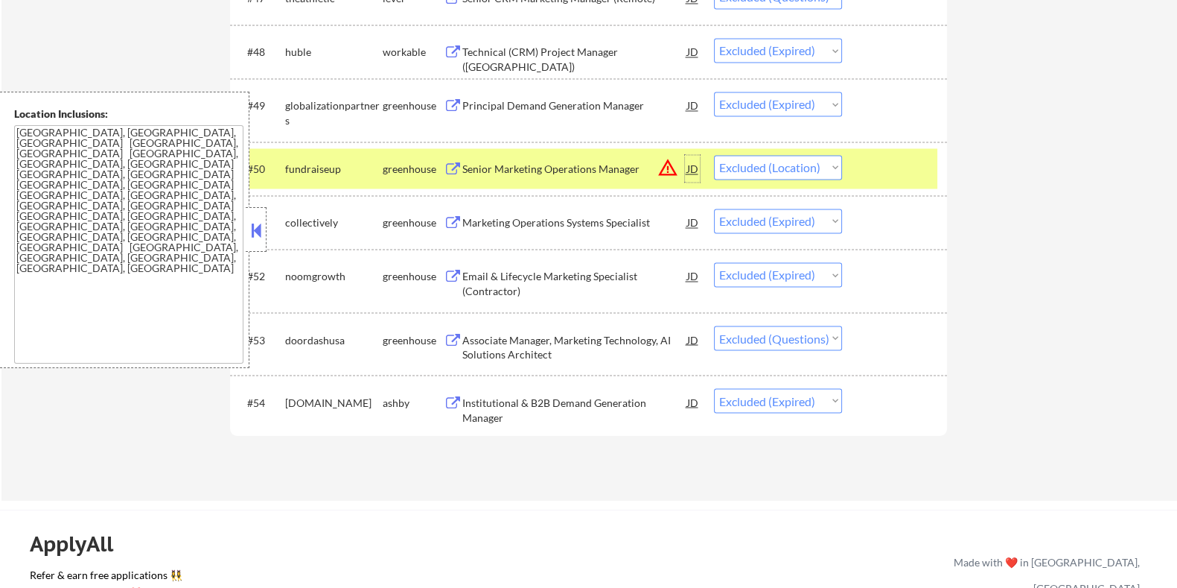
click at [693, 166] on div "JD" at bounding box center [692, 168] width 15 height 27
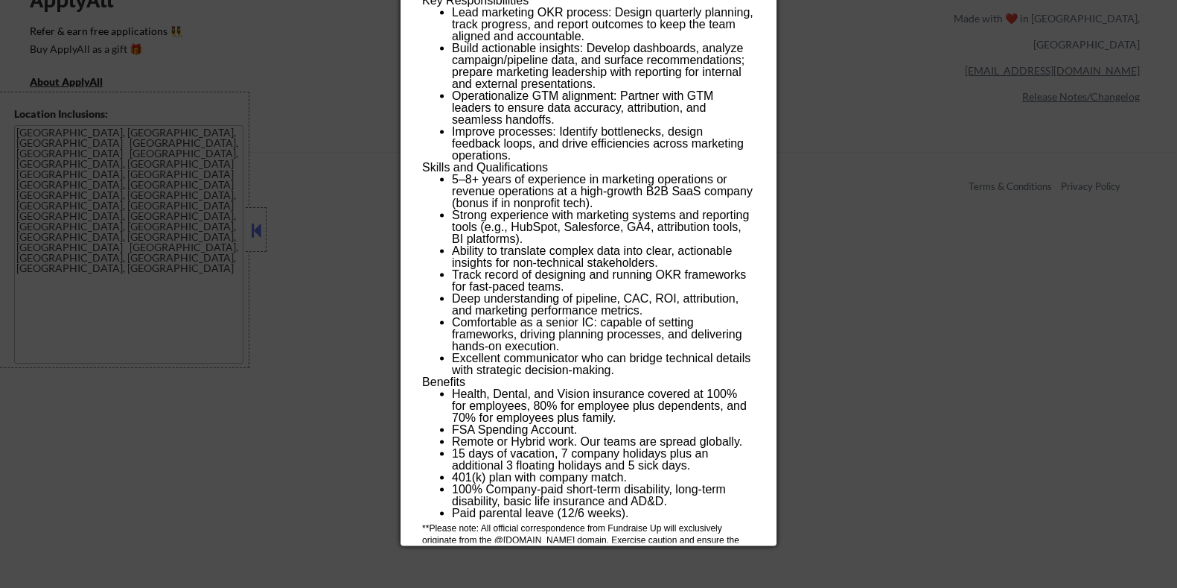
scroll to position [3861, 0]
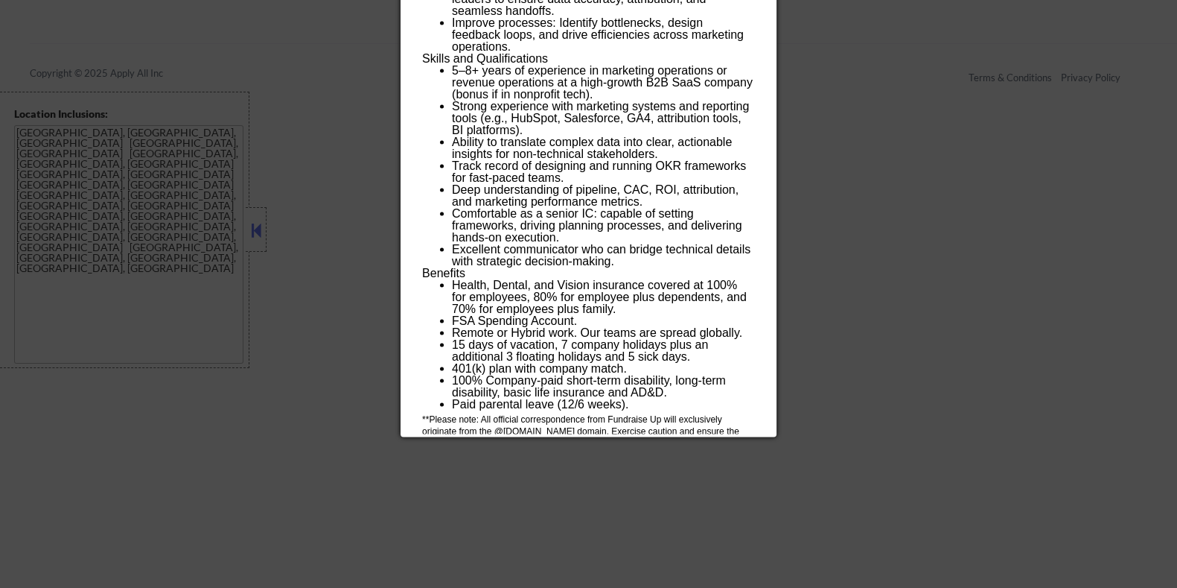
drag, startPoint x: 422, startPoint y: 70, endPoint x: 736, endPoint y: 424, distance: 472.7
copy div "Senior Marketing Operations Manager fundraiseup USA (EST and CST) - Remote AI L…"
click at [901, 130] on div at bounding box center [588, 294] width 1177 height 588
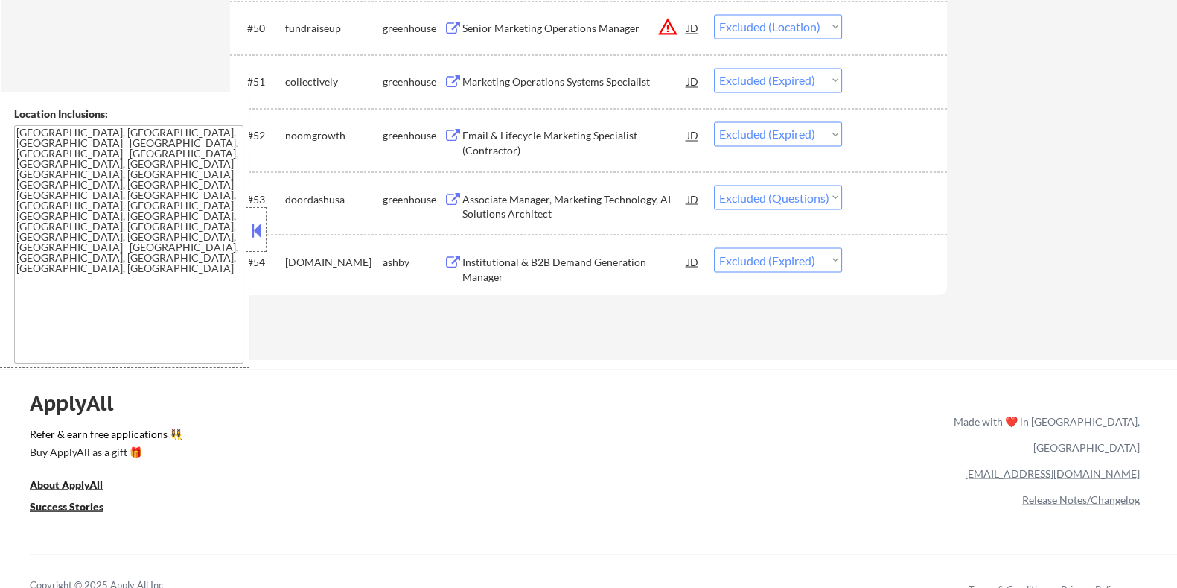
scroll to position [3303, 0]
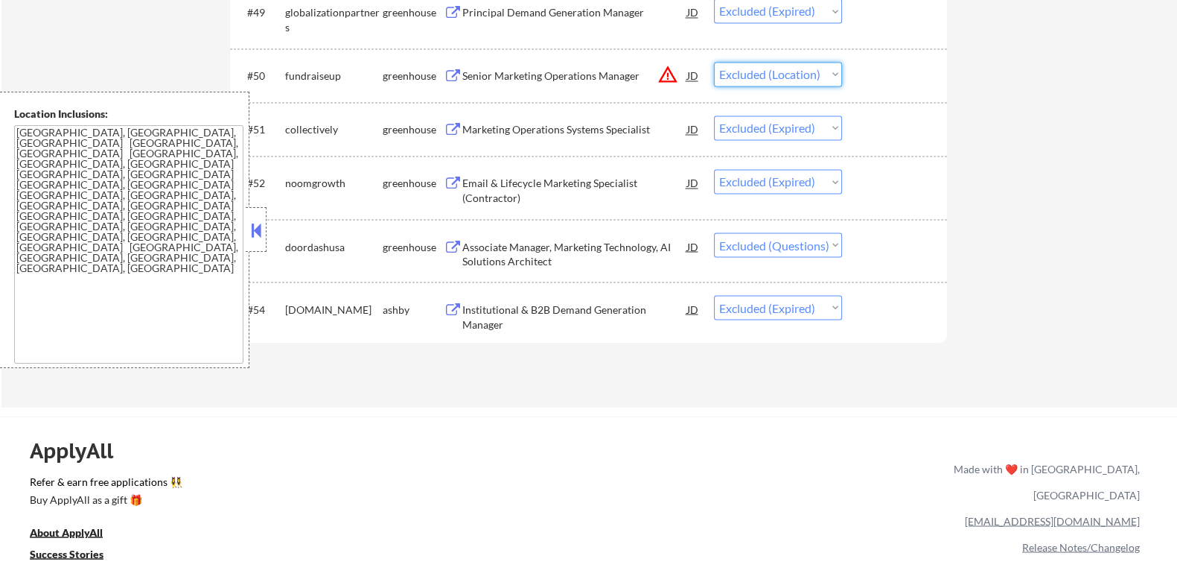
click at [777, 76] on select "Choose an option... Pending Applied Excluded (Questions) Excluded (Expired) Exc…" at bounding box center [778, 74] width 128 height 25
click at [714, 62] on select "Choose an option... Pending Applied Excluded (Questions) Excluded (Expired) Exc…" at bounding box center [778, 74] width 128 height 25
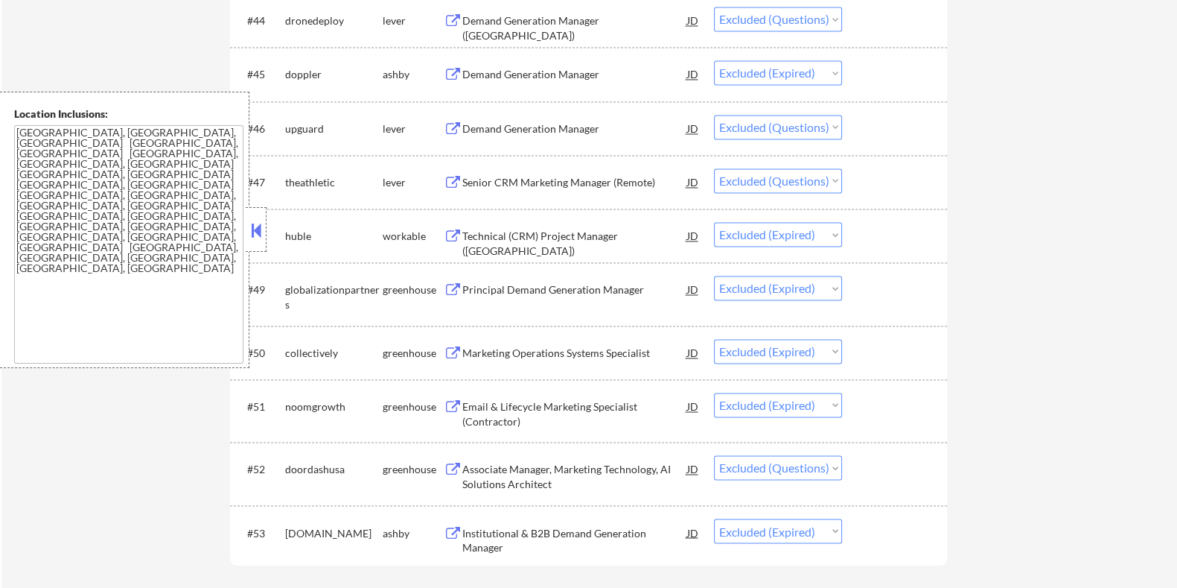
scroll to position [3023, 0]
click at [560, 184] on div "Senior CRM Marketing Manager (Remote)" at bounding box center [574, 184] width 225 height 15
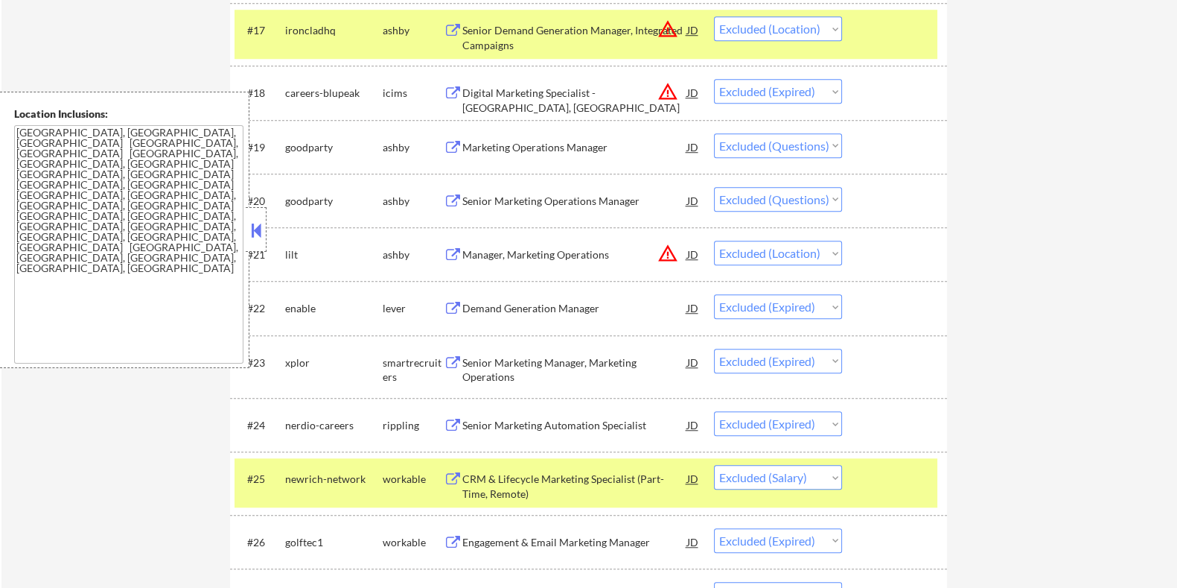
scroll to position [1579, 0]
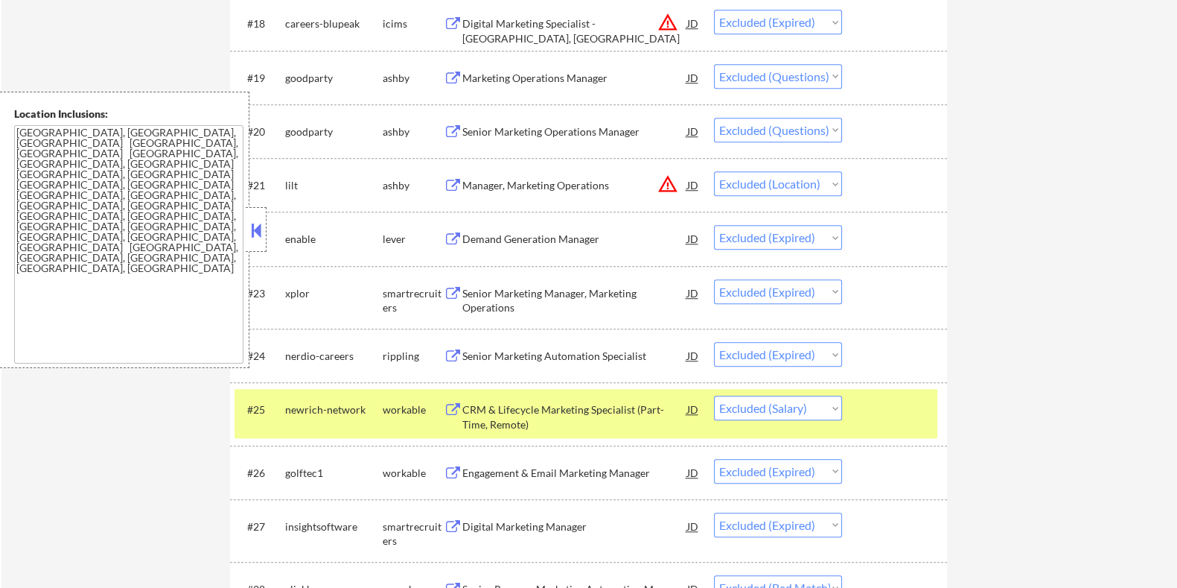
click at [547, 185] on div "Manager, Marketing Operations" at bounding box center [574, 185] width 225 height 15
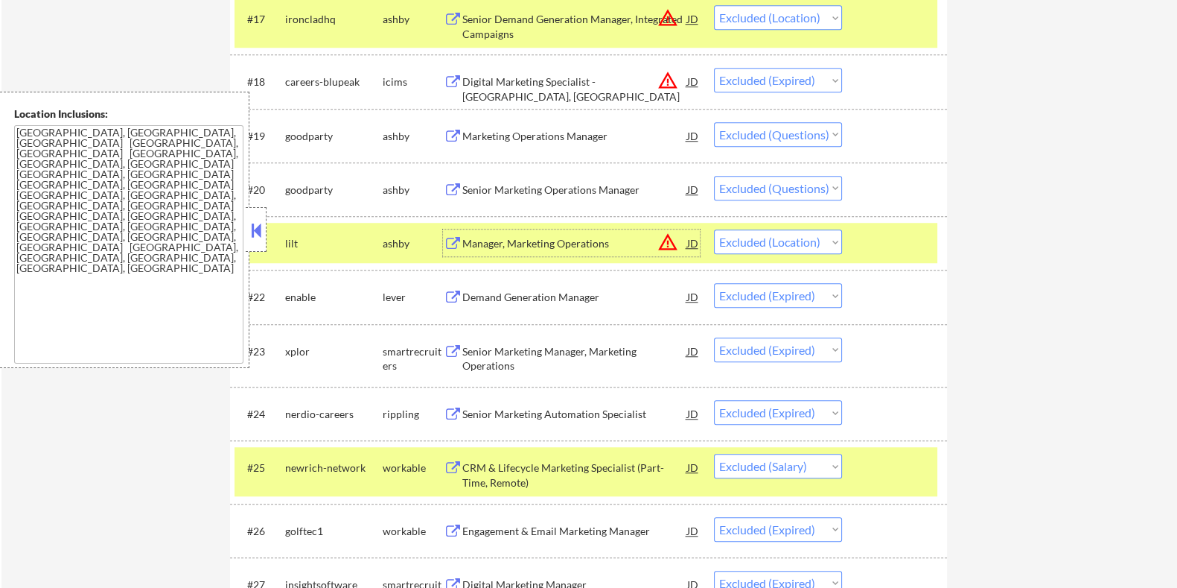
scroll to position [1486, 0]
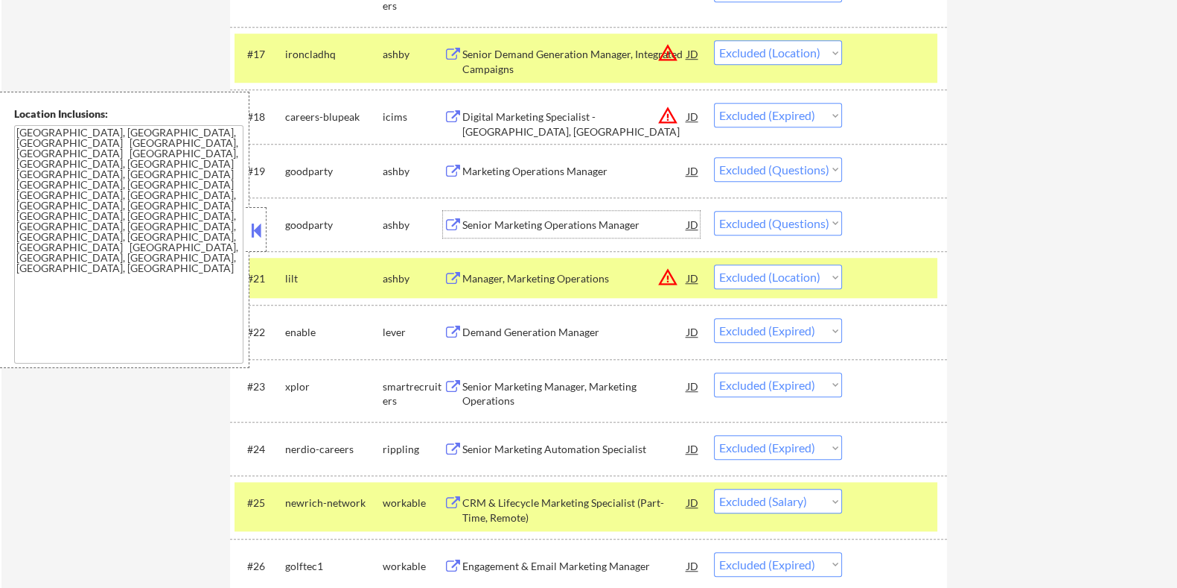
click at [534, 225] on div "Senior Marketing Operations Manager" at bounding box center [574, 224] width 225 height 15
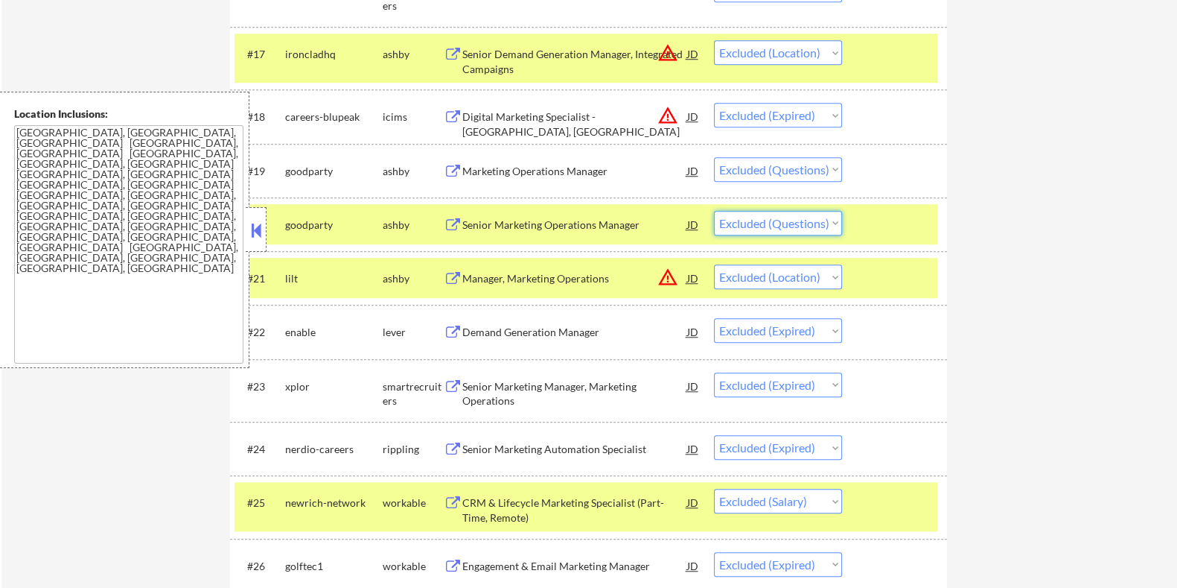
click at [792, 225] on select "Choose an option... Pending Applied Excluded (Questions) Excluded (Expired) Exc…" at bounding box center [778, 223] width 128 height 25
click at [714, 211] on select "Choose an option... Pending Applied Excluded (Questions) Excluded (Expired) Exc…" at bounding box center [778, 223] width 128 height 25
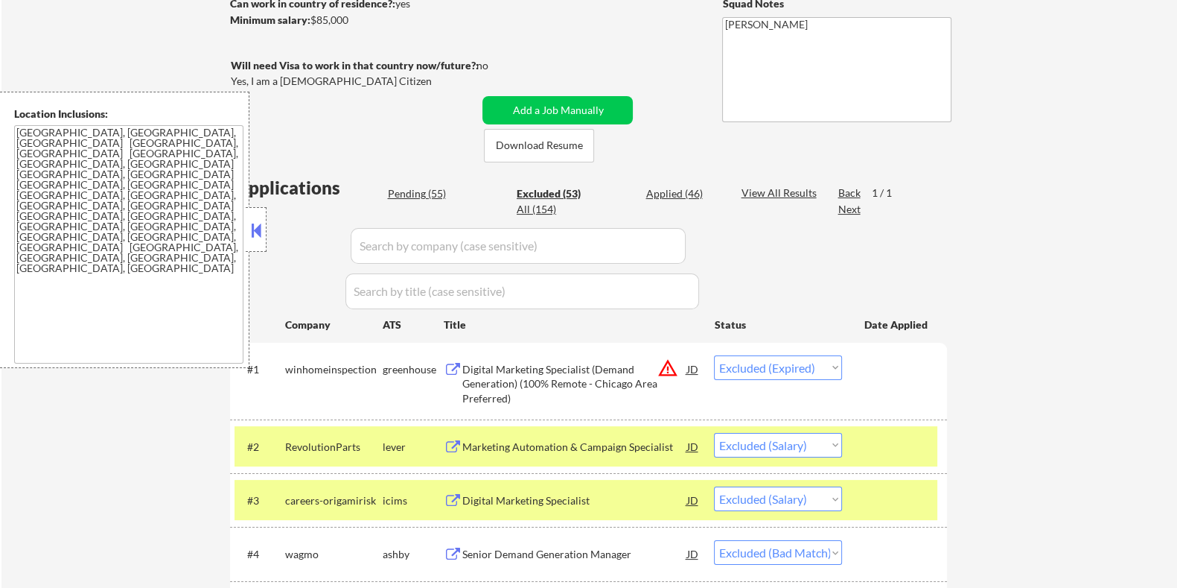
scroll to position [182, 0]
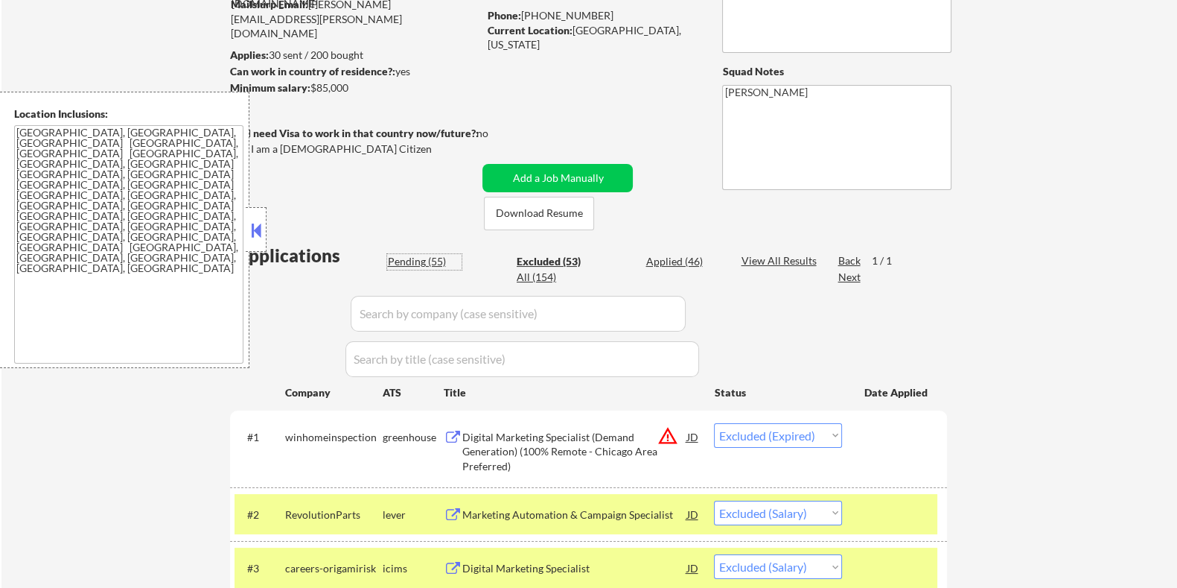
click at [406, 258] on div "Pending (55)" at bounding box center [424, 261] width 74 height 15
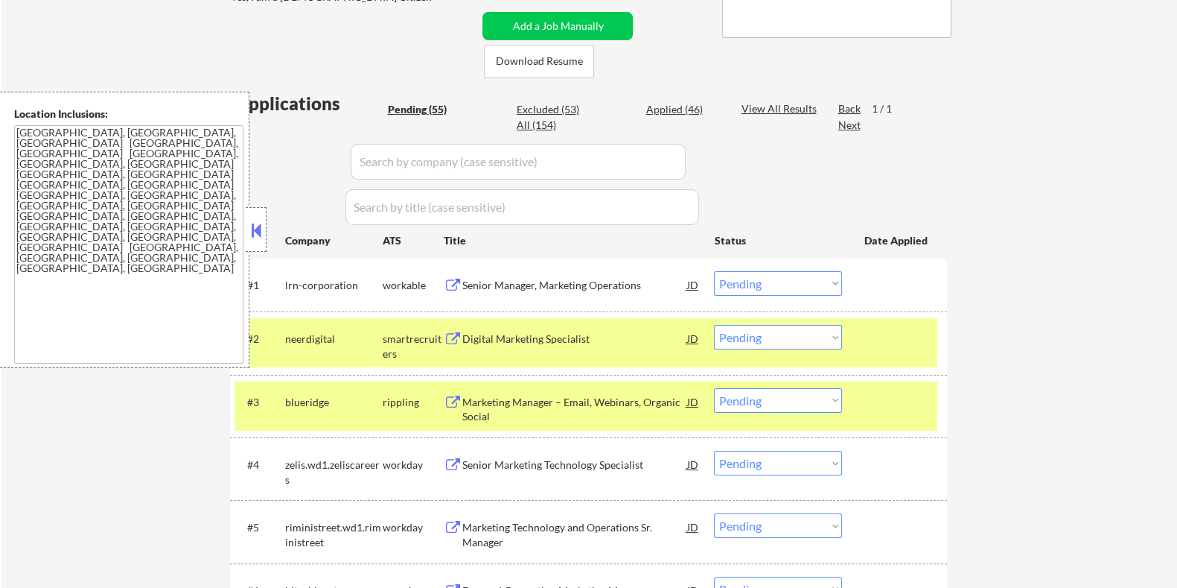
scroll to position [369, 0]
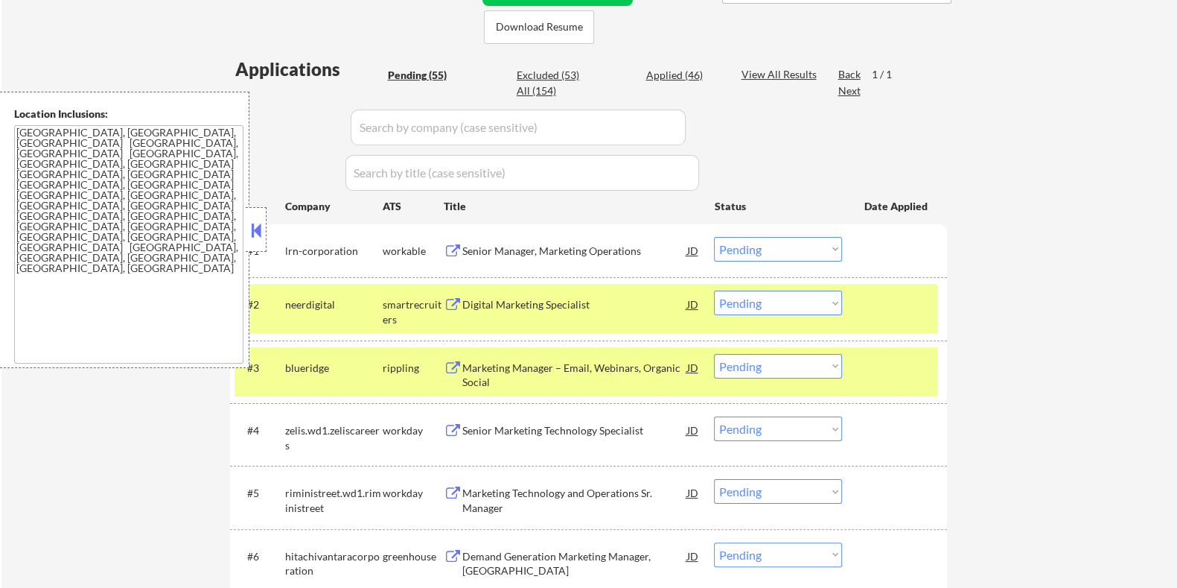
click at [255, 229] on button at bounding box center [256, 230] width 16 height 22
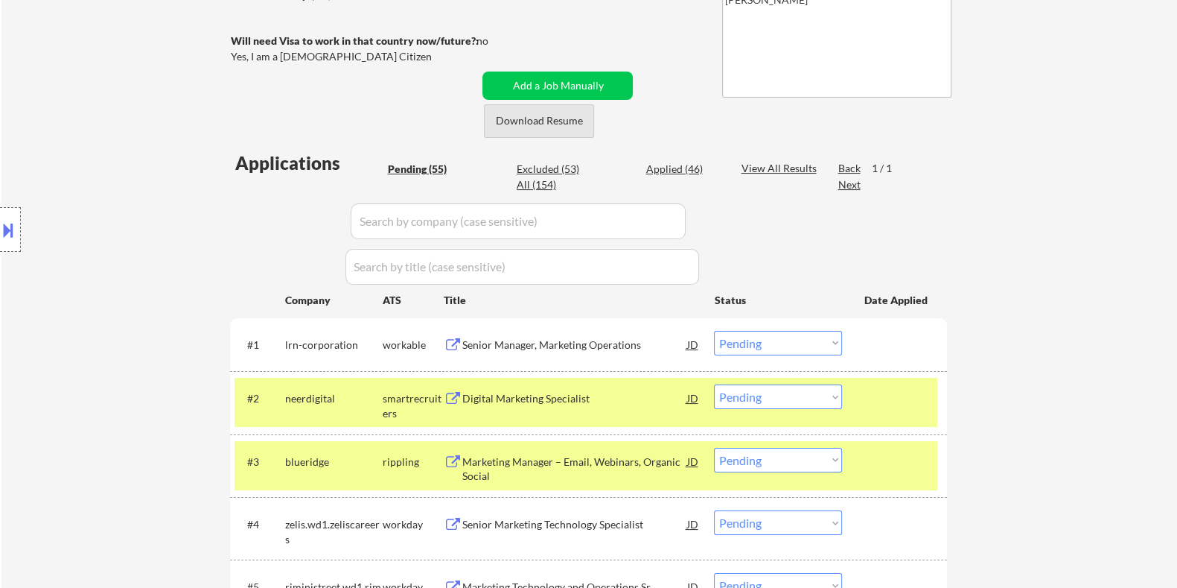
scroll to position [276, 0]
click at [509, 343] on div "Senior Manager, Marketing Operations" at bounding box center [574, 344] width 225 height 15
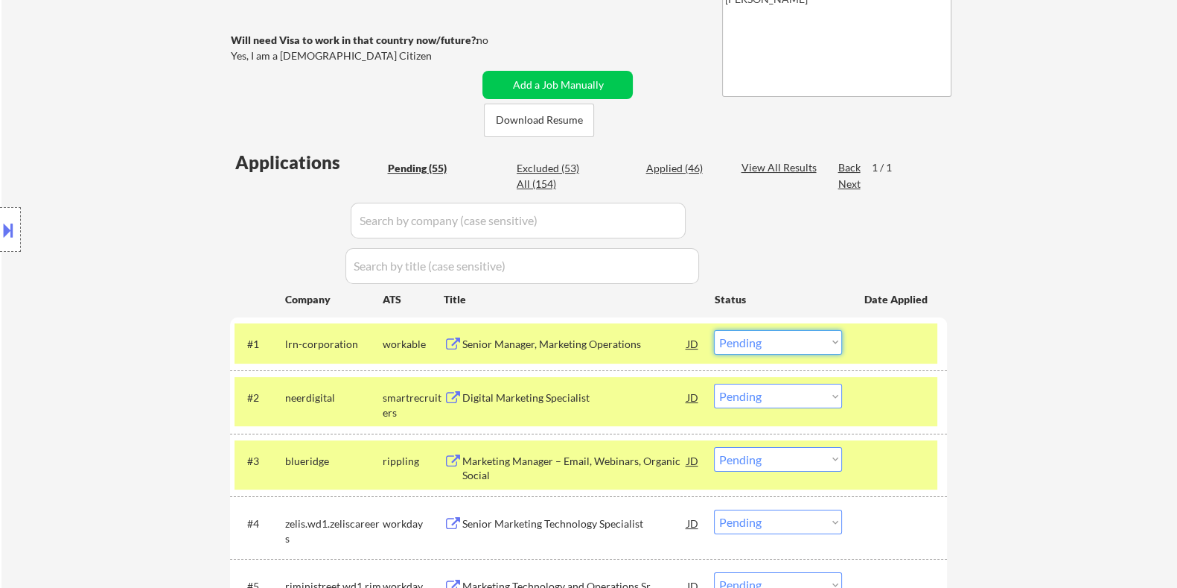
click at [763, 343] on select "Choose an option... Pending Applied Excluded (Questions) Excluded (Expired) Exc…" at bounding box center [778, 342] width 128 height 25
click at [714, 330] on select "Choose an option... Pending Applied Excluded (Questions) Excluded (Expired) Exc…" at bounding box center [778, 342] width 128 height 25
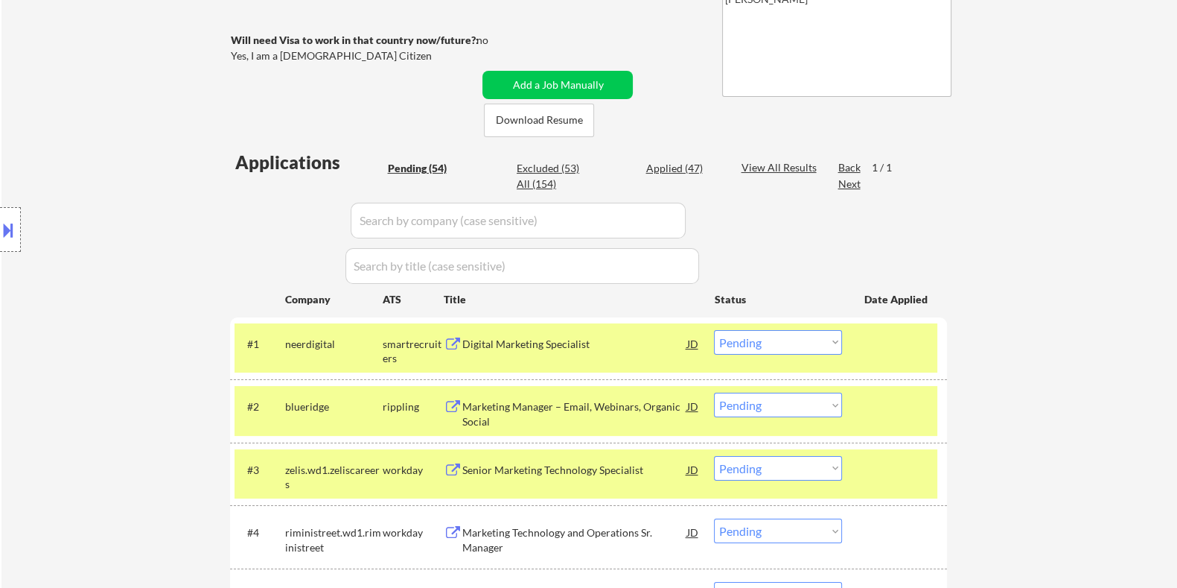
click at [503, 339] on div "Digital Marketing Specialist" at bounding box center [574, 344] width 225 height 15
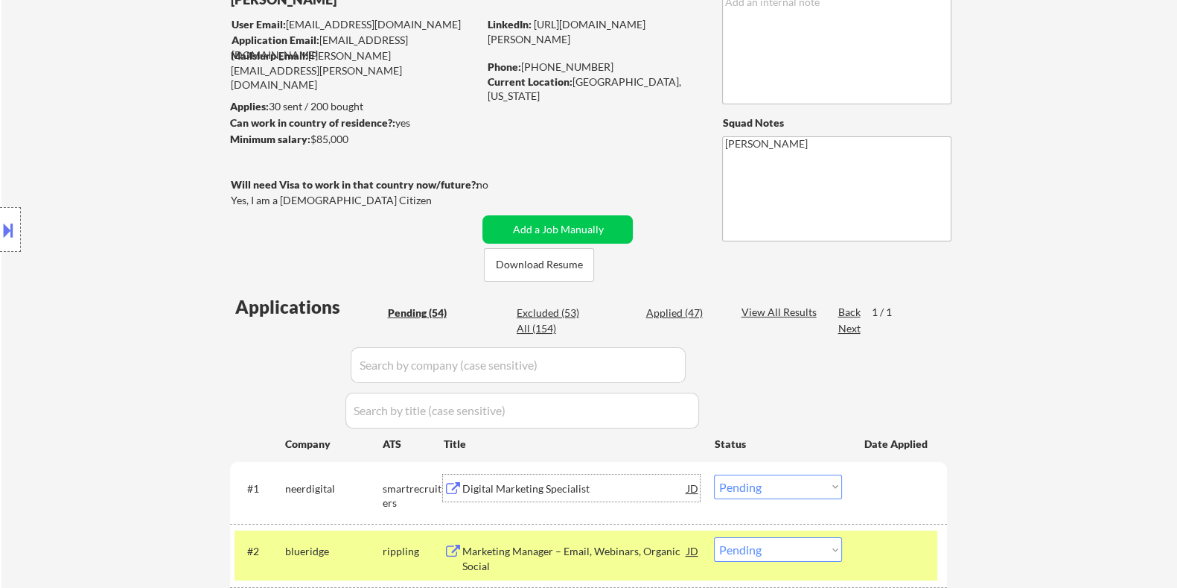
scroll to position [89, 0]
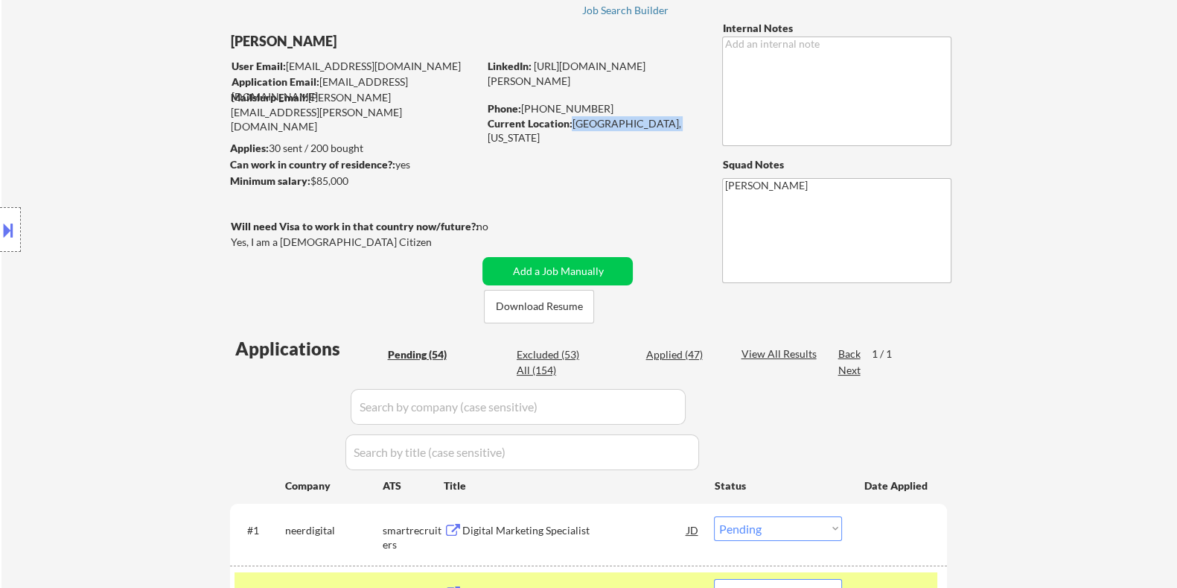
drag, startPoint x: 571, startPoint y: 121, endPoint x: 667, endPoint y: 118, distance: 95.3
click at [667, 118] on div "Current Location: Lakewood, Colorado" at bounding box center [592, 130] width 211 height 29
copy div "Lakewood, Colorado"
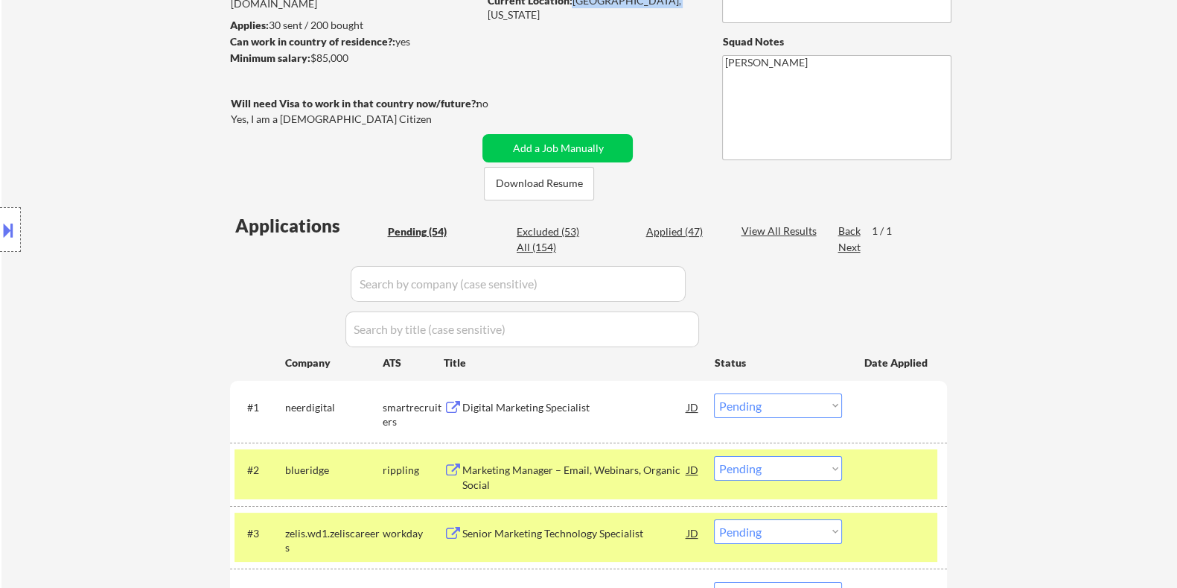
scroll to position [276, 0]
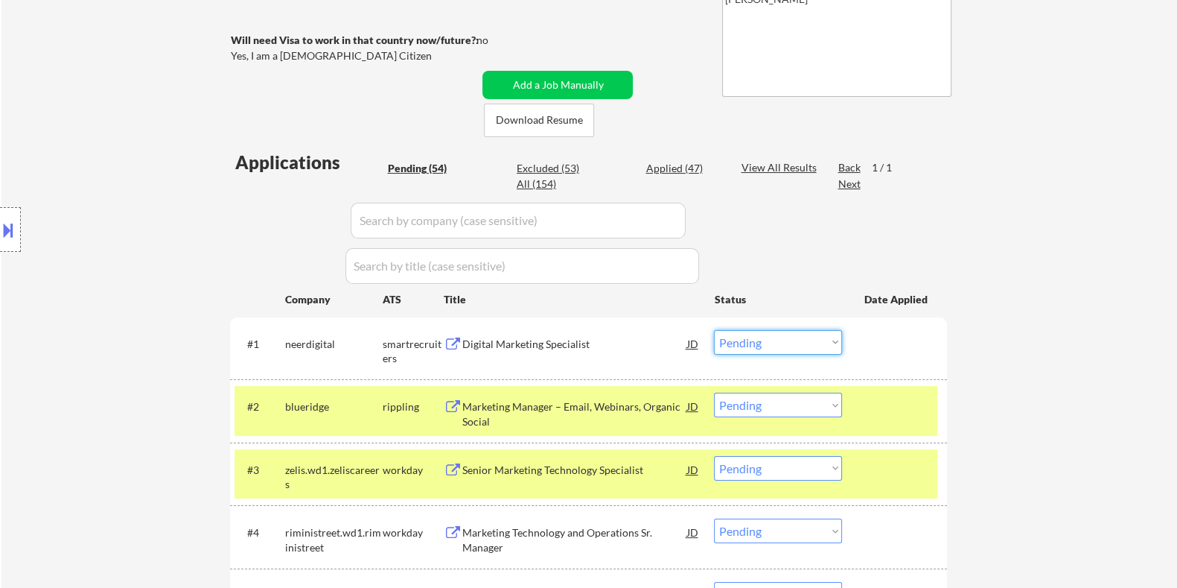
click at [745, 339] on select "Choose an option... Pending Applied Excluded (Questions) Excluded (Expired) Exc…" at bounding box center [778, 342] width 128 height 25
click at [714, 330] on select "Choose an option... Pending Applied Excluded (Questions) Excluded (Expired) Exc…" at bounding box center [778, 342] width 128 height 25
click at [536, 346] on div "Marketing Manager – Email, Webinars, Organic Social" at bounding box center [574, 351] width 225 height 29
